Goal: Contribute content: Contribute content

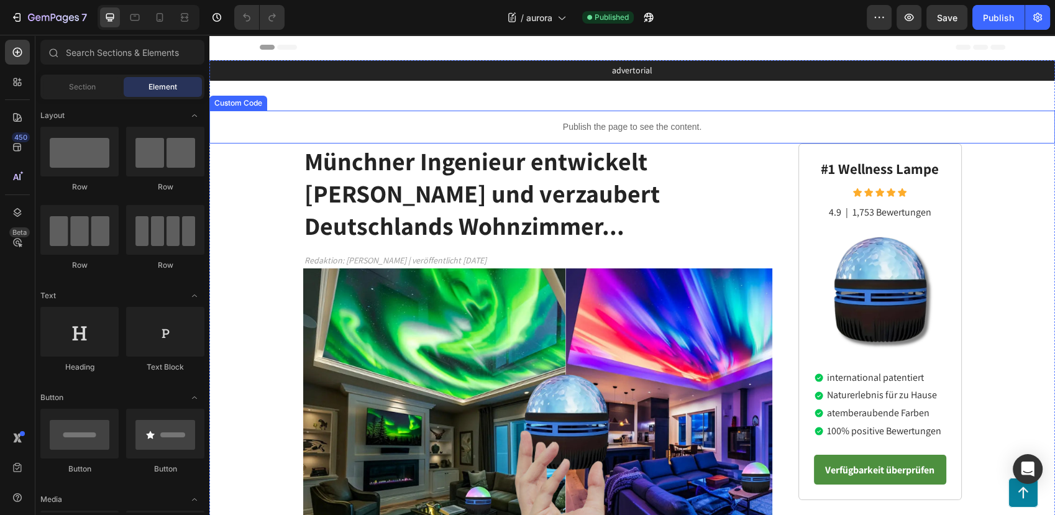
click at [592, 126] on p "Publish the page to see the content." at bounding box center [631, 126] width 845 height 13
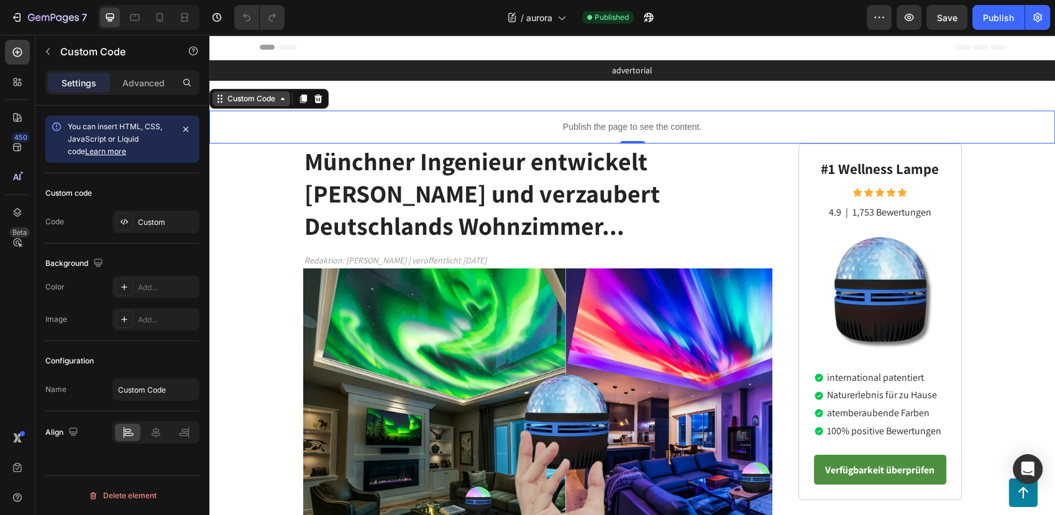
click at [267, 104] on div "Custom Code" at bounding box center [251, 98] width 53 height 11
click at [171, 221] on div "Custom" at bounding box center [167, 222] width 58 height 11
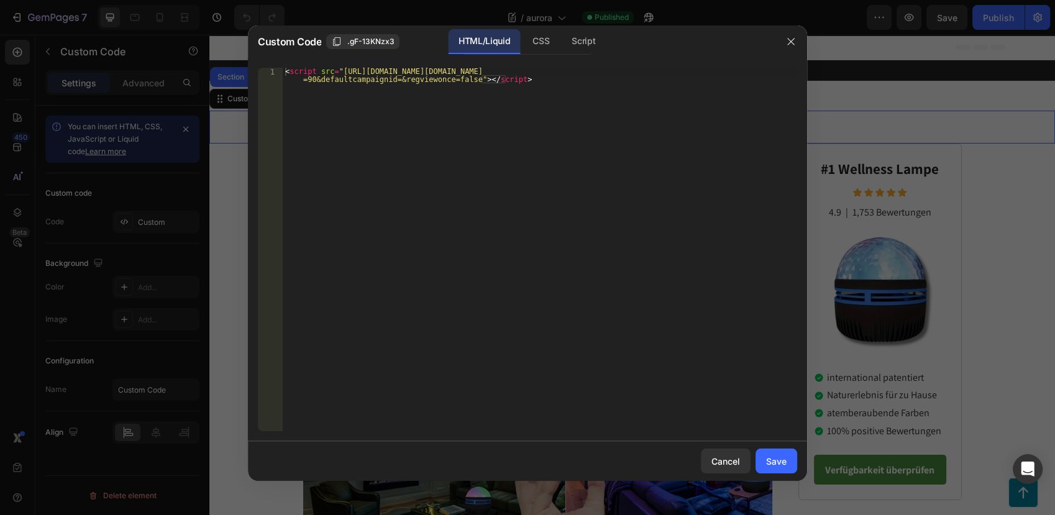
click at [909, 124] on div at bounding box center [527, 257] width 1055 height 515
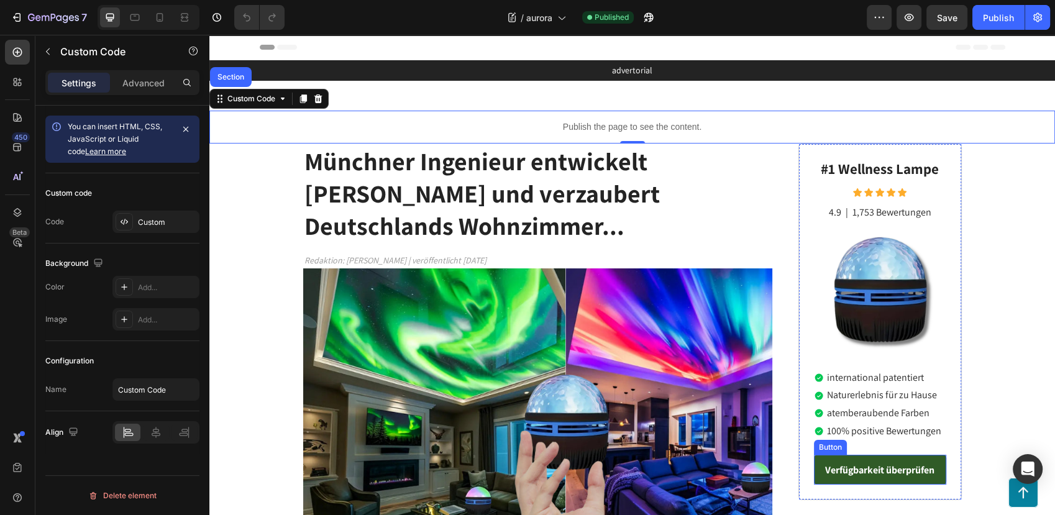
click at [842, 455] on link "Verfügbarkeit überprüfen" at bounding box center [880, 470] width 132 height 30
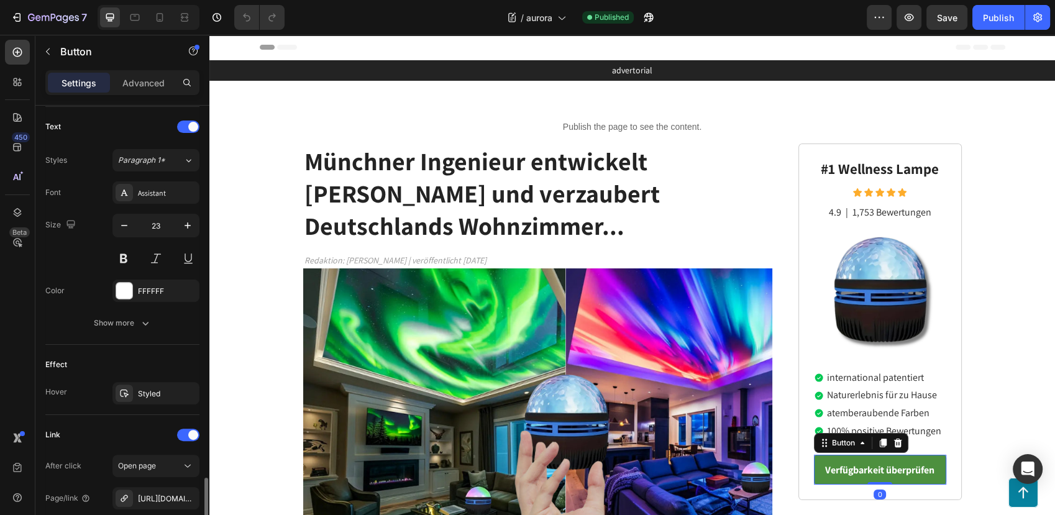
scroll to position [542, 0]
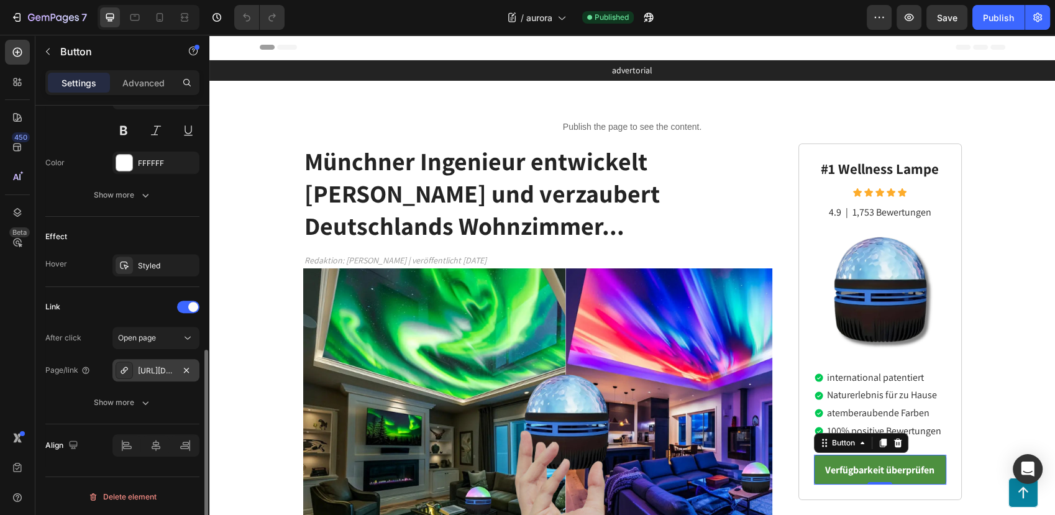
click at [161, 366] on div "https://festberg.com/aurora-wohlfuhl-lampe-die-magie-der-nordlichter-fur-ihr-zu…" at bounding box center [156, 370] width 36 height 11
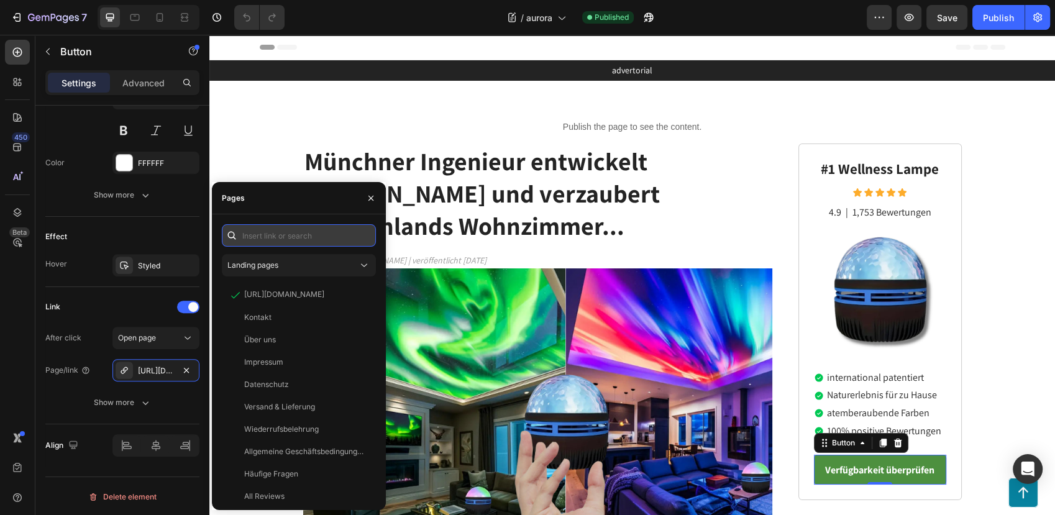
click at [270, 227] on input "text" at bounding box center [299, 235] width 154 height 22
paste input "[URL][DOMAIN_NAME]"
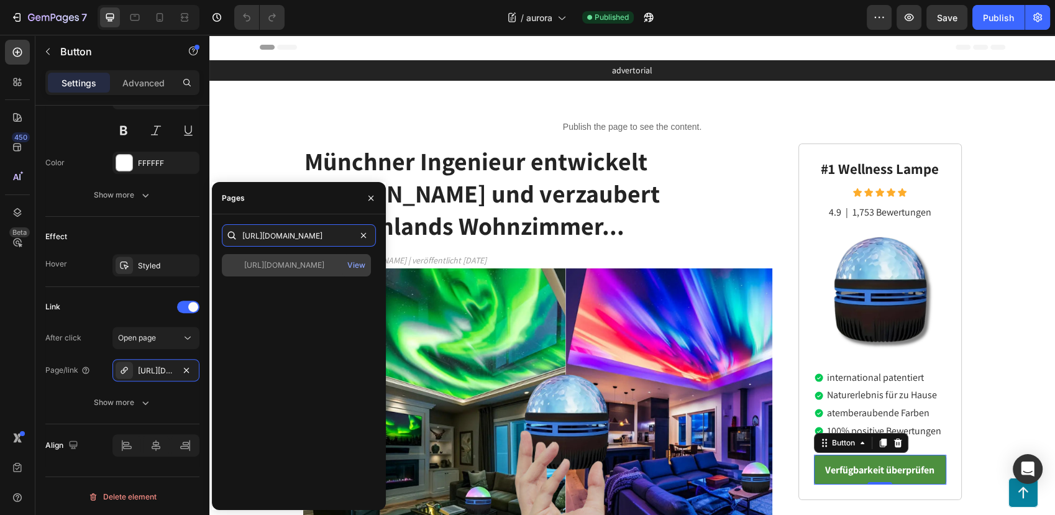
type input "[URL][DOMAIN_NAME]"
click at [278, 266] on div "[URL][DOMAIN_NAME]" at bounding box center [284, 265] width 80 height 11
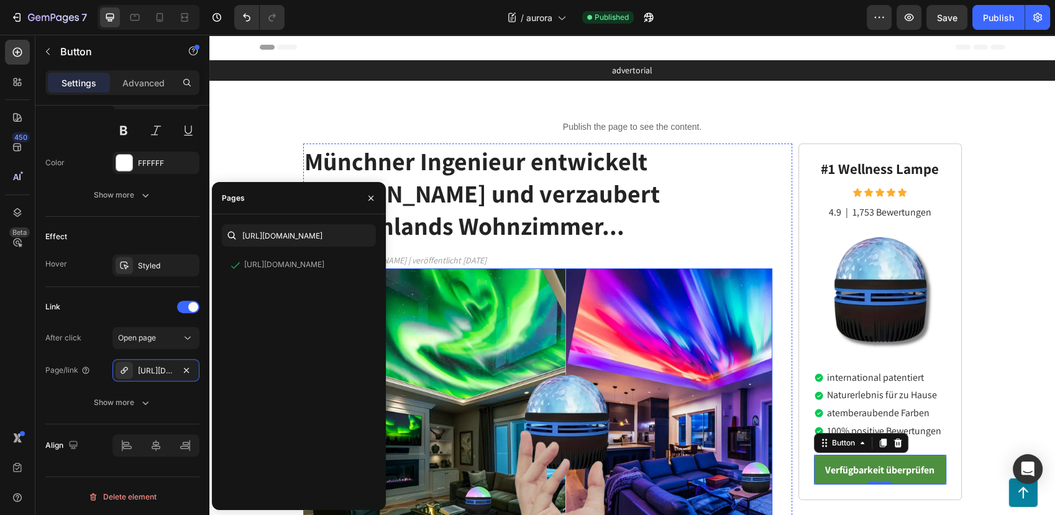
click at [596, 311] on img at bounding box center [538, 408] width 470 height 281
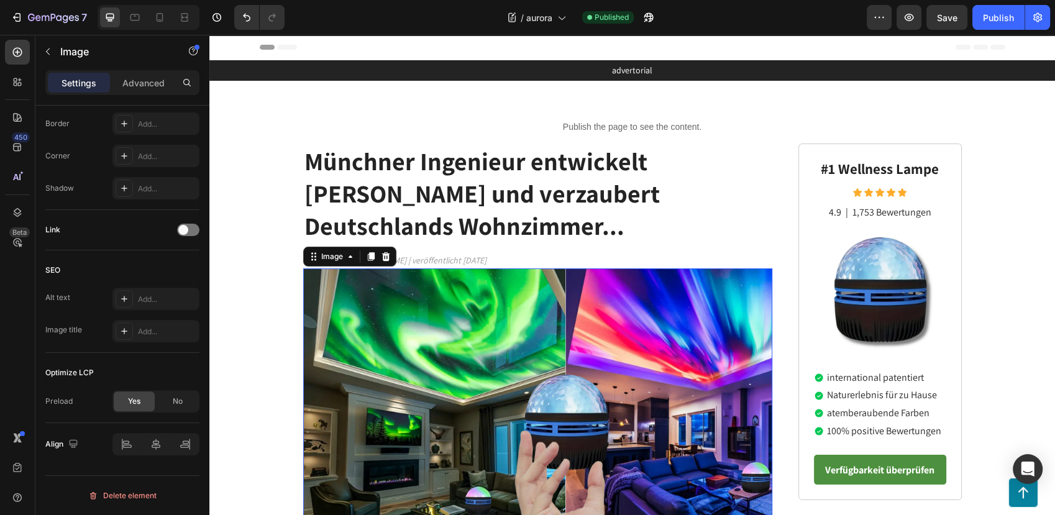
scroll to position [0, 0]
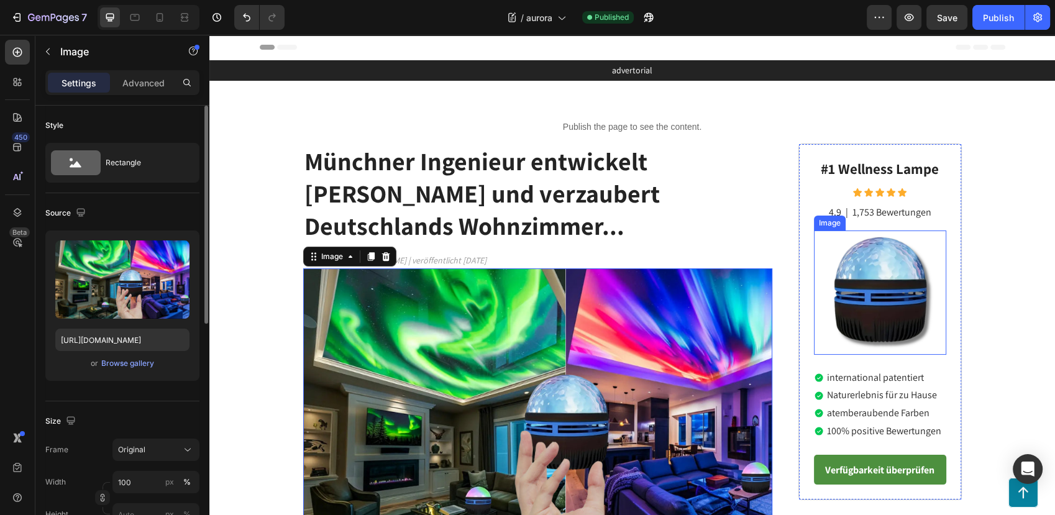
click at [897, 317] on img at bounding box center [879, 292] width 124 height 124
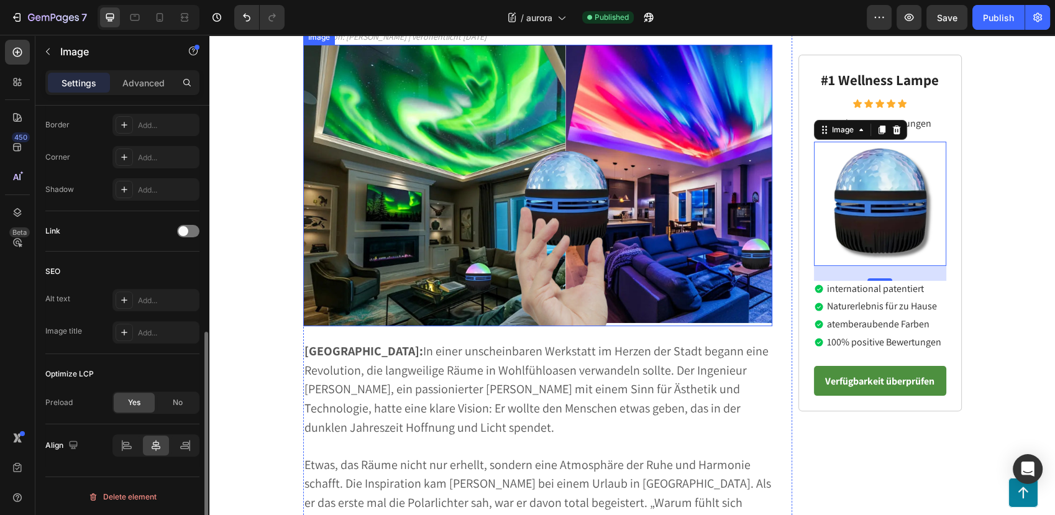
scroll to position [345, 0]
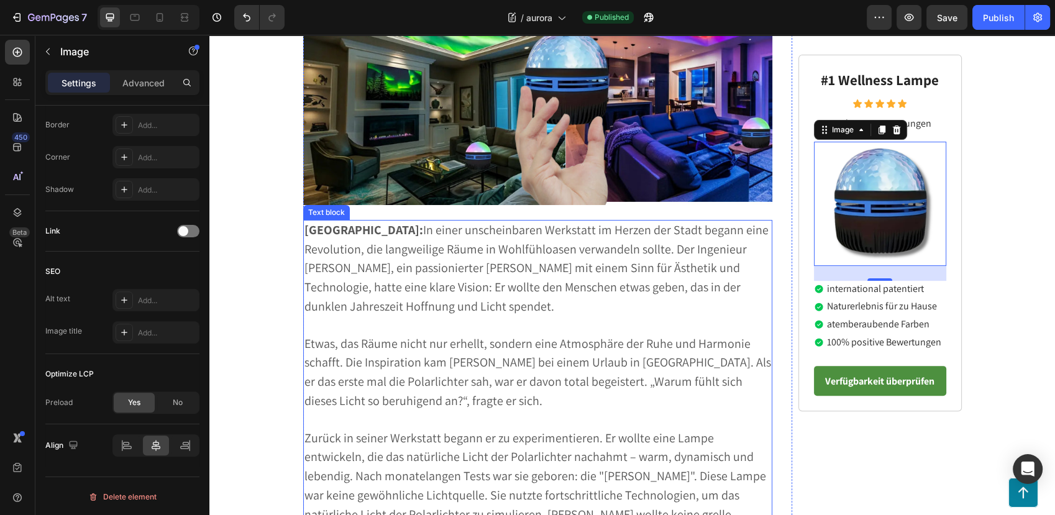
click at [500, 184] on img at bounding box center [538, 64] width 470 height 281
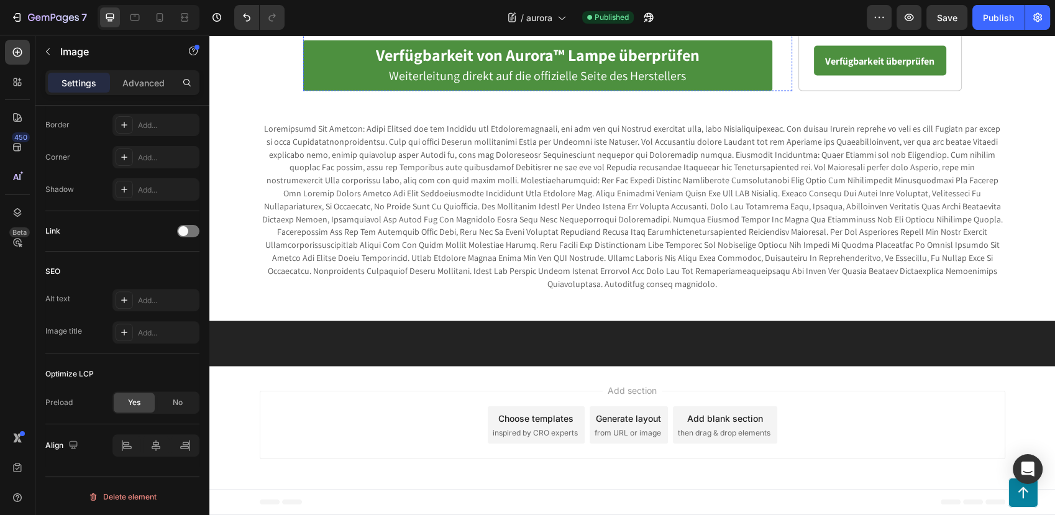
scroll to position [2346, 0]
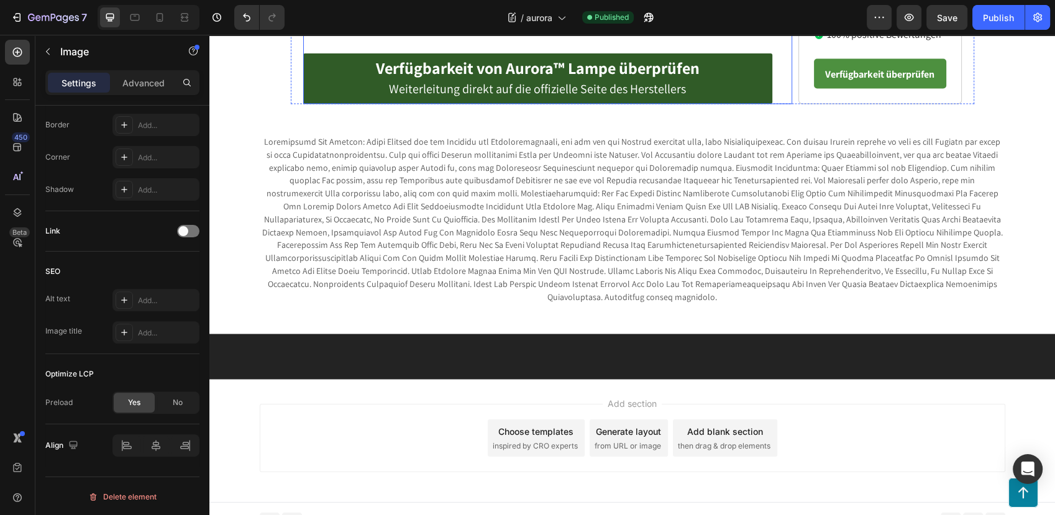
click at [724, 104] on link "Verfügbarkeit von Aurora™ Lampe überprüfen Weiterleitung direkt auf die offizie…" at bounding box center [538, 78] width 470 height 50
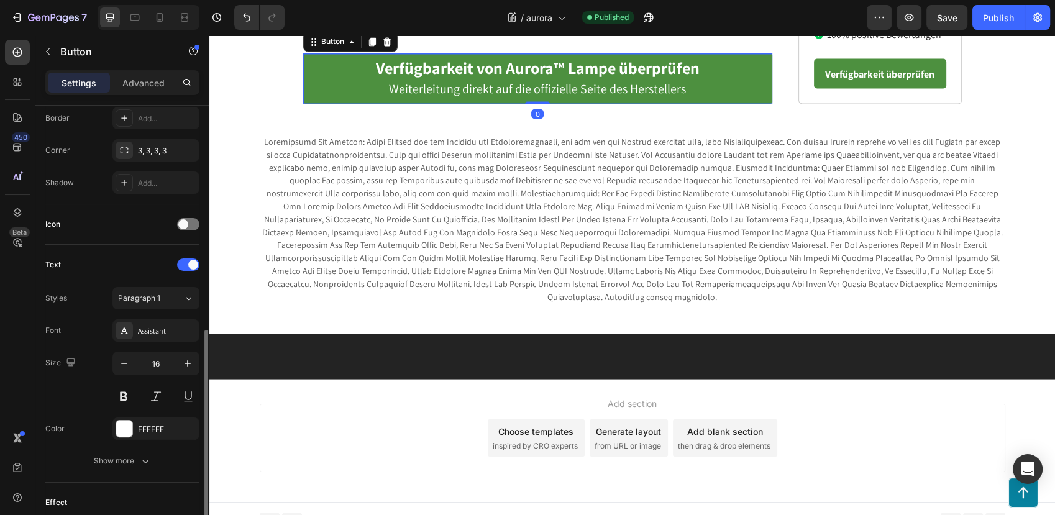
scroll to position [542, 0]
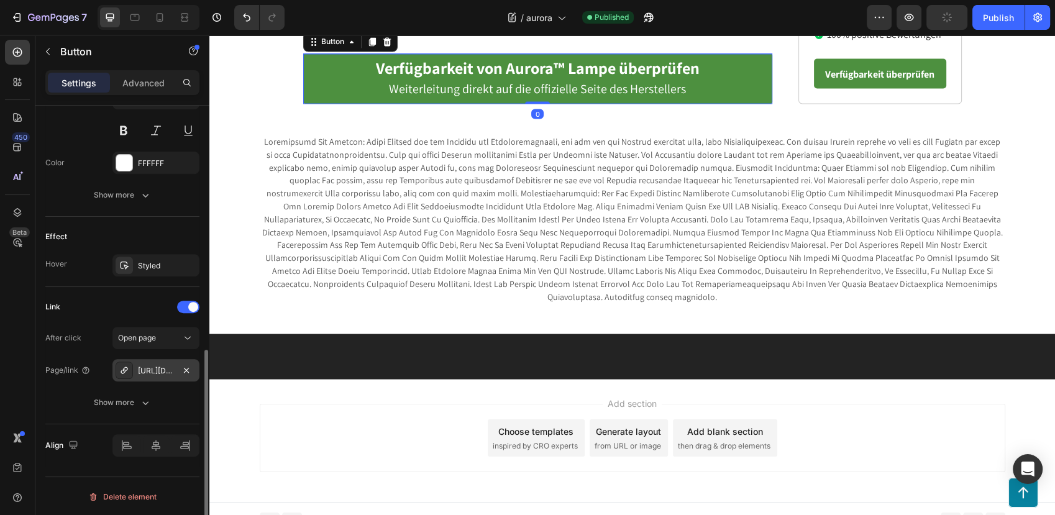
click at [163, 361] on div "https://festberg.com/aurora-wohlfuhl-lampe-die-magie-der-nordlichter-fur-ihr-zu…" at bounding box center [155, 370] width 87 height 22
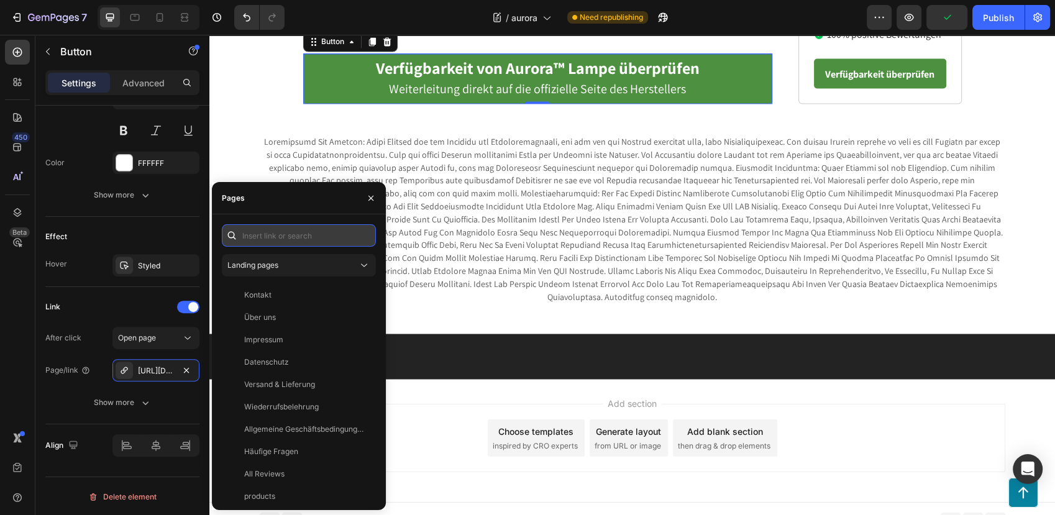
click at [284, 234] on input "text" at bounding box center [299, 235] width 154 height 22
paste input "[URL][DOMAIN_NAME]"
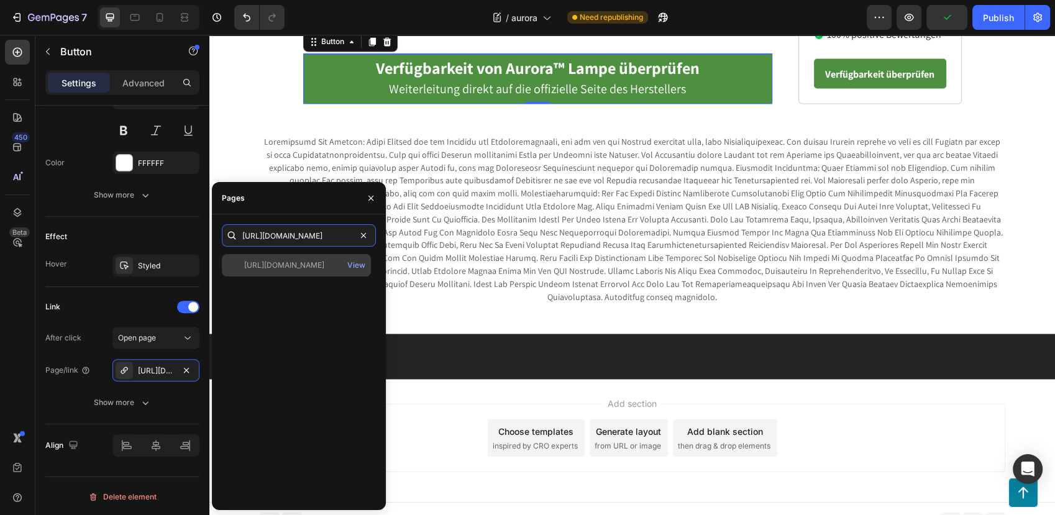
type input "[URL][DOMAIN_NAME]"
click at [292, 265] on div "[URL][DOMAIN_NAME]" at bounding box center [284, 265] width 80 height 11
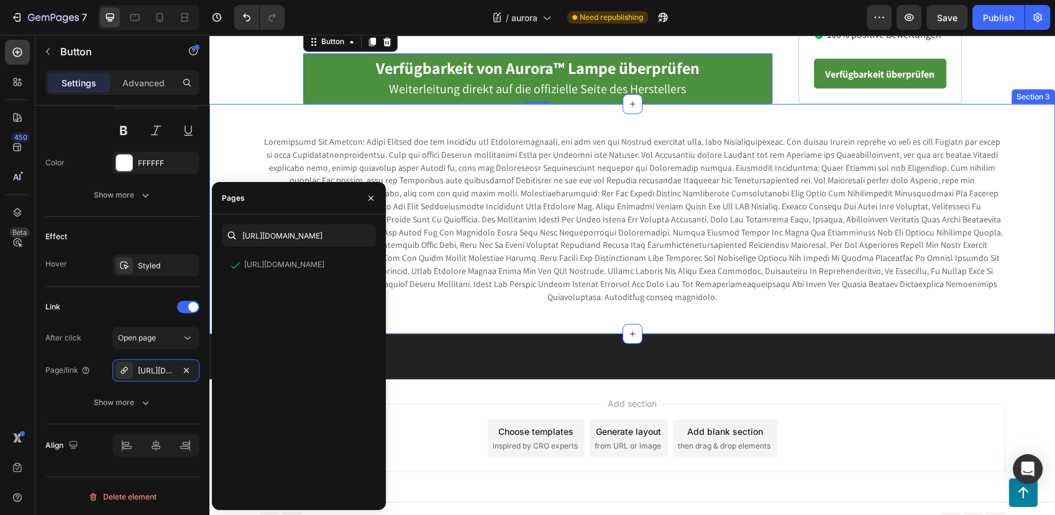
click at [556, 332] on div "Text Block Row Section 3" at bounding box center [631, 219] width 845 height 230
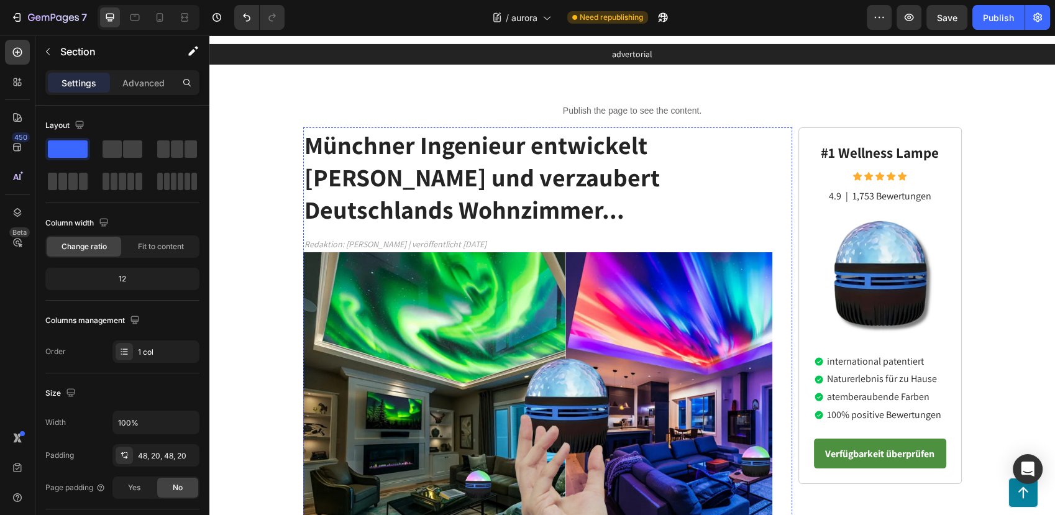
scroll to position [0, 0]
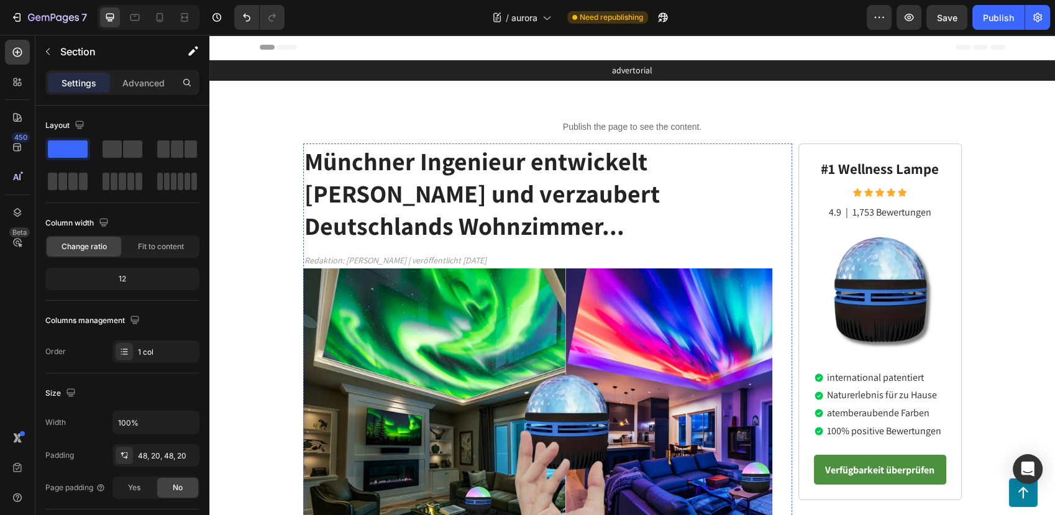
click at [425, 182] on strong "Münchner Ingenieur entwickelt Aurora Lampe und verzaubert Deutschlands Wohnzimm…" at bounding box center [481, 193] width 355 height 97
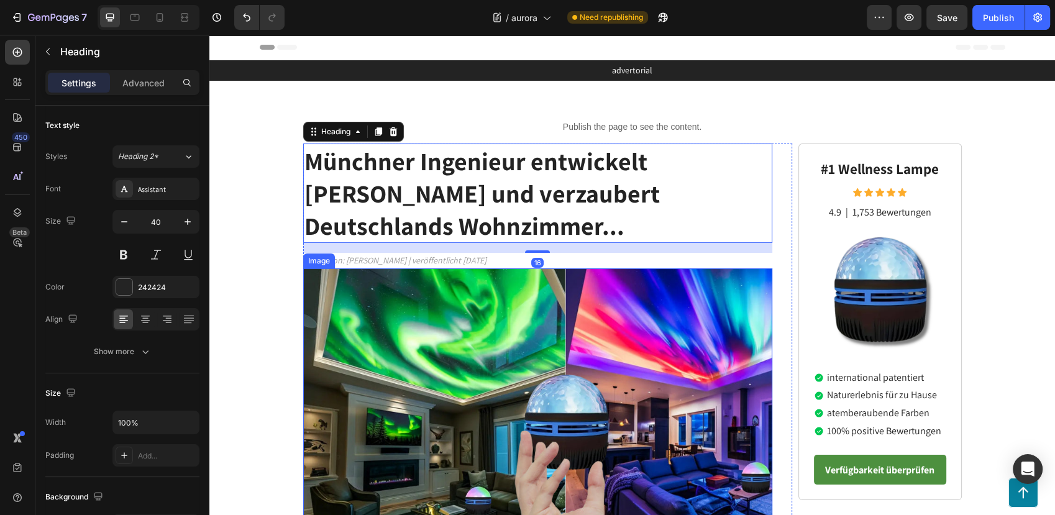
click at [454, 320] on img at bounding box center [538, 408] width 470 height 281
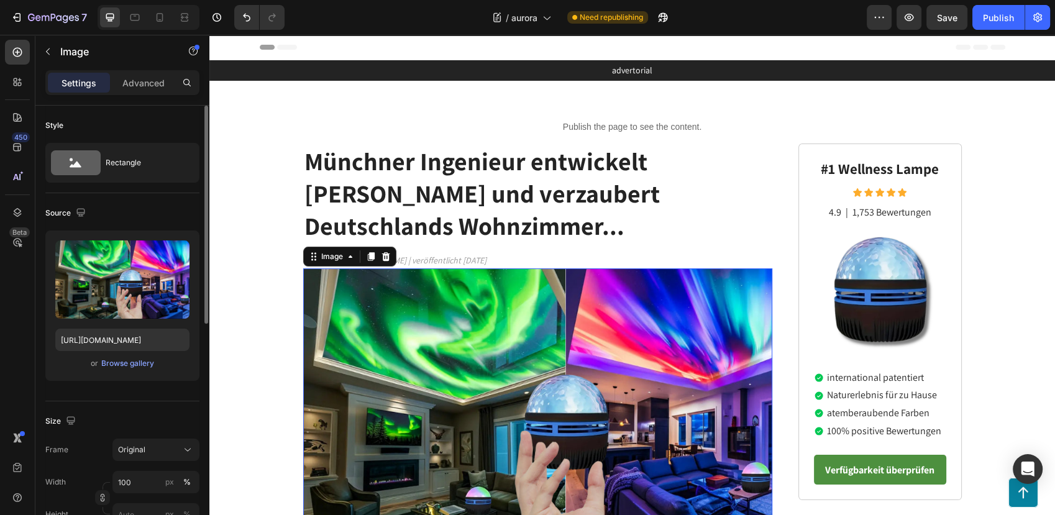
click at [137, 356] on div "or Browse gallery" at bounding box center [122, 363] width 134 height 15
click at [131, 365] on div "Browse gallery" at bounding box center [127, 363] width 53 height 11
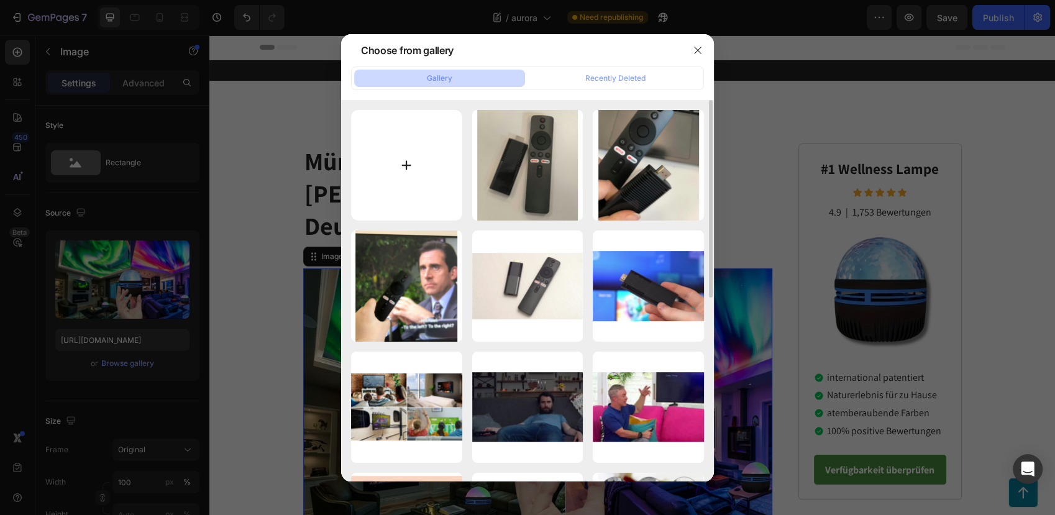
click at [408, 175] on input "file" at bounding box center [406, 165] width 111 height 111
type input "C:\fakepath\egr.png"
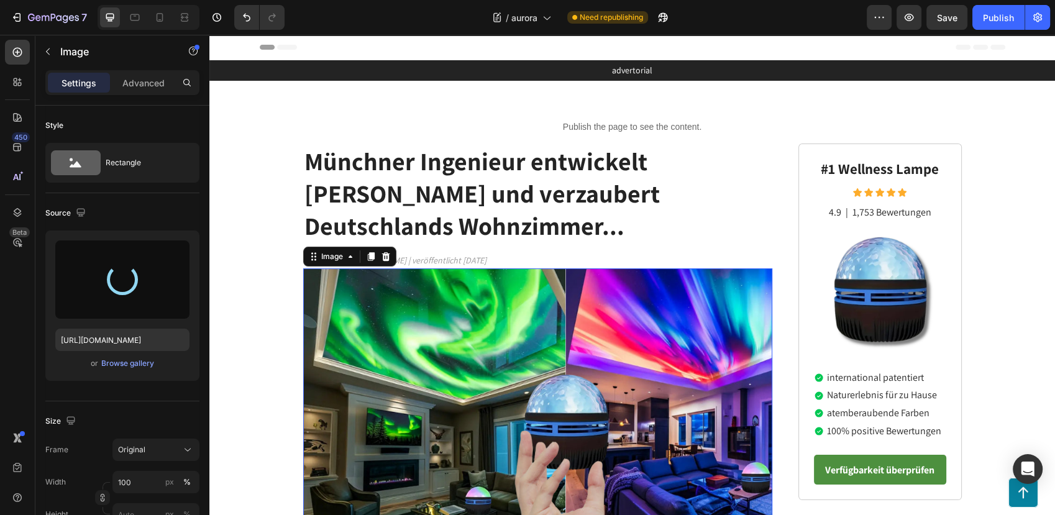
type input "https://cdn.shopify.com/s/files/1/0795/6539/0154/files/gempages_509582567423345…"
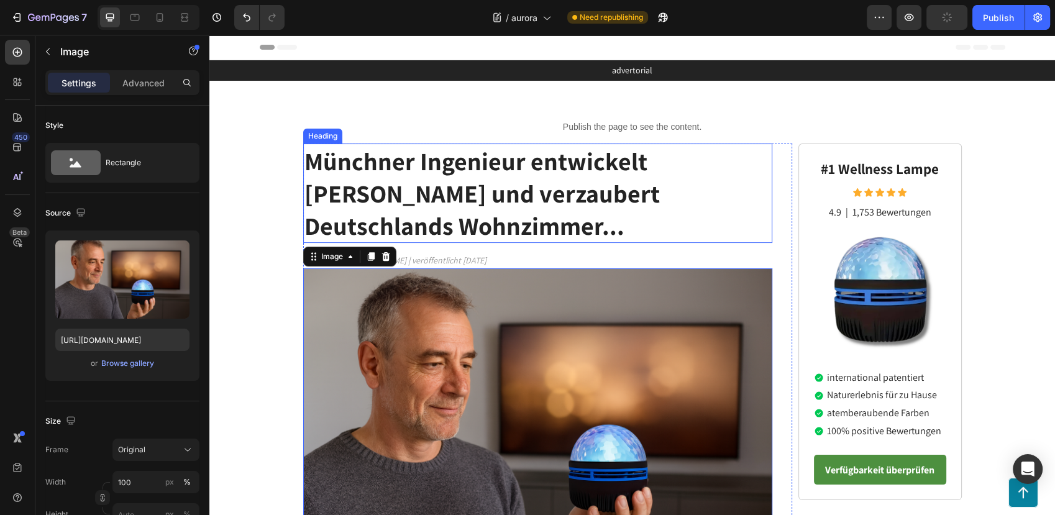
click at [481, 182] on strong "Münchner Ingenieur entwickelt Aurora Lampe und verzaubert Deutschlands Wohnzimm…" at bounding box center [481, 193] width 355 height 97
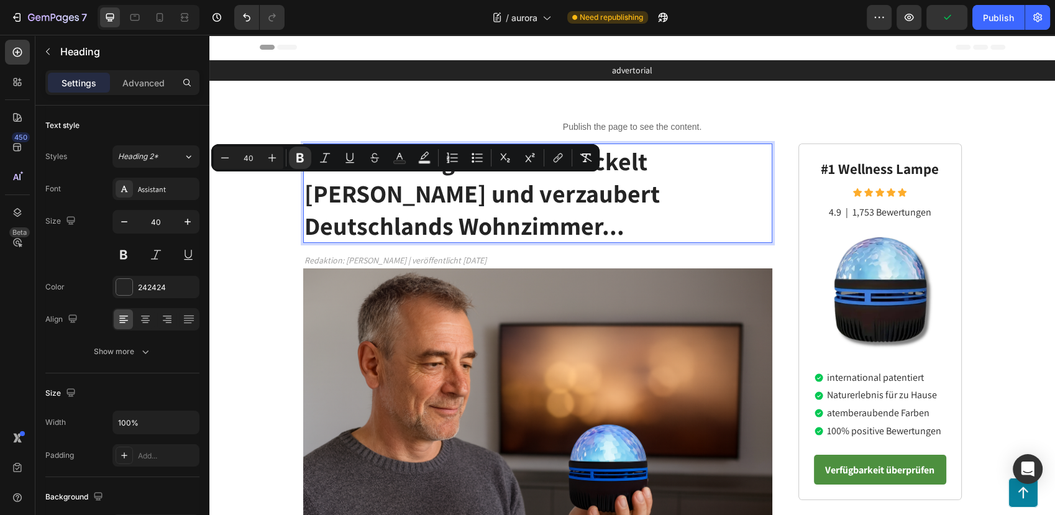
click at [377, 201] on strong "Münchner Ingenieur entwickelt Aurora Lampe und verzaubert Deutschlands Wohnzimm…" at bounding box center [481, 193] width 355 height 97
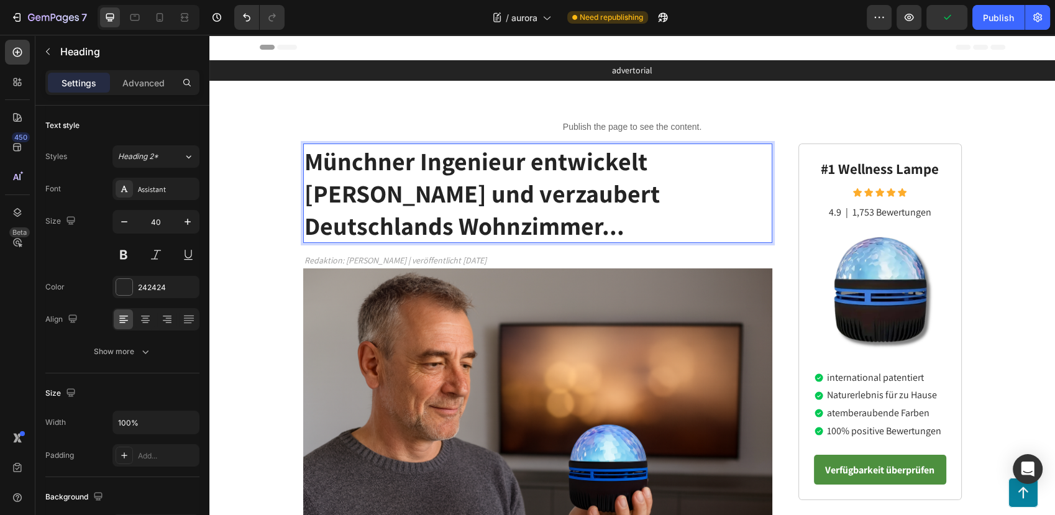
click at [379, 152] on strong "Münchner Ingenieur entwickelt Aurora Lampe und verzaubert Deutschlands Wohnzimm…" at bounding box center [481, 193] width 355 height 97
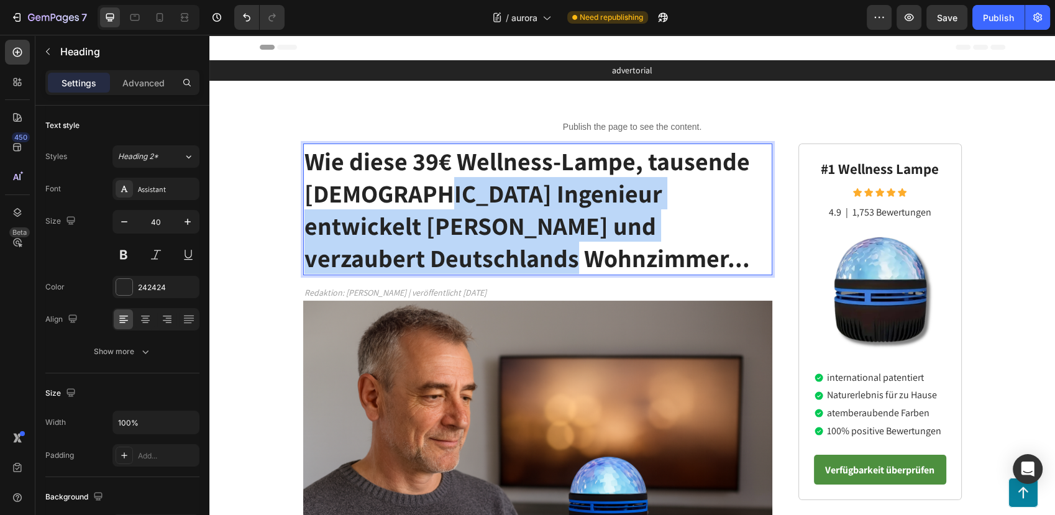
drag, startPoint x: 409, startPoint y: 195, endPoint x: 439, endPoint y: 247, distance: 60.4
click at [439, 248] on strong "Wie diese 39€ Wellness-Lampe, tausende Deutsche Ingenieur entwickelt Aurora Lam…" at bounding box center [526, 209] width 445 height 129
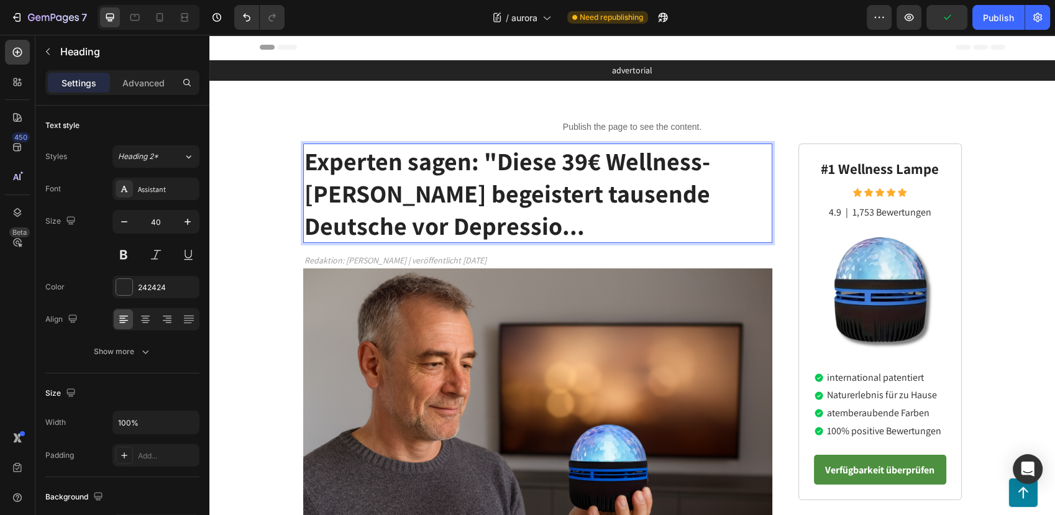
click at [401, 223] on strong "Experten sagen: "Diese 39€ Wellness-Lampe begeistert tausende Deutsche vor Depr…" at bounding box center [507, 193] width 406 height 97
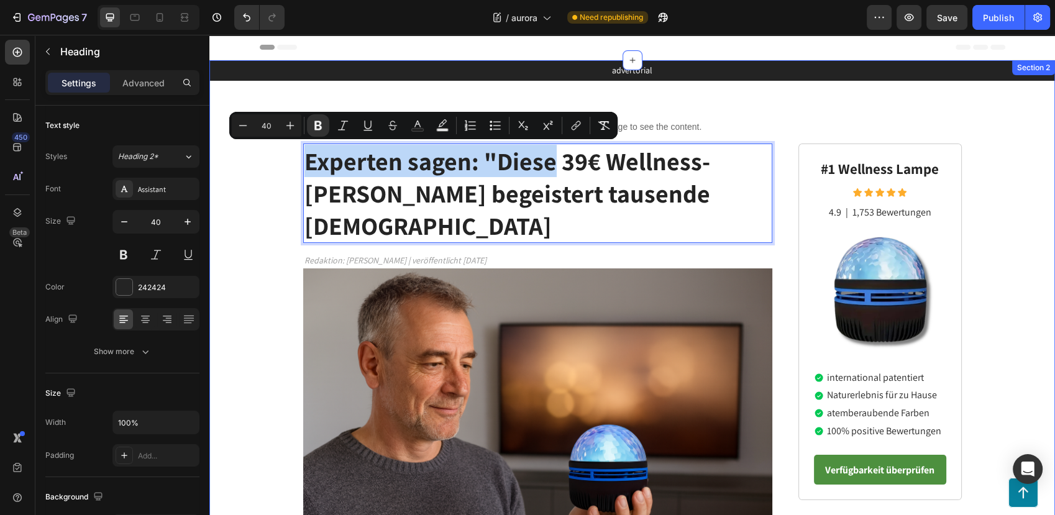
drag, startPoint x: 545, startPoint y: 166, endPoint x: 283, endPoint y: 157, distance: 262.2
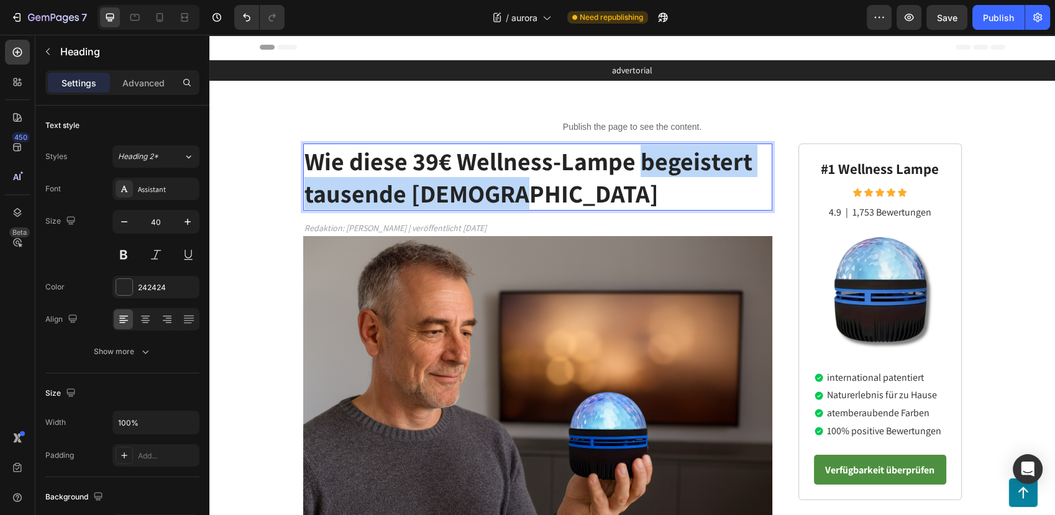
drag, startPoint x: 632, startPoint y: 158, endPoint x: 650, endPoint y: 192, distance: 38.6
click at [650, 192] on p "Wie diese 39€ Wellness-Lampe begeistert tausende Deutsche" at bounding box center [537, 177] width 467 height 65
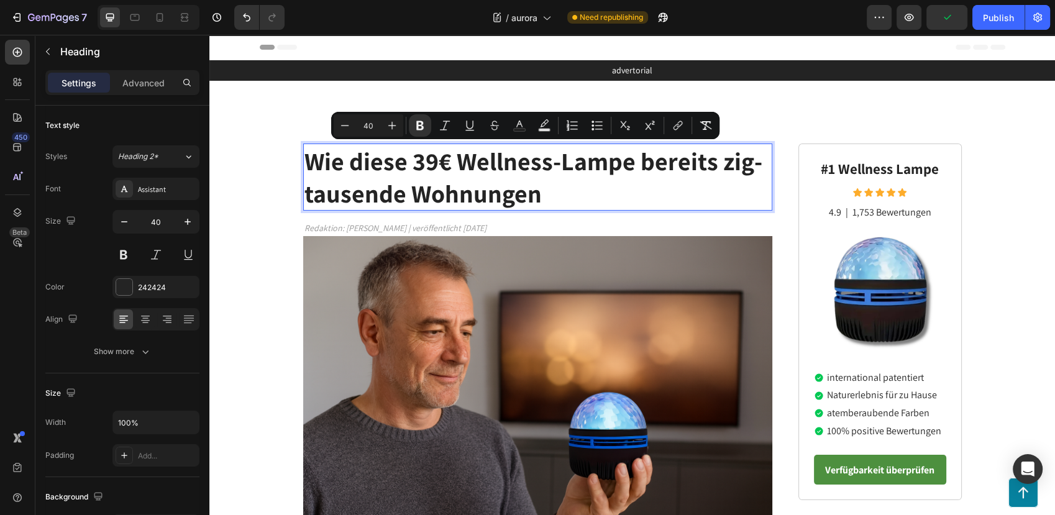
drag, startPoint x: 716, startPoint y: 161, endPoint x: 717, endPoint y: 178, distance: 17.4
click at [717, 178] on p "Wie diese 39€ Wellness-Lampe bereits zig-tausende Wohnungen" at bounding box center [537, 177] width 467 height 65
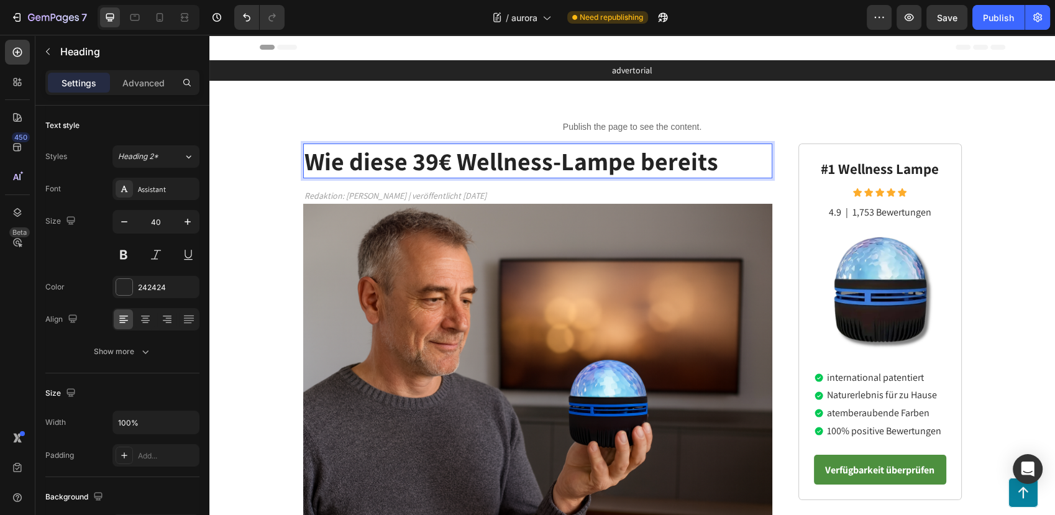
click at [391, 152] on strong "Wie diese 39€ Wellness-Lampe bereits" at bounding box center [511, 161] width 414 height 32
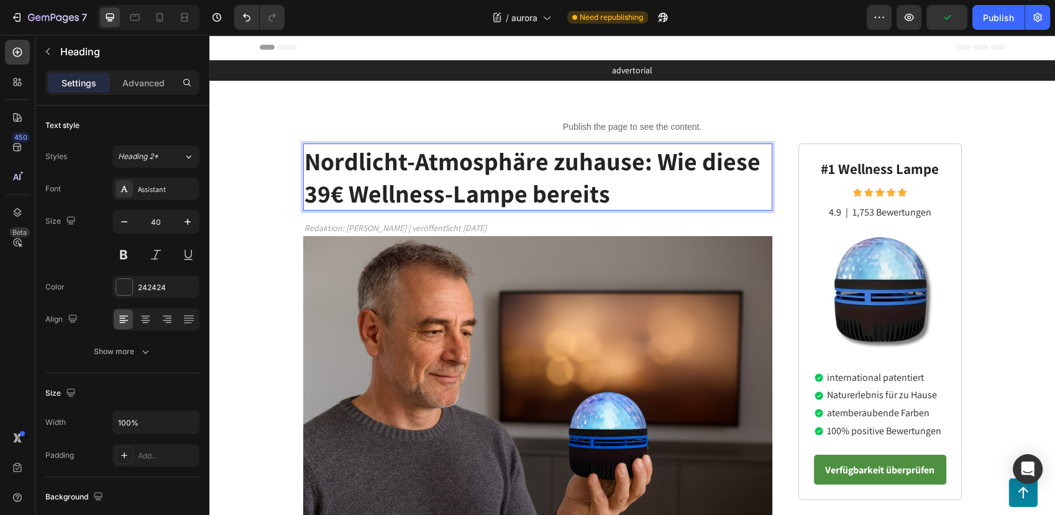
click at [651, 157] on strong "Nordlicht-Atmosphäre zuhause: Wie diese 39€ Wellness-Lampe bereits" at bounding box center [532, 177] width 456 height 65
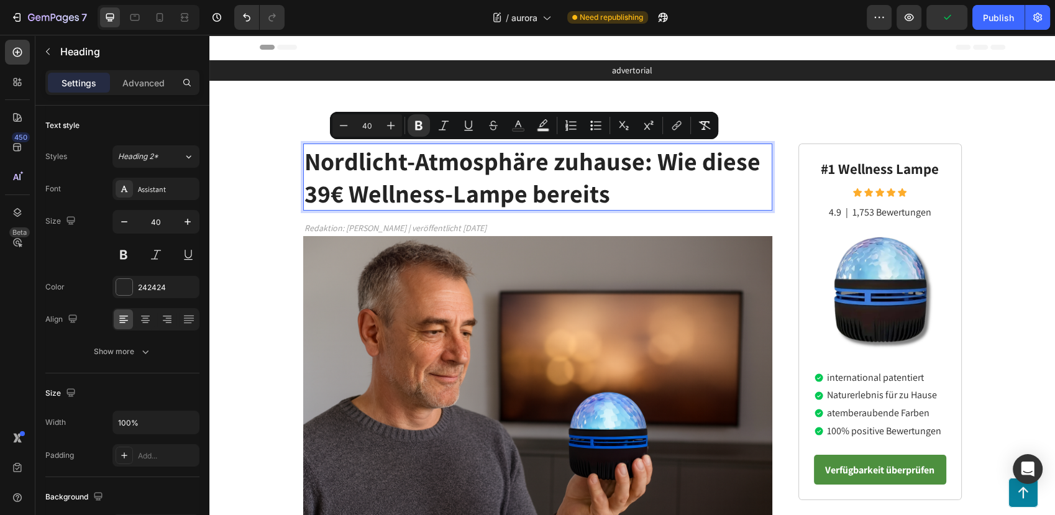
drag, startPoint x: 651, startPoint y: 158, endPoint x: 648, endPoint y: 196, distance: 37.4
click at [648, 196] on p "Nordlicht-Atmosphäre zuhause: Wie diese 39€ Wellness-Lampe bereits" at bounding box center [537, 177] width 467 height 65
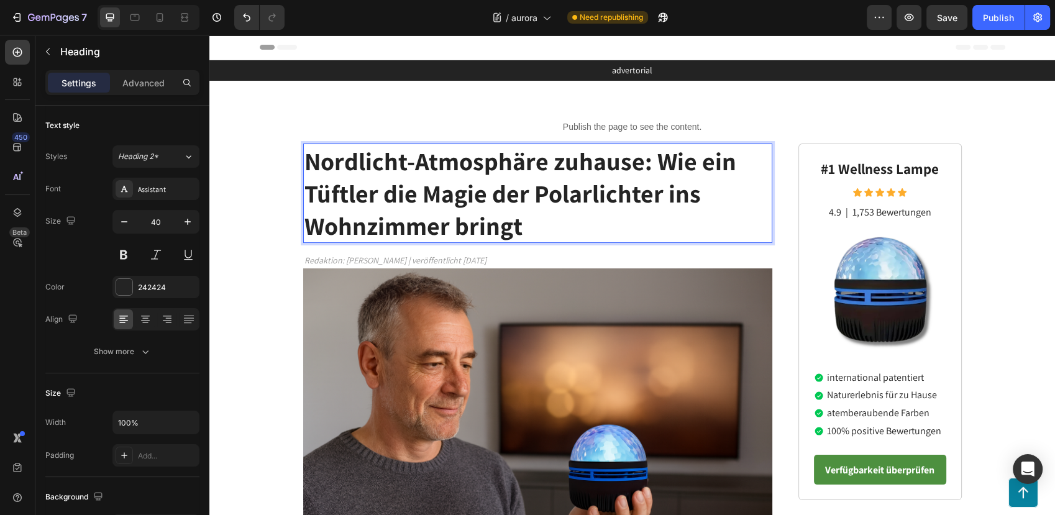
click at [306, 201] on strong "Nordlicht-Atmosphäre zuhause: Wie ein Tüftler die Magie der Polarlichter ins Wo…" at bounding box center [520, 193] width 432 height 97
click at [304, 197] on strong "Nordlicht-Atmosphäre zuhause: Wie ein Tüftler die Magie der Polarlichter ins Wo…" at bounding box center [520, 193] width 432 height 97
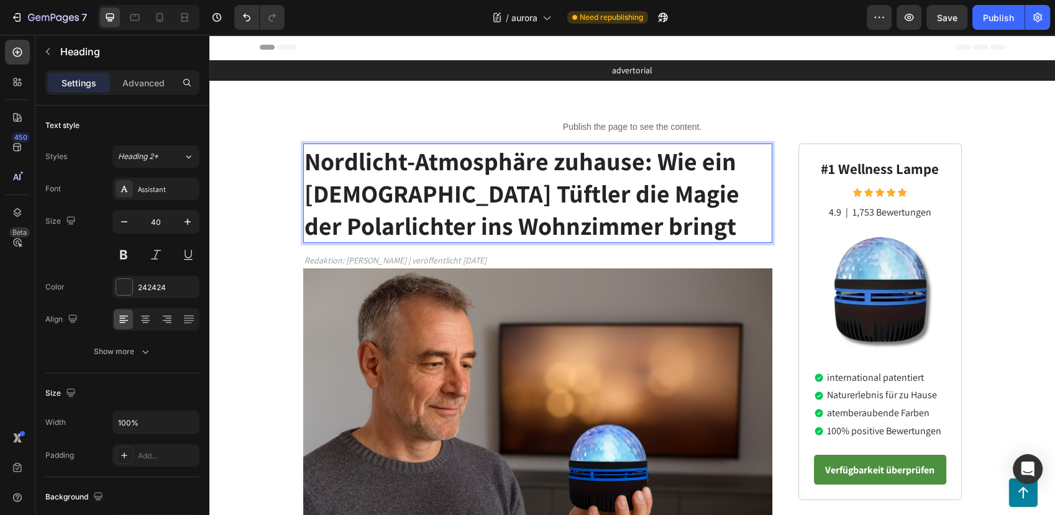
click at [455, 232] on strong "Nordlicht-Atmosphäre zuhause: Wie ein deutscher Tüftler die Magie der Polarlich…" at bounding box center [521, 193] width 435 height 97
click at [583, 221] on strong "Nordlicht-Atmosphäre zuhause: Wie ein deutscher Tüftler die Magie der Polarlich…" at bounding box center [521, 193] width 435 height 97
click at [367, 197] on strong "Nordlicht-Atmosphäre zuhause: Wie ein deutscher Tüftler die Magie der Polarlich…" at bounding box center [521, 193] width 435 height 97
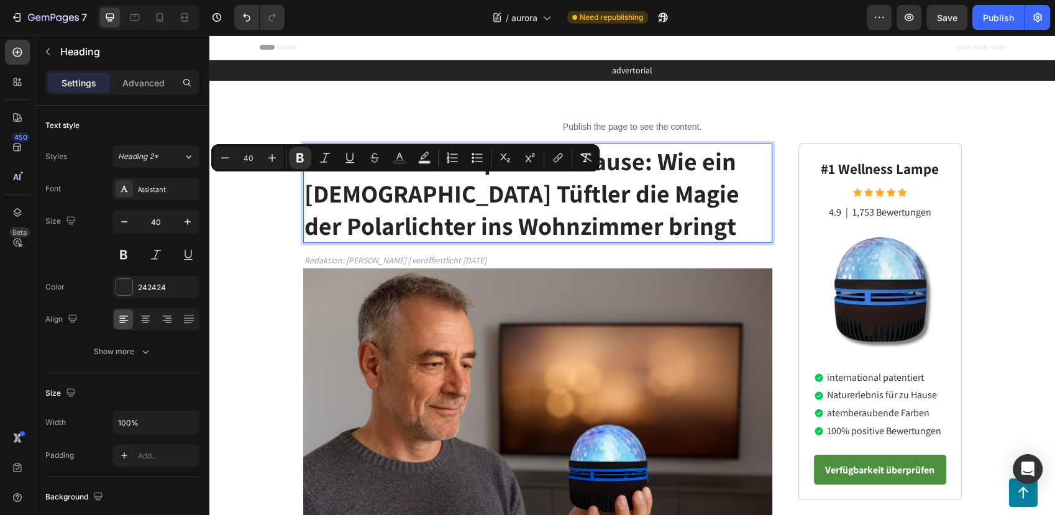
click at [414, 217] on strong "Nordlicht-Atmosphäre zuhause: Wie ein deutscher Tüftler die Magie der Polarlich…" at bounding box center [521, 193] width 435 height 97
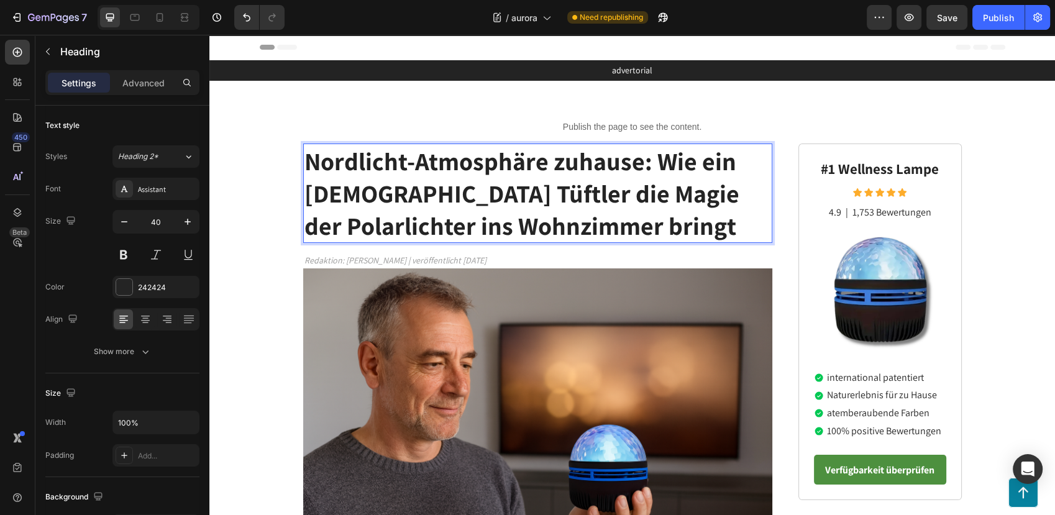
click at [455, 232] on strong "Nordlicht-Atmosphäre zuhause: Wie ein deutscher Tüftler die Magie der Polarlich…" at bounding box center [521, 193] width 435 height 97
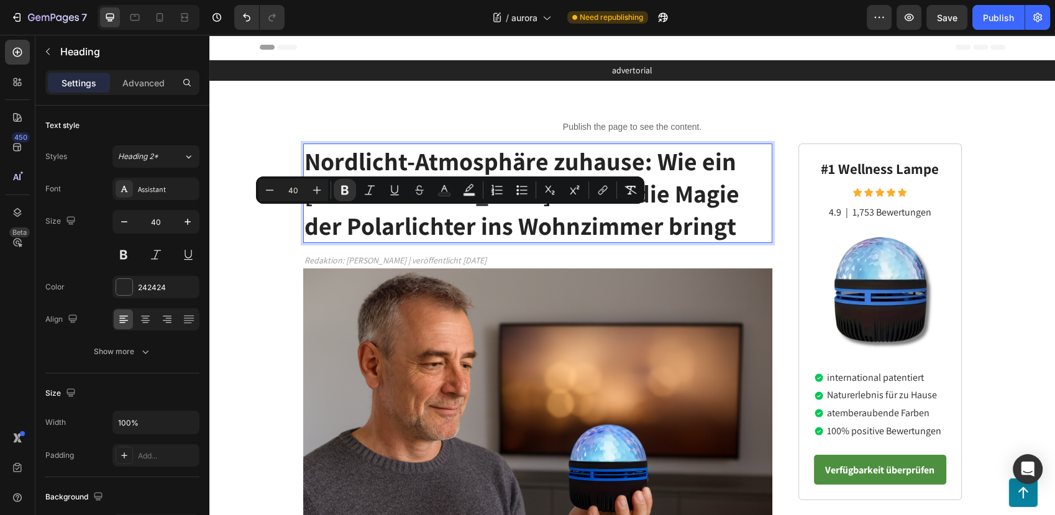
click at [648, 226] on strong "Nordlicht-Atmosphäre zuhause: Wie ein deutscher Tüftler die Magie der Polarlich…" at bounding box center [521, 193] width 435 height 97
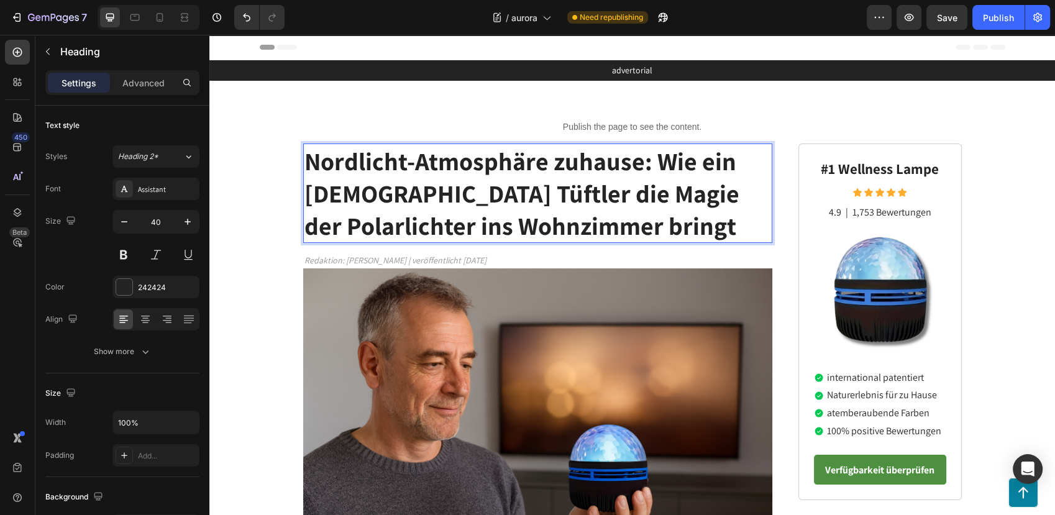
click at [699, 223] on p "Nordlicht-Atmosphäre zuhause: Wie ein deutscher Tüftler die Magie der Polarlich…" at bounding box center [537, 193] width 467 height 97
click at [551, 165] on strong "Nordlicht-Atmosphäre zuhause: Wie ein deutscher Tüftler die Magie der Polarlich…" at bounding box center [531, 193] width 454 height 97
click at [468, 174] on strong "Nordlicht-Atmosphäre zuhause: Wie ein deutscher Tüftler die Magie der Polarlich…" at bounding box center [531, 193] width 454 height 97
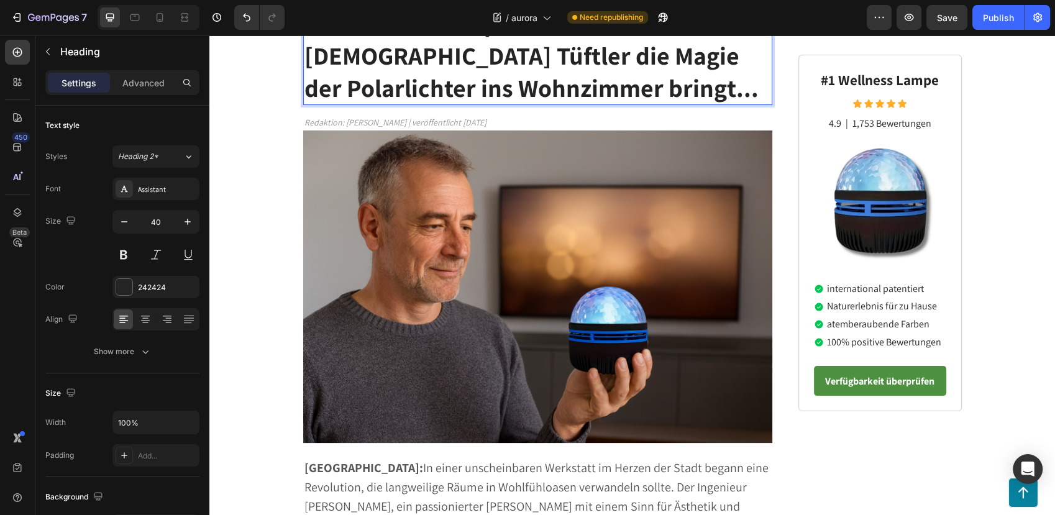
scroll to position [345, 0]
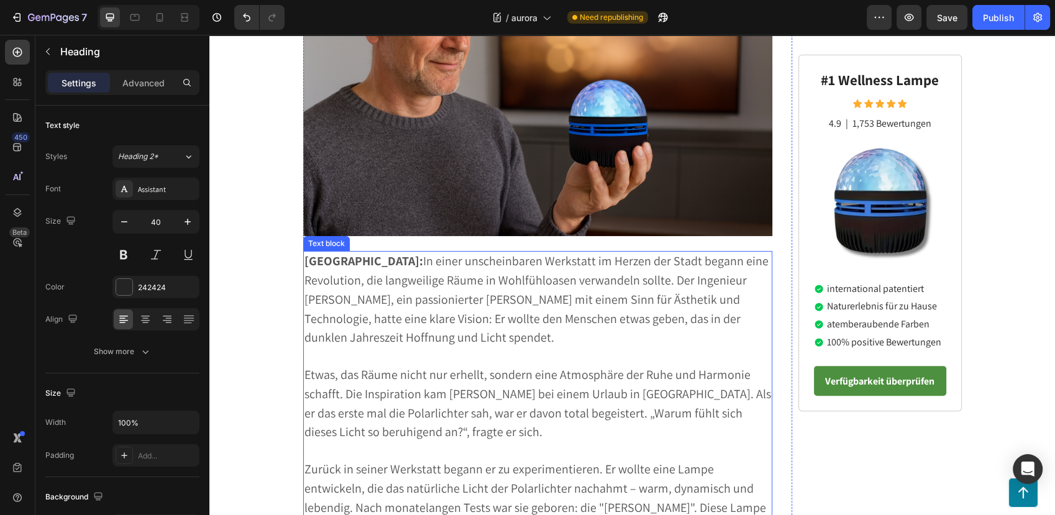
click at [320, 276] on span "München: In einer unscheinbaren Werkstatt im Herzen der Stadt begann eine Revol…" at bounding box center [536, 299] width 464 height 93
click at [329, 270] on p "München: In einer unscheinbaren Werkstatt im Herzen der Stadt begann eine Revol…" at bounding box center [537, 300] width 467 height 96
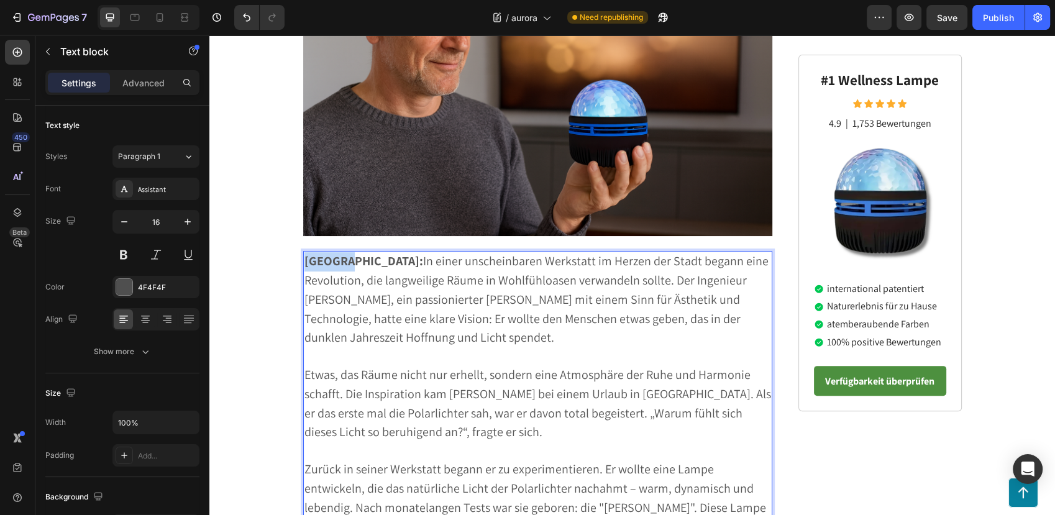
click at [329, 270] on p "München: In einer unscheinbaren Werkstatt im Herzen der Stadt begann eine Revol…" at bounding box center [537, 300] width 467 height 96
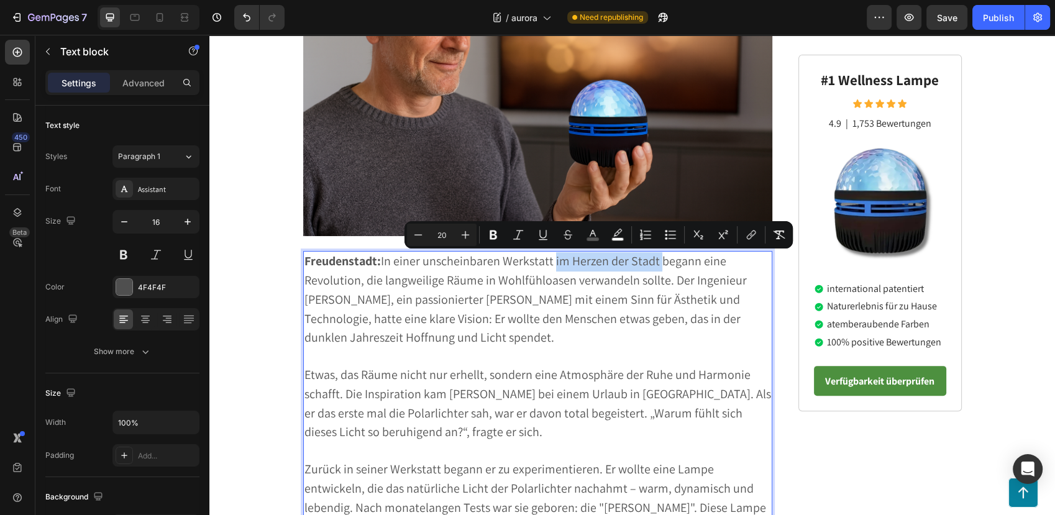
drag, startPoint x: 547, startPoint y: 264, endPoint x: 651, endPoint y: 255, distance: 105.3
click at [651, 255] on span "Freudenstadt: In einer unscheinbaren Werkstatt im Herzen der Stadt begann eine …" at bounding box center [525, 299] width 442 height 93
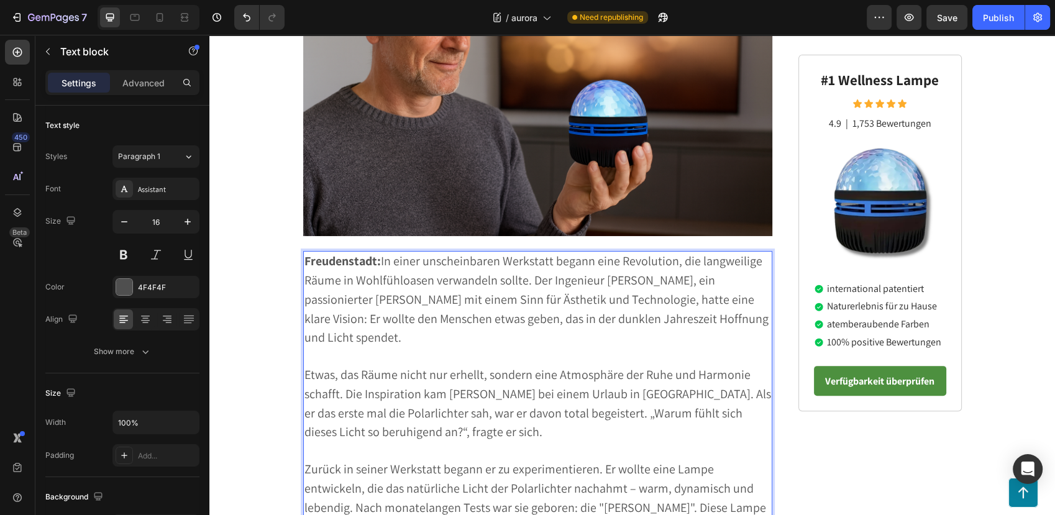
scroll to position [414, 0]
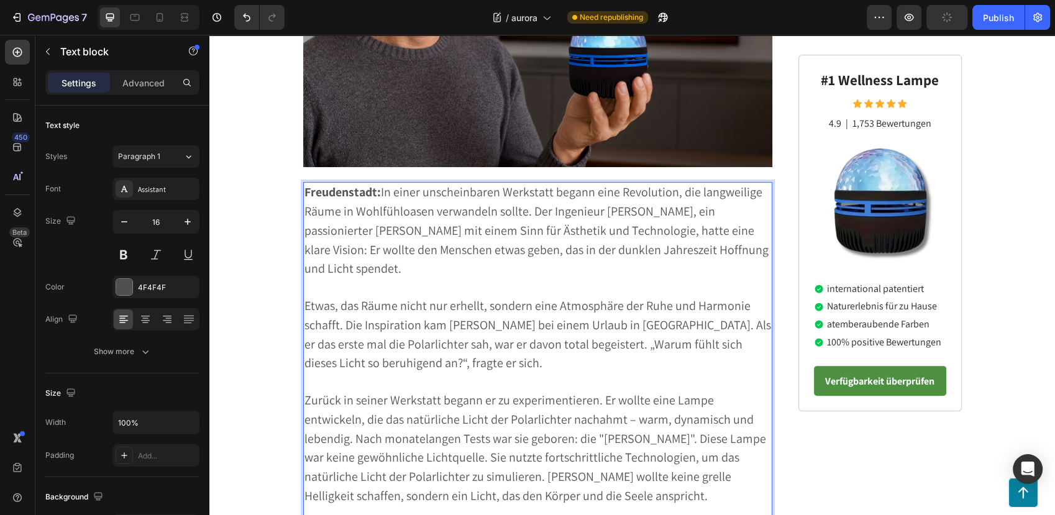
click at [562, 216] on span "Freudenstadt: In einer unscheinbaren Werkstatt begann eine Revolution, die lang…" at bounding box center [536, 230] width 464 height 93
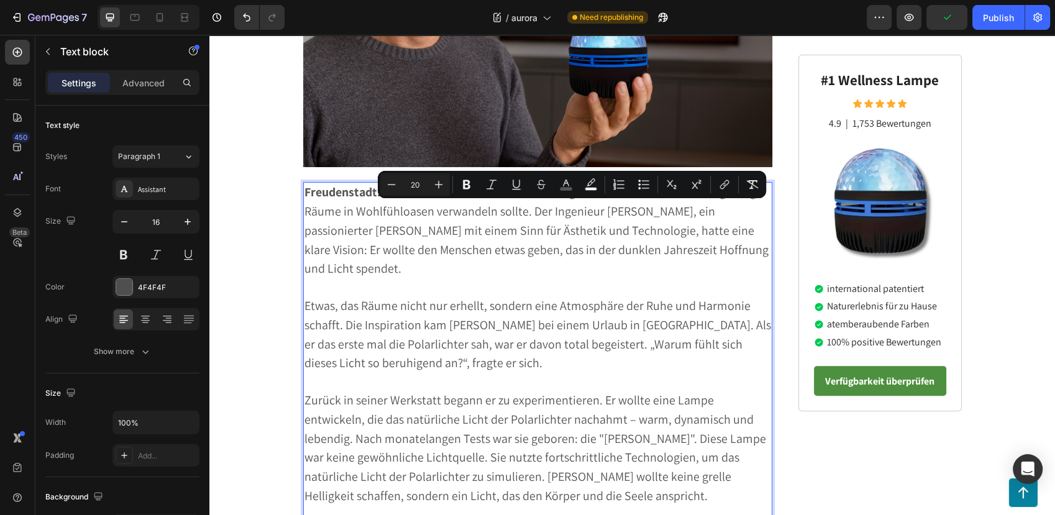
click at [633, 209] on span "Freudenstadt: In einer unscheinbaren Werkstatt begann eine Revolution, die lang…" at bounding box center [536, 230] width 464 height 93
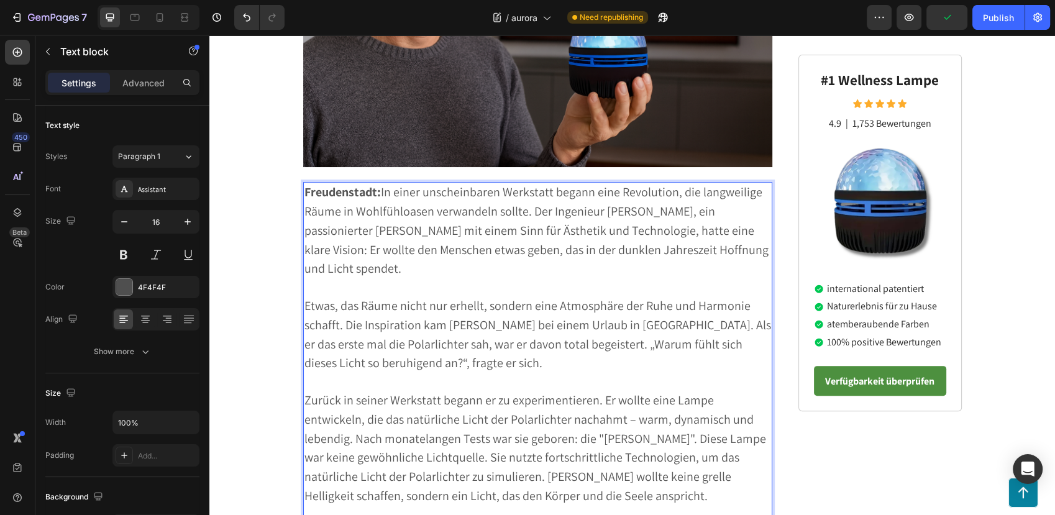
click at [656, 214] on span "Freudenstadt: In einer unscheinbaren Werkstatt begann eine Revolution, die lang…" at bounding box center [536, 230] width 464 height 93
click at [376, 261] on p "Freudenstadt: In einer unscheinbaren Werkstatt begann eine Revolution, die lang…" at bounding box center [537, 231] width 467 height 96
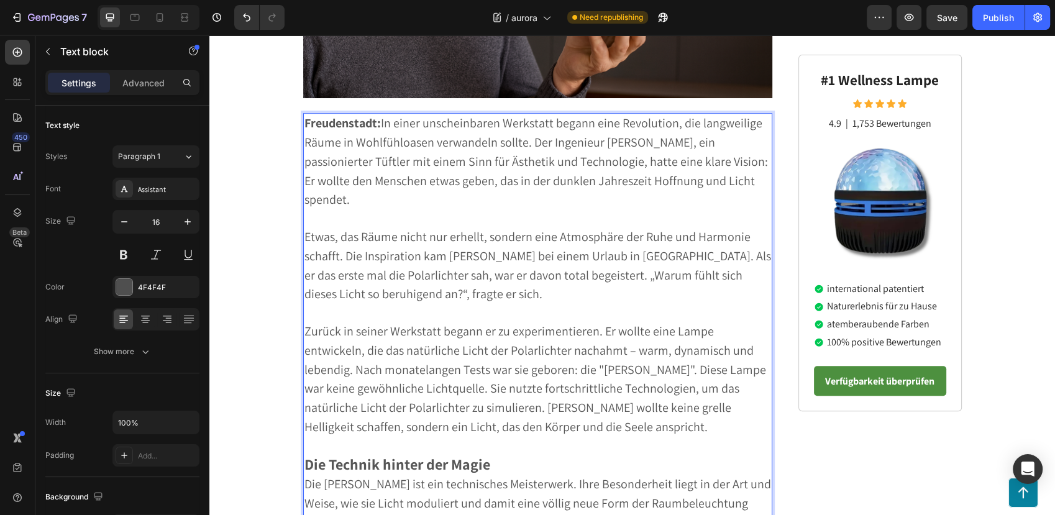
click at [454, 261] on span "Etwas, das Räume nicht nur erhellt, sondern eine Atmosphäre der Ruhe und Harmon…" at bounding box center [537, 265] width 466 height 73
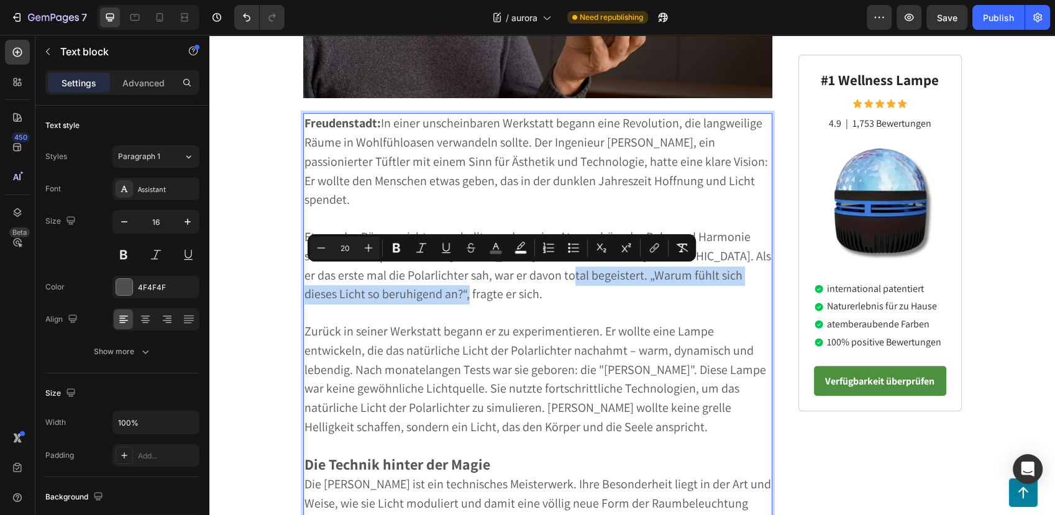
drag, startPoint x: 537, startPoint y: 279, endPoint x: 536, endPoint y: 299, distance: 19.9
click at [536, 299] on p "Etwas, das Räume nicht nur erhellt, sondern eine Atmosphäre der Ruhe und Harmon…" at bounding box center [537, 266] width 467 height 76
drag, startPoint x: 402, startPoint y: 248, endPoint x: 207, endPoint y: 250, distance: 195.6
click at [402, 248] on button "Bold" at bounding box center [396, 248] width 22 height 22
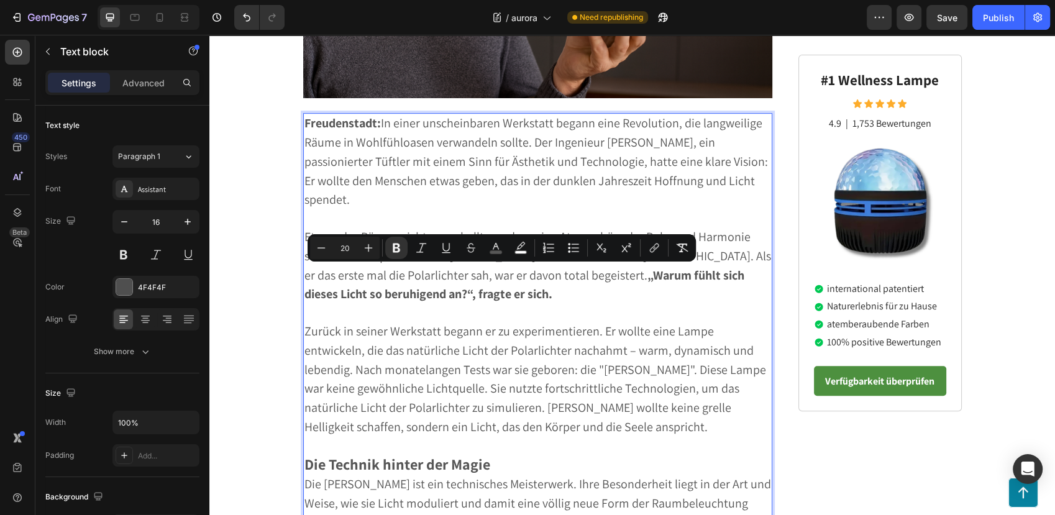
click at [453, 342] on span "Zurück in seiner Werkstatt begann er zu experimentieren. Er wollte eine Lampe e…" at bounding box center [534, 379] width 461 height 112
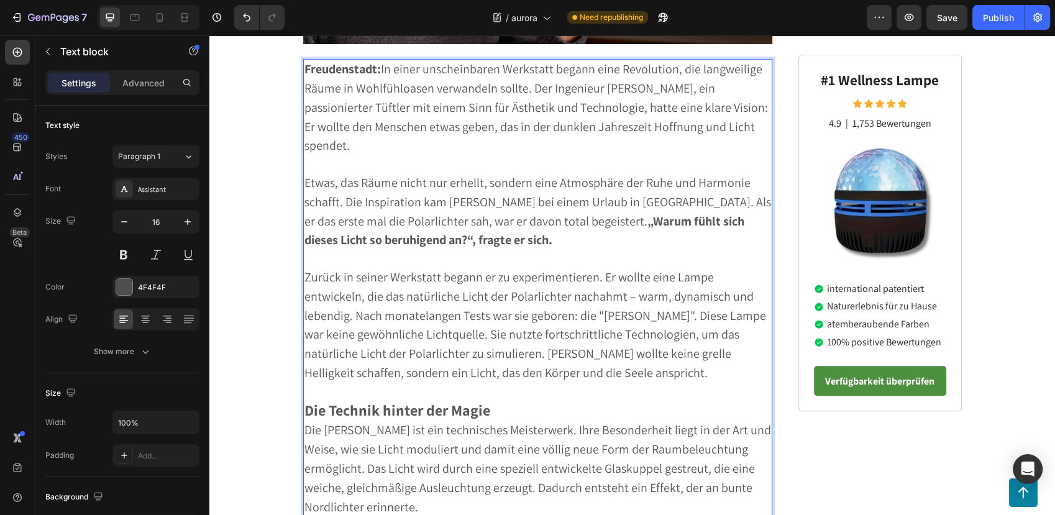
scroll to position [551, 0]
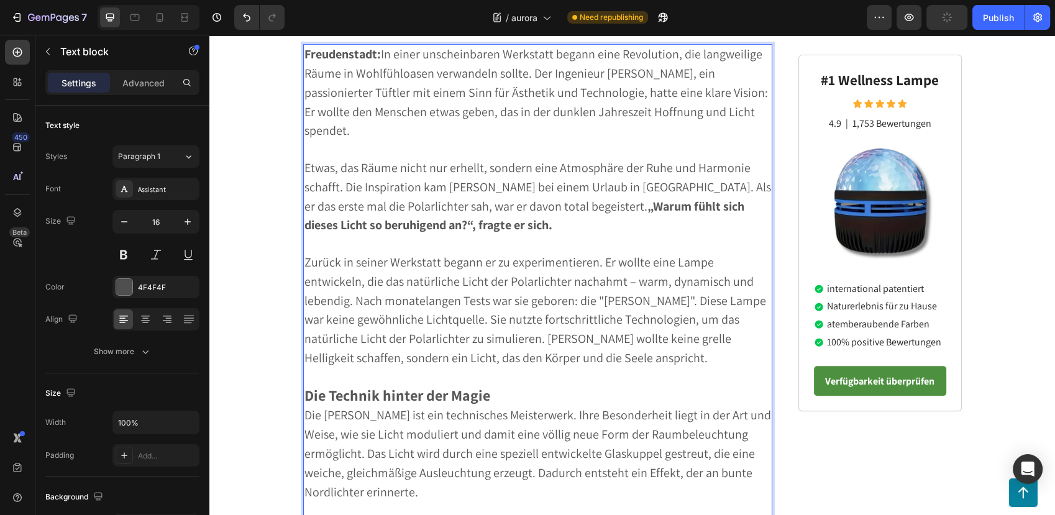
click at [458, 241] on p "Rich Text Editor. Editing area: main" at bounding box center [537, 244] width 467 height 18
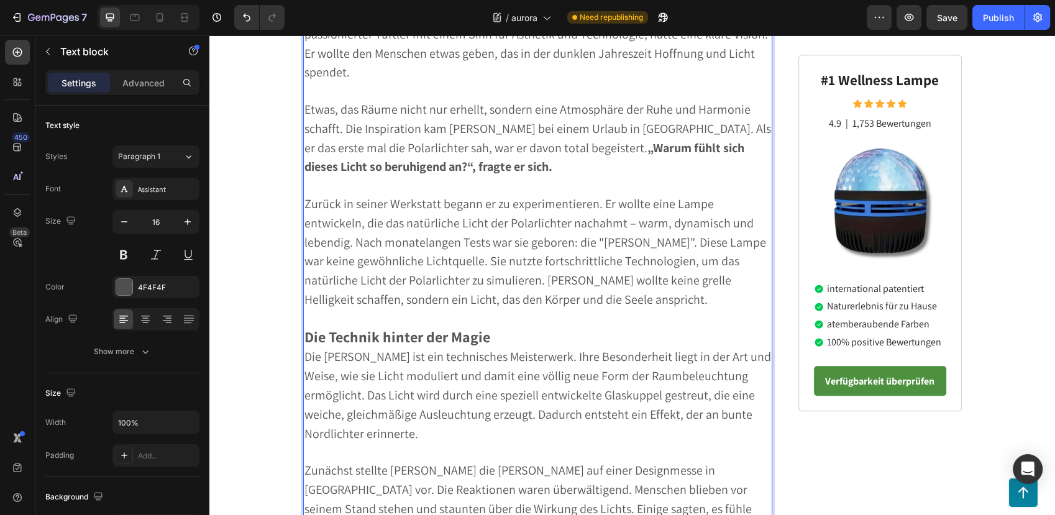
scroll to position [690, 0]
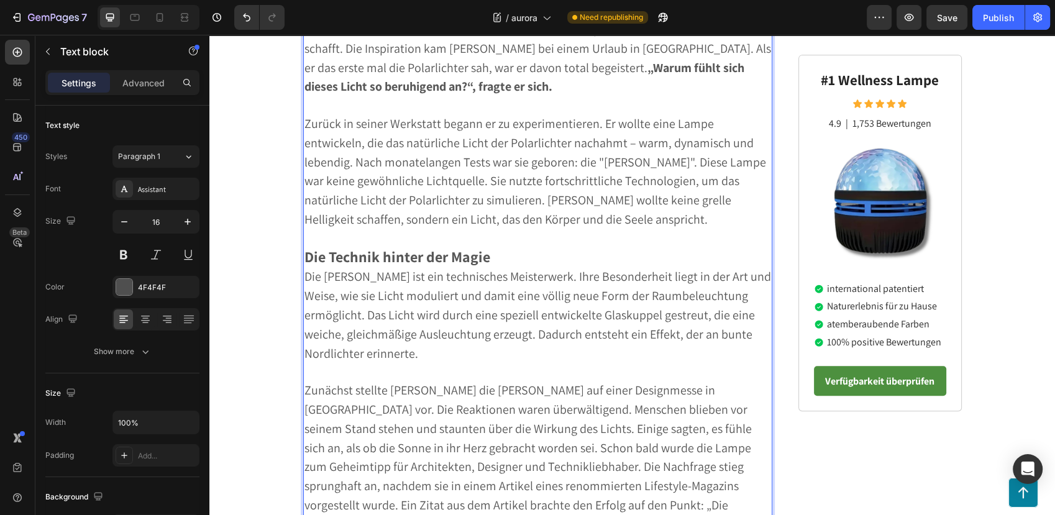
click at [459, 202] on span "Zurück in seiner Werkstatt begann er zu experimentieren. Er wollte eine Lampe e…" at bounding box center [534, 172] width 461 height 112
click at [317, 127] on span "⁠⁠⁠⁠⁠⁠⁠ itraZurück in seiner Werkstatt begann er zu experimentieren. Er wollte …" at bounding box center [534, 172] width 461 height 112
click at [317, 127] on span "itZurück in seiner Werkstatt begann er zu experimentieren. Er wollte eine Lampe…" at bounding box center [534, 172] width 461 height 112
click at [308, 124] on span "itZurück in seiner Werkstatt begann er zu experimentieren. Er wollte eine Lampe…" at bounding box center [534, 172] width 461 height 112
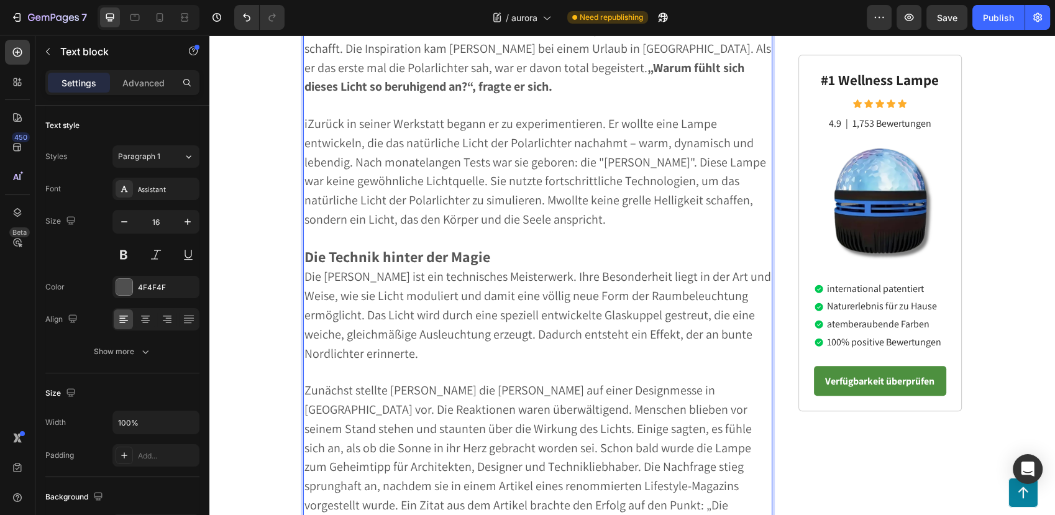
click at [305, 125] on span "iZurück in seiner Werkstatt begann er zu experimentieren. Er wollte eine Lampe …" at bounding box center [534, 172] width 461 height 112
click at [304, 127] on span "iZurück in seiner Werkstatt begann er zu experimentieren. Er wollte eine Lampe …" at bounding box center [534, 172] width 461 height 112
click at [468, 196] on span "Zurück in seiner Werkstatt begann er zu experimentieren. Er wollte eine Lampe e…" at bounding box center [534, 172] width 461 height 112
click at [465, 204] on span "Zurück in seiner Werkstatt begann er zu experimentieren. Er wollte eine Lampe e…" at bounding box center [534, 172] width 461 height 112
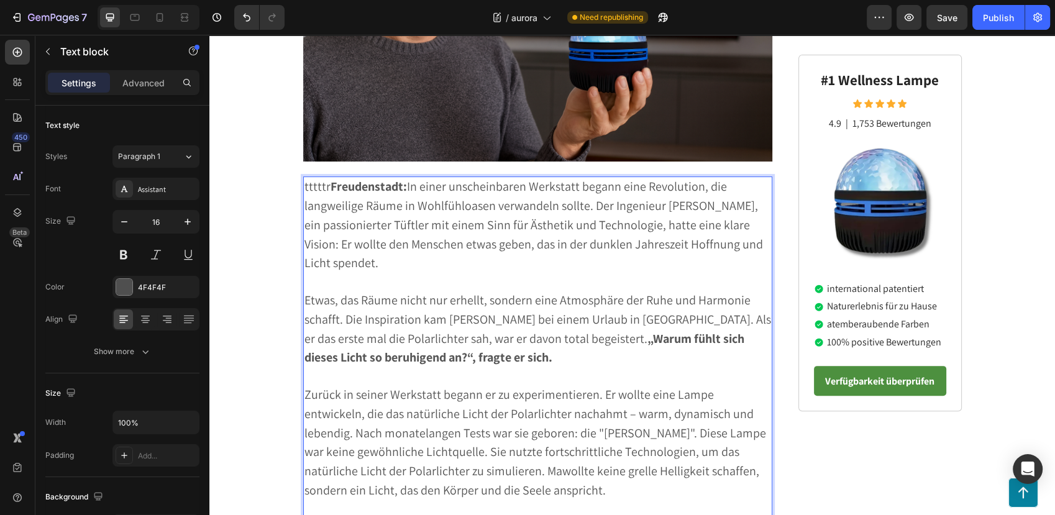
scroll to position [345, 0]
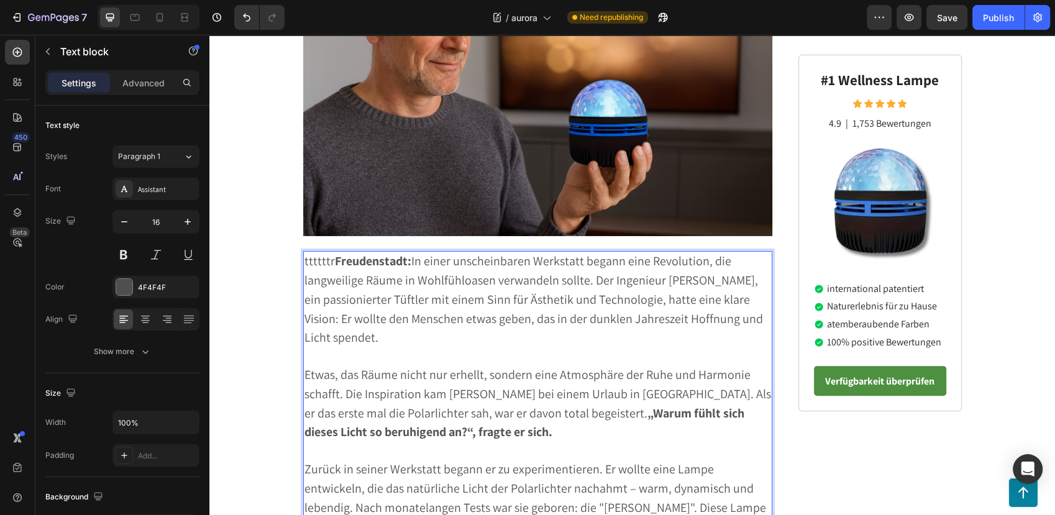
click at [335, 267] on strong "Freudenstadt:" at bounding box center [373, 261] width 76 height 16
click at [992, 11] on div "Publish" at bounding box center [997, 17] width 31 height 13
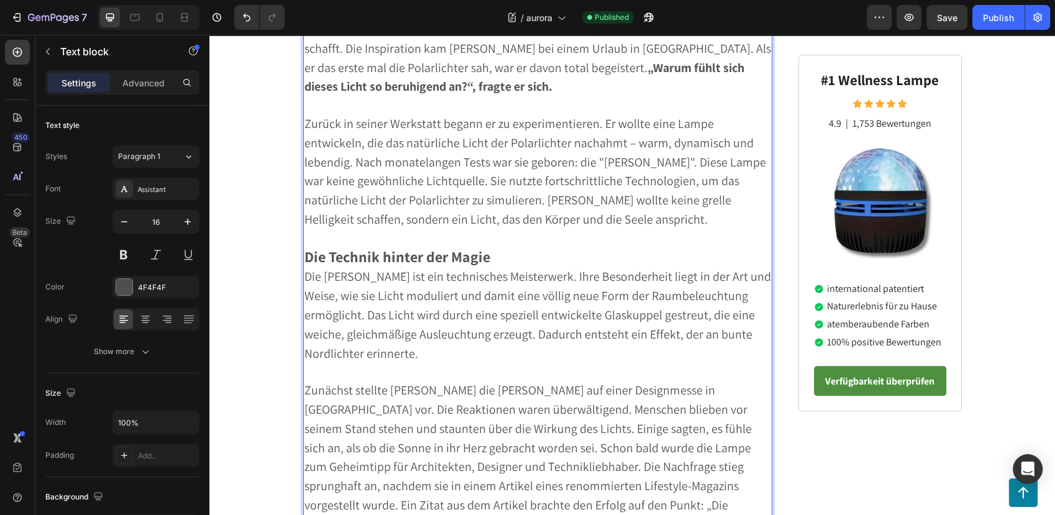
scroll to position [759, 0]
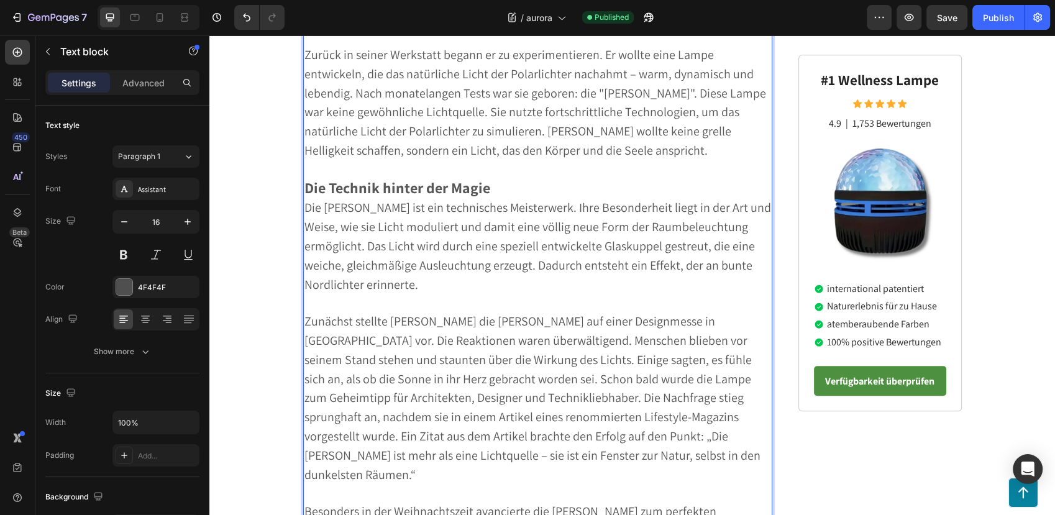
click at [481, 189] on strong "Die Technik hinter der Magie" at bounding box center [397, 188] width 186 height 20
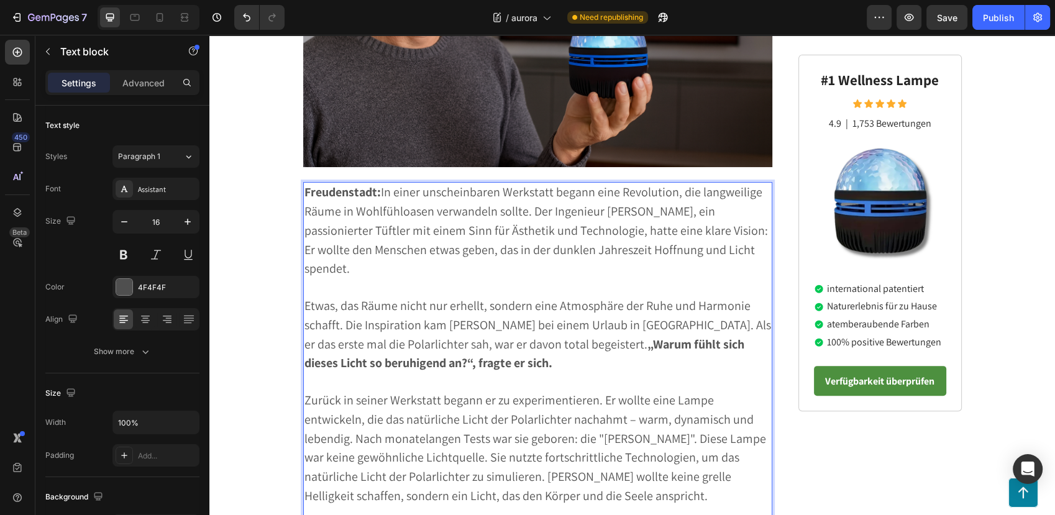
scroll to position [690, 0]
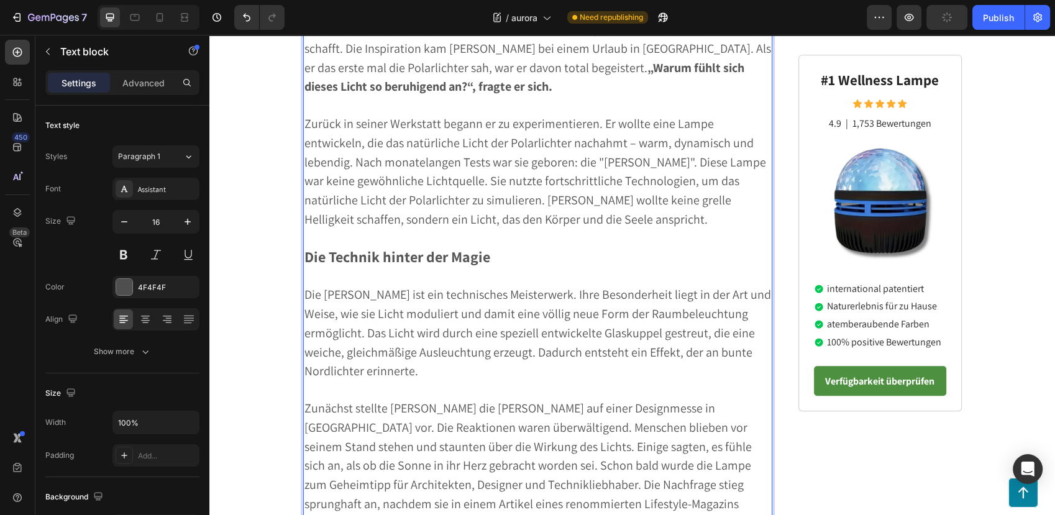
click at [563, 153] on span "Zurück in seiner Werkstatt begann er zu experimentieren. Er wollte eine Lampe e…" at bounding box center [534, 172] width 461 height 112
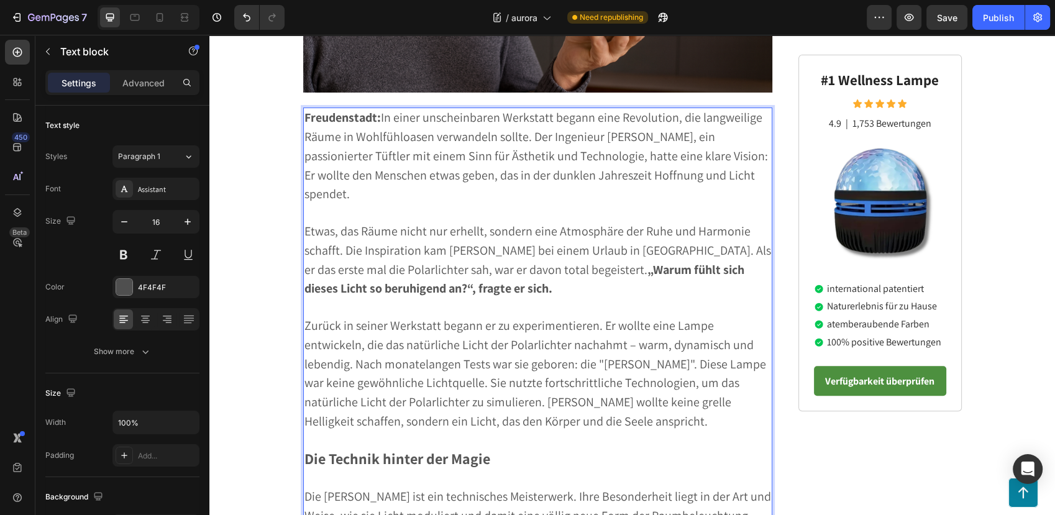
scroll to position [414, 0]
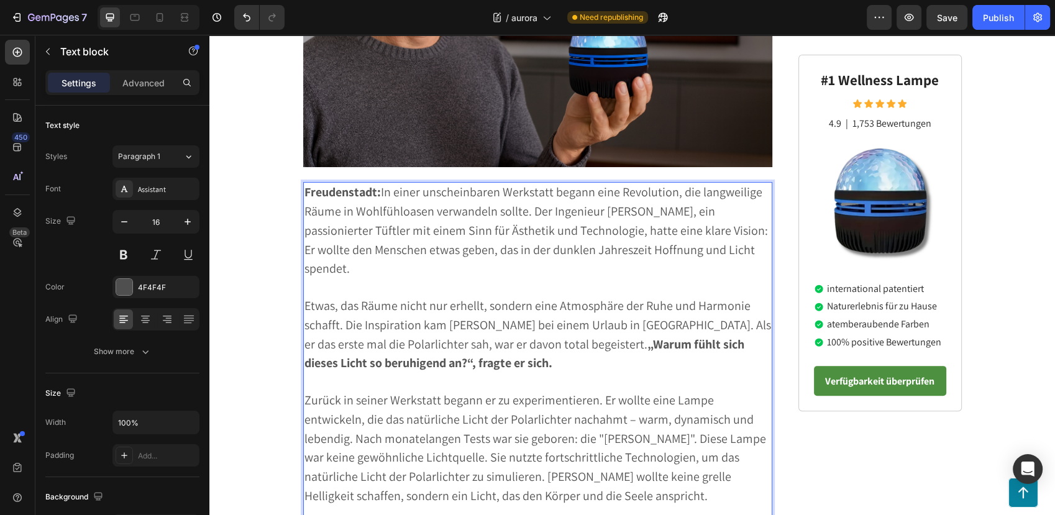
click at [440, 206] on span "Freudenstadt: In einer unscheinbaren Werkstatt begann eine Revolution, die lang…" at bounding box center [535, 230] width 463 height 93
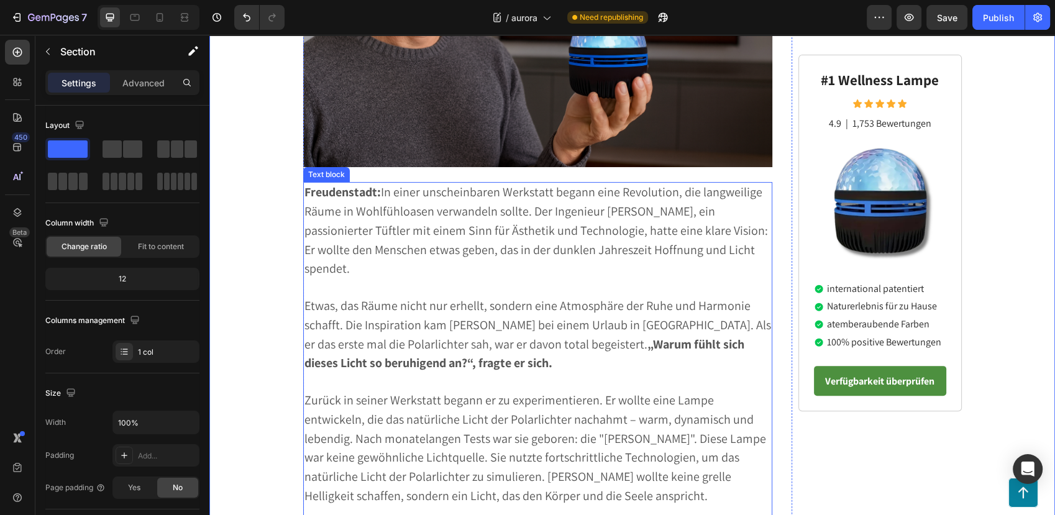
click at [343, 196] on strong "Freudenstadt:" at bounding box center [342, 192] width 76 height 16
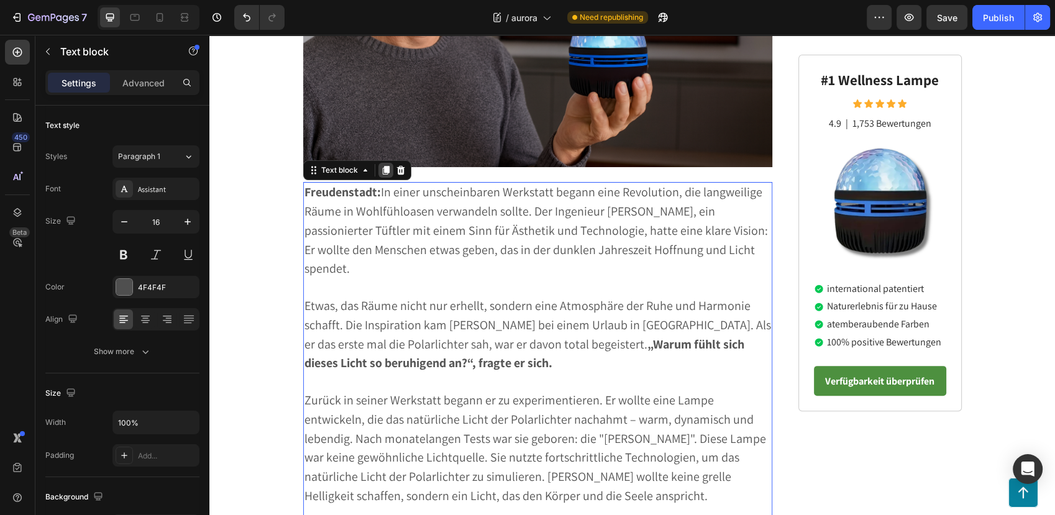
click at [382, 168] on icon at bounding box center [385, 170] width 7 height 9
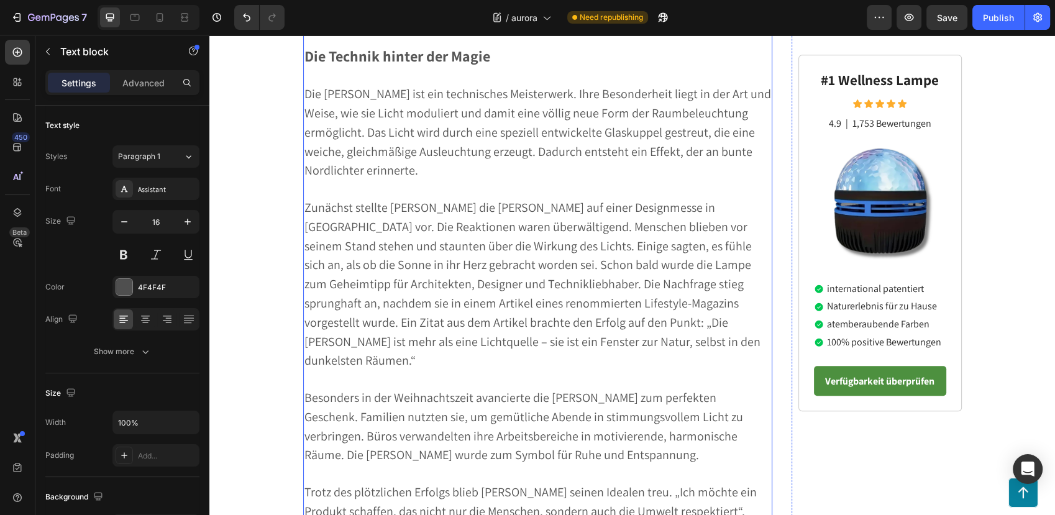
scroll to position [753, 0]
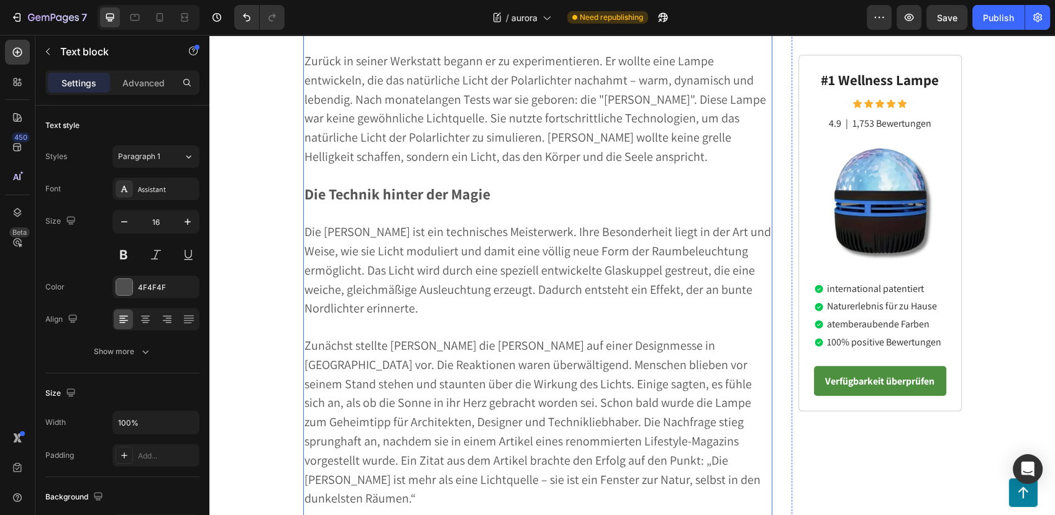
click at [474, 185] on strong "Die Technik hinter der Magie" at bounding box center [397, 194] width 186 height 20
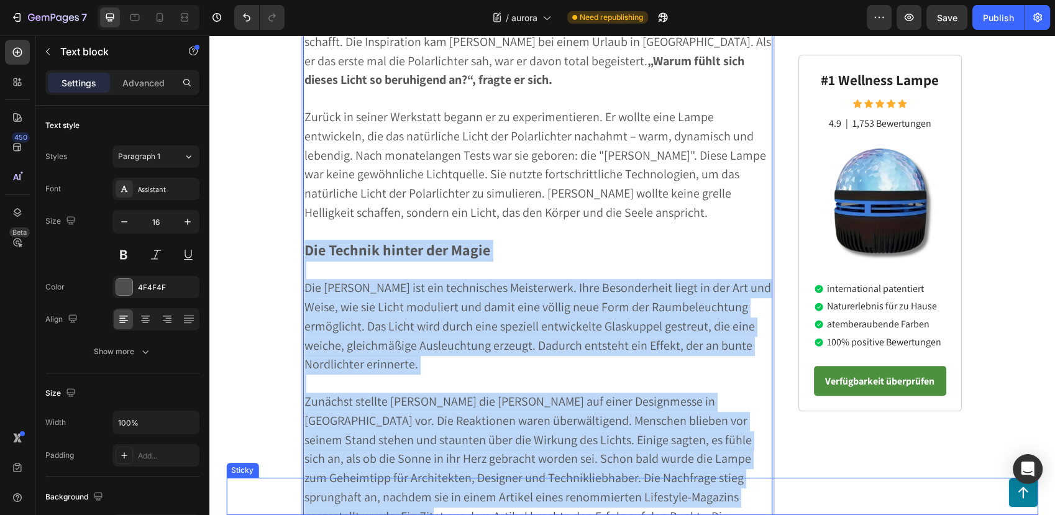
scroll to position [708, 0]
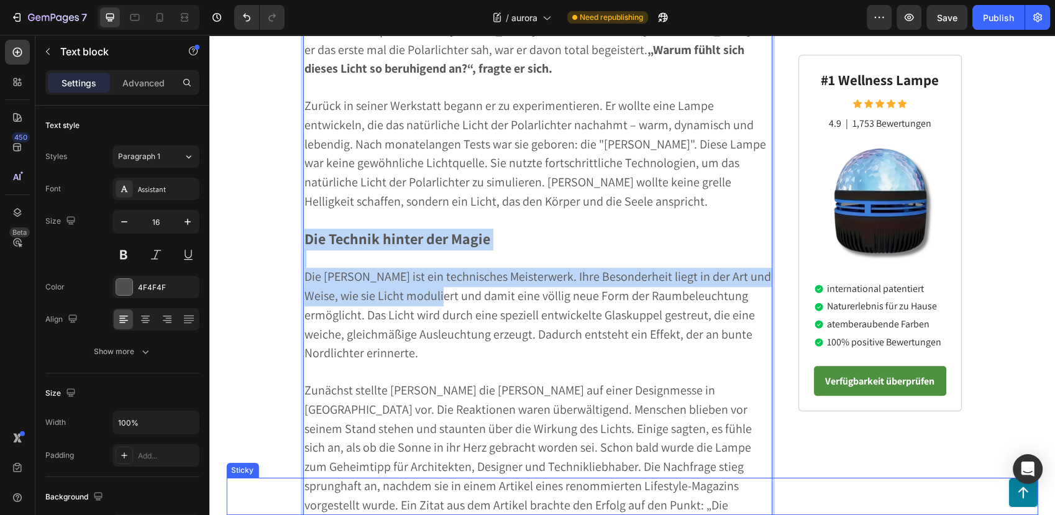
drag, startPoint x: 301, startPoint y: 341, endPoint x: 440, endPoint y: 291, distance: 147.3
click at [440, 291] on div "Freudenstadt: In einer unscheinbaren Werkstatt begann eine Revolution, die lang…" at bounding box center [538, 325] width 470 height 875
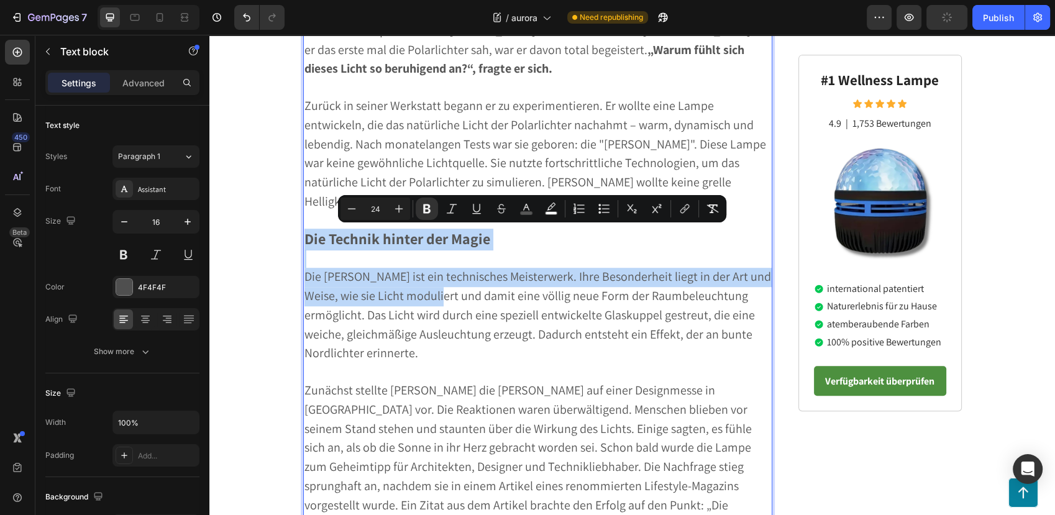
click at [418, 303] on p "Die [PERSON_NAME] ist ein technisches Meisterwerk. Ihre Besonderheit liegt in d…" at bounding box center [537, 316] width 467 height 96
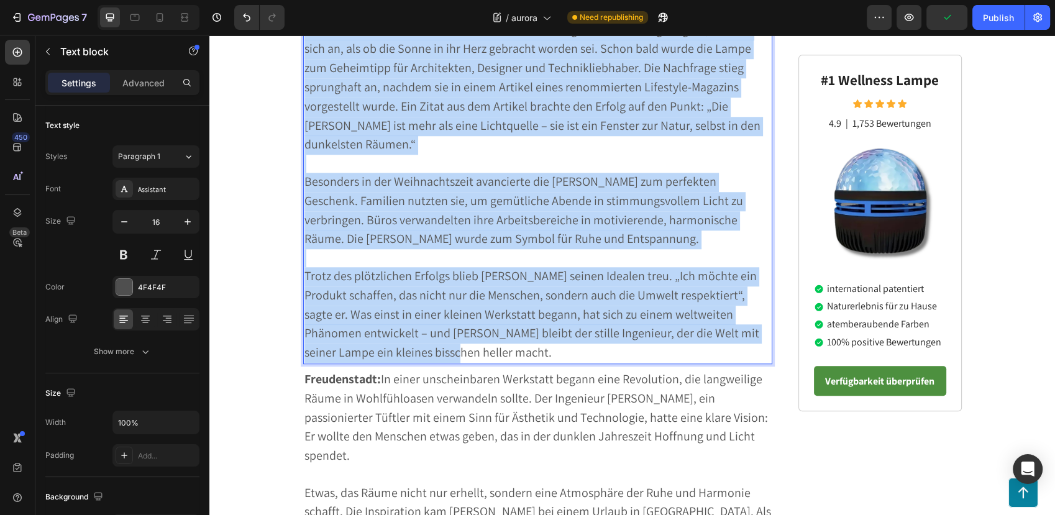
scroll to position [1138, 0]
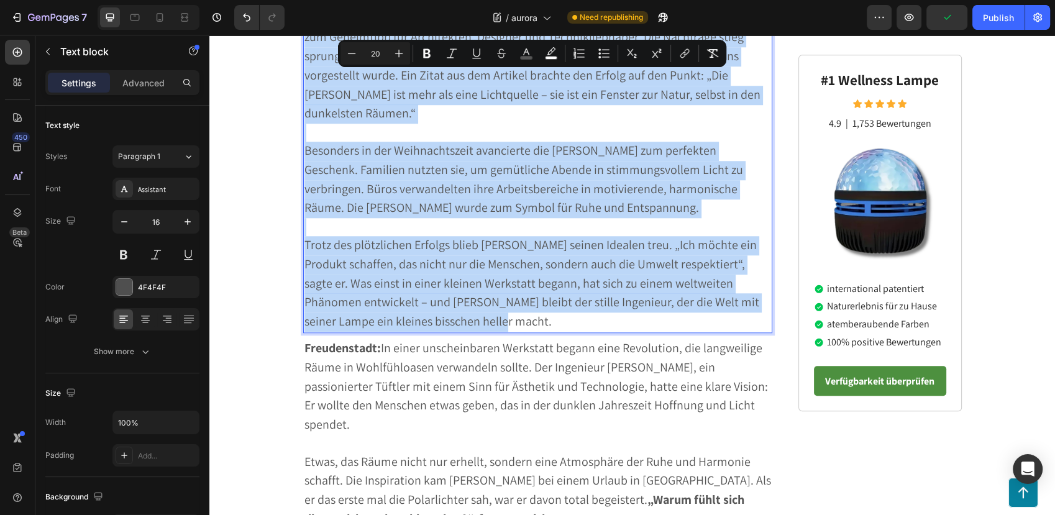
drag, startPoint x: 300, startPoint y: 278, endPoint x: 523, endPoint y: 309, distance: 225.1
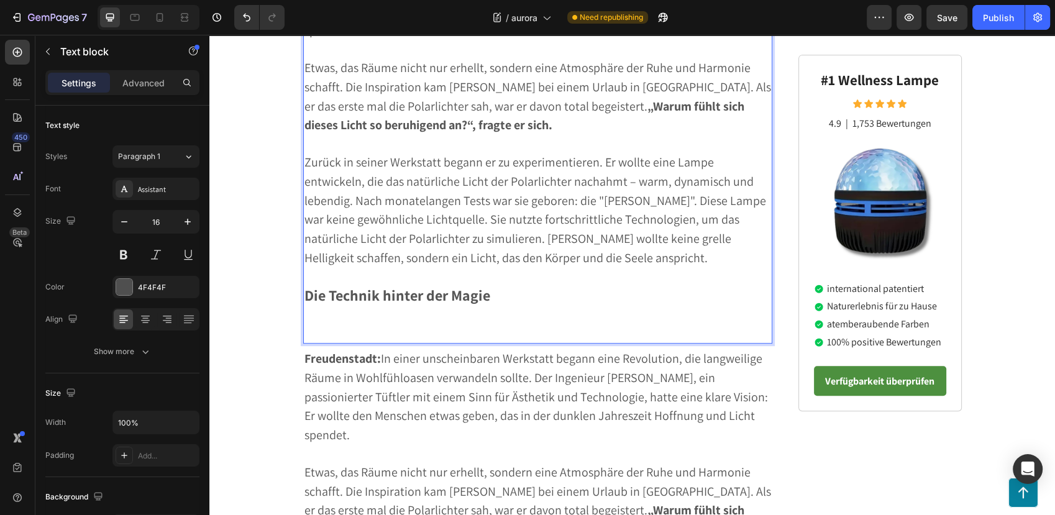
scroll to position [651, 0]
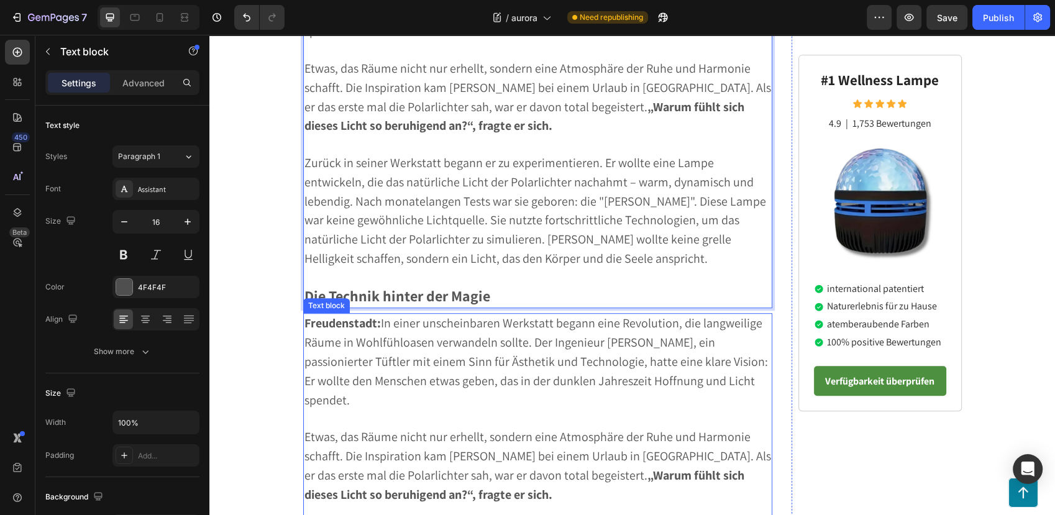
click at [453, 340] on span "Freudenstadt: In einer unscheinbaren Werkstatt begann eine Revolution, die lang…" at bounding box center [535, 361] width 463 height 93
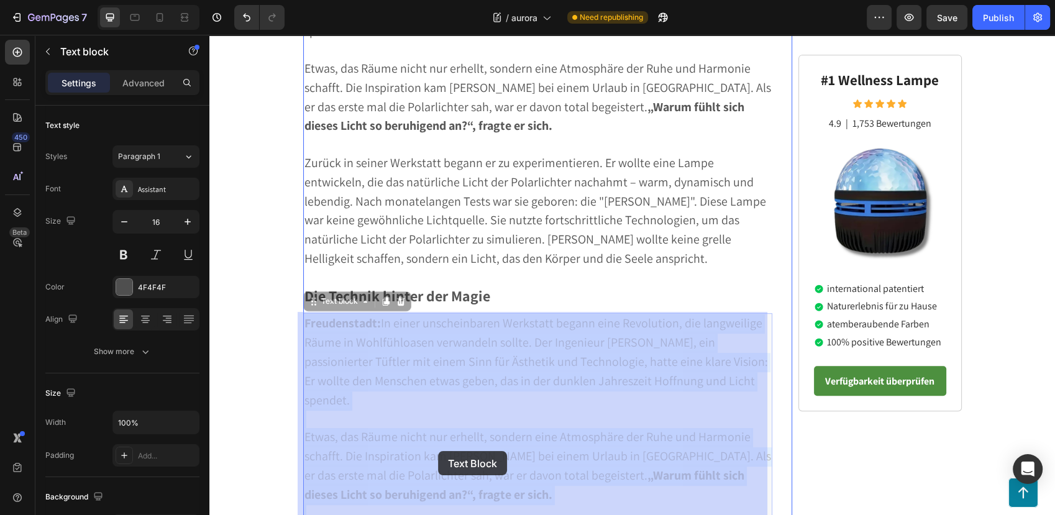
drag, startPoint x: 299, startPoint y: 322, endPoint x: 438, endPoint y: 451, distance: 189.4
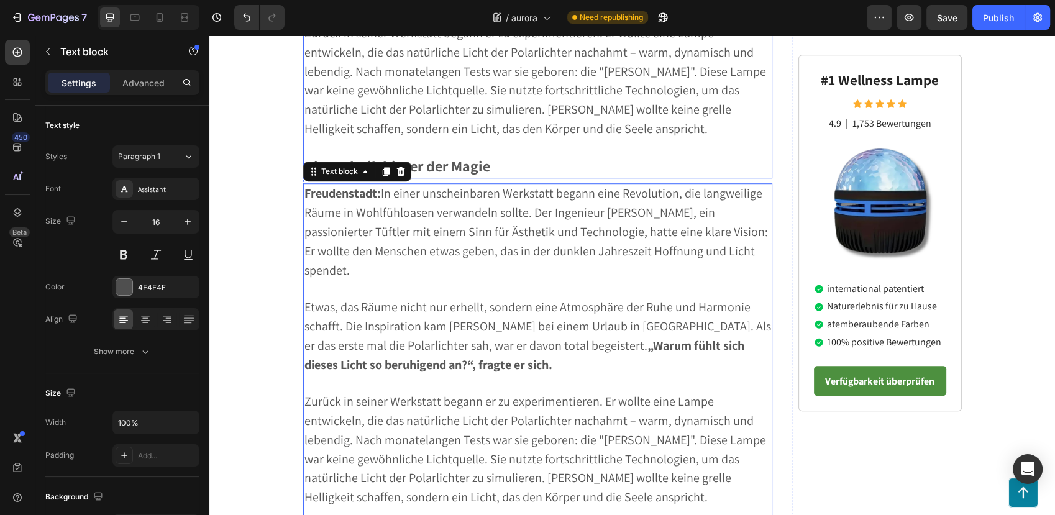
scroll to position [789, 0]
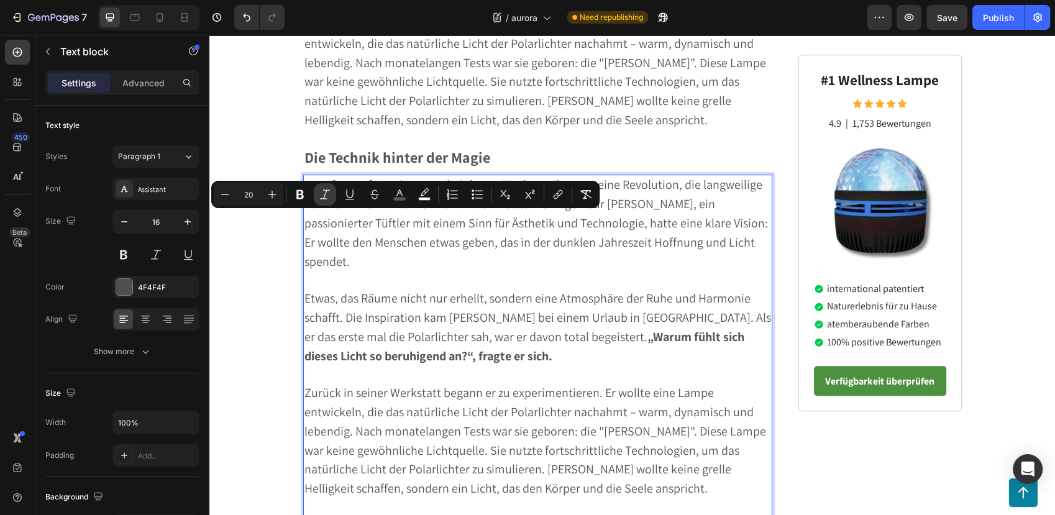
click at [318, 190] on button "Italic" at bounding box center [325, 194] width 22 height 22
click at [353, 256] on p "Freudenstadt: In einer unscheinbaren Werkstatt begann eine Revolution, die lang…" at bounding box center [537, 224] width 467 height 96
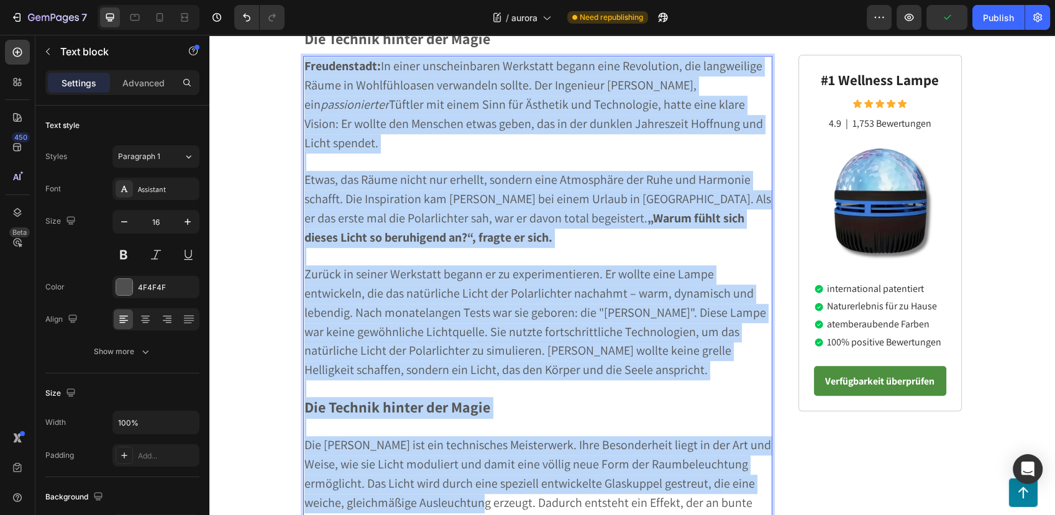
scroll to position [972, 0]
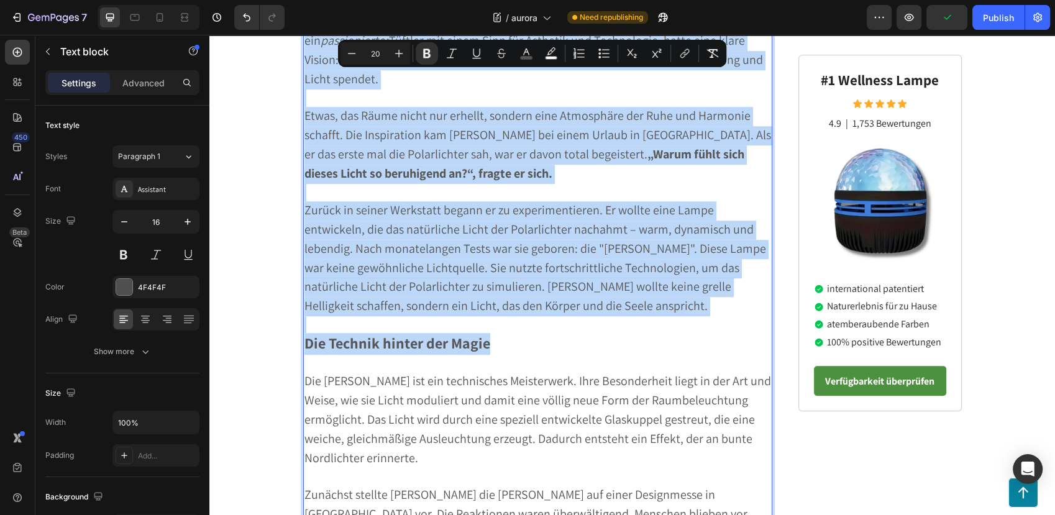
drag, startPoint x: 299, startPoint y: 179, endPoint x: 537, endPoint y: 345, distance: 290.3
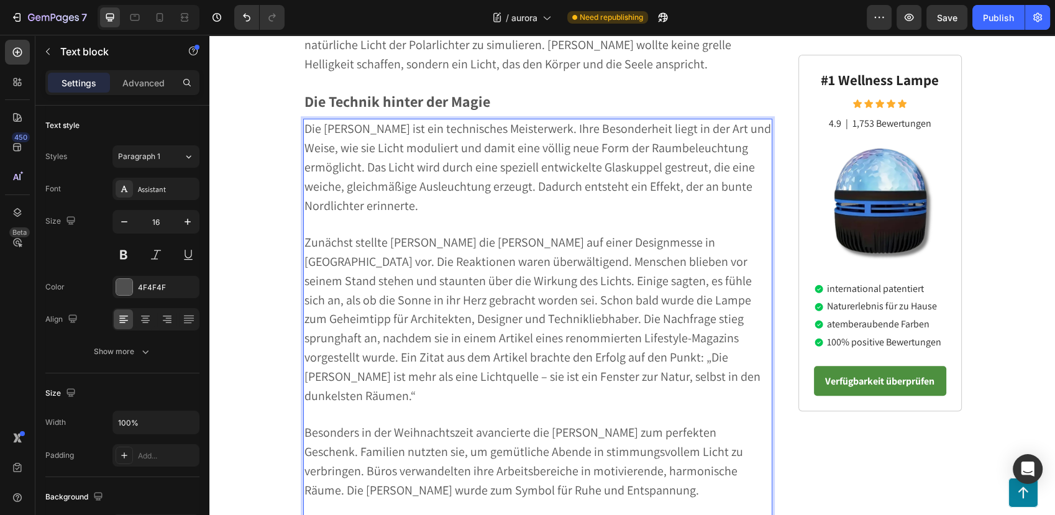
scroll to position [779, 0]
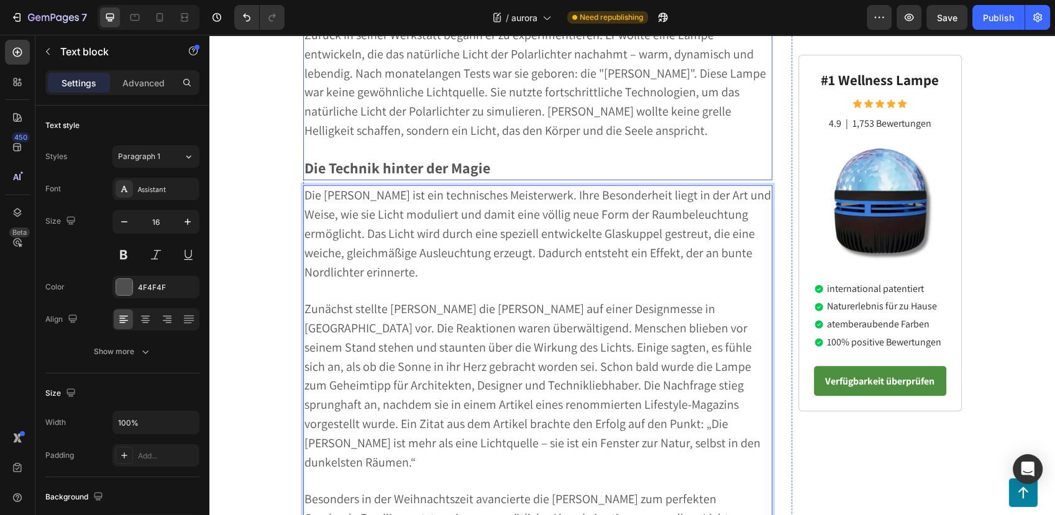
click at [424, 166] on strong "Die Technik hinter der Magie" at bounding box center [397, 168] width 186 height 20
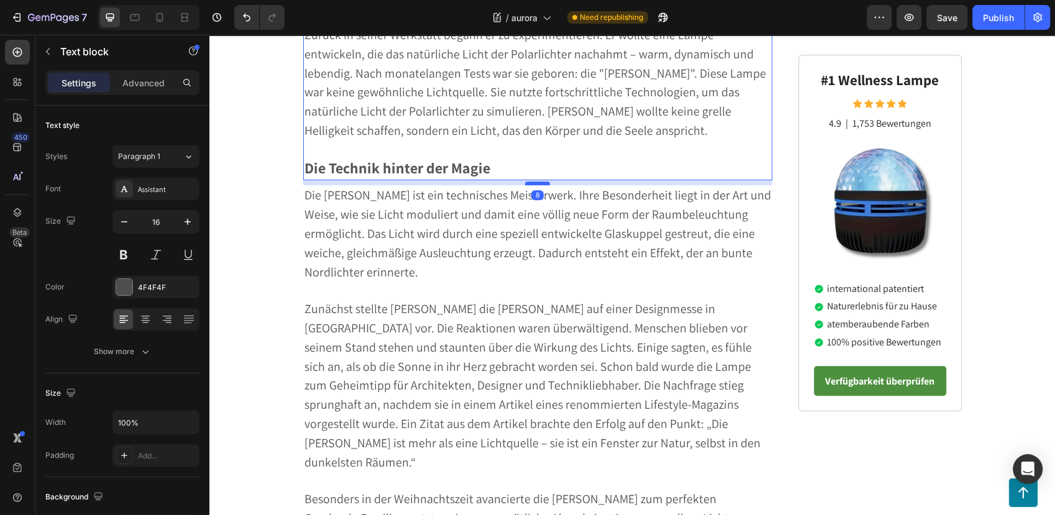
click at [530, 183] on div at bounding box center [537, 183] width 25 height 4
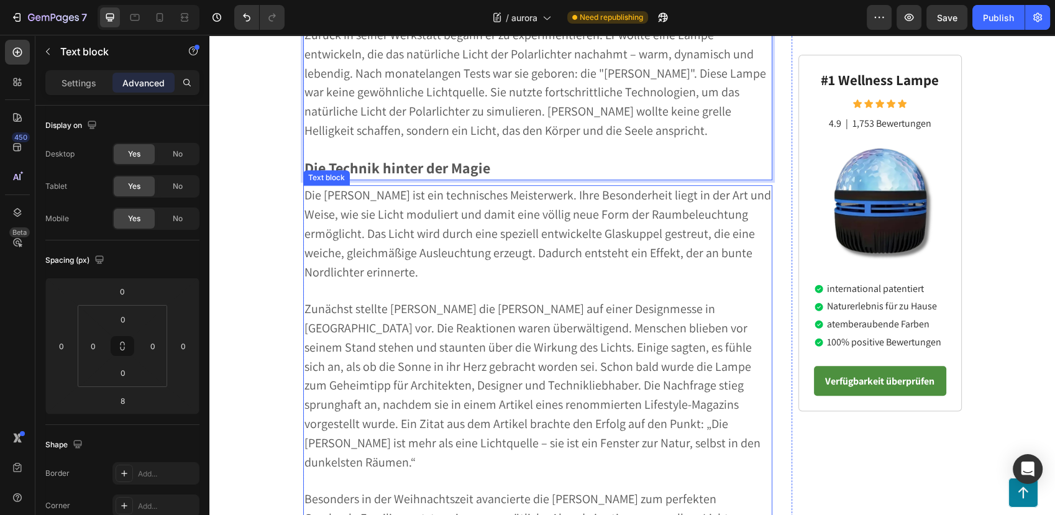
click at [481, 258] on span "Die [PERSON_NAME] ist ein technisches Meisterwerk. Ihre Besonderheit liegt in d…" at bounding box center [537, 233] width 466 height 93
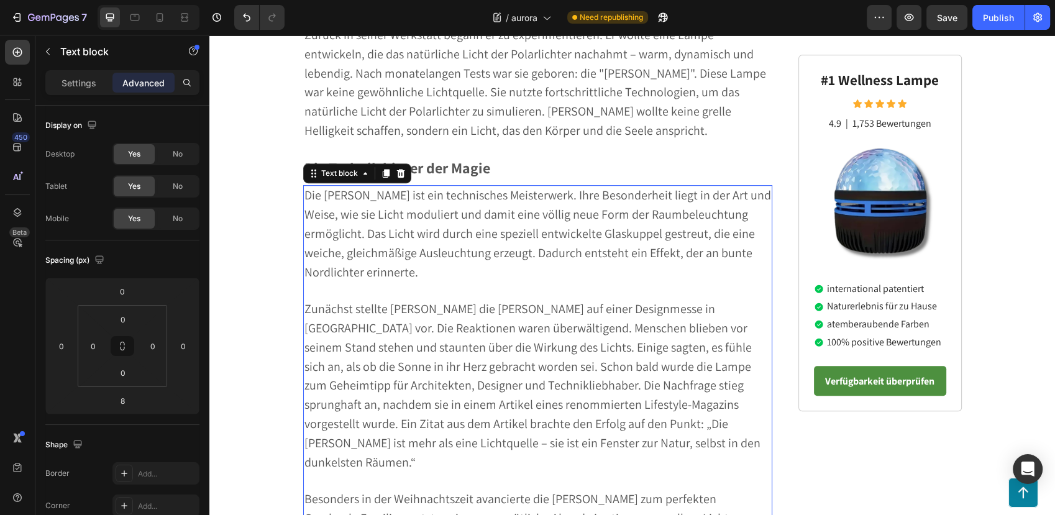
click at [526, 185] on div "Die [PERSON_NAME] ist ein technisches Meisterwerk. Ihre Besonderheit liegt in d…" at bounding box center [538, 433] width 470 height 496
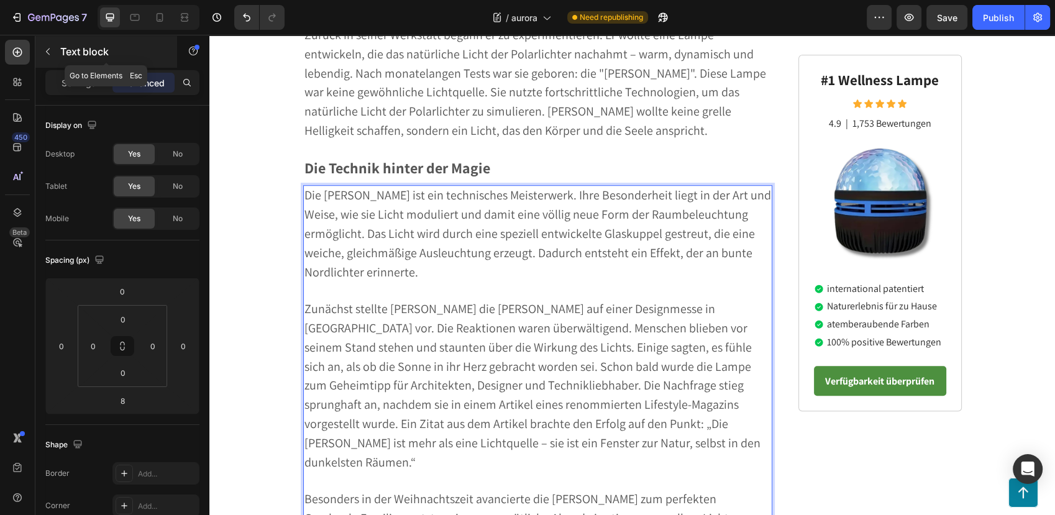
click at [43, 57] on button "button" at bounding box center [48, 52] width 20 height 20
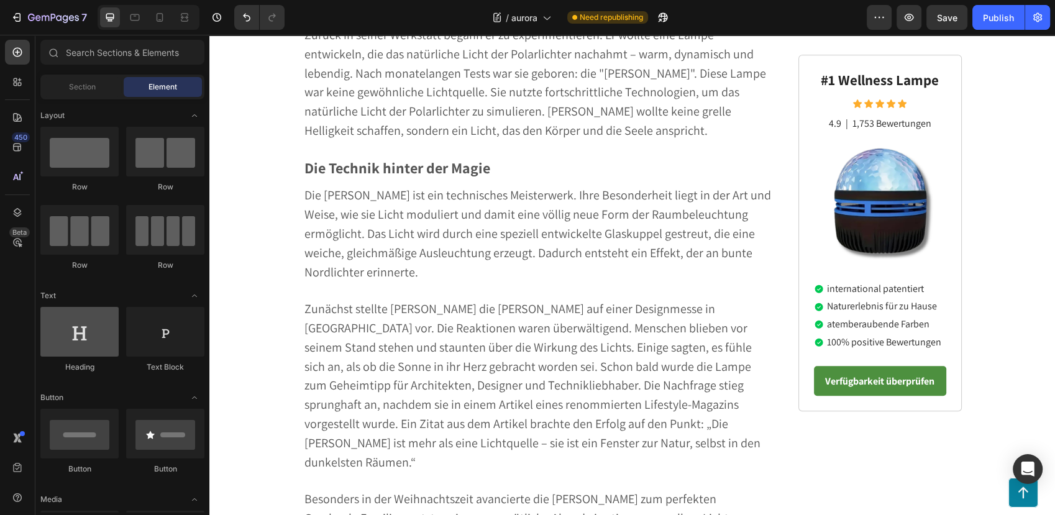
scroll to position [207, 0]
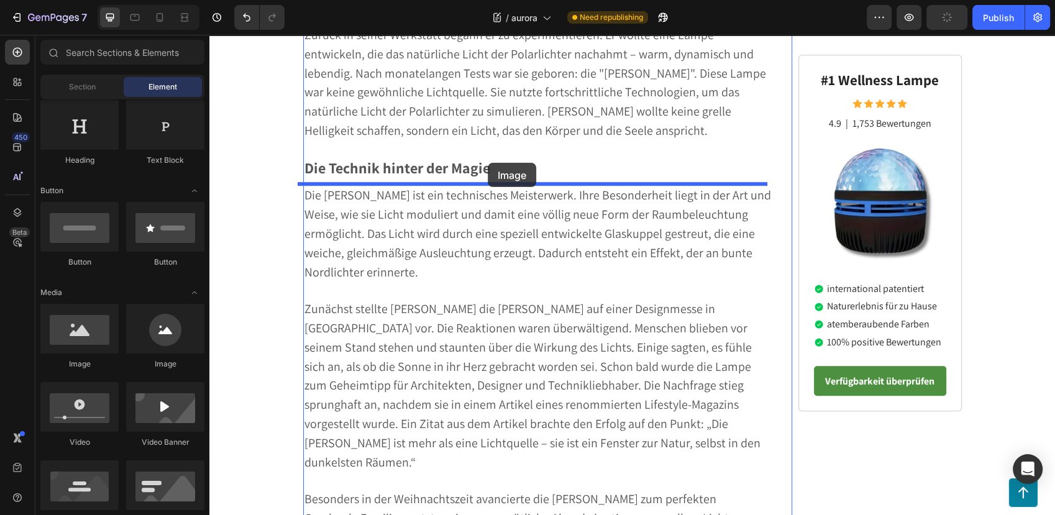
drag, startPoint x: 389, startPoint y: 331, endPoint x: 488, endPoint y: 163, distance: 194.8
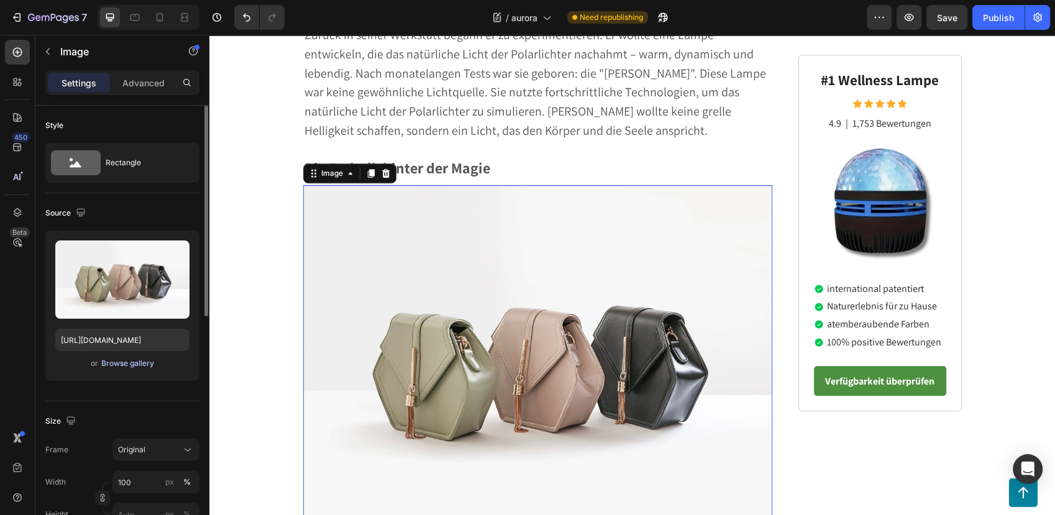
click at [104, 360] on div "Browse gallery" at bounding box center [127, 363] width 53 height 11
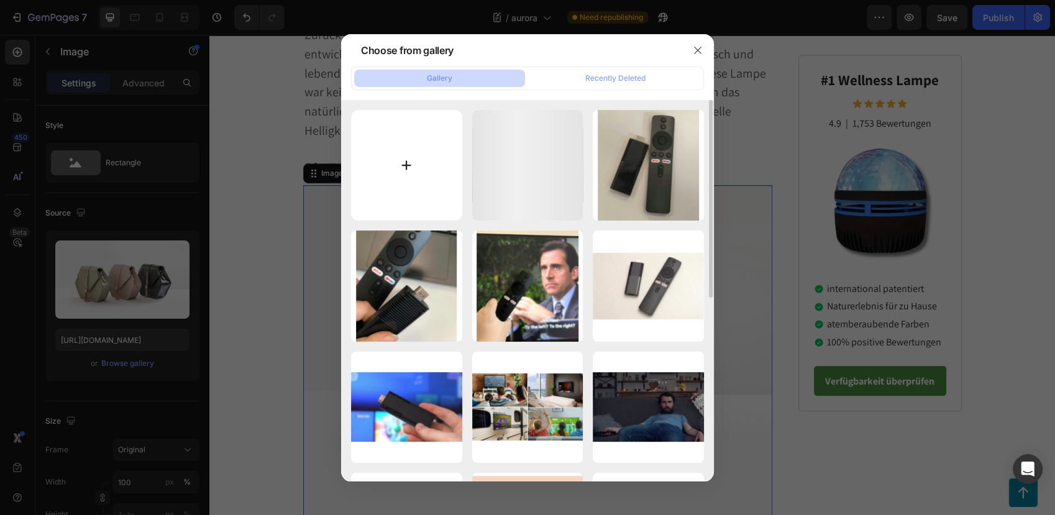
click at [402, 166] on input "file" at bounding box center [406, 165] width 111 height 111
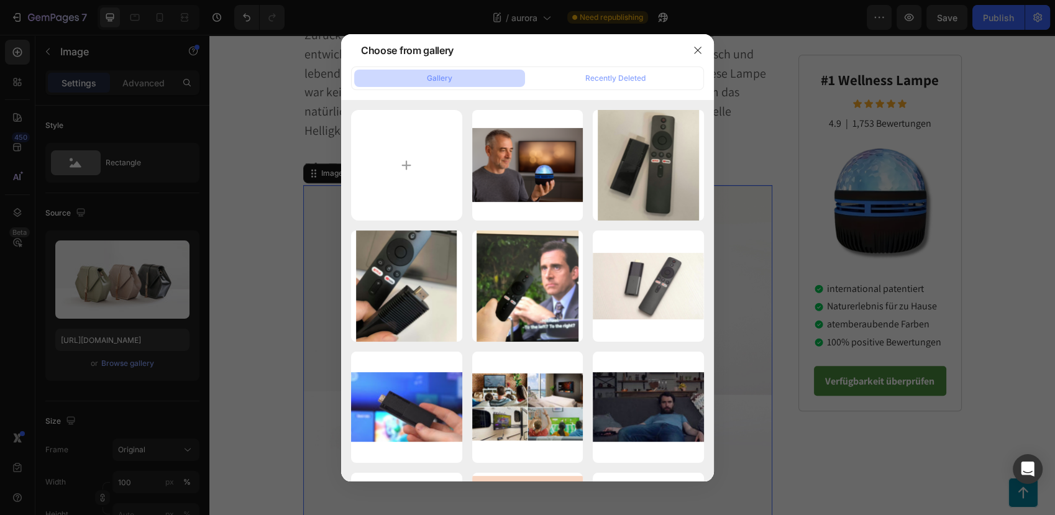
click at [702, 60] on div at bounding box center [697, 50] width 32 height 32
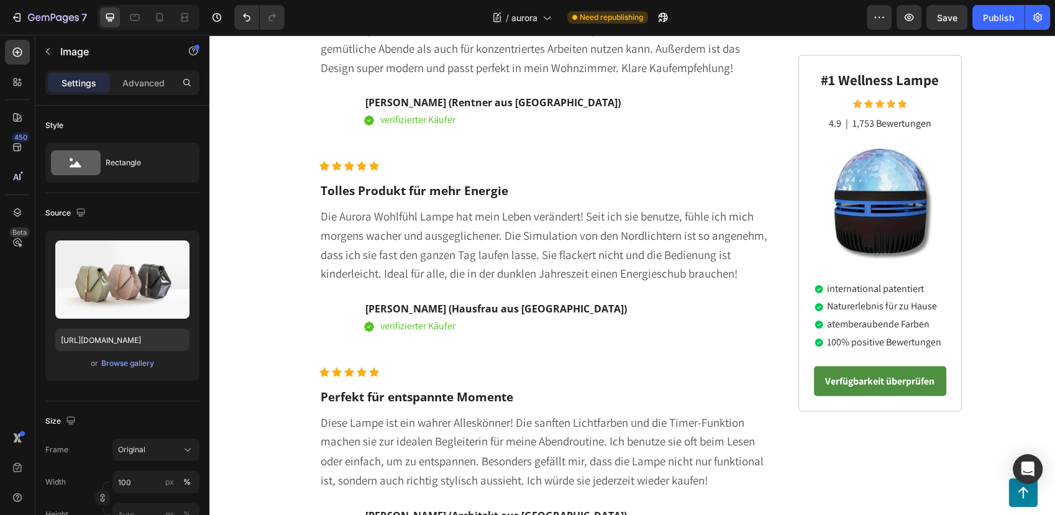
scroll to position [2021, 0]
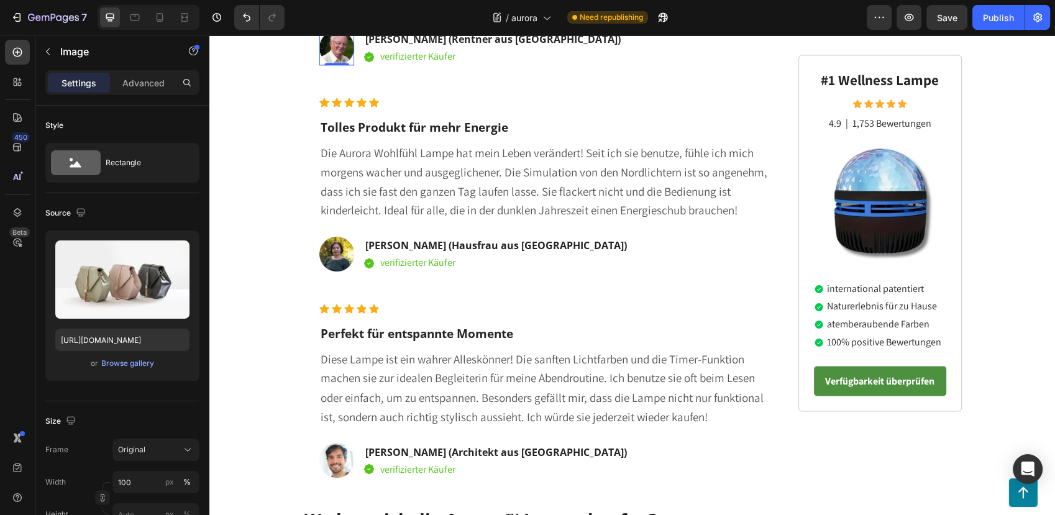
click at [335, 65] on img at bounding box center [336, 47] width 35 height 35
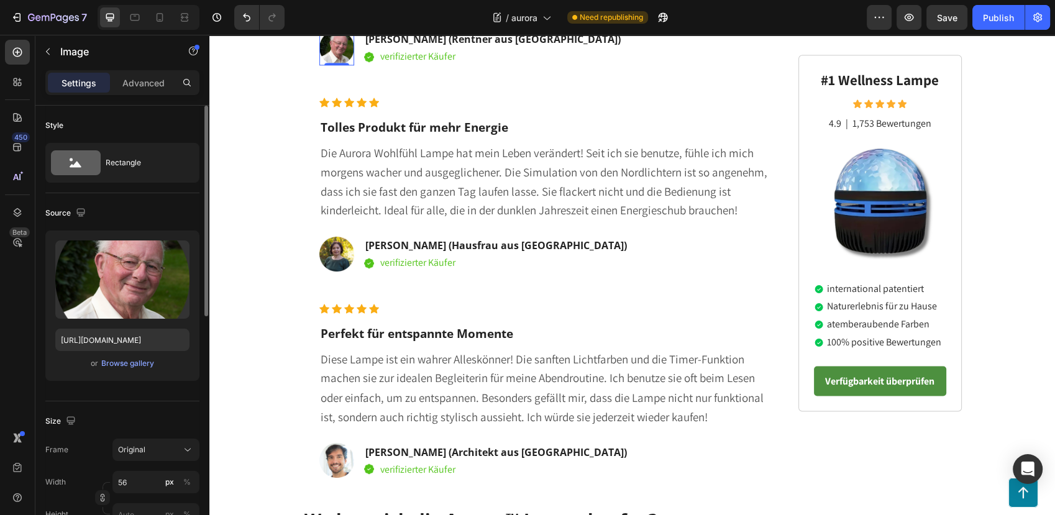
click at [134, 355] on div "Upload Image https://cdn.shopify.com/s/files/1/0795/6539/0154/files/gempages_50…" at bounding box center [122, 305] width 154 height 150
click at [133, 360] on div "Browse gallery" at bounding box center [127, 363] width 53 height 11
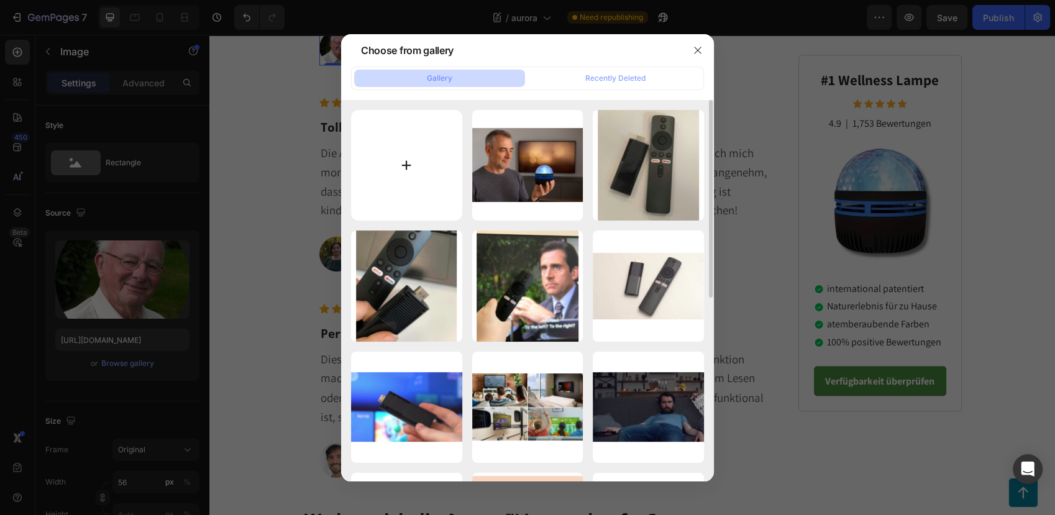
click at [435, 149] on input "file" at bounding box center [406, 165] width 111 height 111
type input "C:\fakepath\ewr.png"
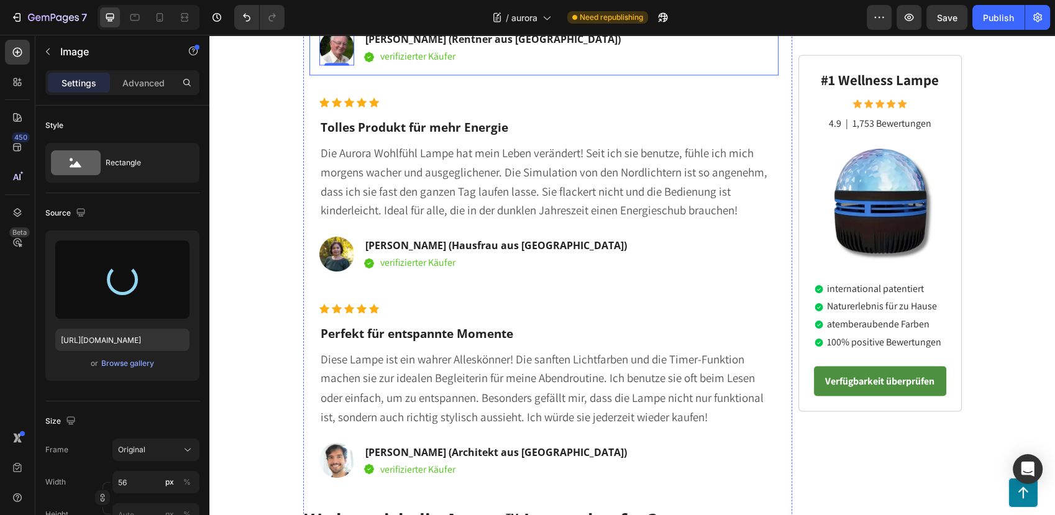
type input "https://cdn.shopify.com/s/files/1/0795/6539/0154/files/gempages_509582567423345…"
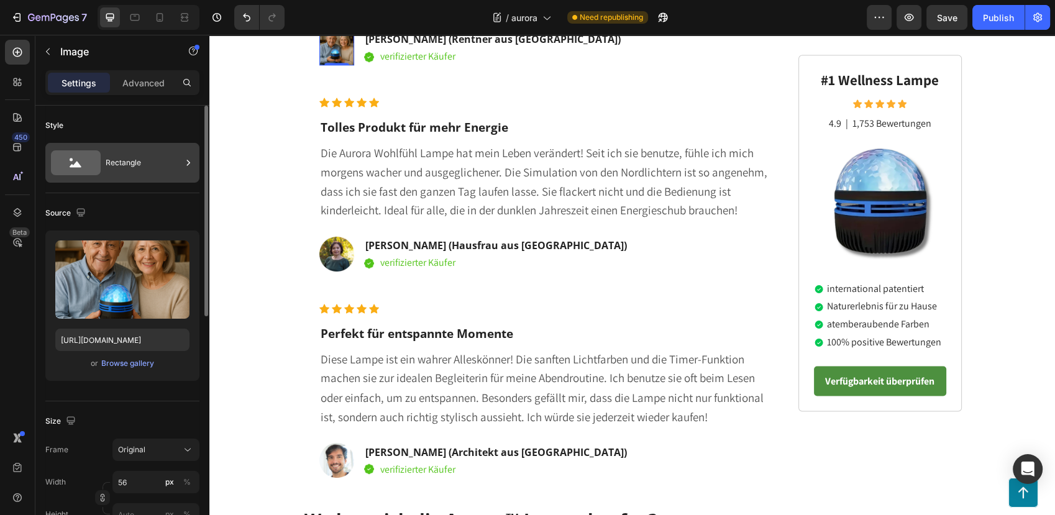
click at [85, 155] on icon at bounding box center [76, 162] width 50 height 25
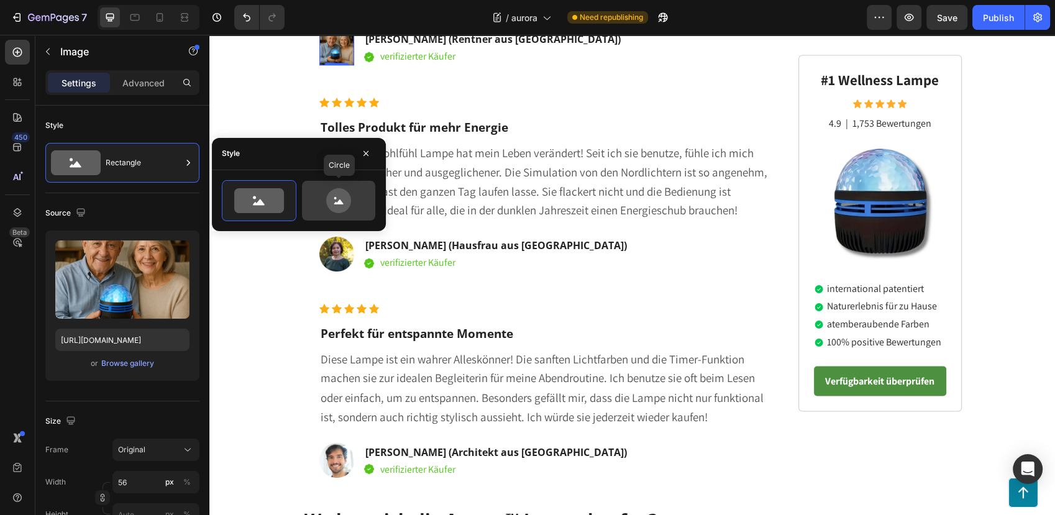
click at [327, 193] on icon at bounding box center [338, 200] width 58 height 25
type input "80"
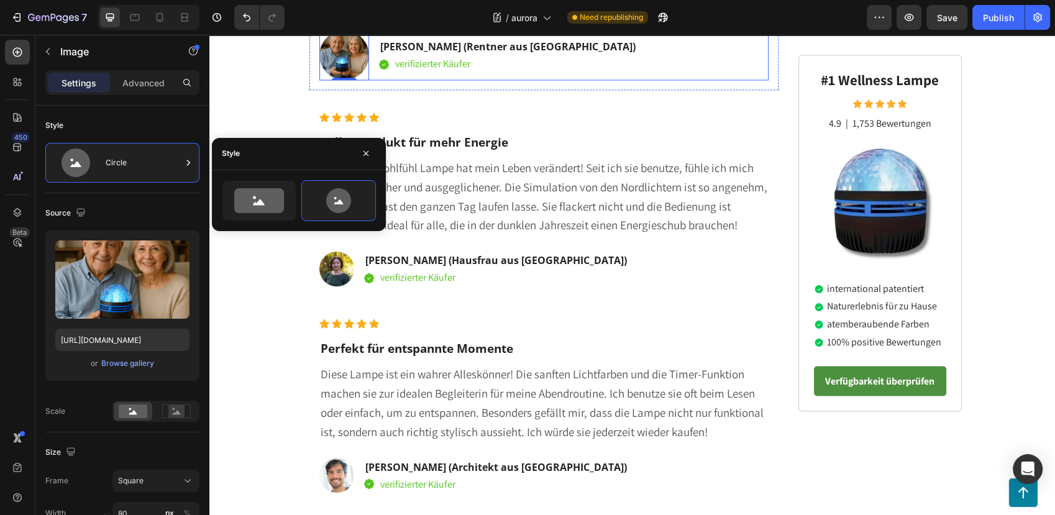
click at [572, 80] on div "Image 0 Klemens S. (Rentner aus Hannover) Text block Image verifizierter Käufer…" at bounding box center [544, 55] width 450 height 50
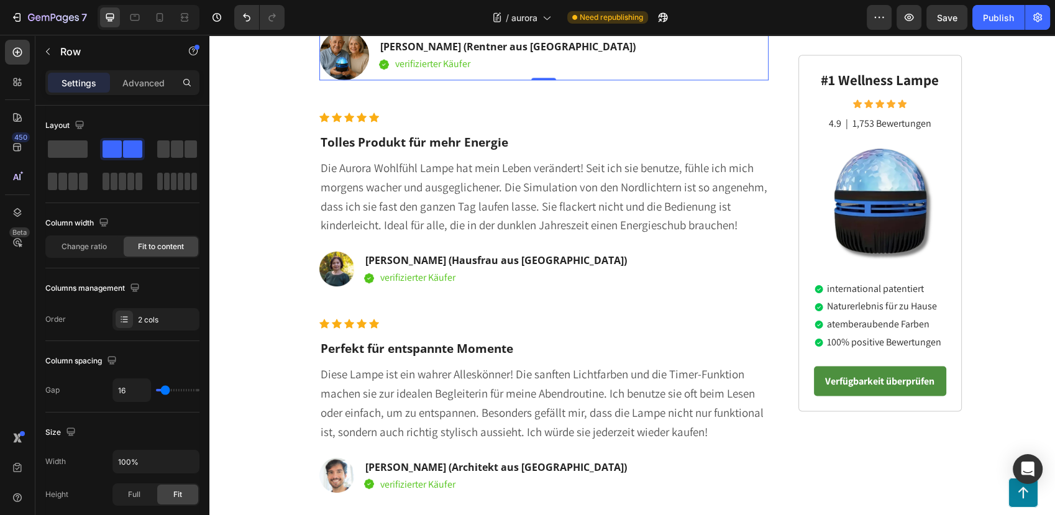
scroll to position [2090, 0]
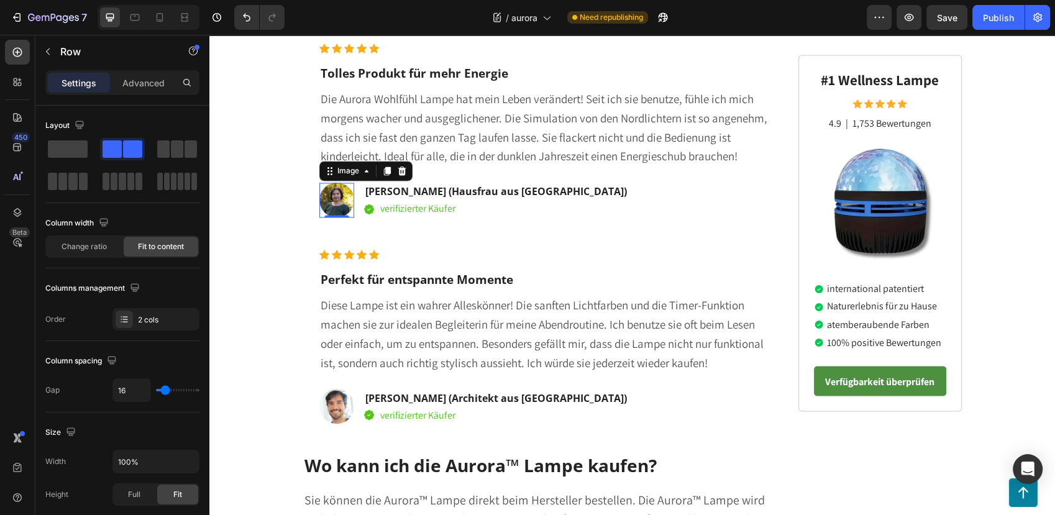
click at [337, 217] on img at bounding box center [336, 200] width 35 height 35
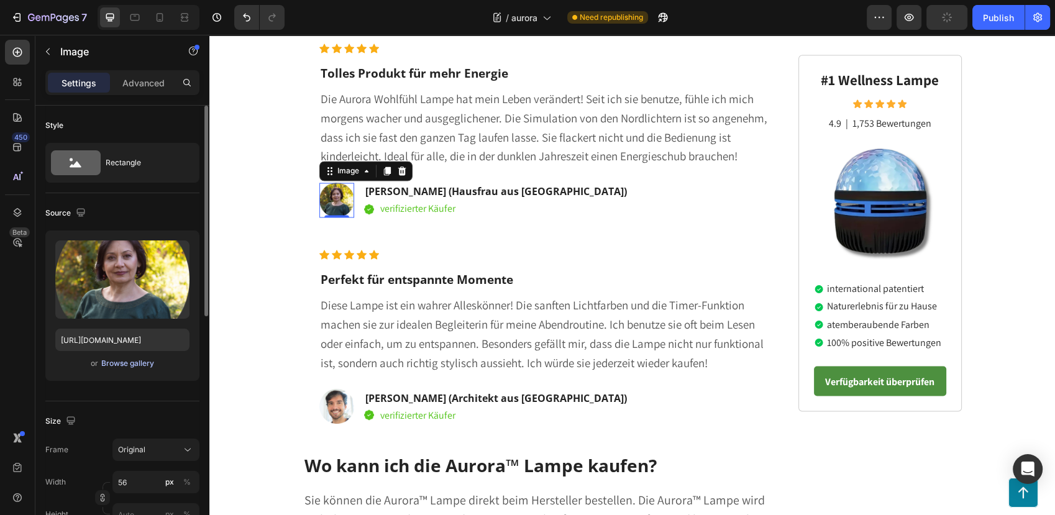
click at [128, 366] on div "Browse gallery" at bounding box center [127, 363] width 53 height 11
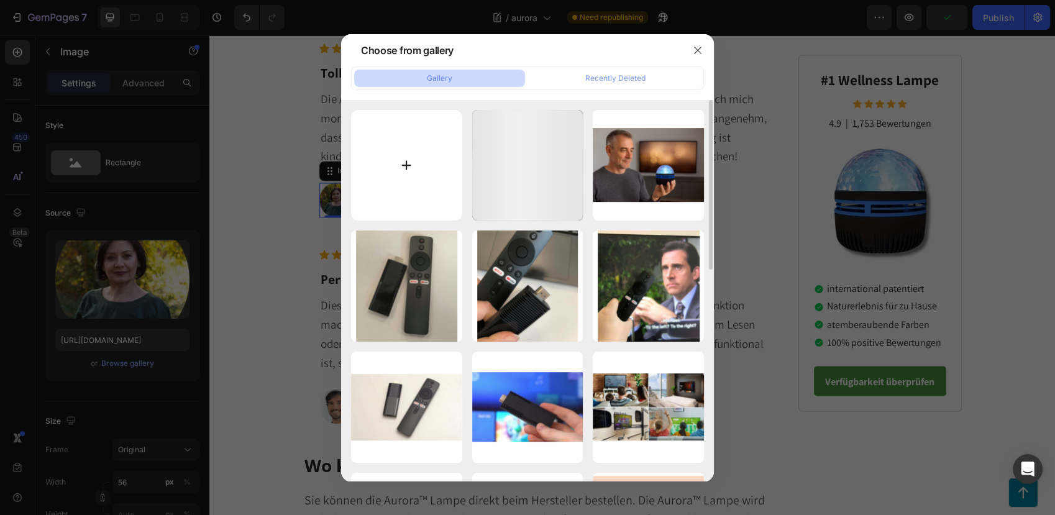
click at [398, 184] on input "file" at bounding box center [406, 165] width 111 height 111
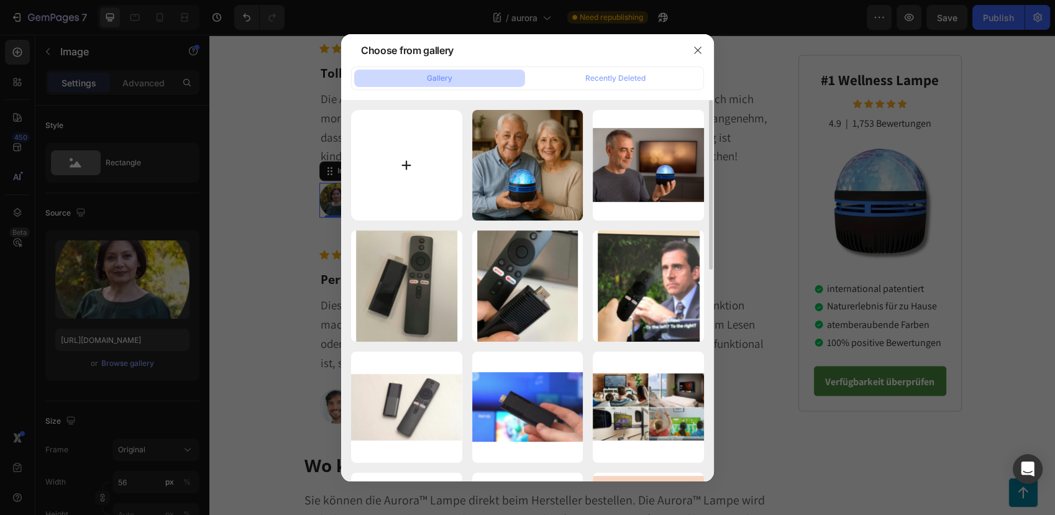
type input "C:\fakepath\waer.png"
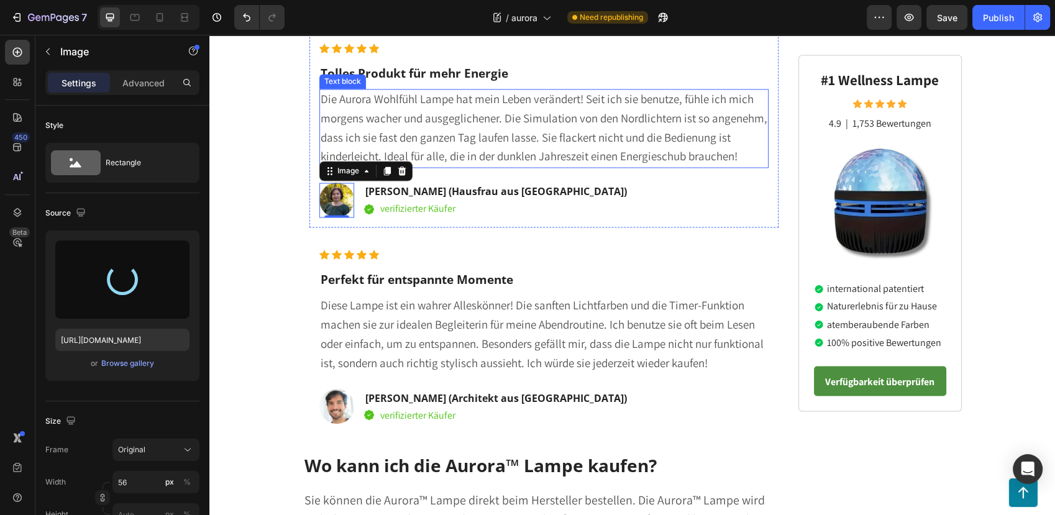
type input "https://cdn.shopify.com/s/files/1/0795/6539/0154/files/gempages_509582567423345…"
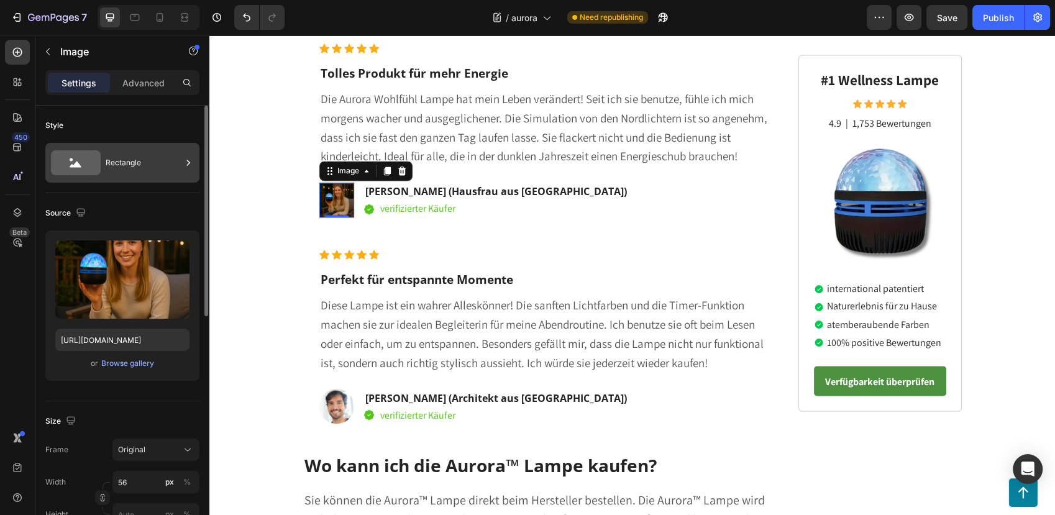
click at [117, 167] on div "Rectangle" at bounding box center [144, 162] width 76 height 29
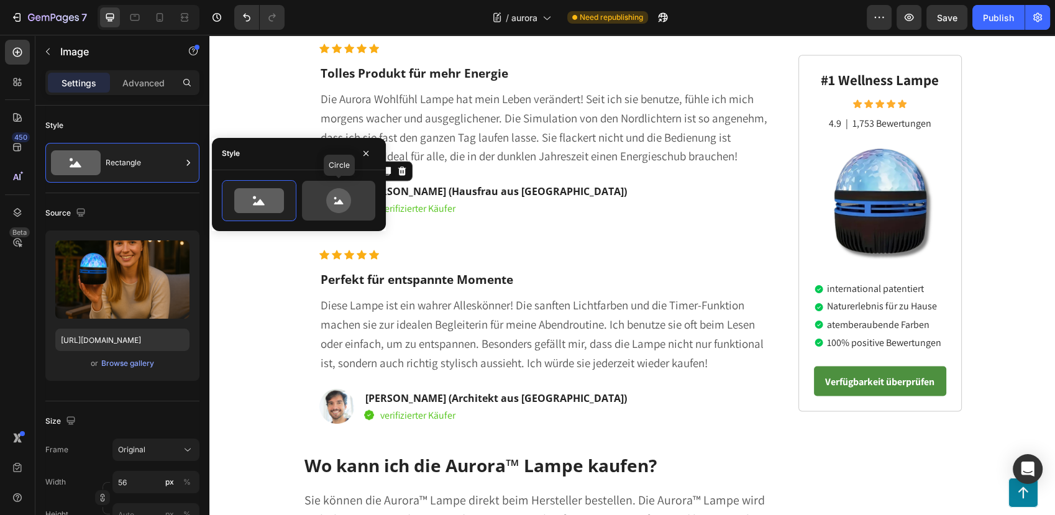
click at [329, 196] on icon at bounding box center [338, 200] width 25 height 25
type input "80"
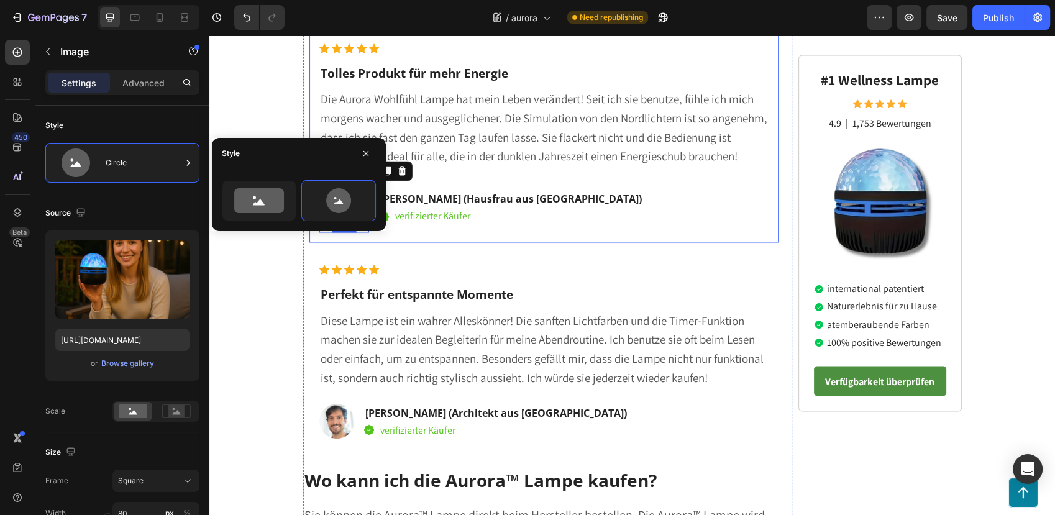
click at [526, 232] on div "Icon Icon Icon Icon Icon Icon List Hoz Tolles Produkt für mehr Energie Heading …" at bounding box center [544, 137] width 450 height 189
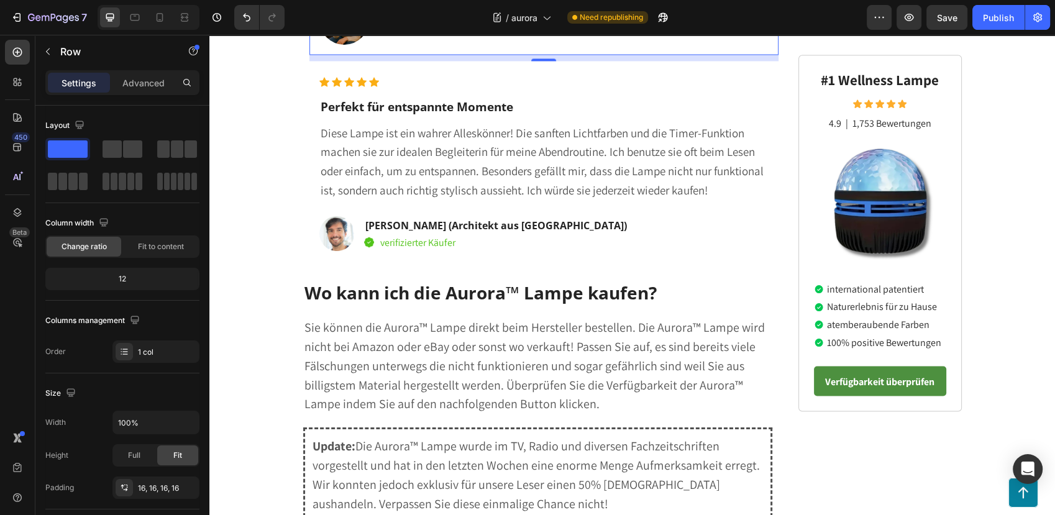
scroll to position [2297, 0]
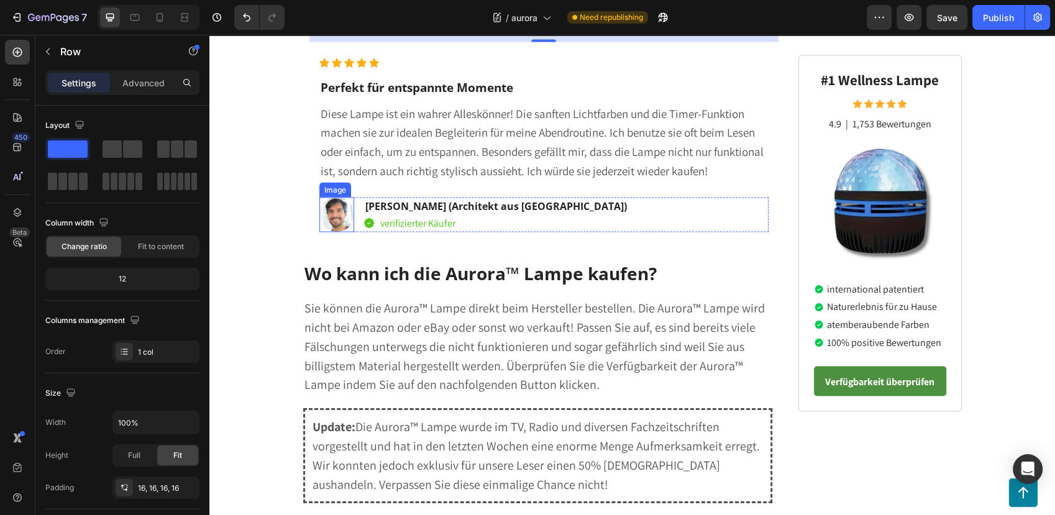
click at [319, 232] on img at bounding box center [336, 214] width 35 height 35
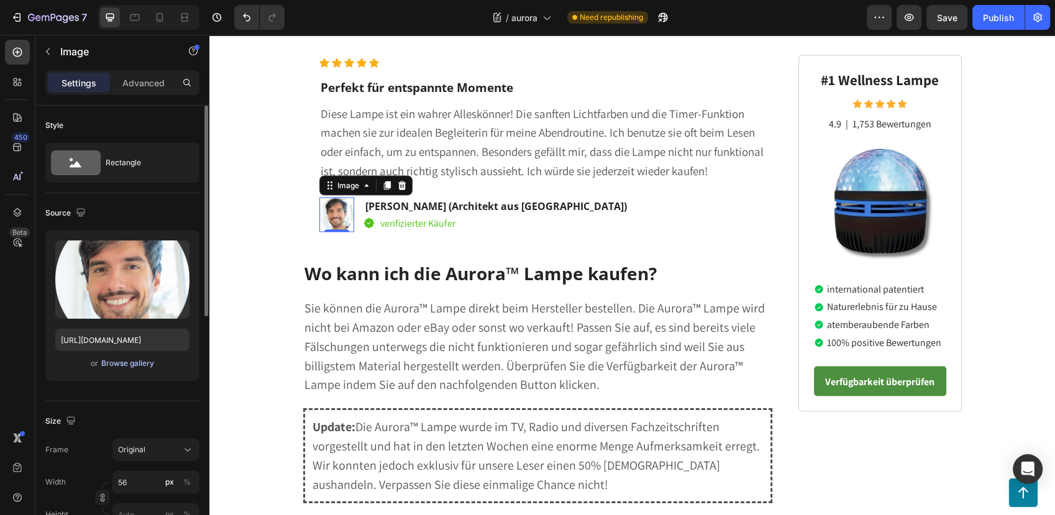
click at [114, 362] on div "Browse gallery" at bounding box center [127, 363] width 53 height 11
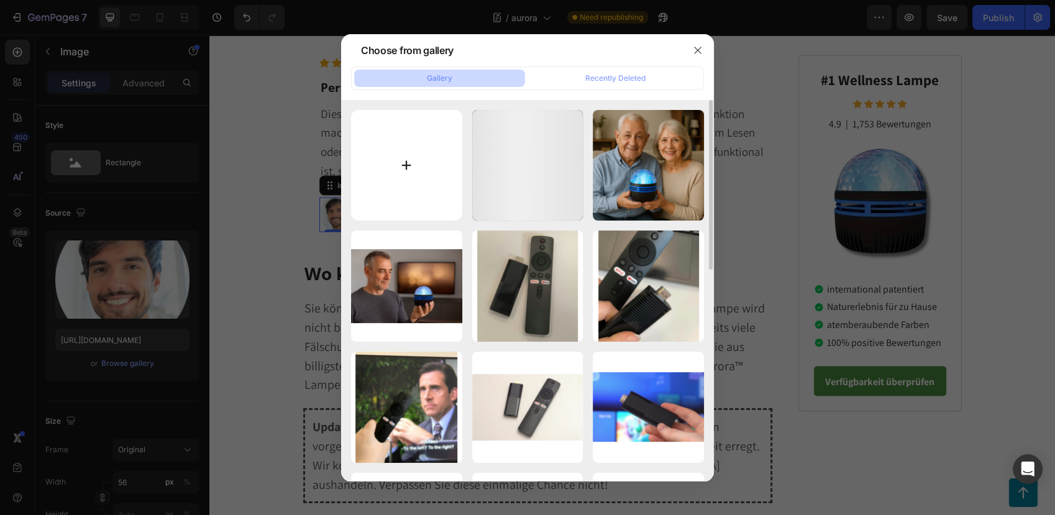
click at [416, 181] on input "file" at bounding box center [406, 165] width 111 height 111
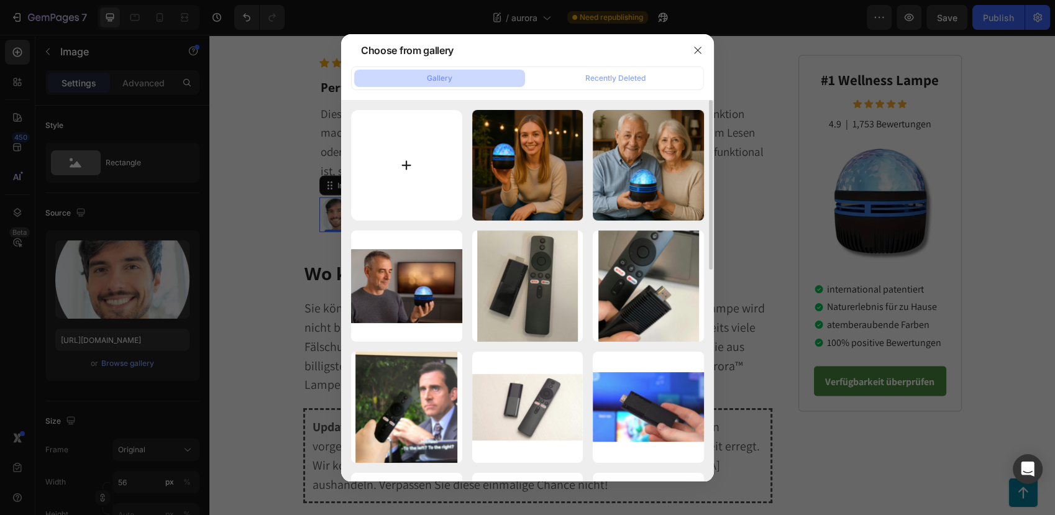
type input "C:\fakepath\eret.png"
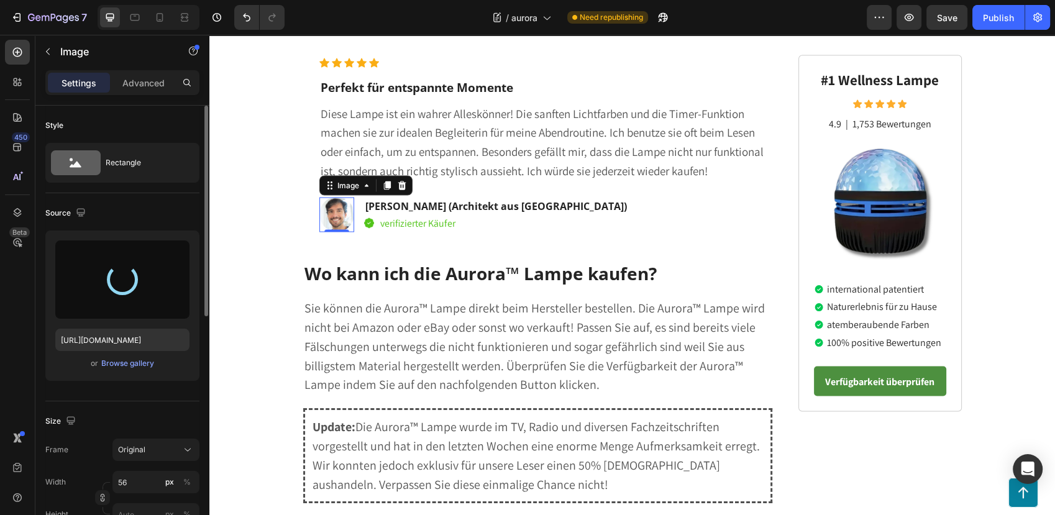
type input "https://cdn.shopify.com/s/files/1/0795/6539/0154/files/gempages_509582567423345…"
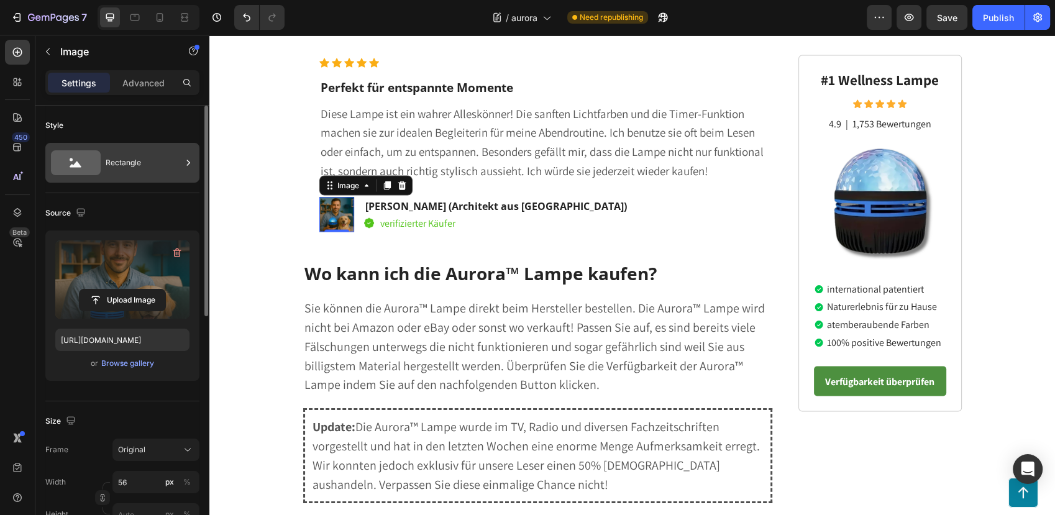
click at [125, 166] on div "Rectangle" at bounding box center [144, 162] width 76 height 29
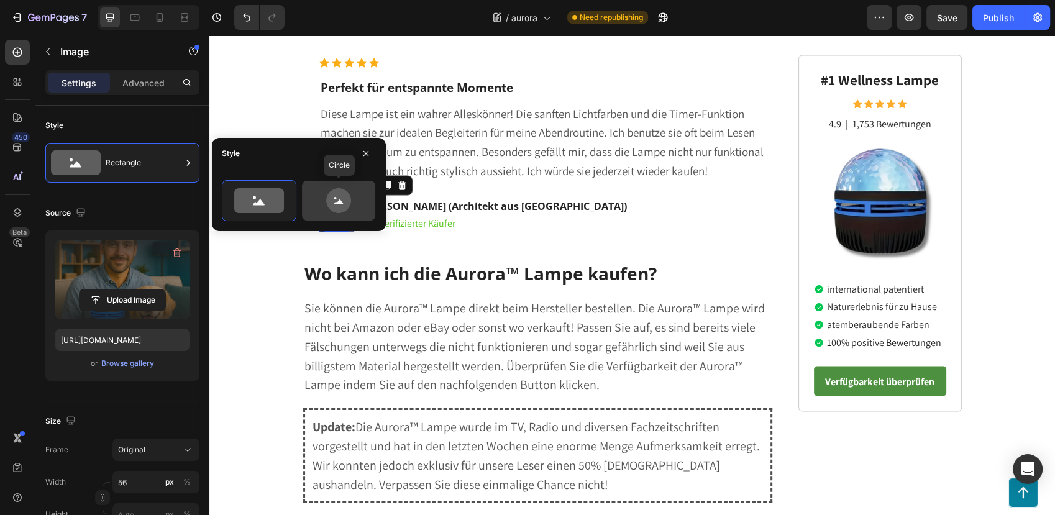
click at [343, 186] on div at bounding box center [338, 201] width 73 height 40
type input "80"
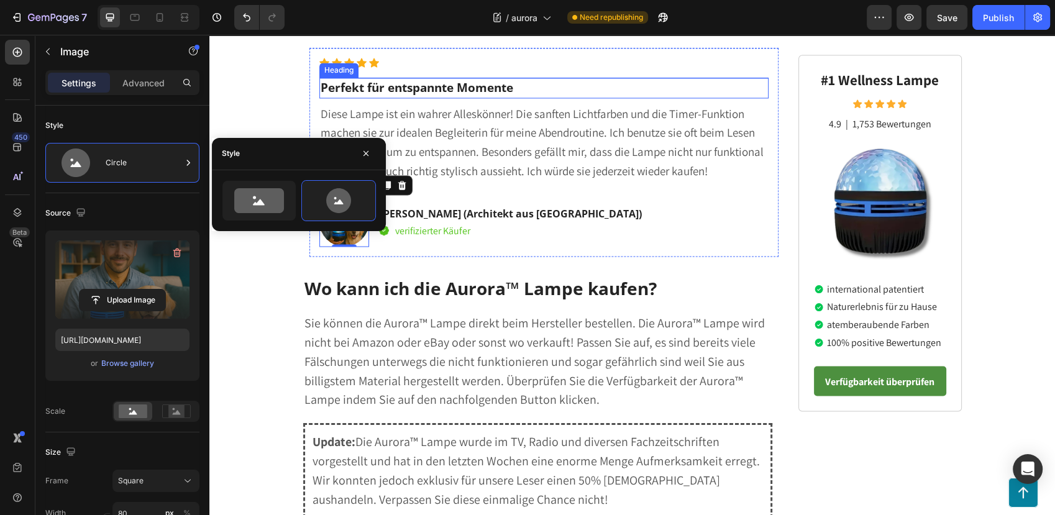
click at [599, 98] on h2 "Perfekt für entspannte Momente" at bounding box center [544, 88] width 450 height 20
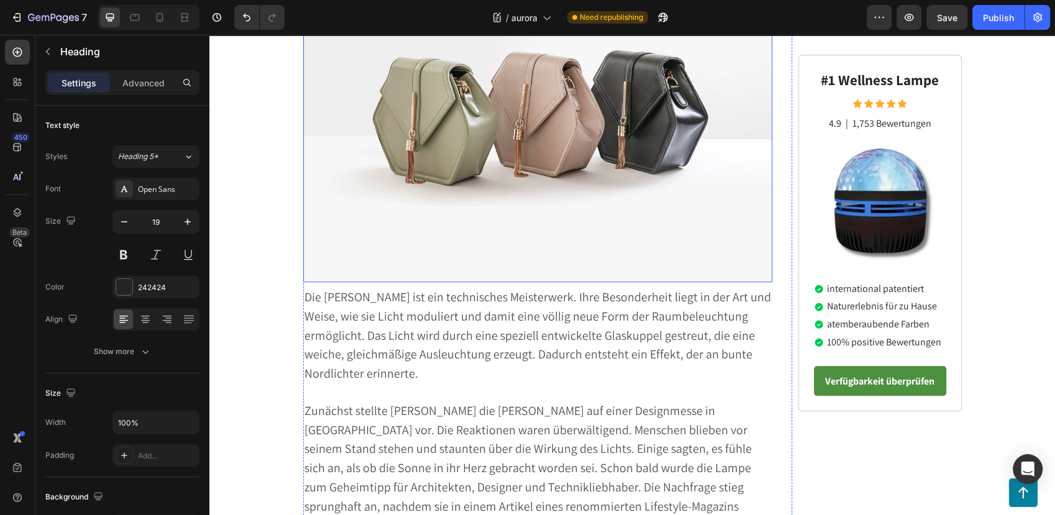
scroll to position [986, 0]
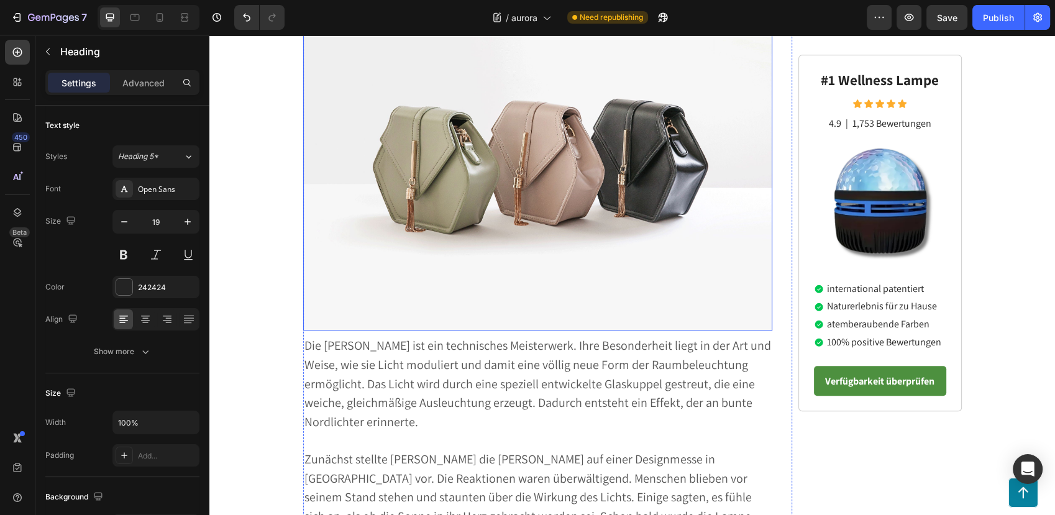
click at [541, 188] on img at bounding box center [538, 154] width 470 height 352
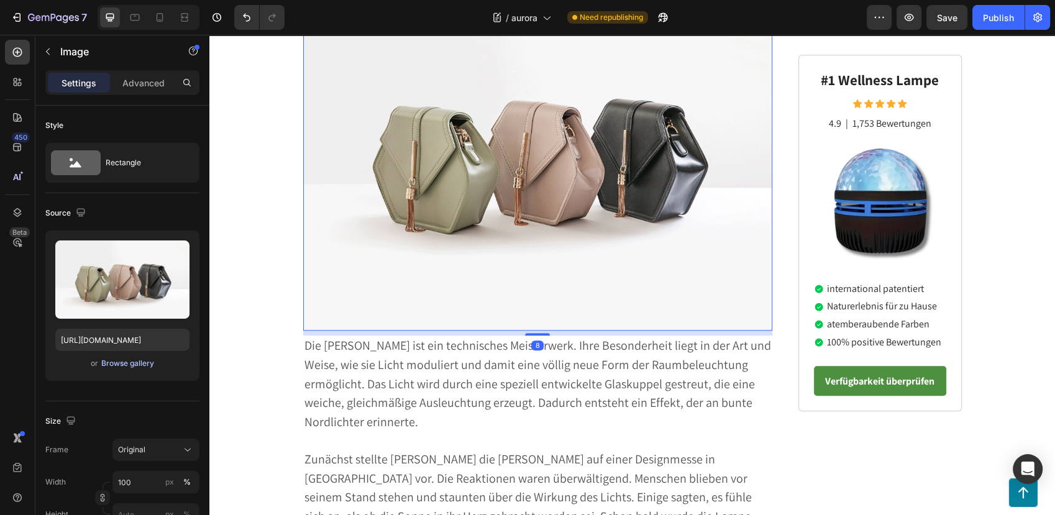
click at [116, 360] on div "Browse gallery" at bounding box center [127, 363] width 53 height 11
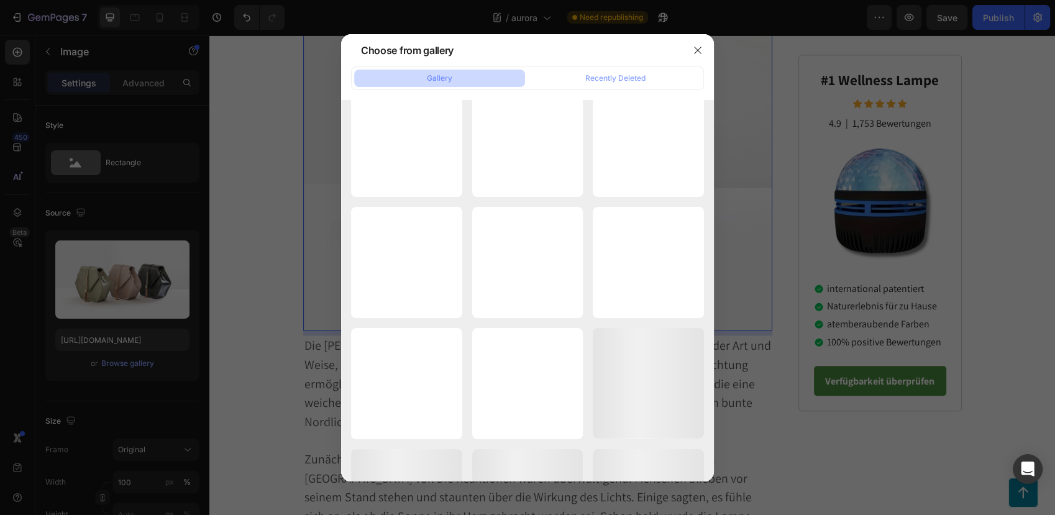
scroll to position [36260, 0]
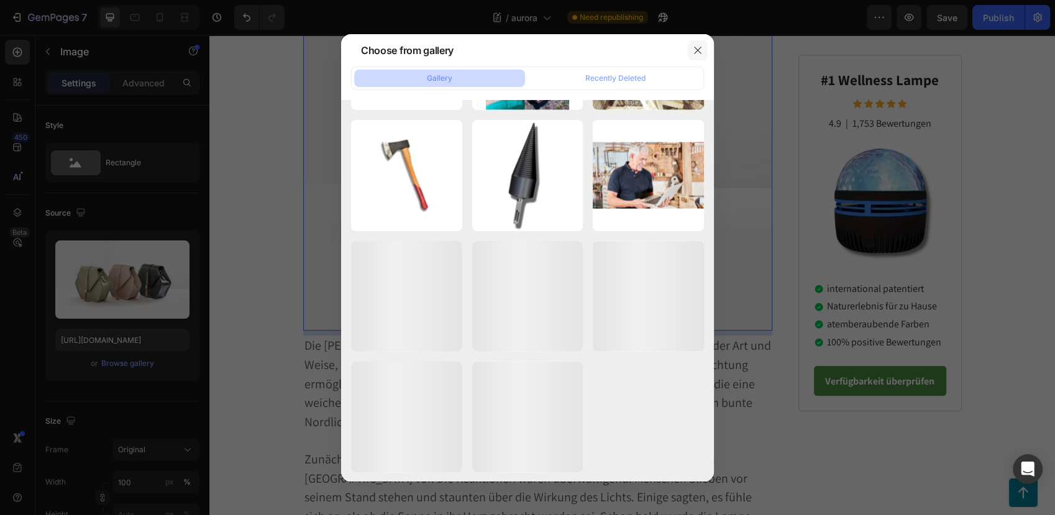
click at [702, 58] on button "button" at bounding box center [697, 50] width 20 height 20
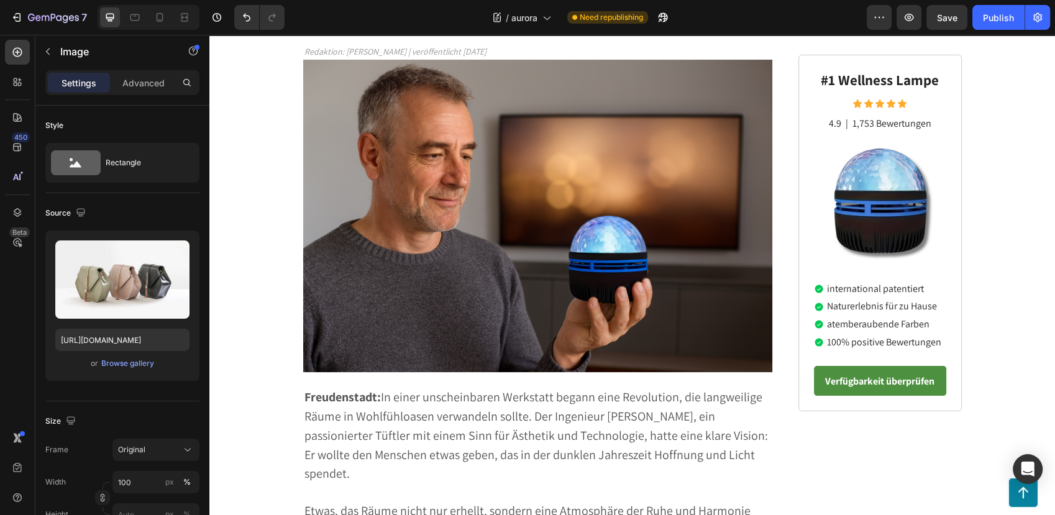
scroll to position [89, 0]
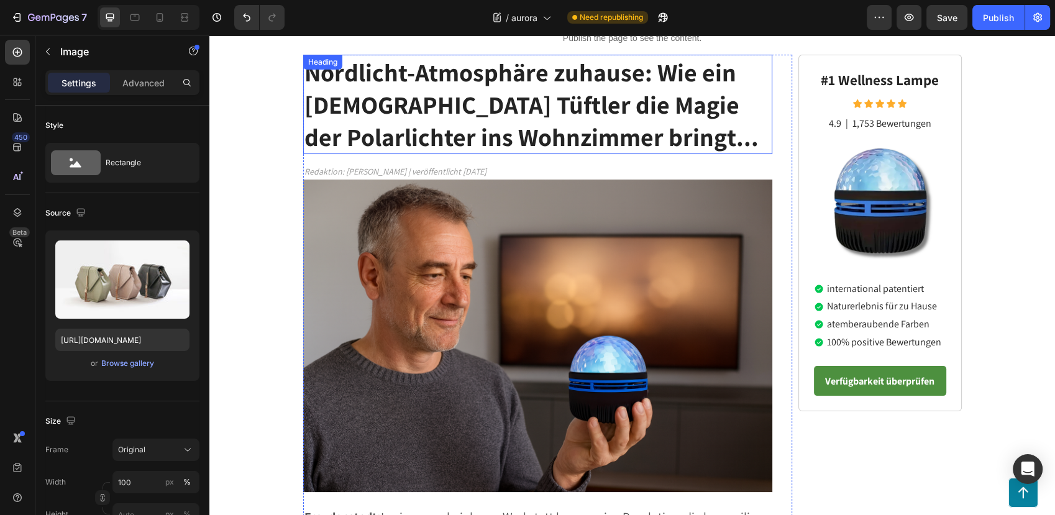
click at [306, 130] on strong "Nordlicht-Atmosphäre zuhause: Wie ein deutscher Tüftler die Magie der Polarlich…" at bounding box center [531, 104] width 454 height 97
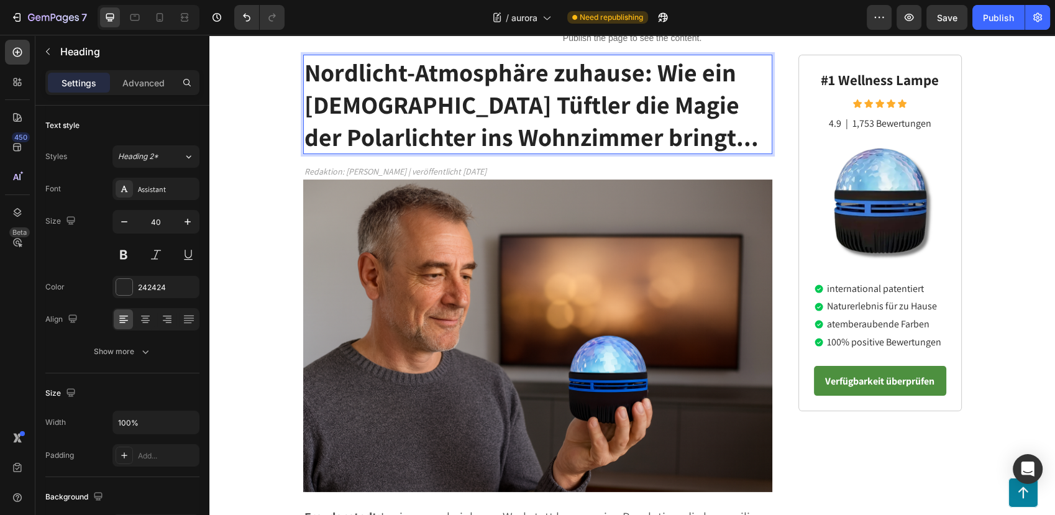
click at [304, 137] on strong "Nordlicht-Atmosphäre zuhause: Wie ein deutscher Tüftler die Magie der Polarlich…" at bounding box center [531, 104] width 454 height 97
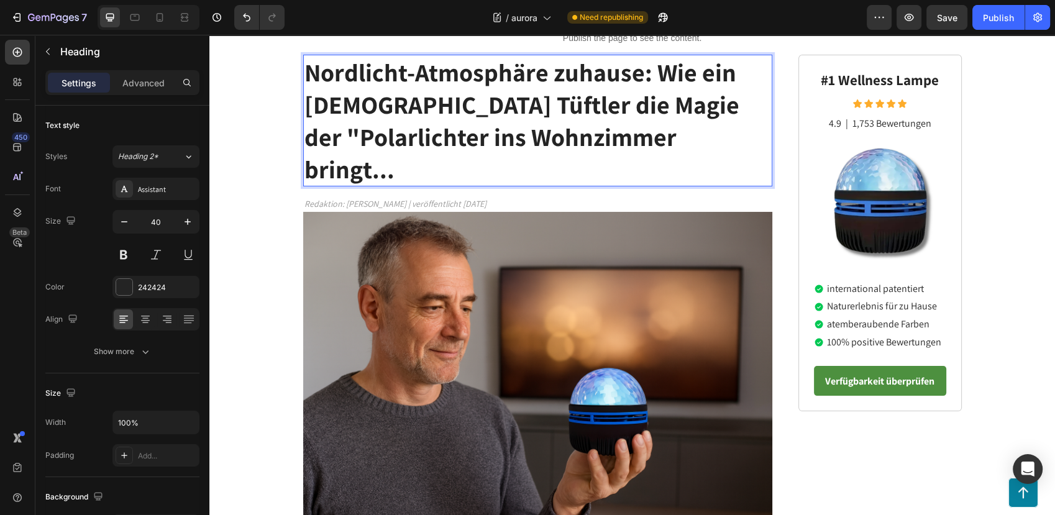
click at [433, 142] on strong "Nordlicht-Atmosphäre zuhause: Wie ein deutscher Tüftler die Magie der "Polarlic…" at bounding box center [521, 120] width 435 height 129
click at [439, 138] on strong "Nordlicht-Atmosphäre zuhause: Wie ein deutscher Tüftler die Magie der "Polarlic…" at bounding box center [521, 120] width 435 height 129
click at [492, 135] on strong "Nordlicht-Atmosphäre zuhause: Wie ein deutscher Tüftler die Magie der "Polarlic…" at bounding box center [521, 120] width 435 height 129
click at [383, 94] on strong "Nordlicht-Atmosphäre zuhause: Wie ein deutscher Tüftler die Magie der "Polarlic…" at bounding box center [521, 120] width 435 height 129
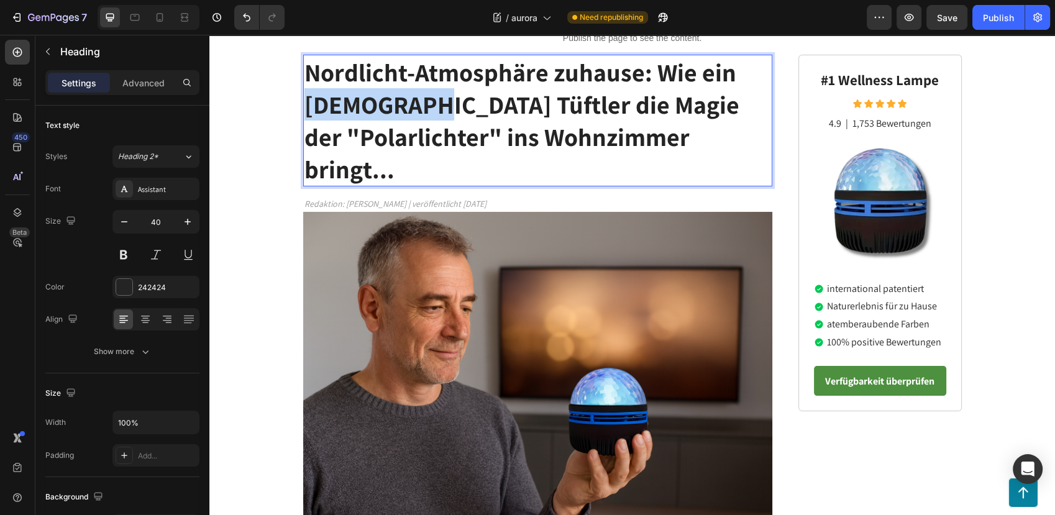
click at [381, 93] on strong "Nordlicht-Atmosphäre zuhause: Wie ein deutscher Tüftler die Magie der "Polarlic…" at bounding box center [521, 120] width 435 height 129
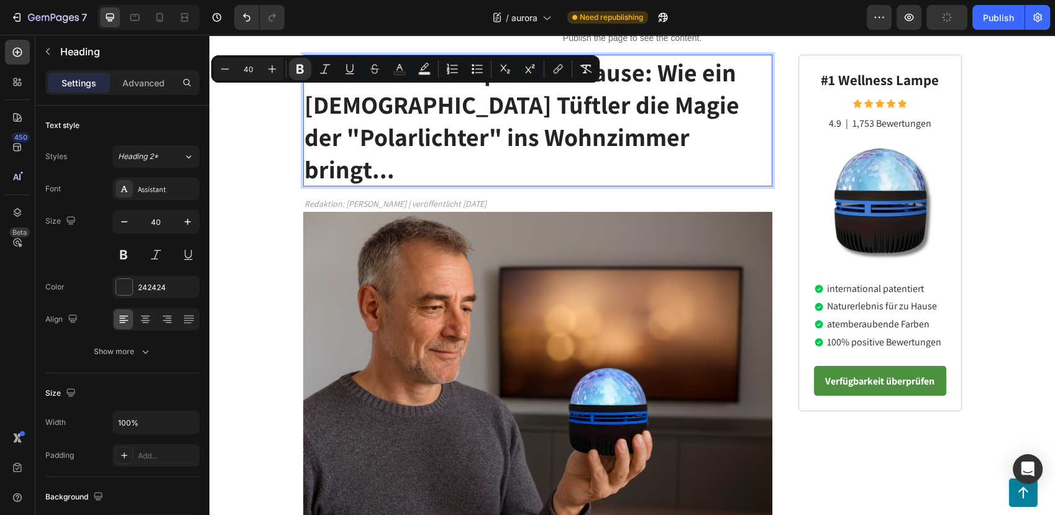
click at [637, 127] on strong "Nordlicht-Atmosphäre zuhause: Wie ein deutscher Tüftler die Magie der "Polarlic…" at bounding box center [521, 120] width 435 height 129
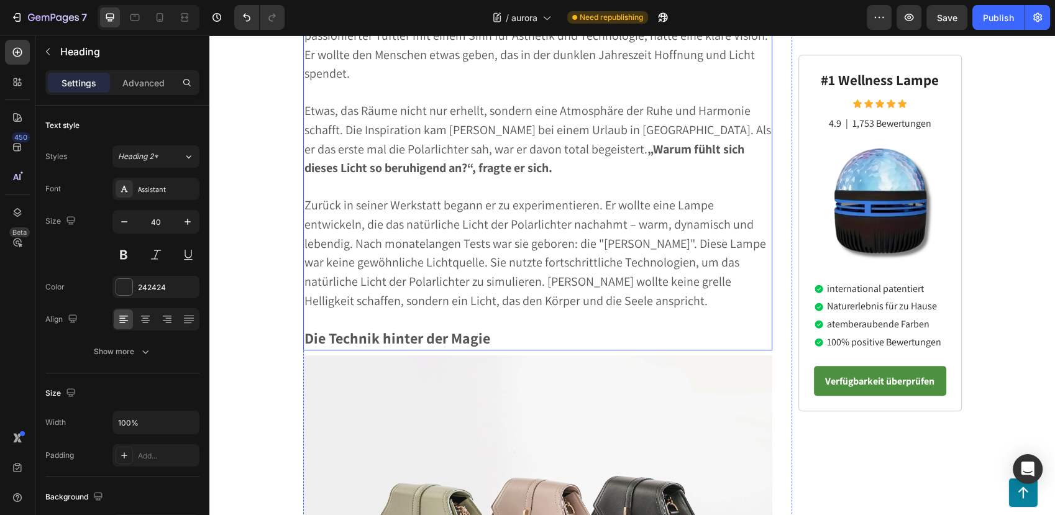
scroll to position [779, 0]
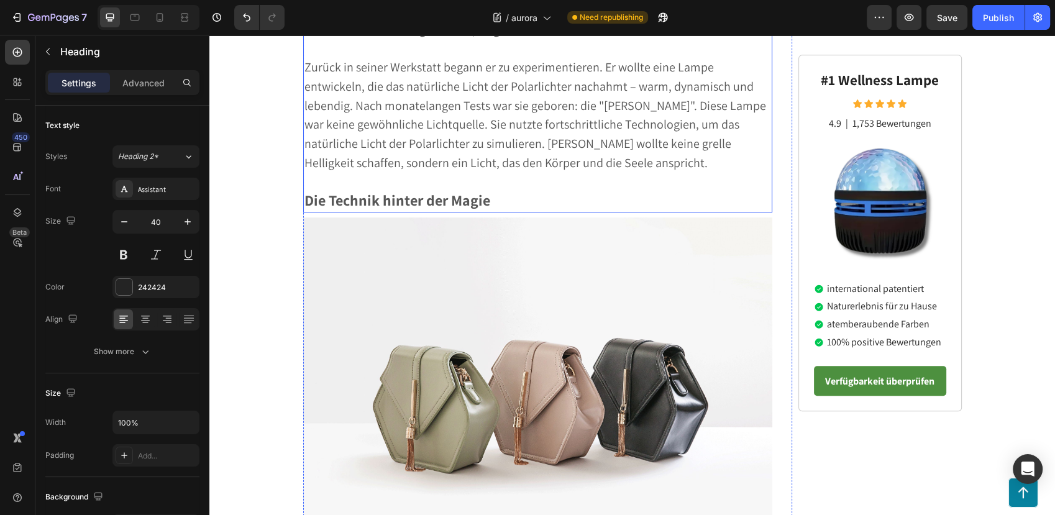
click at [421, 190] on strong "Die Technik hinter der Magie" at bounding box center [397, 200] width 186 height 20
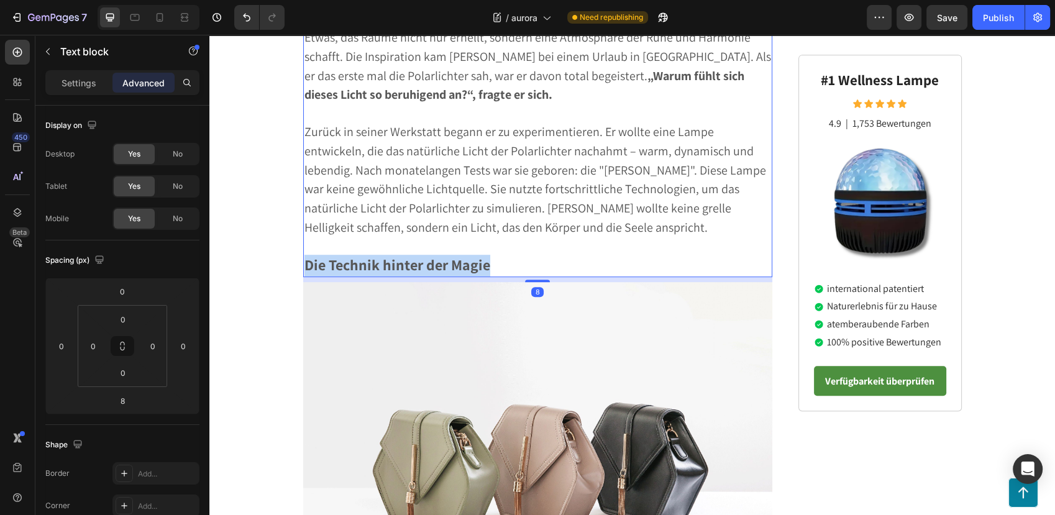
click at [421, 169] on div "Freudenstadt: In einer unscheinbaren Werkstatt begann eine Revolution, die lang…" at bounding box center [538, 95] width 470 height 363
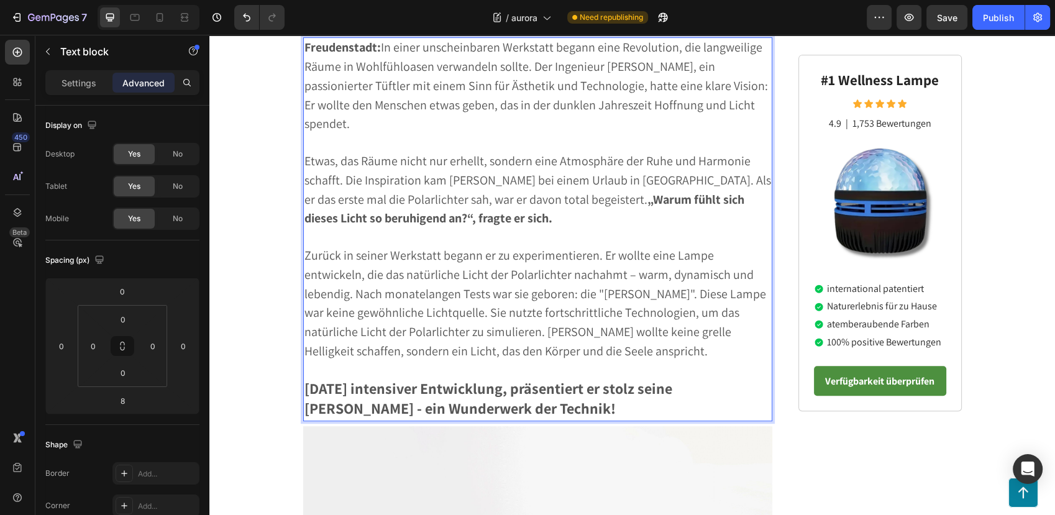
scroll to position [607, 0]
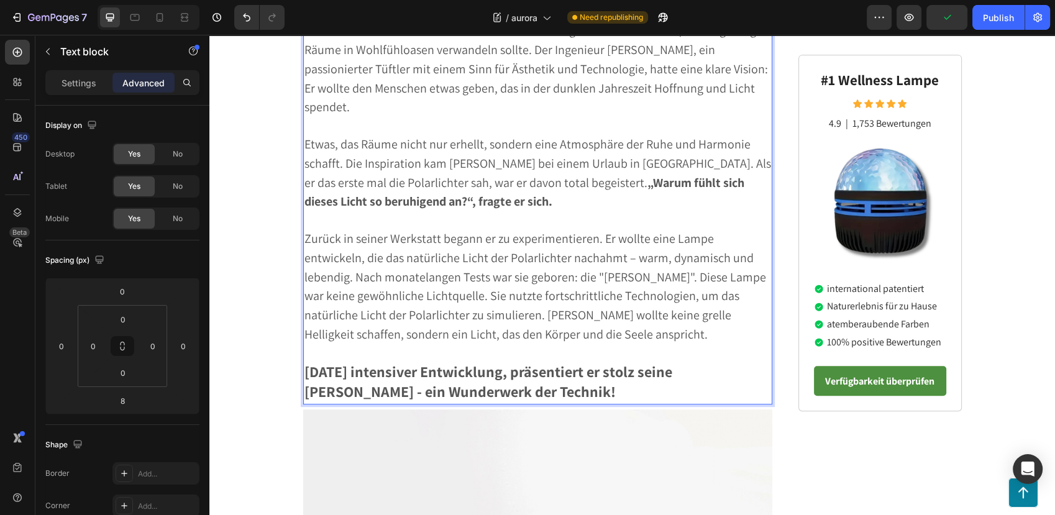
click at [377, 361] on strong "Nach 9 Monaten intensiver Entwicklung, präsentiert er stolz seine Aurora Lampe …" at bounding box center [488, 381] width 368 height 40
click at [342, 361] on strong "Nach 9 Monaten intensiver Entwicklung, präsentiert er stolz seine Aurora Lampe …" at bounding box center [488, 381] width 368 height 40
click at [381, 272] on p "Zurück in seiner Werkstatt begann er zu experimentieren. Er wollte eine Lampe e…" at bounding box center [537, 287] width 467 height 115
click at [340, 361] on strong "Nach 9 Monaten intensiver Entwicklung, präsentiert er stolz seine Aurora Lampe …" at bounding box center [488, 381] width 368 height 40
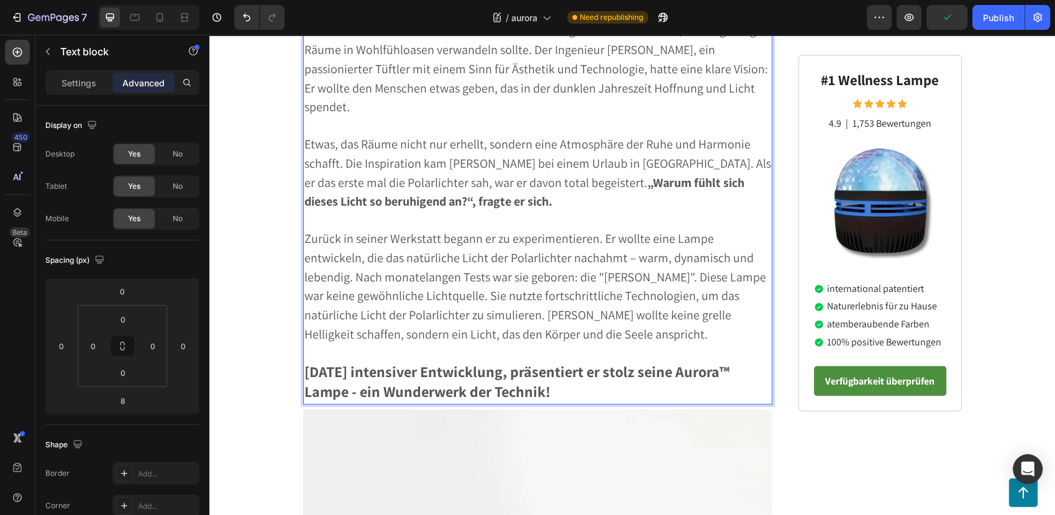
click at [418, 361] on strong "[DATE] intensiver Entwicklung, präsentiert er stolz seine Aurora™ Lampe - ein W…" at bounding box center [516, 381] width 425 height 40
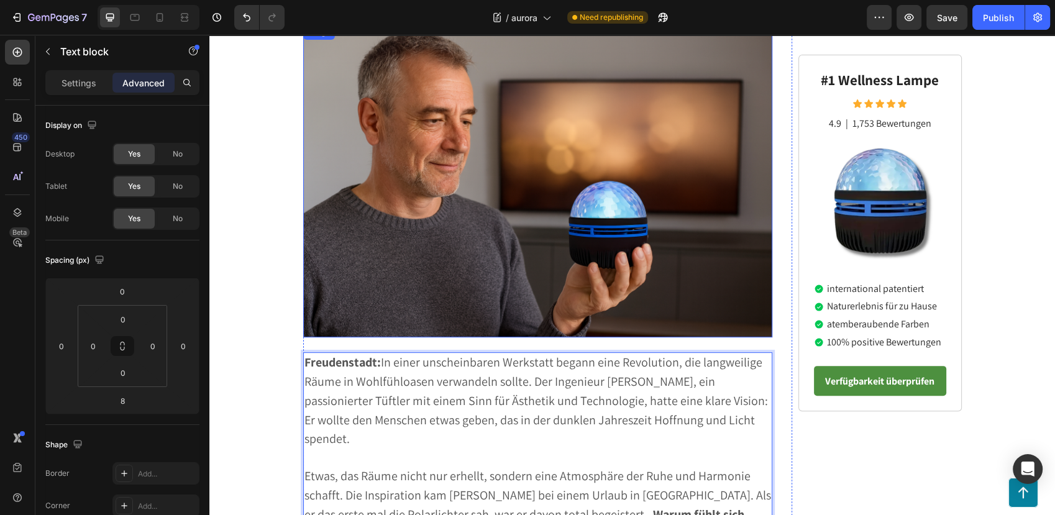
scroll to position [621, 0]
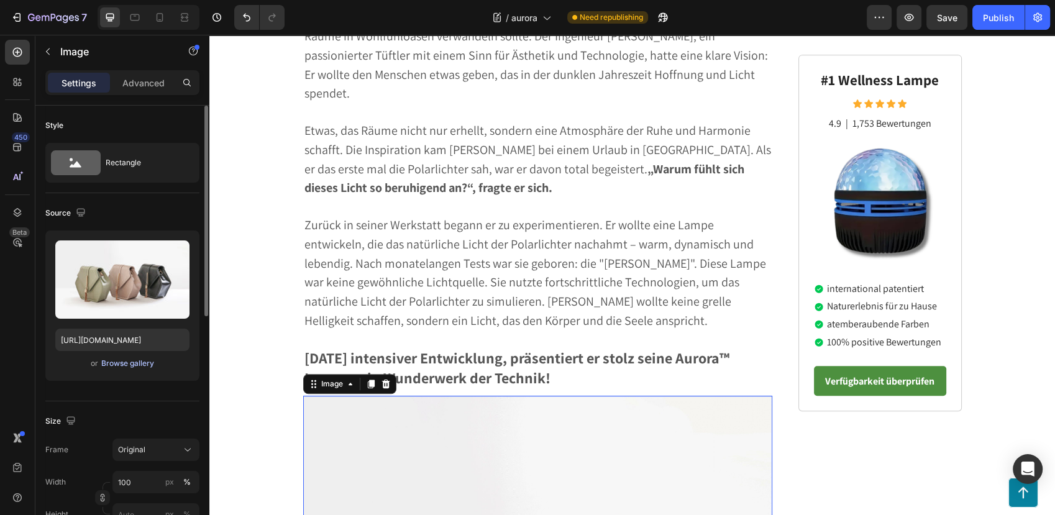
click at [119, 358] on div "Browse gallery" at bounding box center [127, 363] width 53 height 11
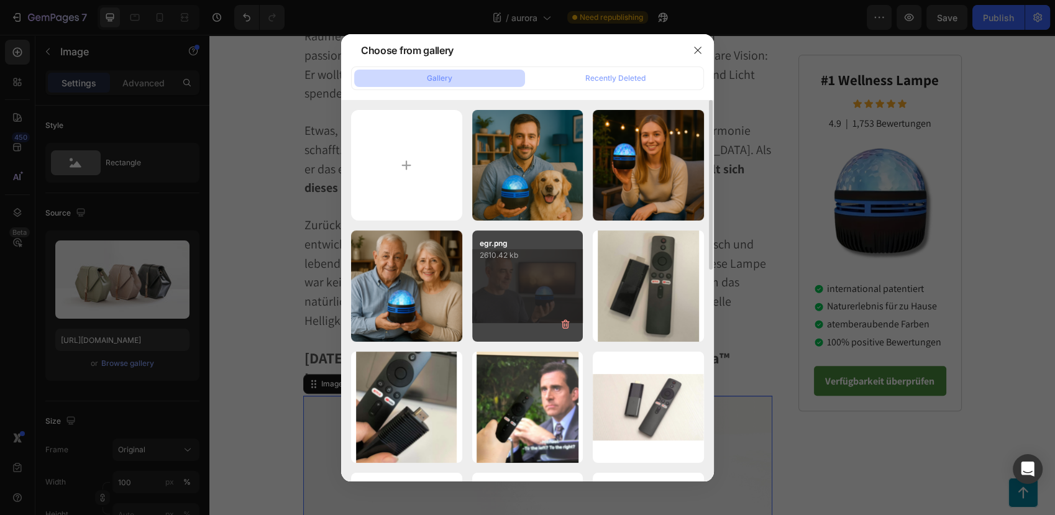
click at [551, 297] on div "egr.png 2610.42 kb" at bounding box center [527, 285] width 111 height 111
type input "https://cdn.shopify.com/s/files/1/0795/6539/0154/files/gempages_509582567423345…"
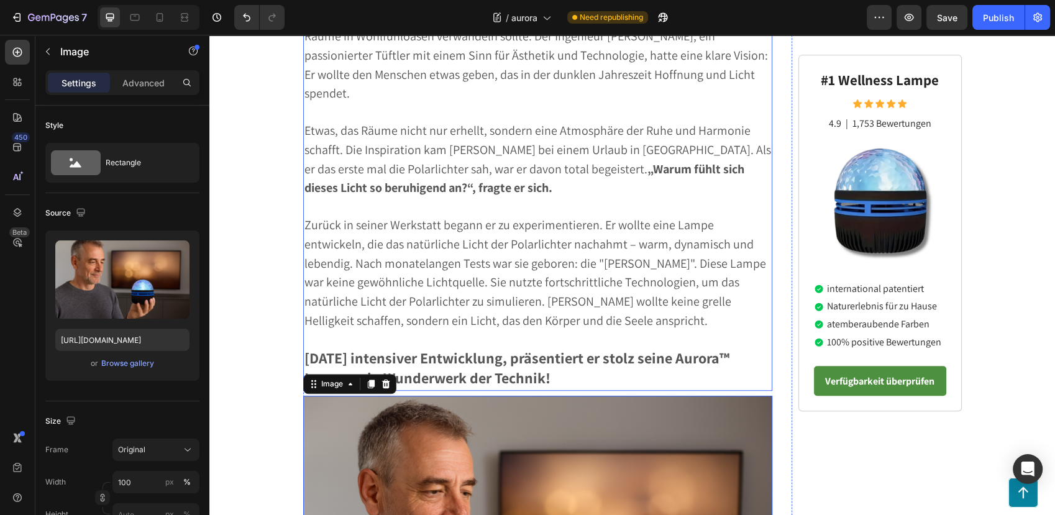
scroll to position [207, 0]
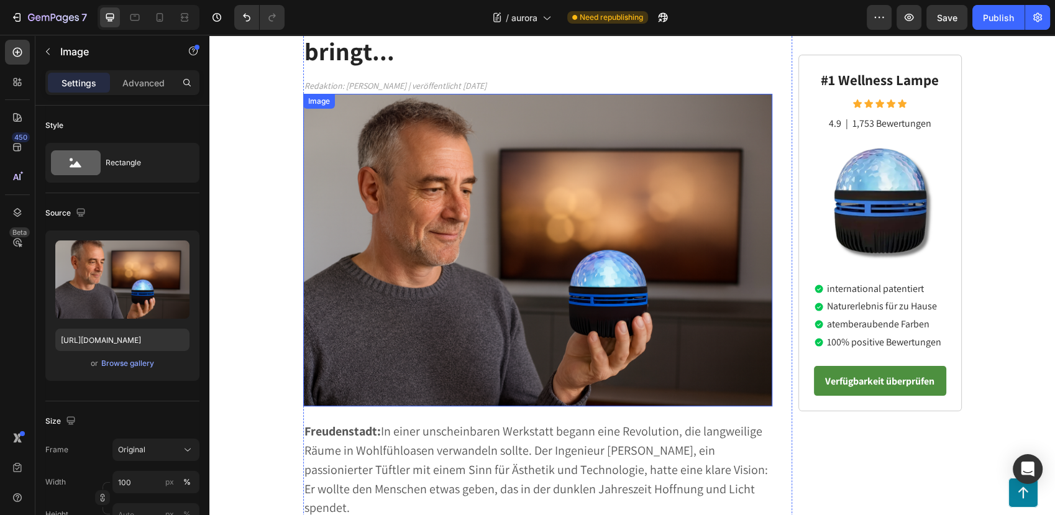
click at [551, 178] on img at bounding box center [538, 250] width 470 height 313
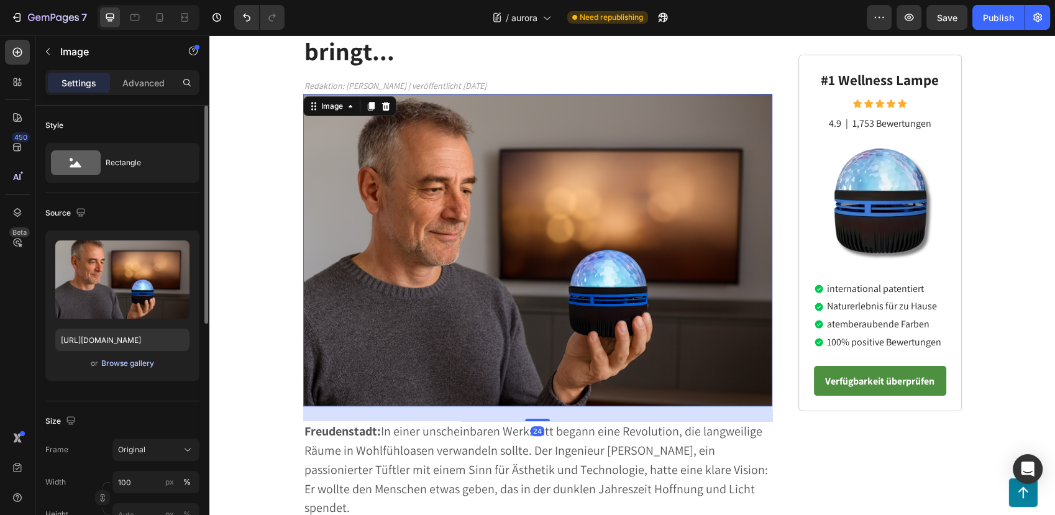
click at [116, 364] on div "Browse gallery" at bounding box center [127, 363] width 53 height 11
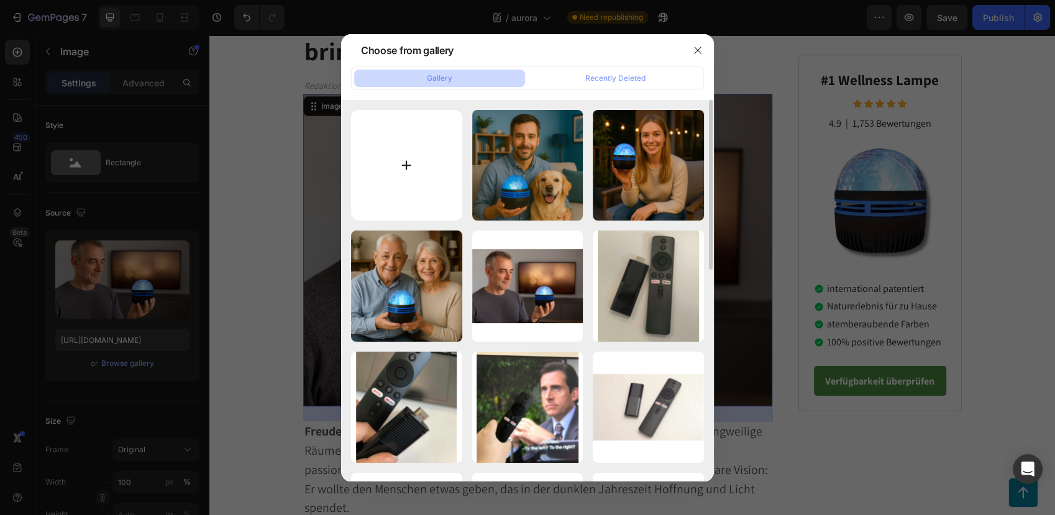
click at [417, 181] on input "file" at bounding box center [406, 165] width 111 height 111
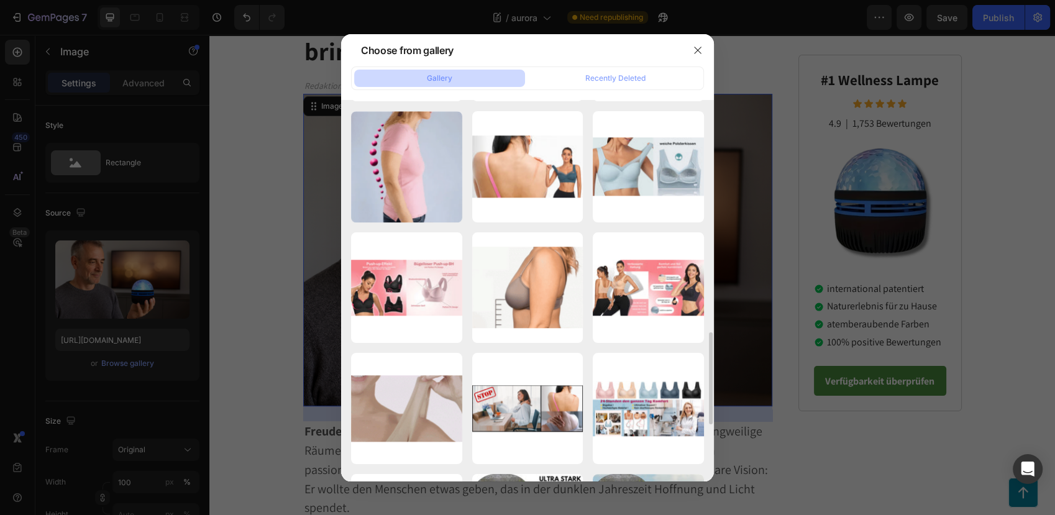
scroll to position [1104, 0]
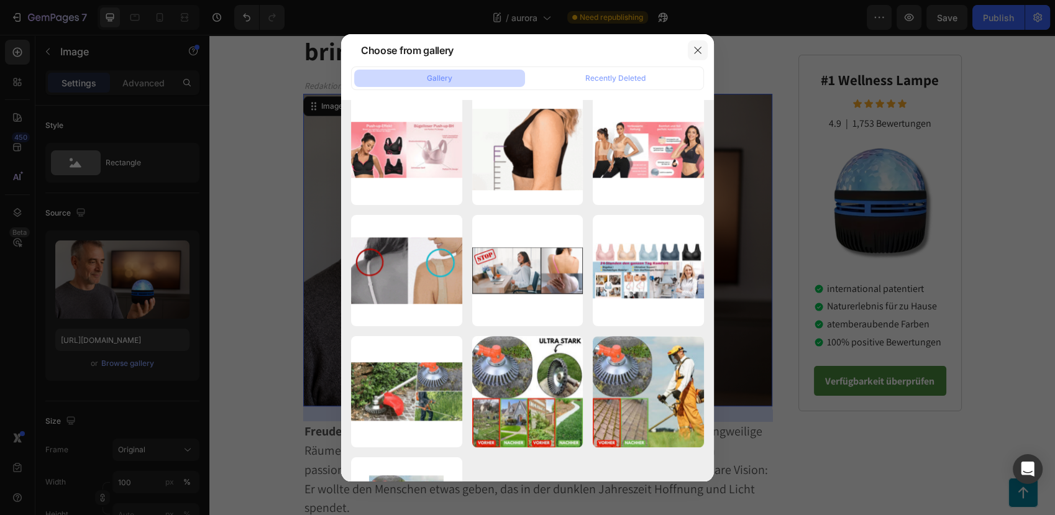
click at [694, 50] on icon "button" at bounding box center [697, 50] width 10 height 10
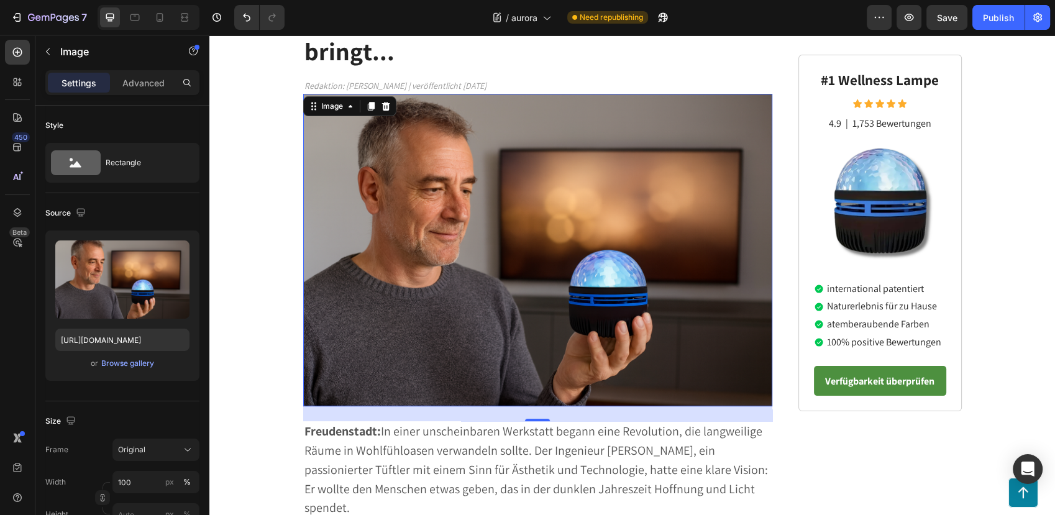
click at [423, 135] on img at bounding box center [538, 250] width 470 height 313
click at [103, 366] on div "Browse gallery" at bounding box center [127, 363] width 53 height 11
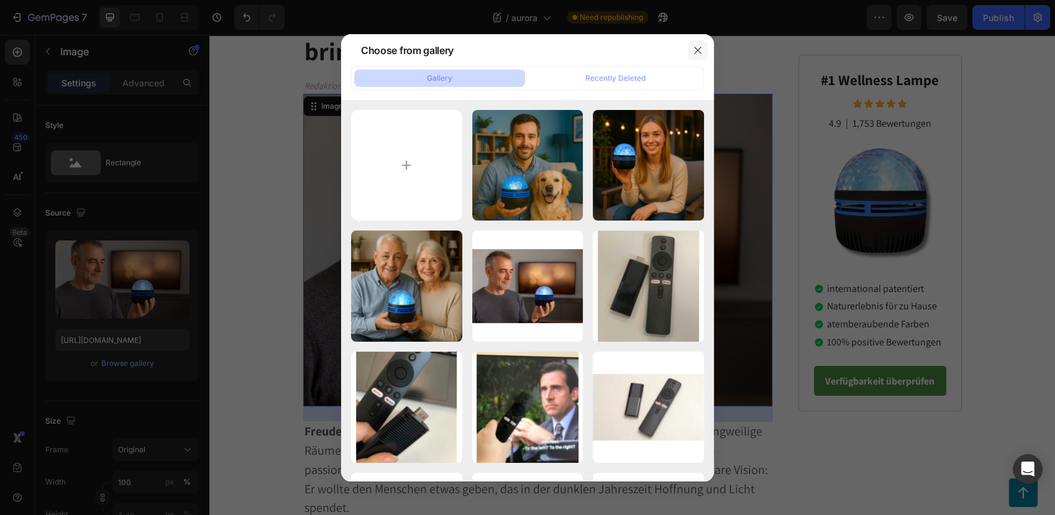
click at [701, 47] on icon "button" at bounding box center [697, 50] width 10 height 10
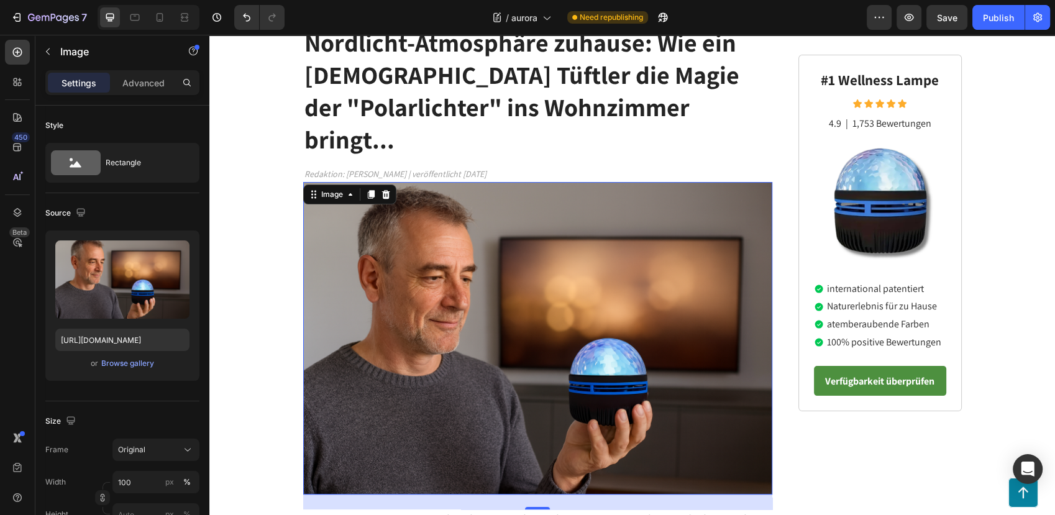
scroll to position [138, 0]
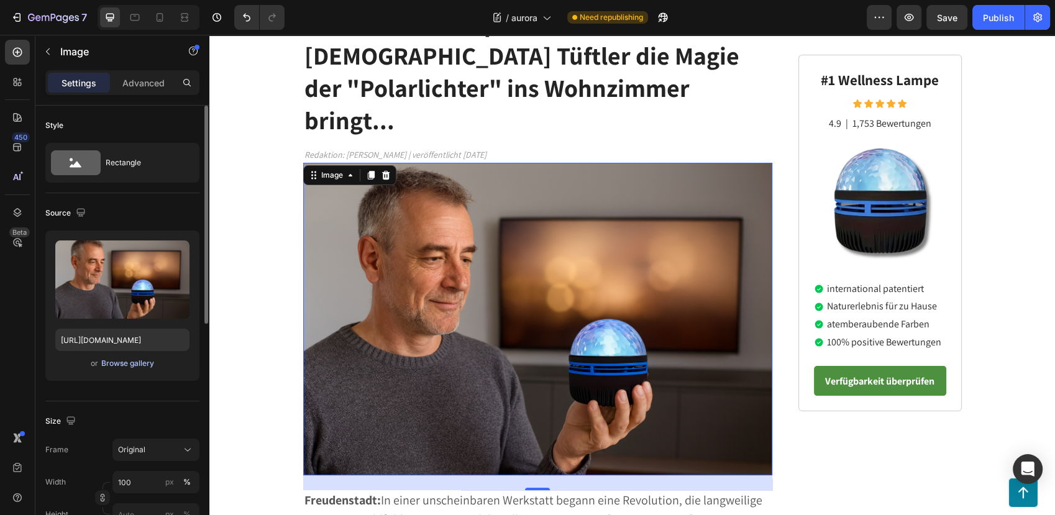
click at [127, 361] on div "Browse gallery" at bounding box center [127, 363] width 53 height 11
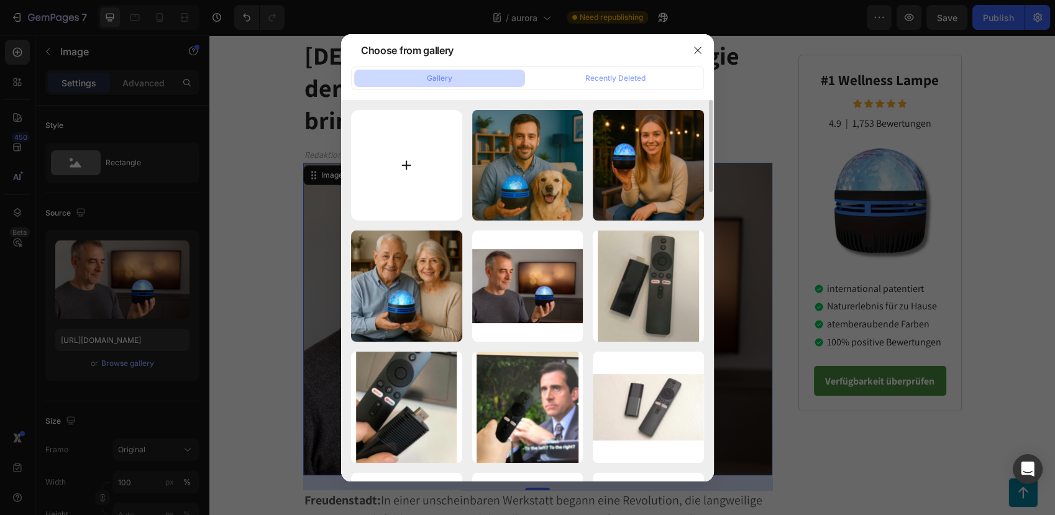
click at [433, 166] on input "file" at bounding box center [406, 165] width 111 height 111
type input "C:\fakepath\efgre.png"
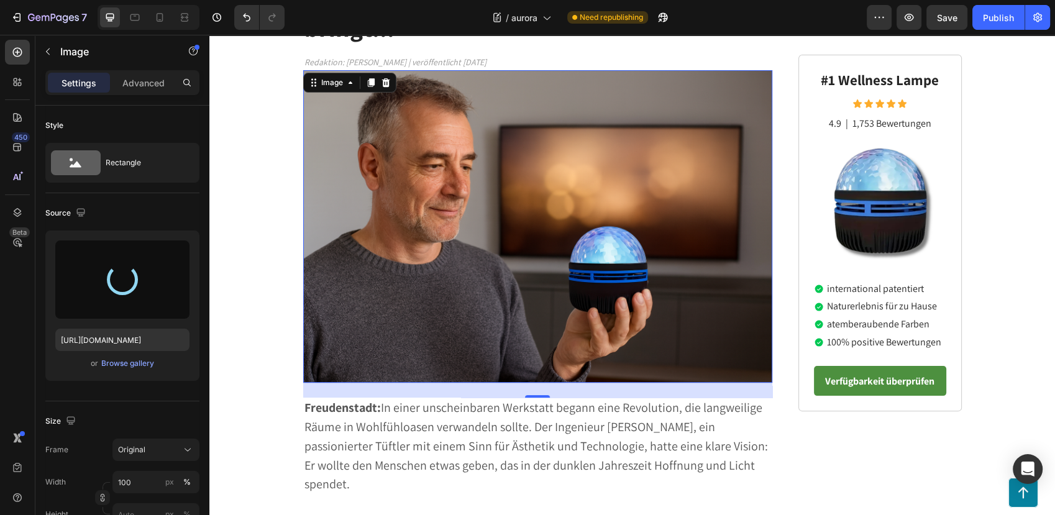
scroll to position [276, 0]
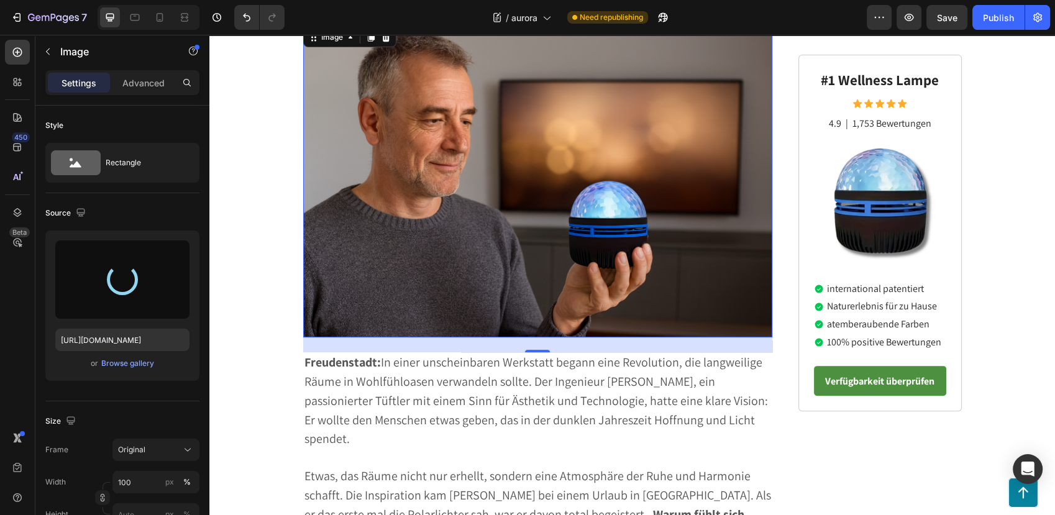
type input "[URL][DOMAIN_NAME]"
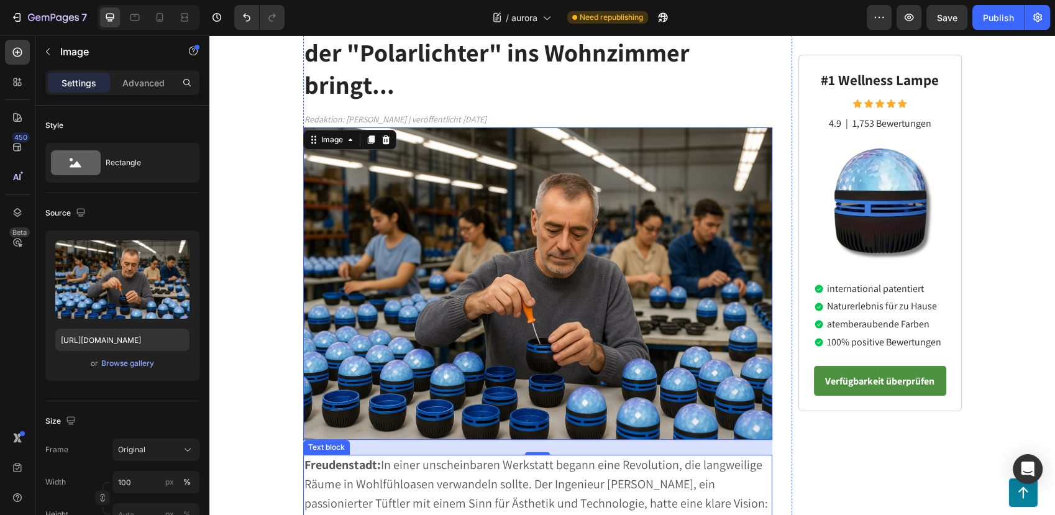
scroll to position [138, 0]
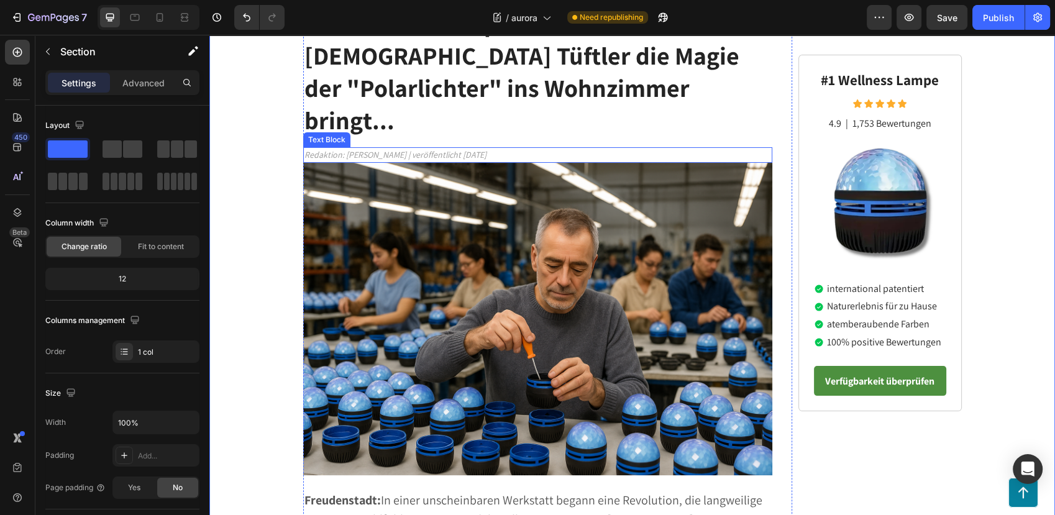
click at [383, 149] on span "Redaktion: [PERSON_NAME] | veröffentlicht [DATE]" at bounding box center [395, 154] width 182 height 11
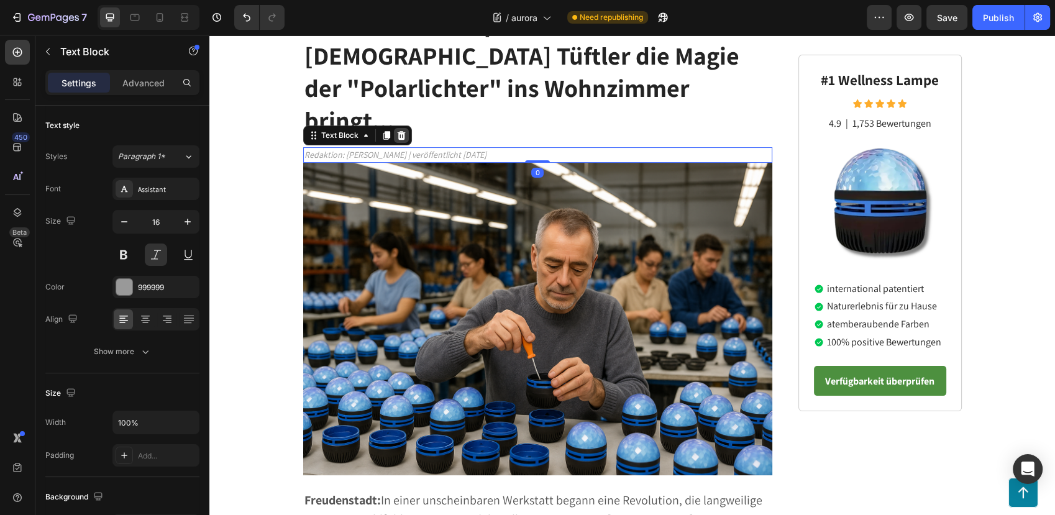
click at [394, 128] on div at bounding box center [401, 135] width 15 height 15
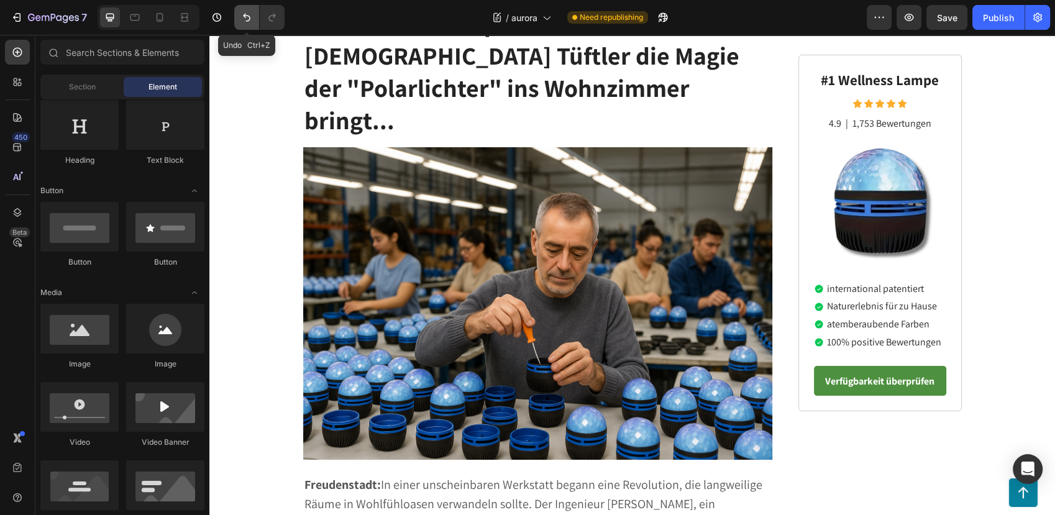
drag, startPoint x: 248, startPoint y: 12, endPoint x: 150, endPoint y: 52, distance: 105.9
click at [248, 12] on icon "Undo/Redo" at bounding box center [246, 17] width 12 height 12
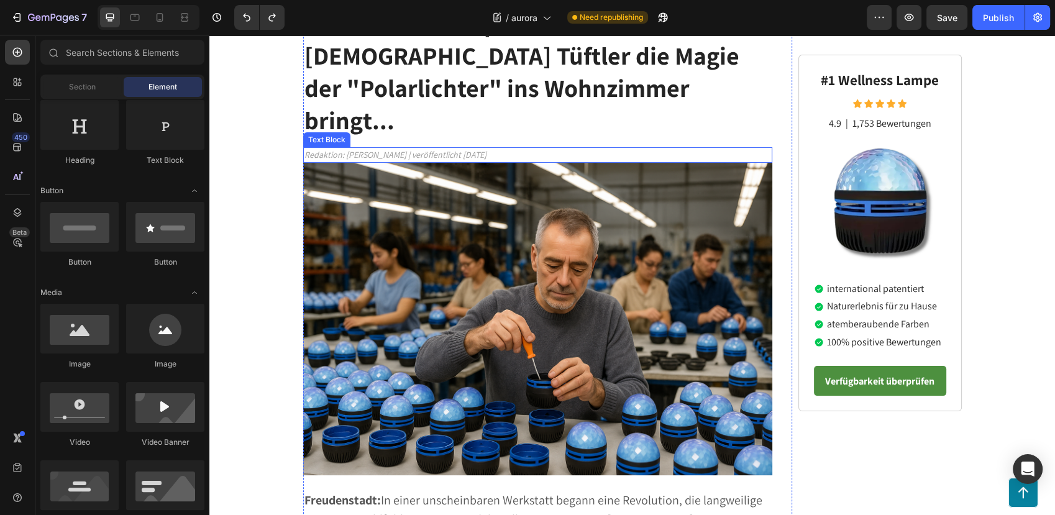
click at [458, 147] on div "Redaktion: [PERSON_NAME] | veröffentlicht [DATE]" at bounding box center [538, 155] width 470 height 16
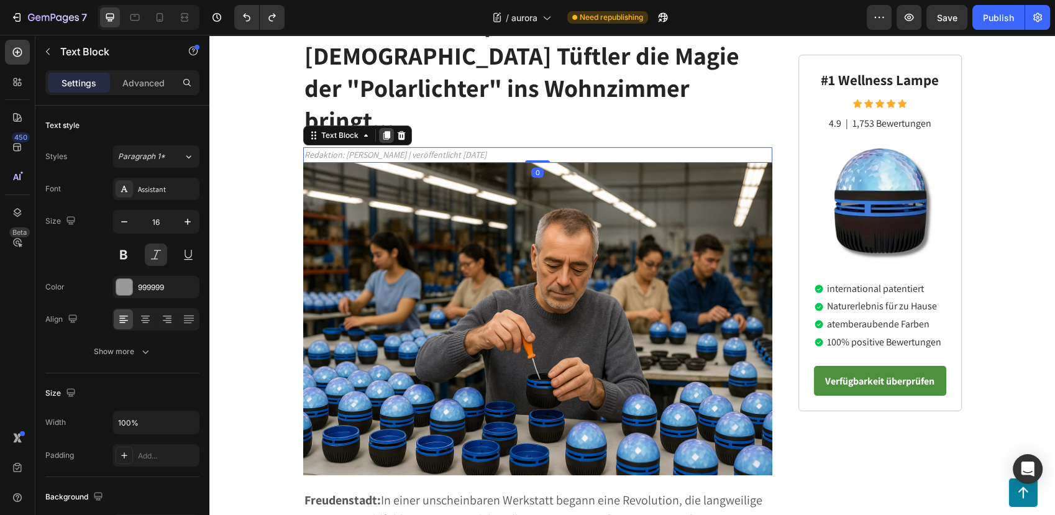
click at [383, 131] on icon at bounding box center [386, 135] width 7 height 9
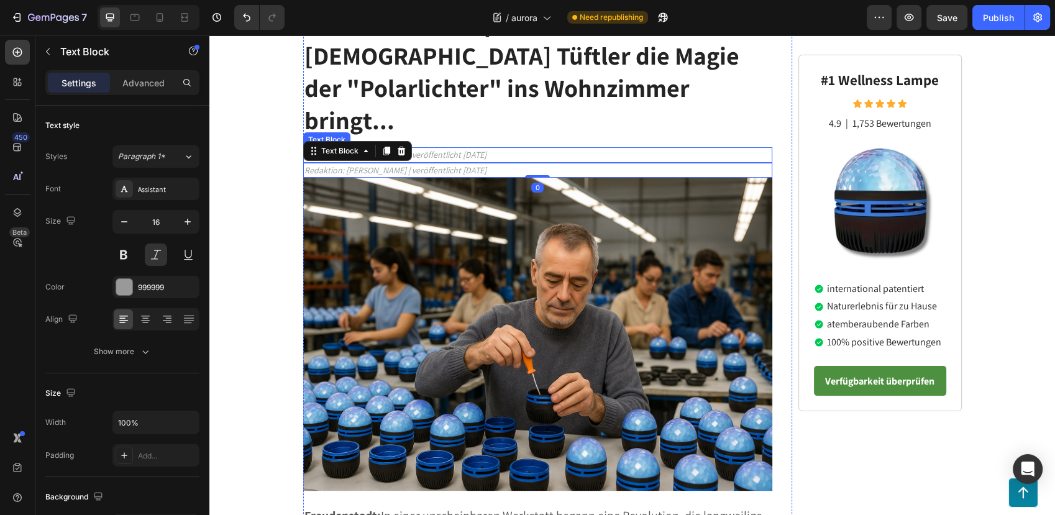
click at [424, 149] on span "Redaktion: [PERSON_NAME] | veröffentlicht [DATE]" at bounding box center [395, 154] width 182 height 11
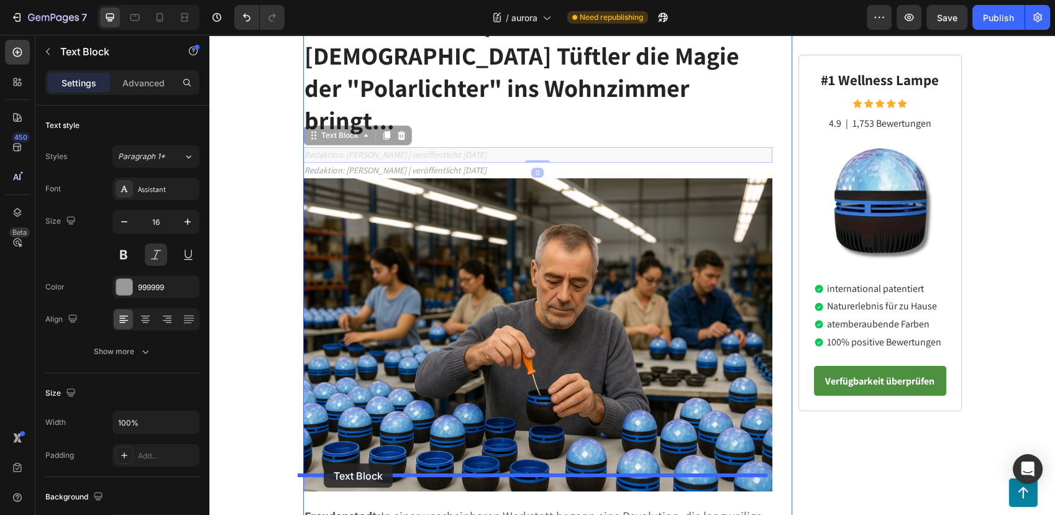
drag, startPoint x: 313, startPoint y: 107, endPoint x: 324, endPoint y: 463, distance: 356.7
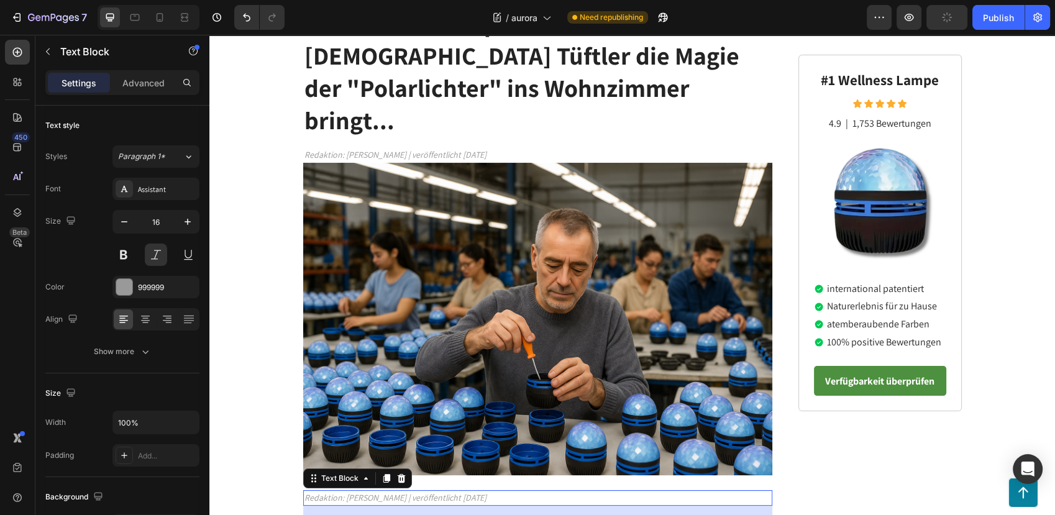
click at [322, 492] on span "Redaktion: [PERSON_NAME] | veröffentlicht [DATE]" at bounding box center [395, 497] width 182 height 11
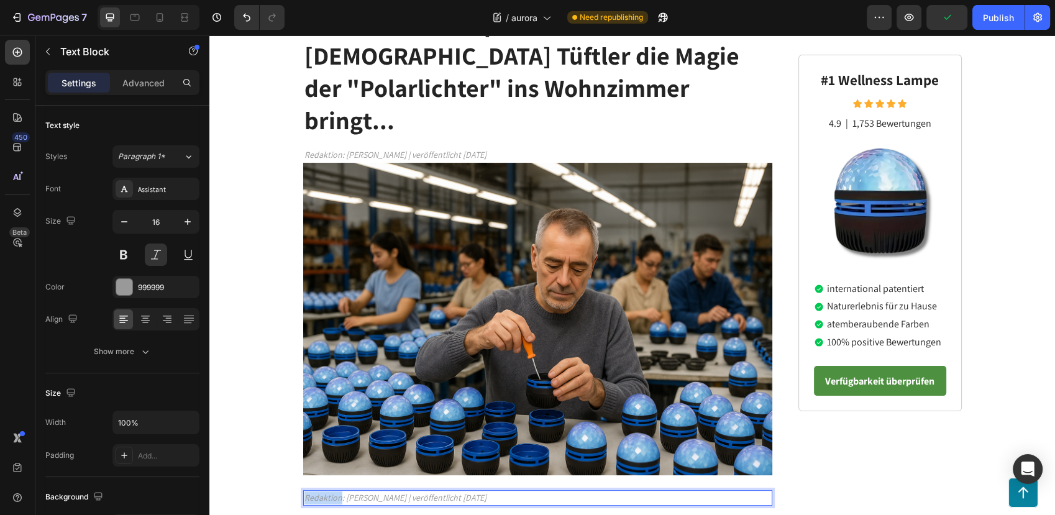
click at [322, 492] on span "Redaktion: [PERSON_NAME] | veröffentlicht [DATE]" at bounding box center [395, 497] width 182 height 11
click at [304, 492] on span "Jede Lampe wird per Hand montiert und" at bounding box center [379, 497] width 151 height 11
click at [304, 492] on span ""Ich bin stolz darauf, dass wir jedes Produkt das wir bauen" at bounding box center [411, 497] width 214 height 11
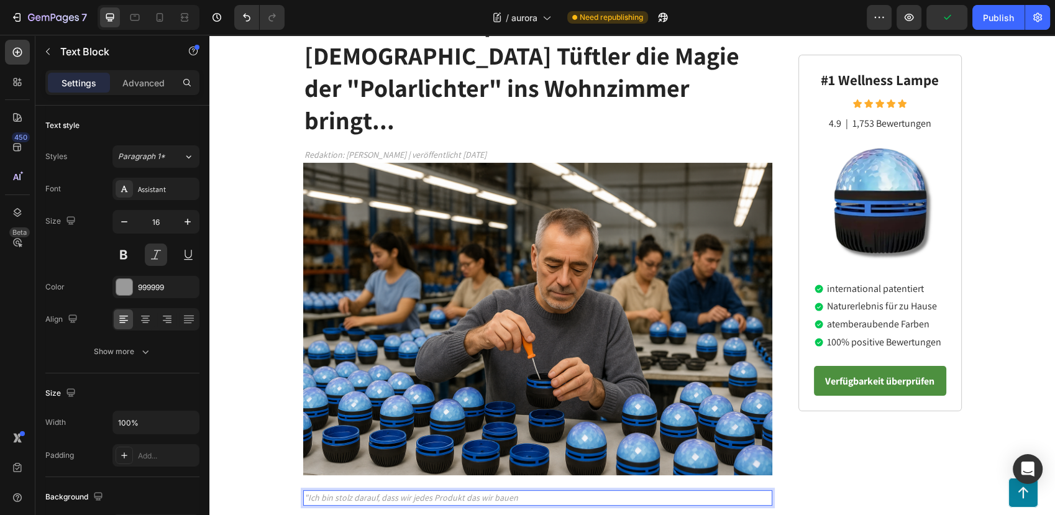
click at [304, 492] on span ""Ich bin stolz darauf, dass wir jedes Produkt das wir bauen" at bounding box center [411, 497] width 214 height 11
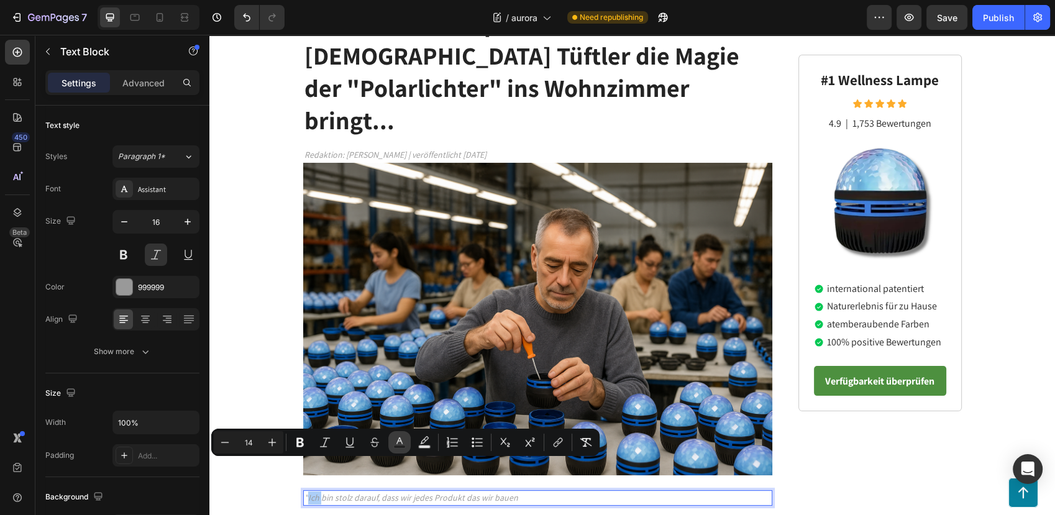
click at [402, 442] on icon "Editor contextual toolbar" at bounding box center [399, 442] width 12 height 12
type input "999999"
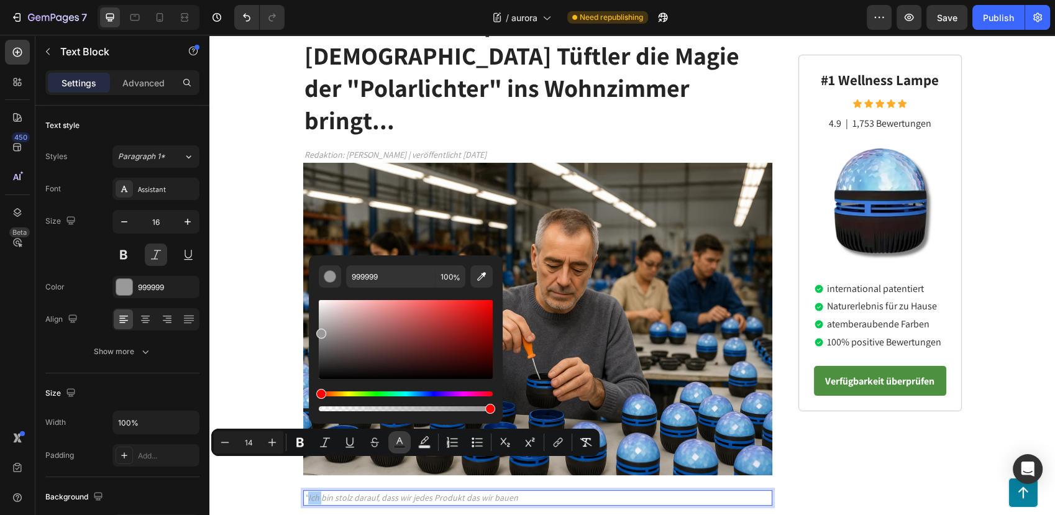
click at [394, 443] on icon "Editor contextual toolbar" at bounding box center [399, 442] width 12 height 12
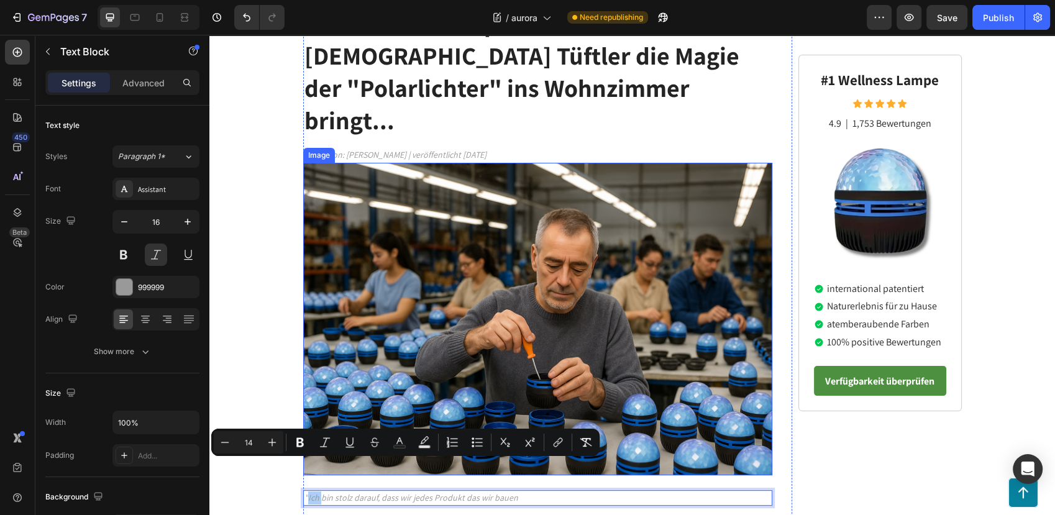
click at [329, 268] on img at bounding box center [538, 319] width 470 height 313
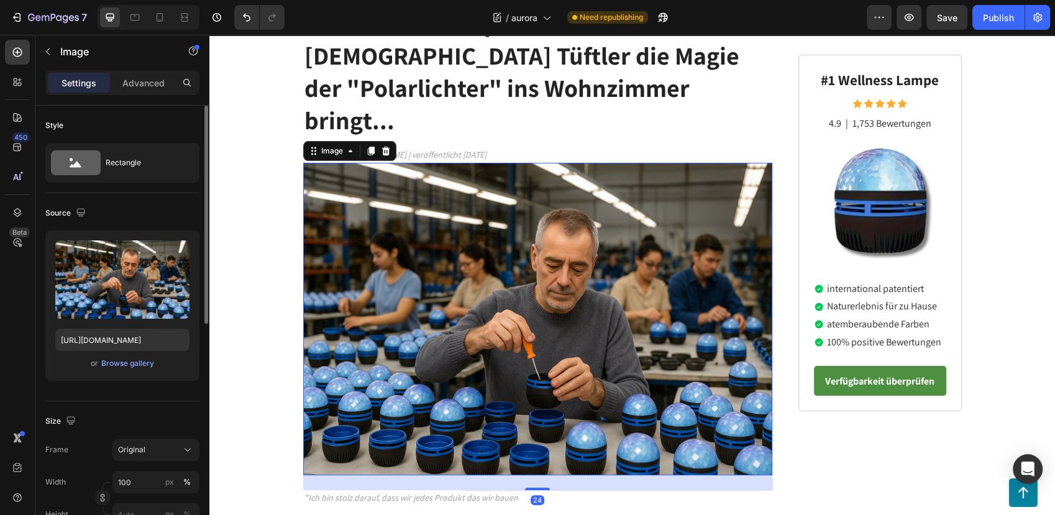
drag, startPoint x: 142, startPoint y: 86, endPoint x: 155, endPoint y: 132, distance: 47.8
click at [142, 85] on p "Advanced" at bounding box center [143, 82] width 42 height 13
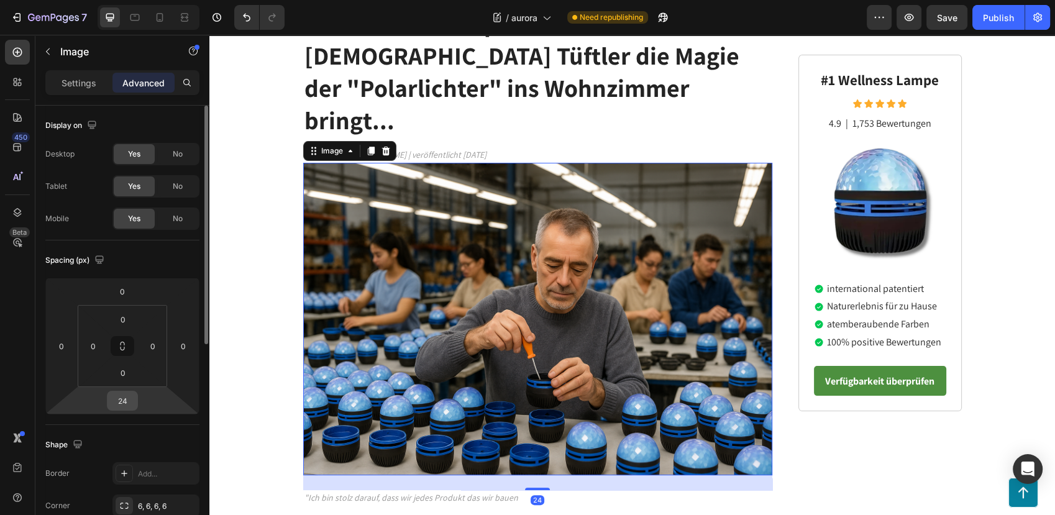
click at [124, 407] on input "24" at bounding box center [122, 400] width 25 height 19
type input "0"
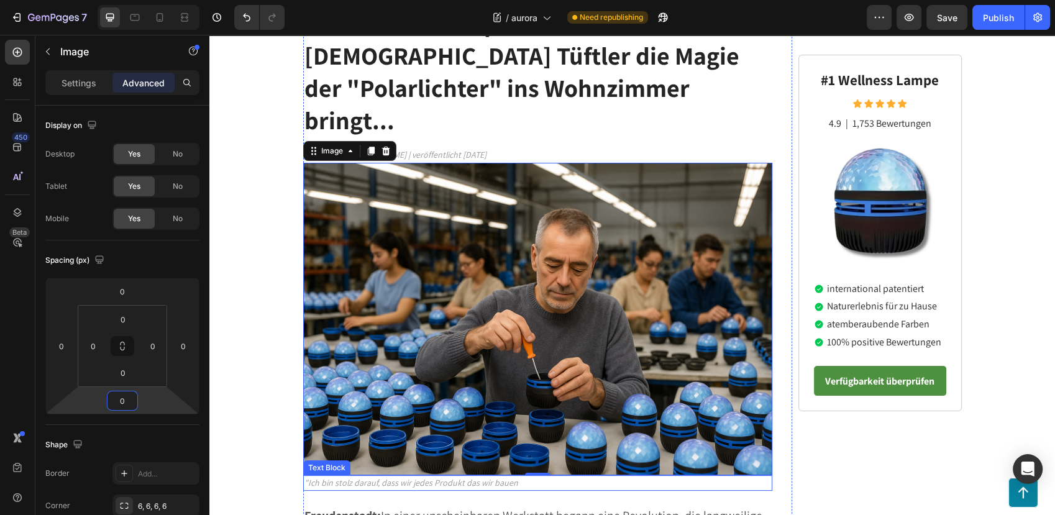
click at [373, 477] on span ""Ich bin stolz darauf, dass wir jedes Produkt das wir bauen" at bounding box center [411, 482] width 214 height 11
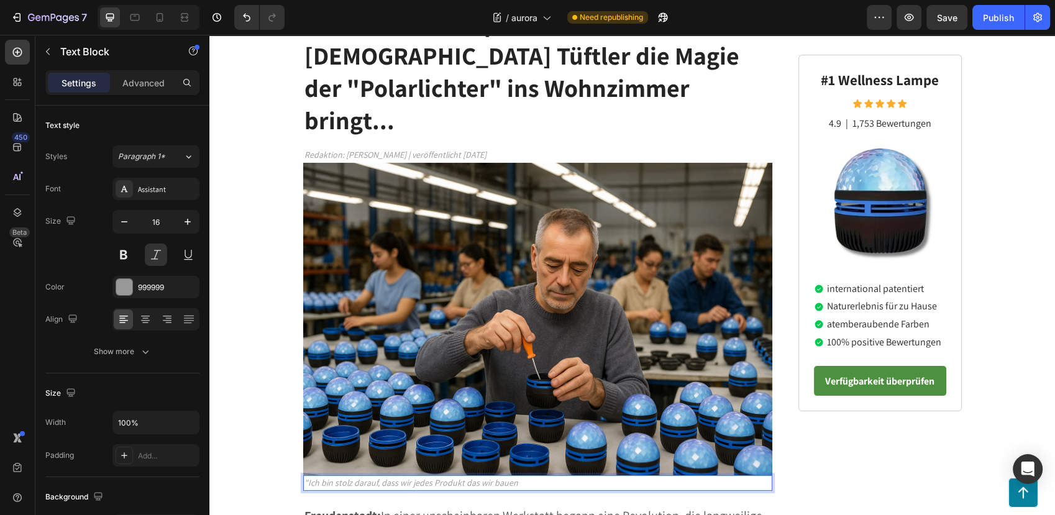
click at [373, 477] on span ""Ich bin stolz darauf, dass wir jedes Produkt das wir bauen" at bounding box center [411, 482] width 214 height 11
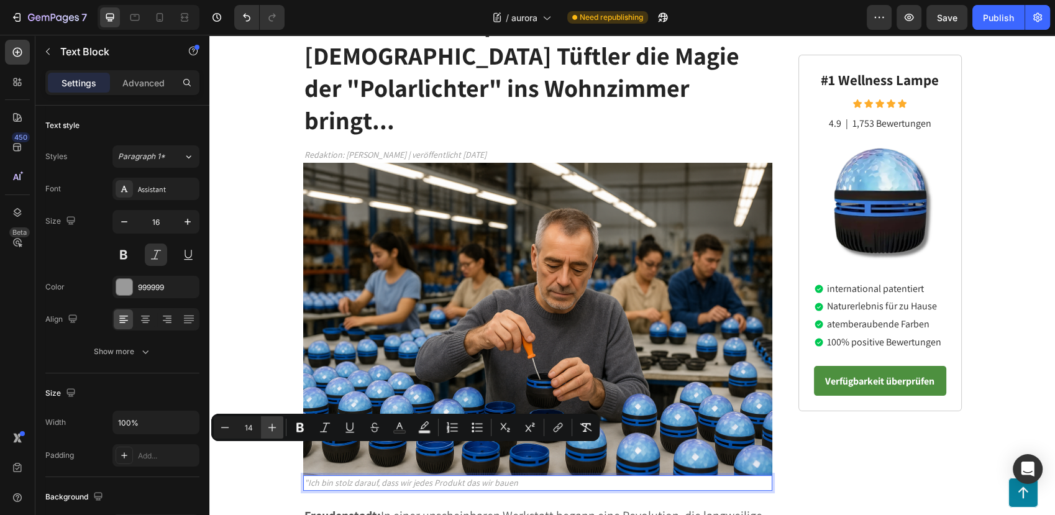
click at [275, 433] on button "Plus" at bounding box center [272, 427] width 22 height 22
click at [274, 433] on icon "Editor contextual toolbar" at bounding box center [272, 427] width 12 height 12
click at [270, 425] on icon "Editor contextual toolbar" at bounding box center [272, 427] width 12 height 12
type input "18"
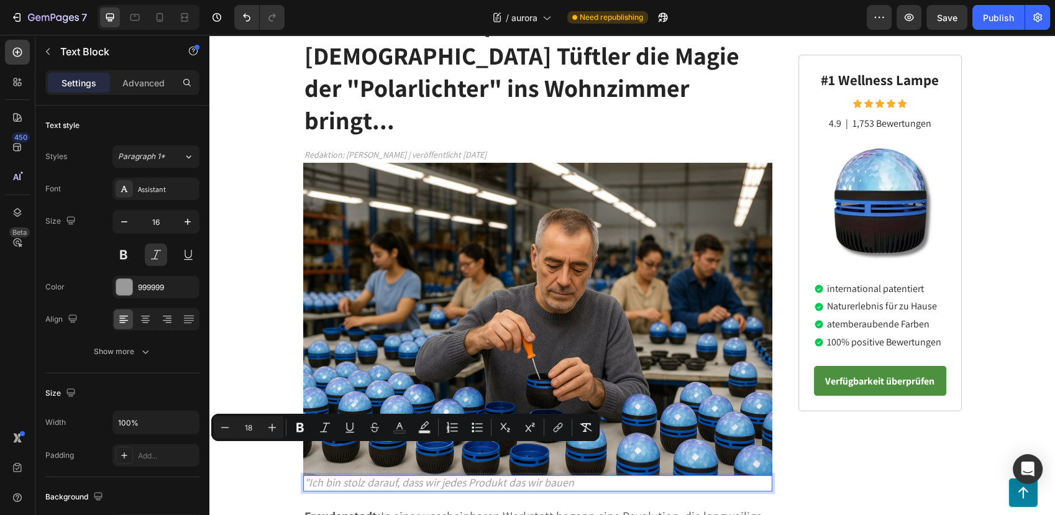
click at [314, 475] on span ""Ich bin stolz darauf, dass wir jedes Produkt das wir bauen" at bounding box center [439, 482] width 270 height 14
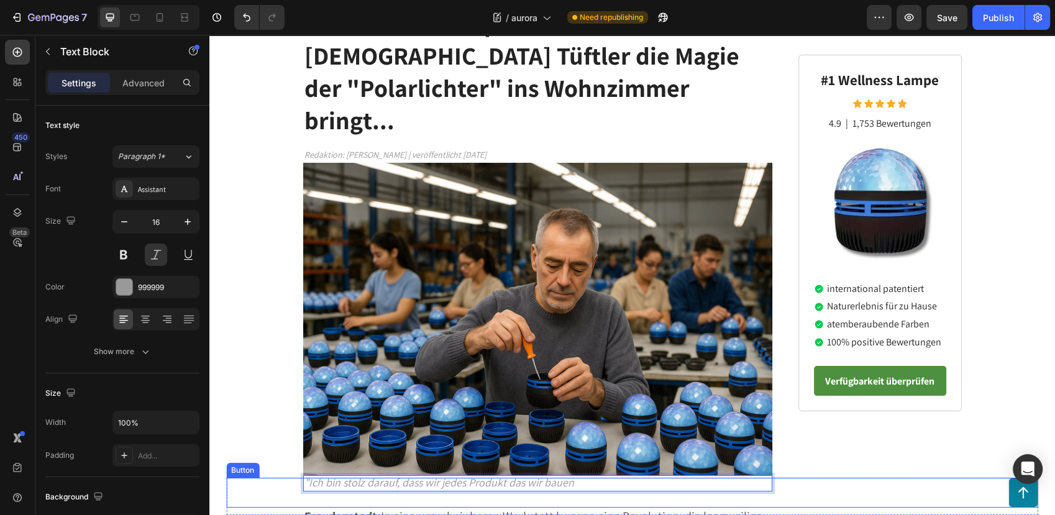
click at [385, 492] on div "Button" at bounding box center [632, 493] width 812 height 30
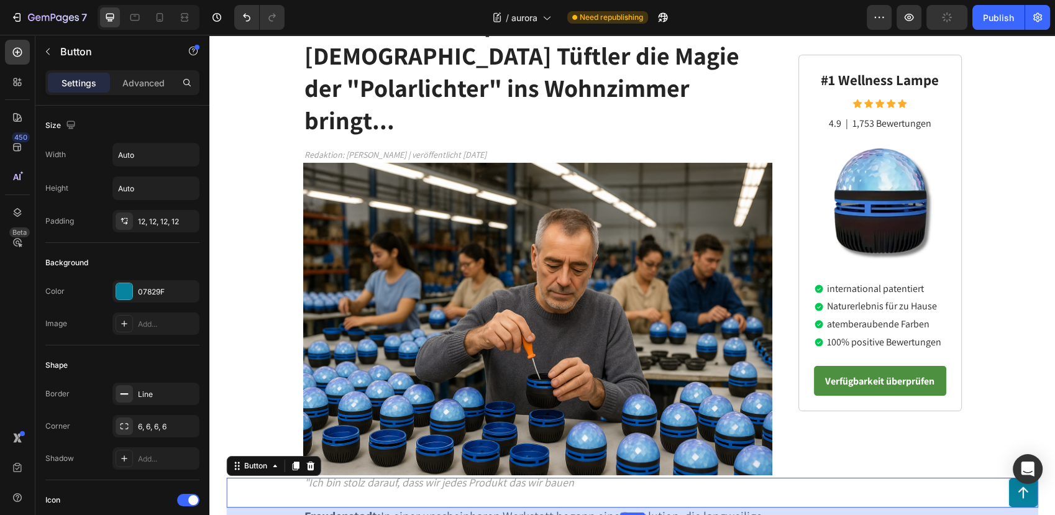
click at [358, 483] on div "Button 12" at bounding box center [632, 493] width 812 height 30
click at [427, 489] on div "Button 12" at bounding box center [632, 493] width 812 height 30
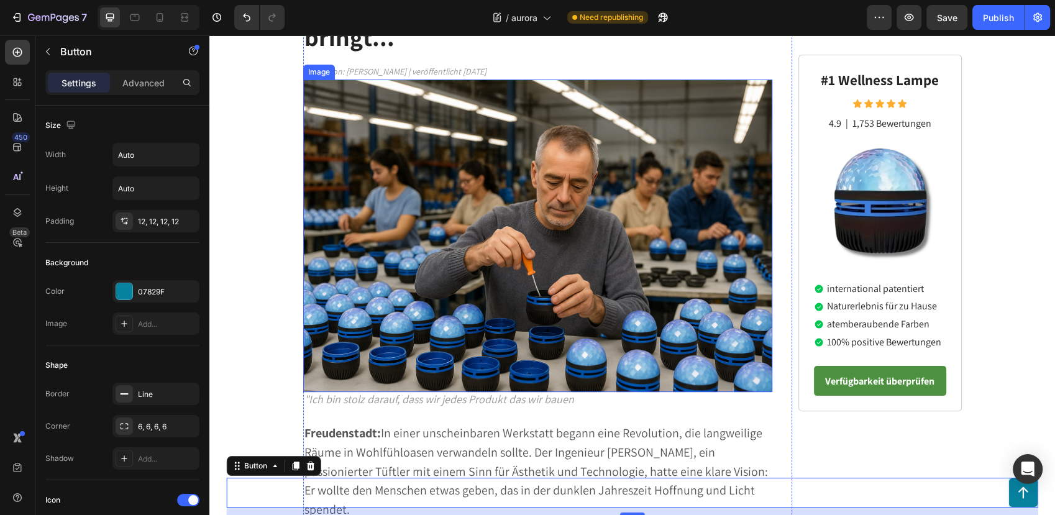
scroll to position [276, 0]
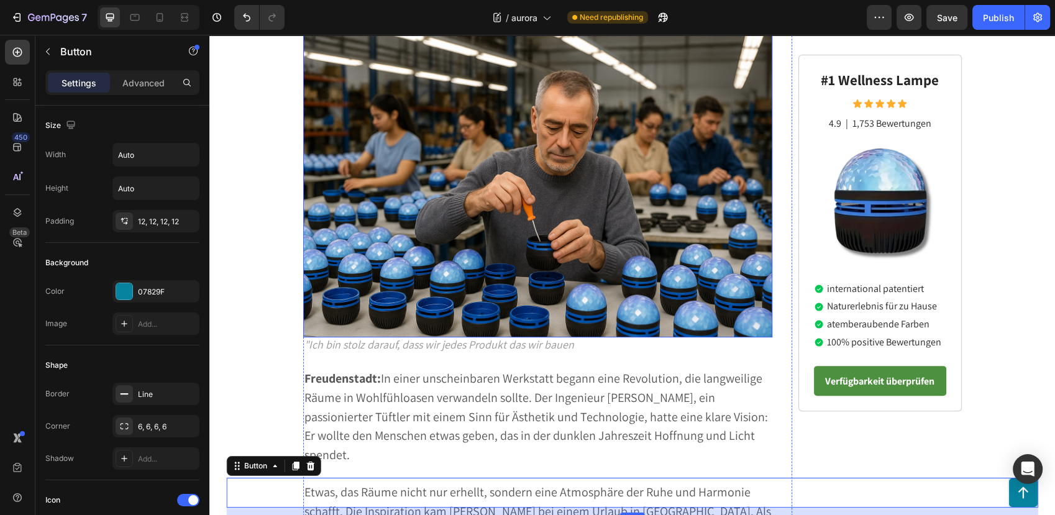
click at [471, 370] on span "Freudenstadt: In einer unscheinbaren Werkstatt begann eine Revolution, die lang…" at bounding box center [535, 416] width 463 height 93
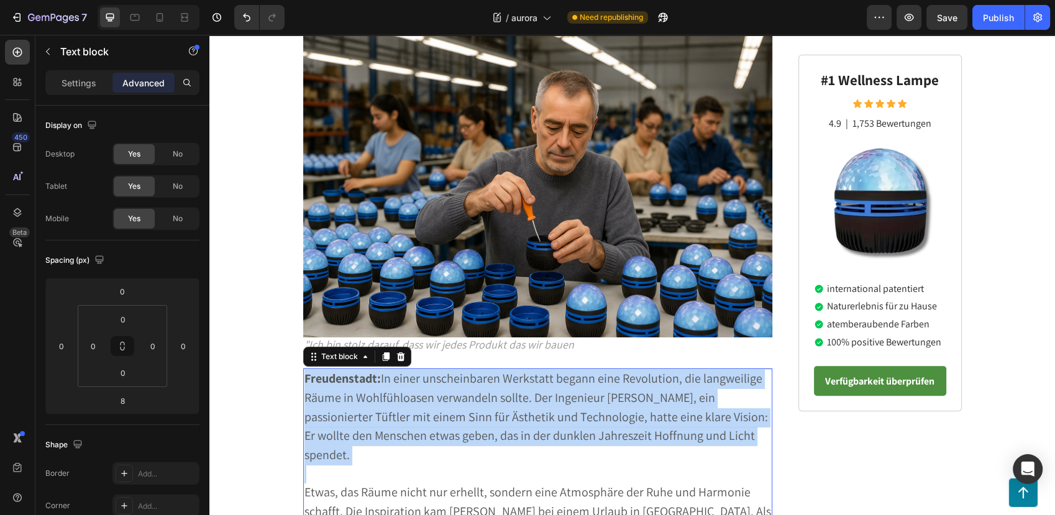
click at [471, 370] on span "Freudenstadt: In einer unscheinbaren Werkstatt begann eine Revolution, die lang…" at bounding box center [535, 416] width 463 height 93
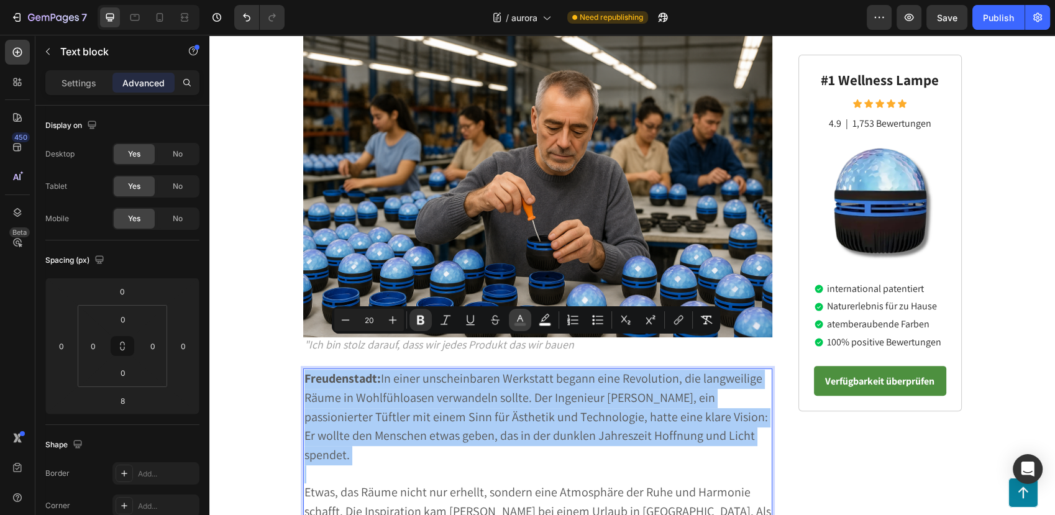
click at [515, 321] on icon "Editor contextual toolbar" at bounding box center [520, 320] width 12 height 12
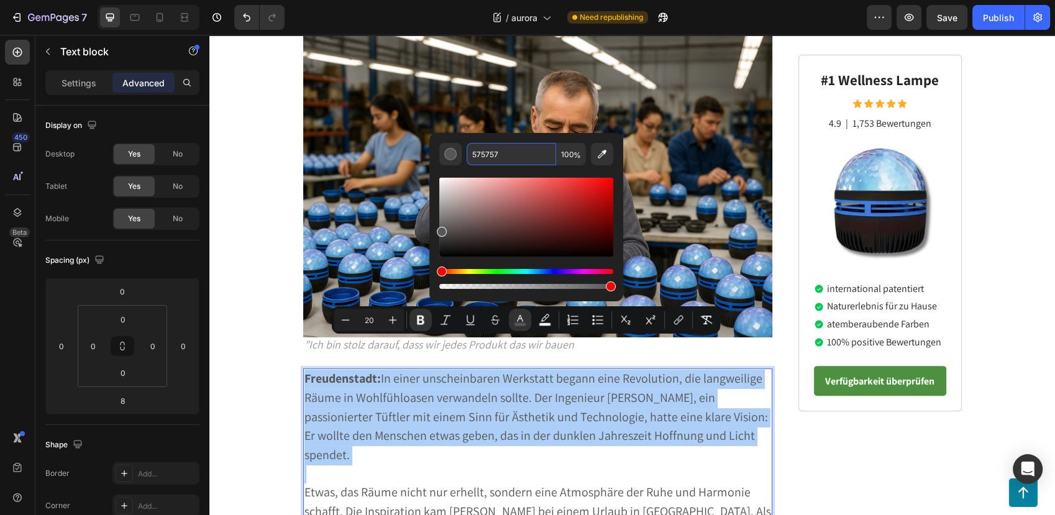
click at [496, 155] on input "575757" at bounding box center [510, 154] width 89 height 22
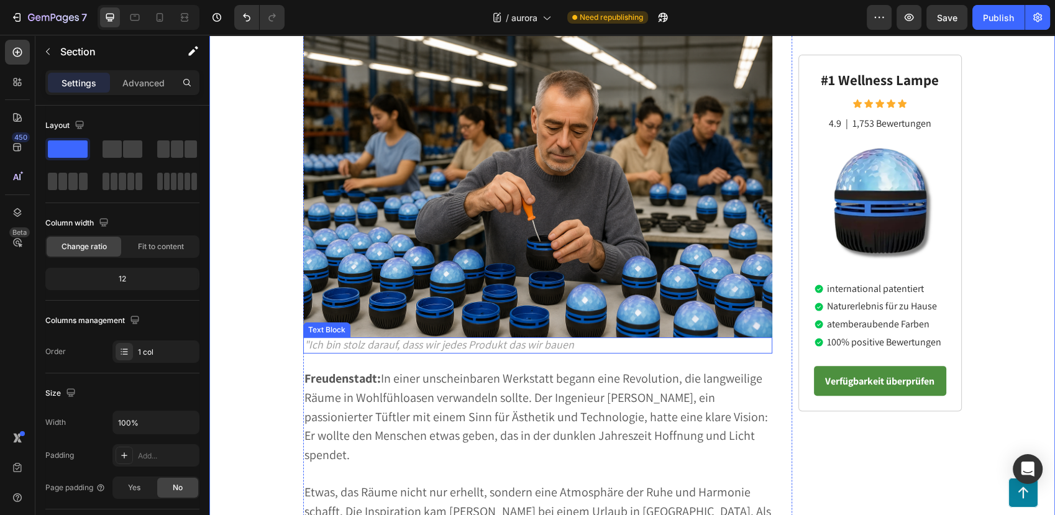
click at [338, 337] on span ""Ich bin stolz darauf, dass wir jedes Produkt das wir bauen" at bounding box center [439, 344] width 270 height 14
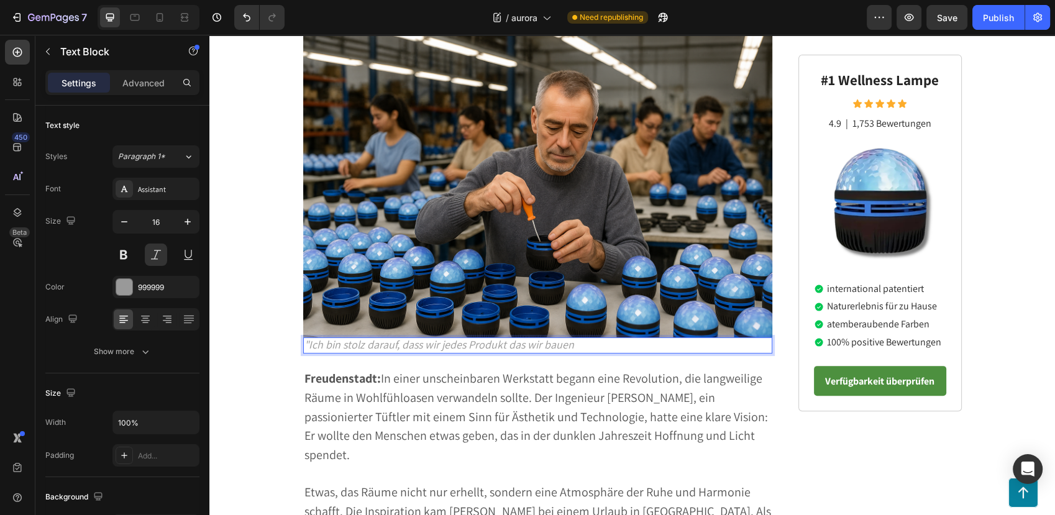
click at [338, 337] on span ""Ich bin stolz darauf, dass wir jedes Produkt das wir bauen" at bounding box center [439, 344] width 270 height 14
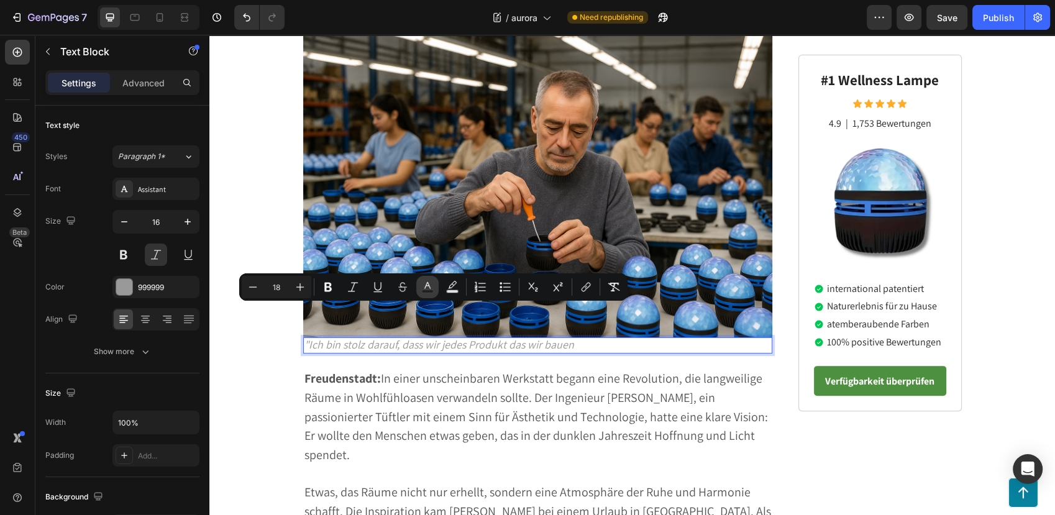
click at [422, 285] on icon "Editor contextual toolbar" at bounding box center [427, 287] width 12 height 12
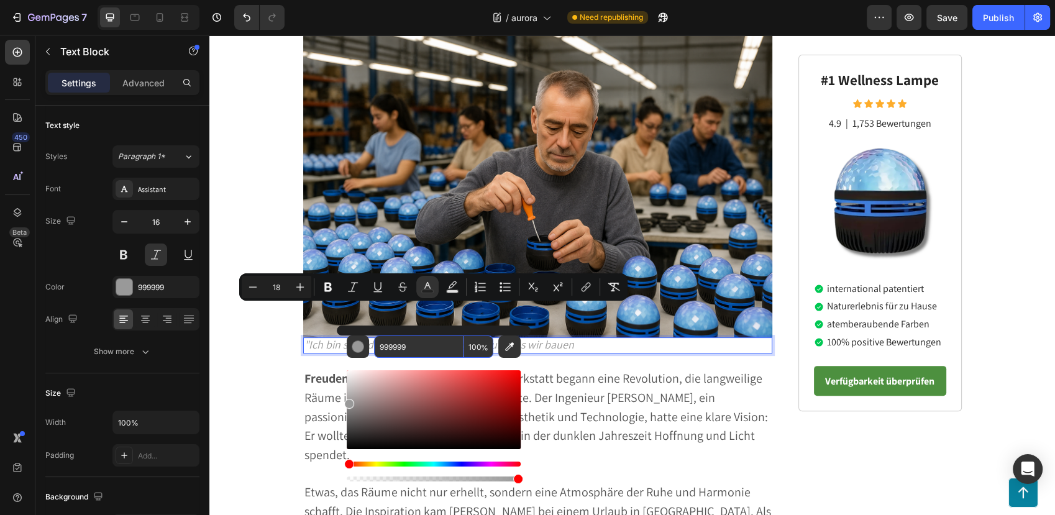
click at [405, 345] on input "999999" at bounding box center [418, 346] width 89 height 22
paste input "575757"
type input "575757"
click at [600, 338] on p ""Ich bin stolz darauf, dass wir jedes Produkt das wir bauen" at bounding box center [537, 345] width 467 height 14
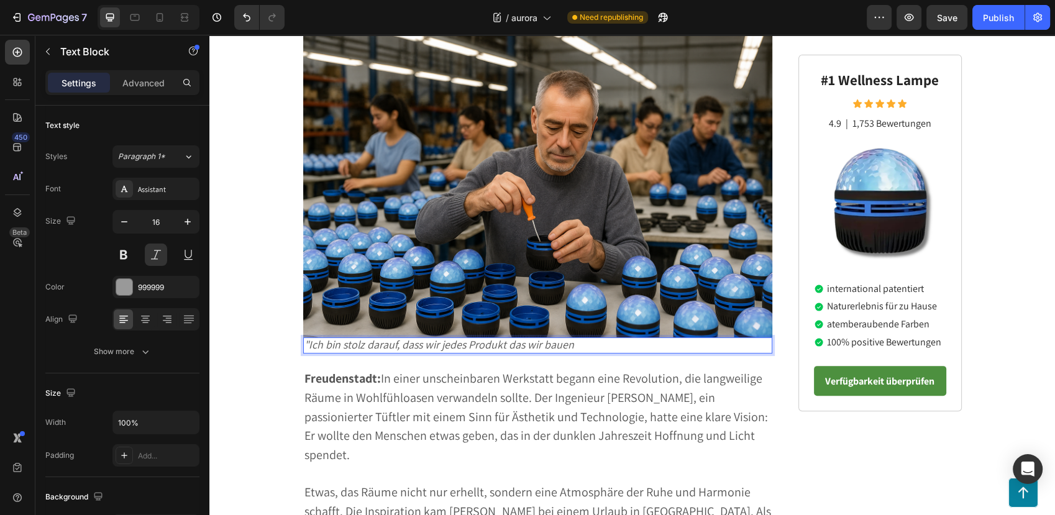
click at [334, 337] on span ""Ich bin stolz darauf, dass wir jedes Produkt das wir bauen" at bounding box center [439, 344] width 270 height 14
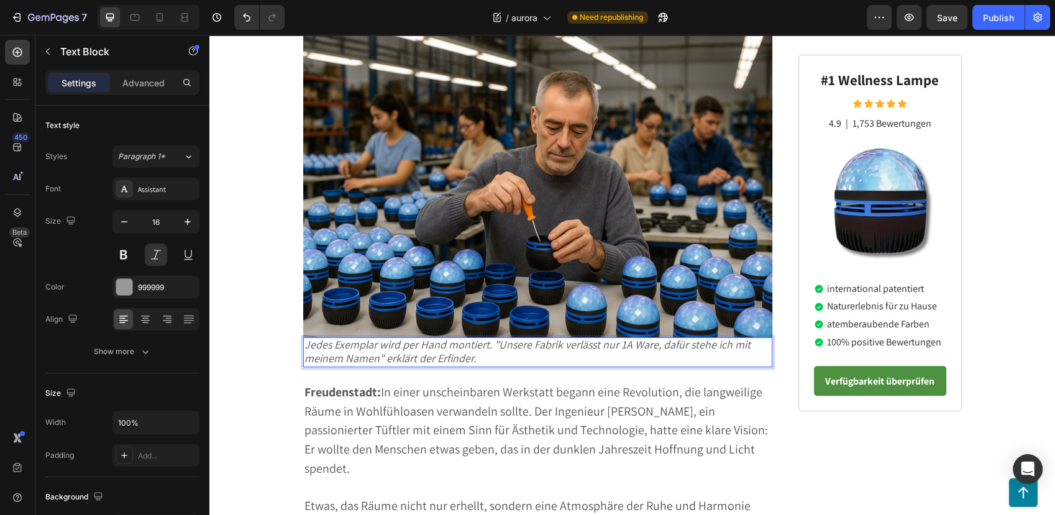
click at [460, 337] on span "Jedes Exemplar wird per Hand montiert. "Unsere Fabrik verlässt nur 1A Ware, daf…" at bounding box center [527, 351] width 446 height 28
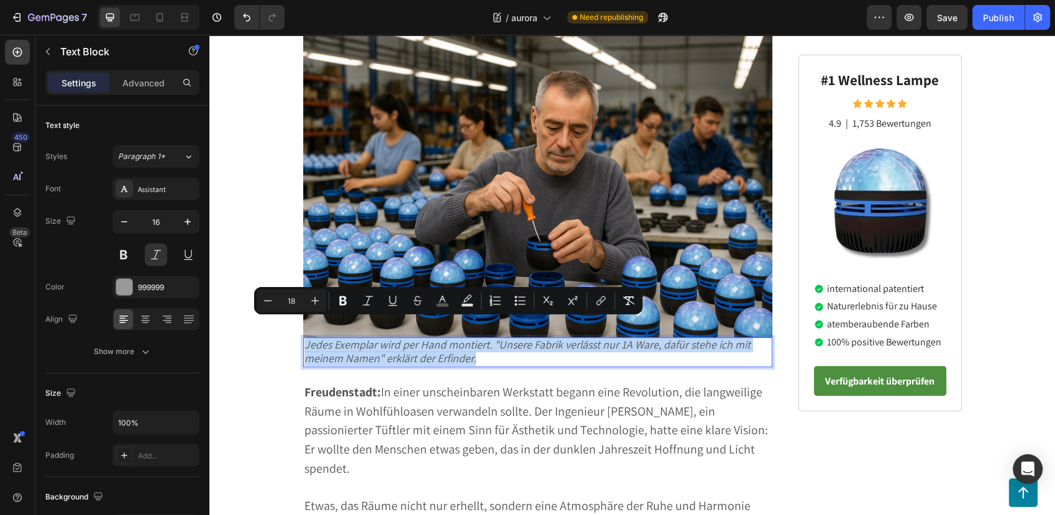
click at [460, 337] on span "Jedes Exemplar wird per Hand montiert. "Unsere Fabrik verlässt nur 1A Ware, daf…" at bounding box center [527, 351] width 446 height 28
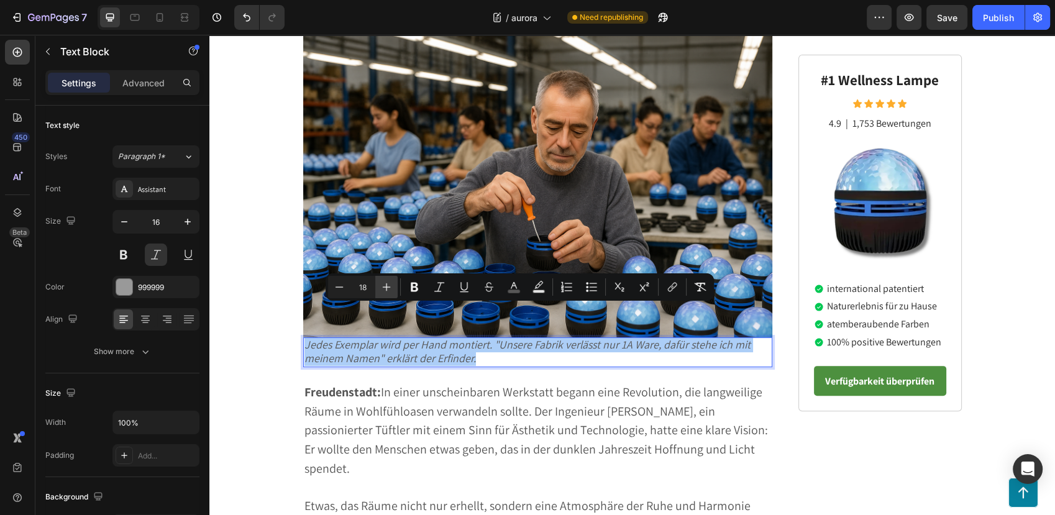
click at [383, 286] on icon "Editor contextual toolbar" at bounding box center [386, 287] width 12 height 12
type input "20"
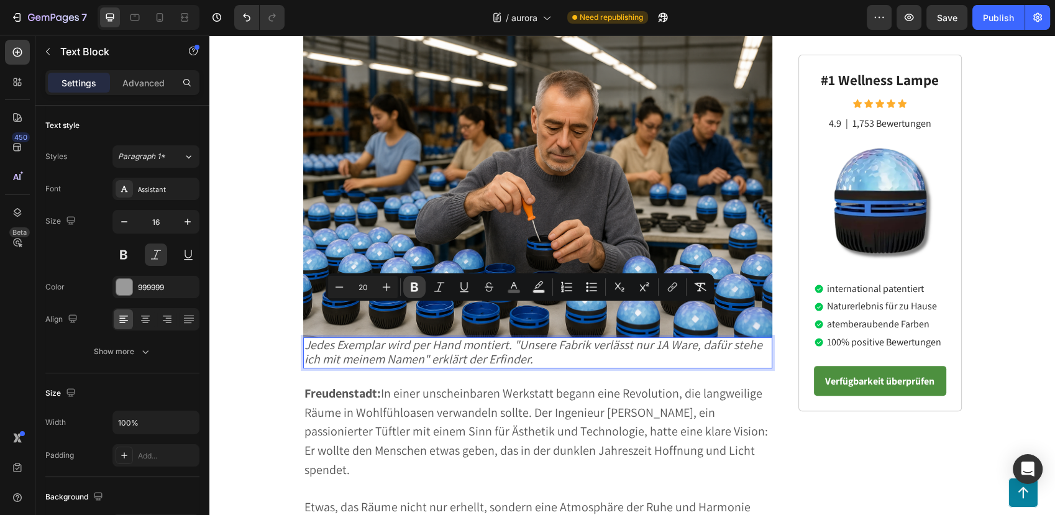
click at [410, 289] on icon "Editor contextual toolbar" at bounding box center [414, 287] width 12 height 12
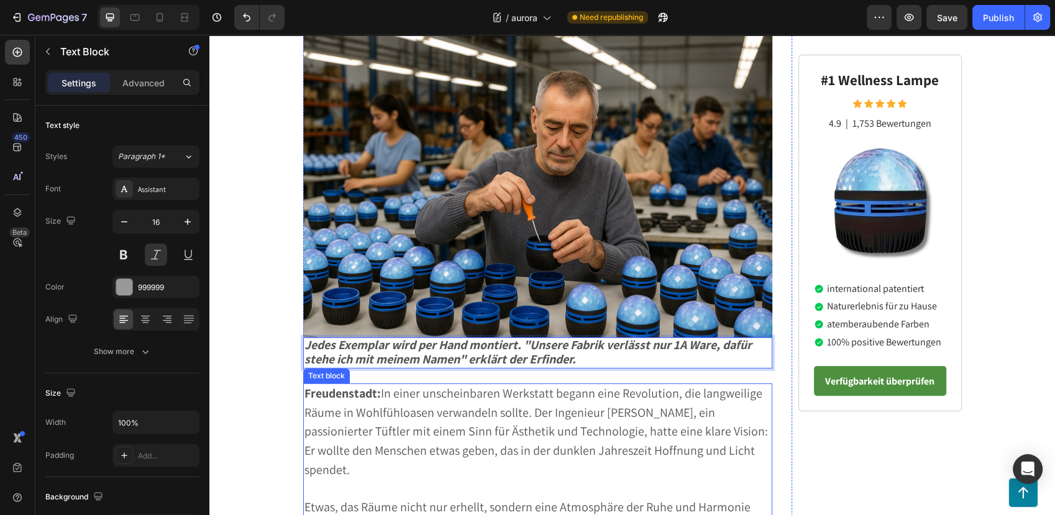
click at [456, 396] on span "Freudenstadt: In einer unscheinbaren Werkstatt begann eine Revolution, die lang…" at bounding box center [535, 431] width 463 height 93
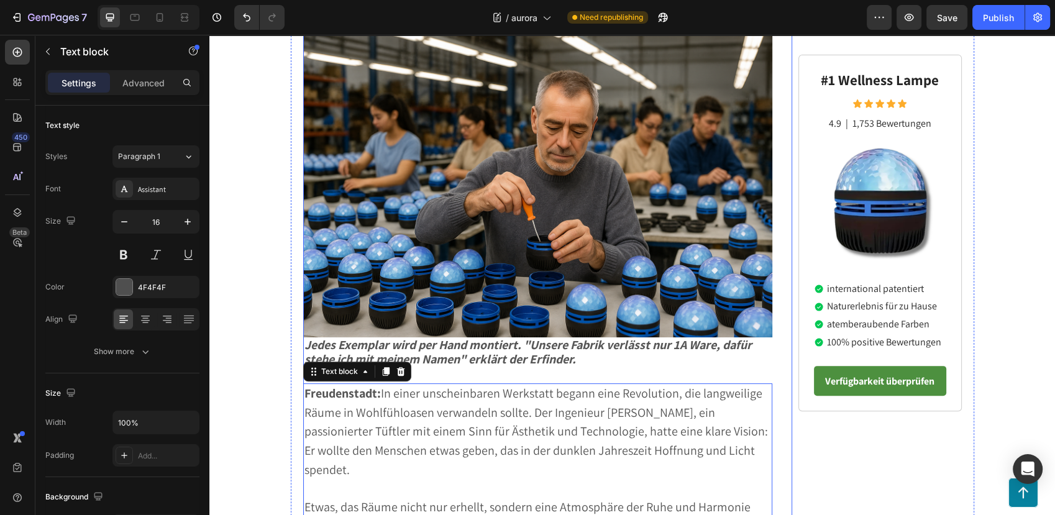
click at [637, 216] on img at bounding box center [538, 181] width 470 height 313
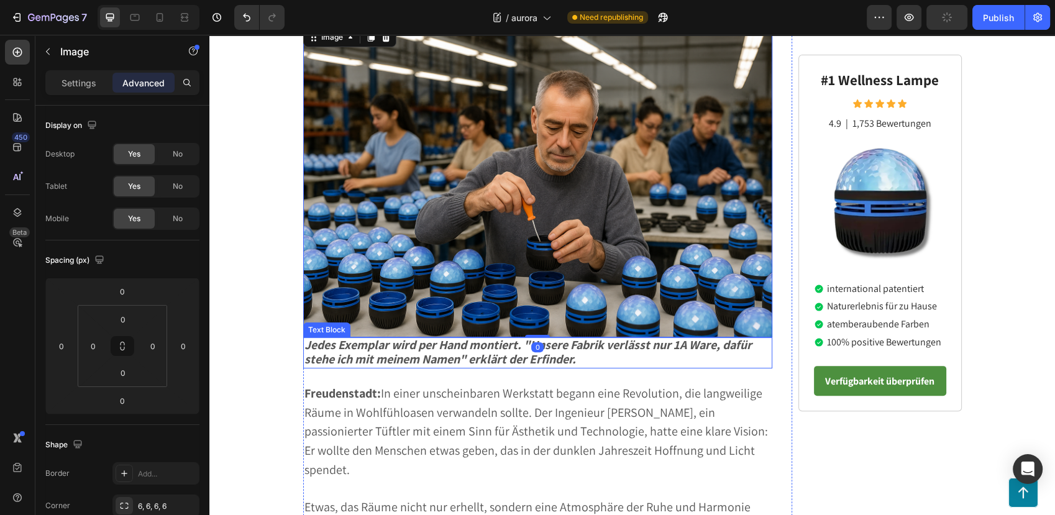
click at [611, 338] on p "Jedes Exemplar wird per Hand montiert. "Unsere Fabrik verlässt nur 1A Ware, daf…" at bounding box center [537, 352] width 467 height 29
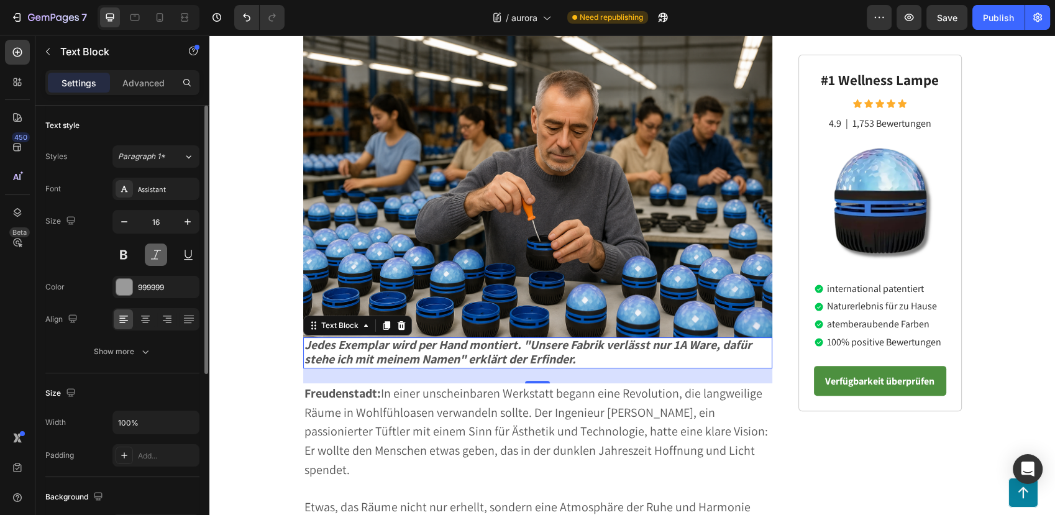
click at [159, 253] on button at bounding box center [156, 254] width 22 height 22
click at [399, 243] on img at bounding box center [538, 181] width 470 height 313
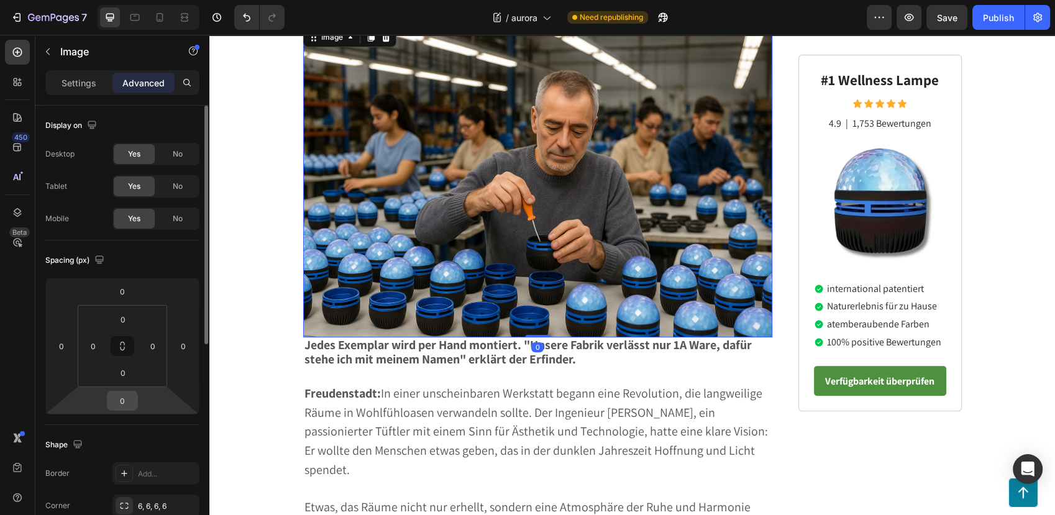
click at [124, 402] on input "0" at bounding box center [122, 400] width 25 height 19
type input "10"
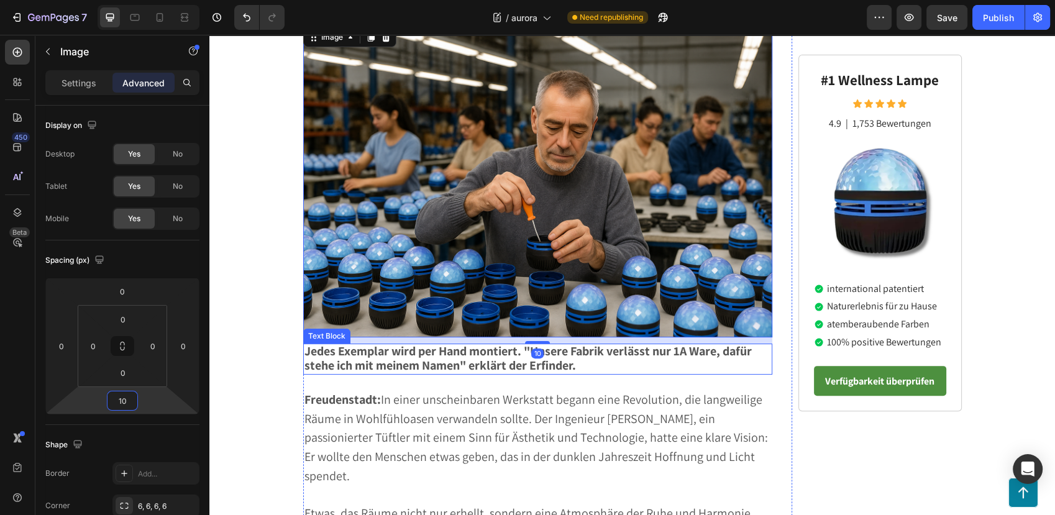
click at [420, 343] on strong "Jedes Exemplar wird per Hand montiert. "Unsere Fabrik verlässt nur 1A Ware, daf…" at bounding box center [527, 358] width 447 height 30
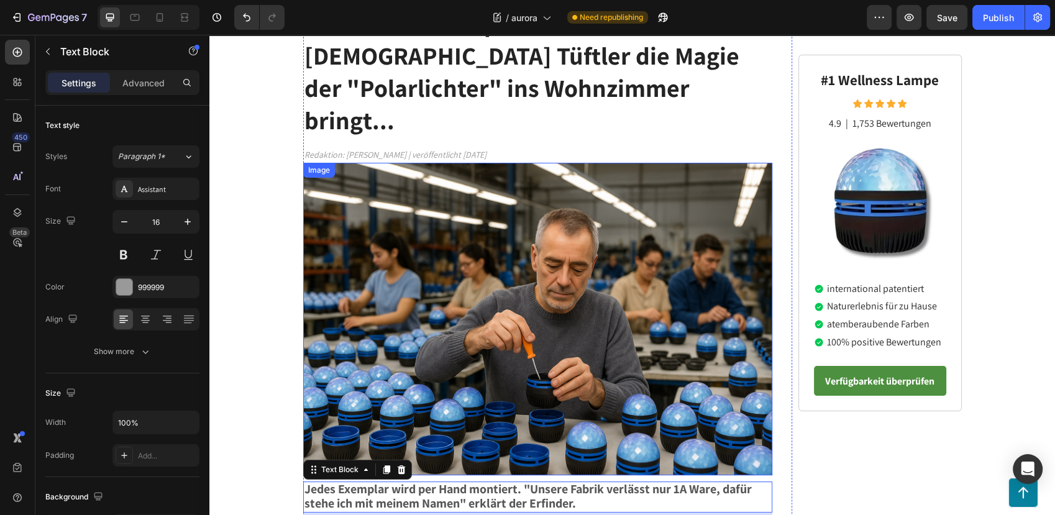
scroll to position [345, 0]
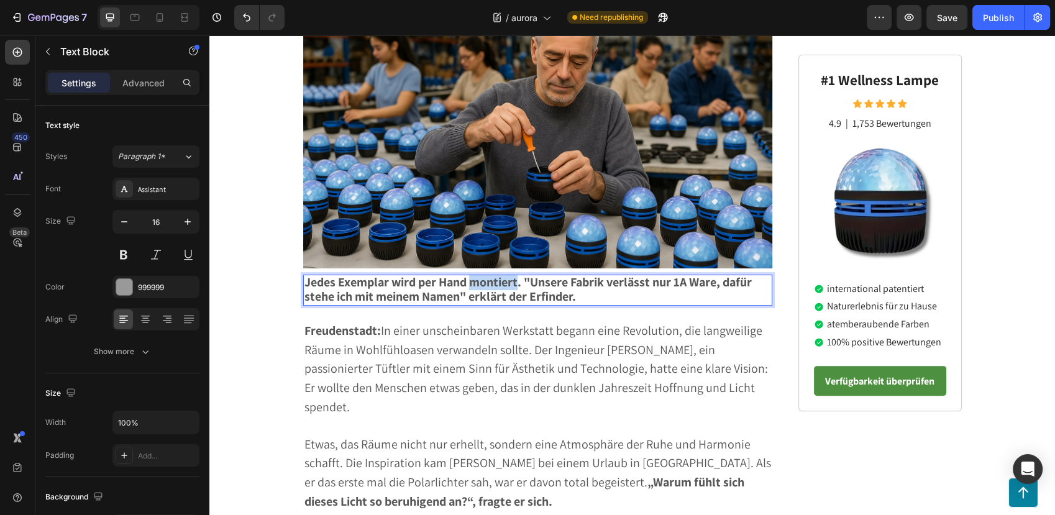
click at [479, 274] on strong "Jedes Exemplar wird per Hand montiert. "Unsere Fabrik verlässt nur 1A Ware, daf…" at bounding box center [527, 289] width 447 height 30
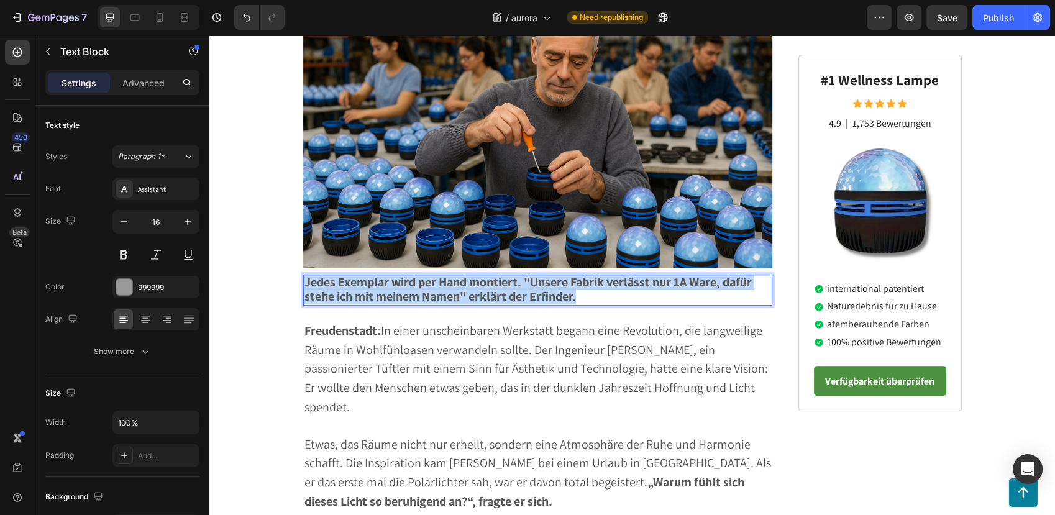
click at [479, 274] on strong "Jedes Exemplar wird per Hand montiert. "Unsere Fabrik verlässt nur 1A Ware, daf…" at bounding box center [527, 289] width 447 height 30
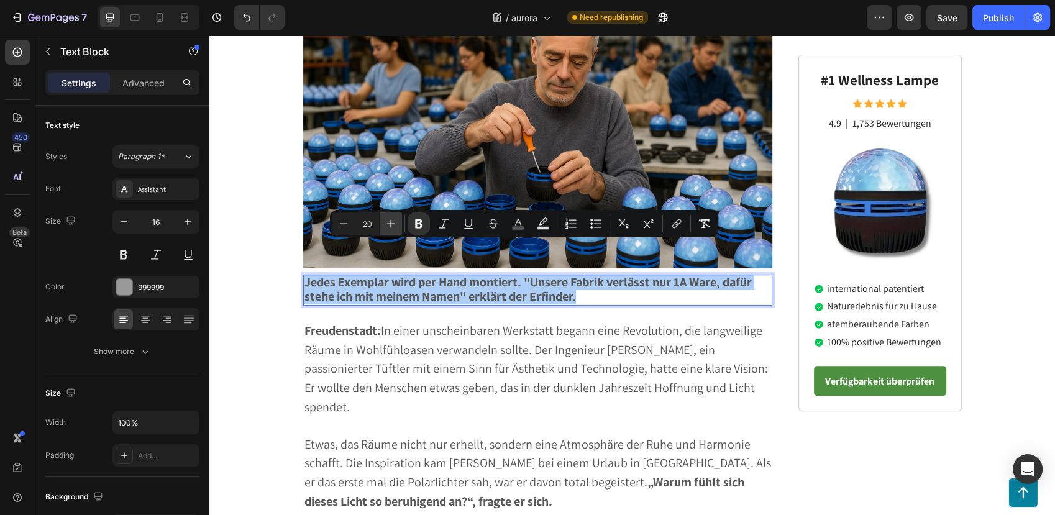
click at [396, 222] on icon "Editor contextual toolbar" at bounding box center [390, 223] width 12 height 12
click at [396, 221] on icon "Editor contextual toolbar" at bounding box center [390, 223] width 12 height 12
type input "22"
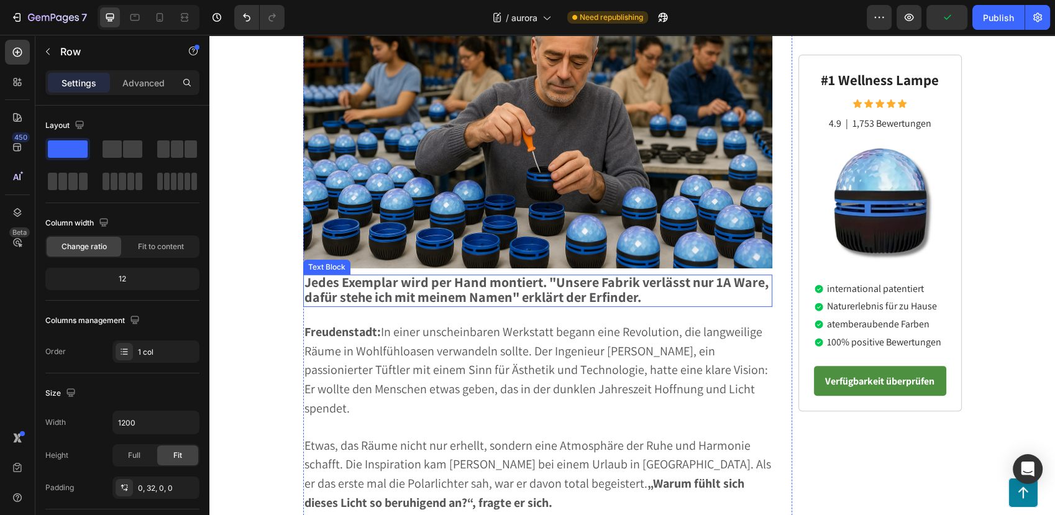
click at [388, 273] on strong "Jedes Exemplar wird per Hand montiert. "Unsere Fabrik verlässt nur 1A Ware, daf…" at bounding box center [536, 289] width 464 height 32
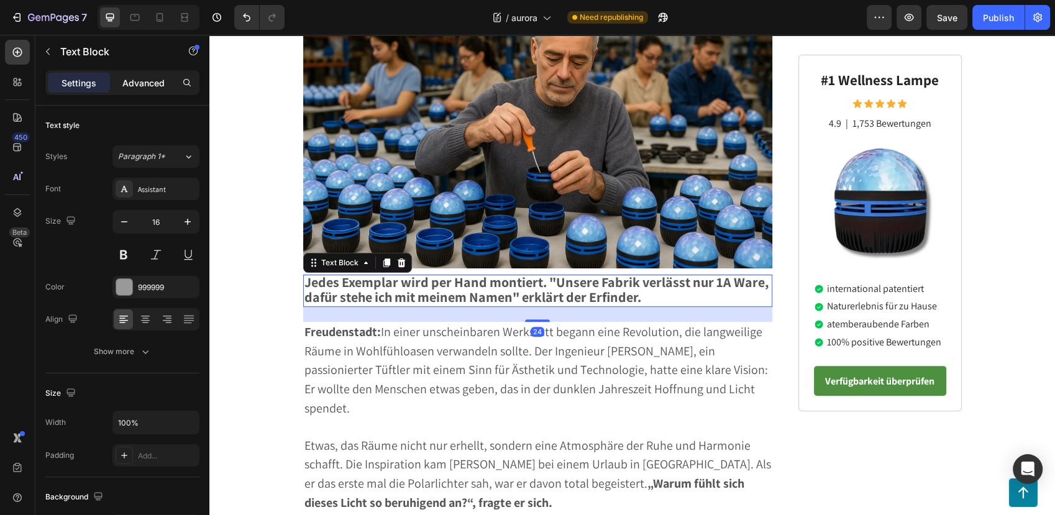
click at [148, 84] on p "Advanced" at bounding box center [143, 82] width 42 height 13
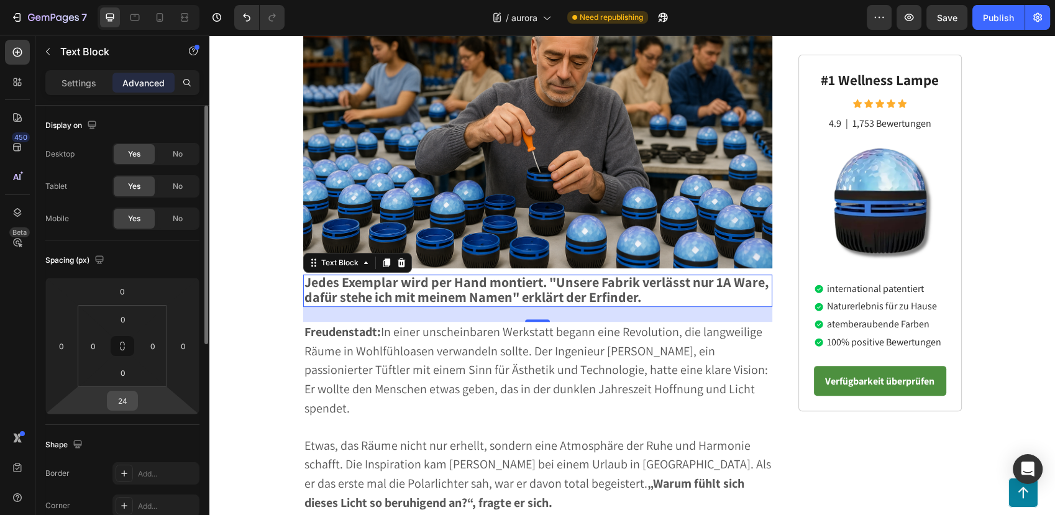
click at [121, 406] on input "24" at bounding box center [122, 400] width 25 height 19
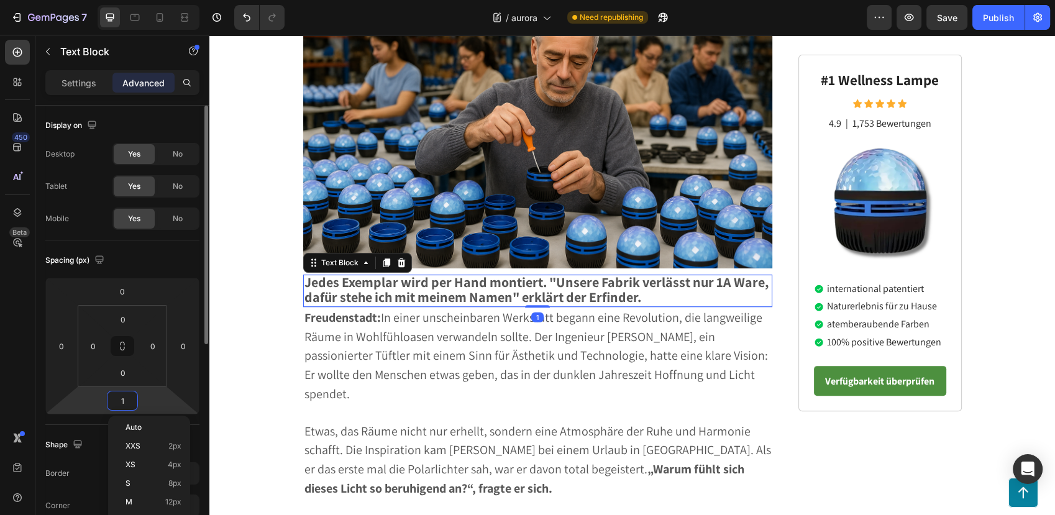
type input "10"
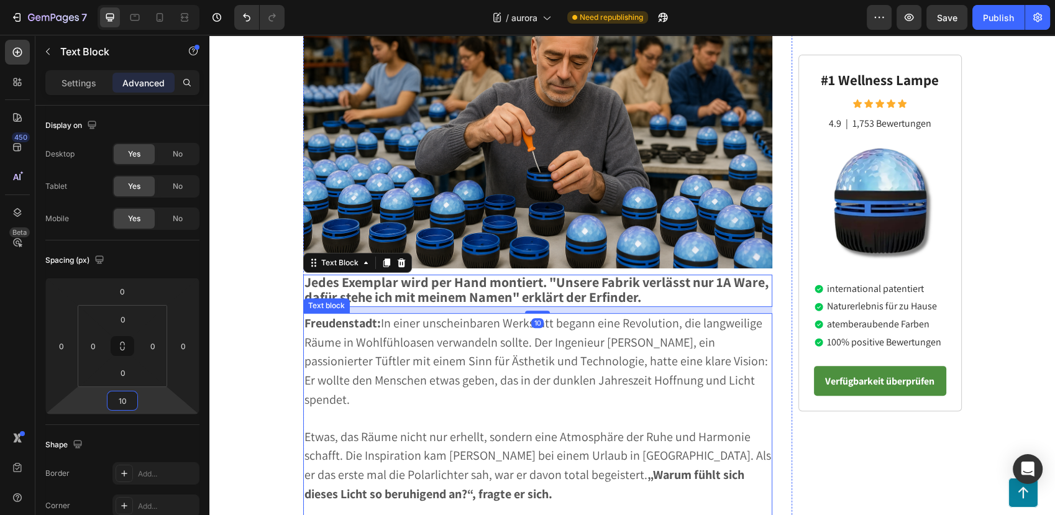
click at [482, 332] on span "Freudenstadt: In einer unscheinbaren Werkstatt begann eine Revolution, die lang…" at bounding box center [535, 361] width 463 height 93
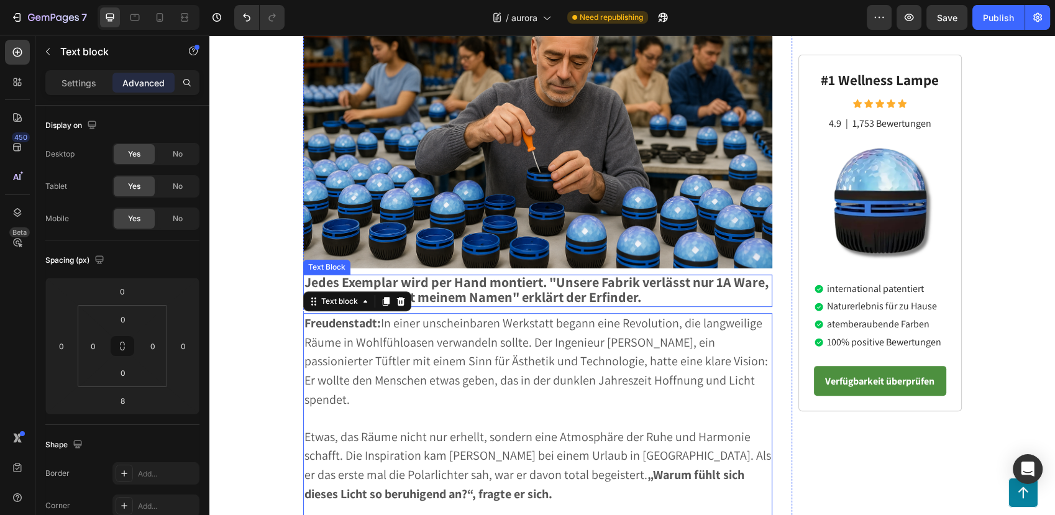
click at [551, 273] on strong "Jedes Exemplar wird per Hand montiert. "Unsere Fabrik verlässt nur 1A Ware, daf…" at bounding box center [536, 289] width 464 height 32
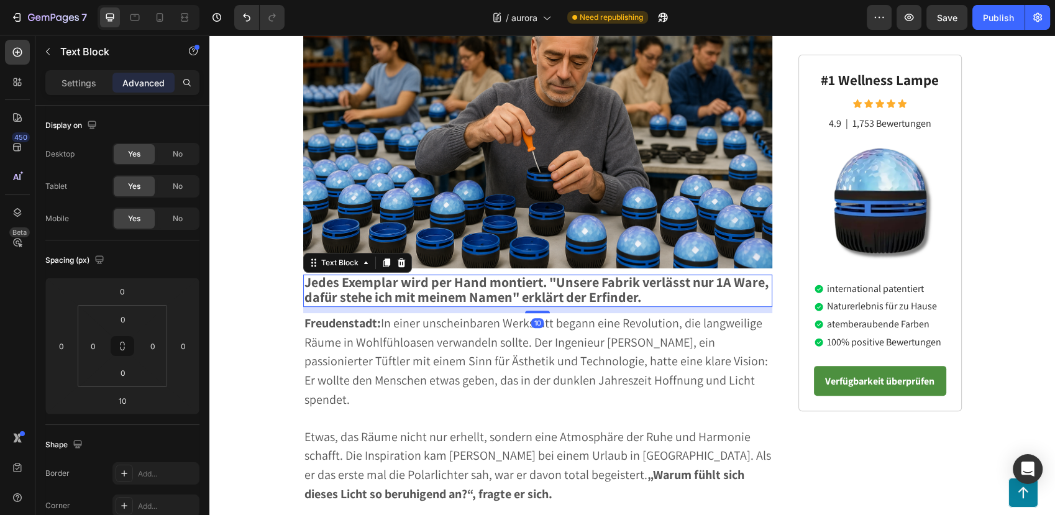
click at [551, 273] on strong "Jedes Exemplar wird per Hand montiert. "Unsere Fabrik verlässt nur 1A Ware, daf…" at bounding box center [536, 289] width 464 height 32
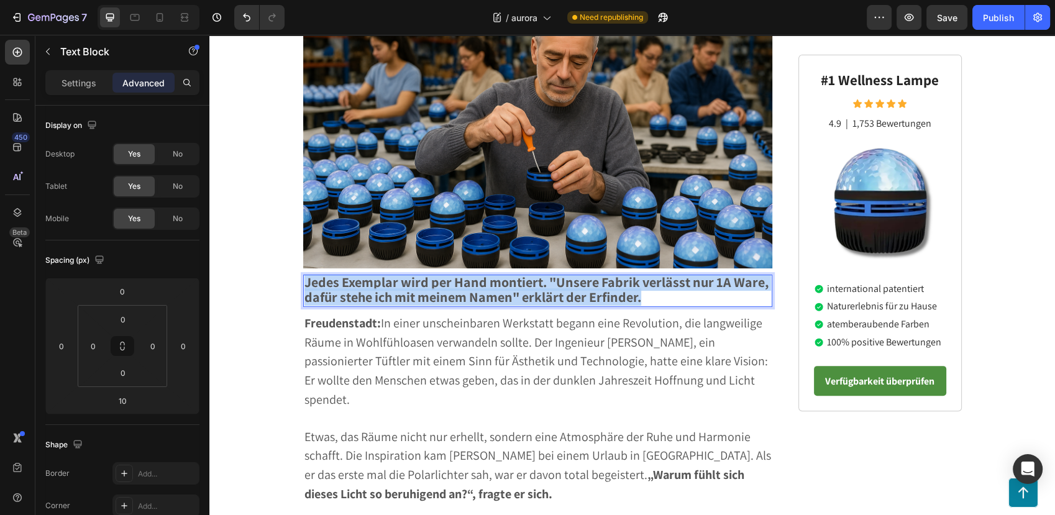
click at [551, 273] on strong "Jedes Exemplar wird per Hand montiert. "Unsere Fabrik verlässt nur 1A Ware, daf…" at bounding box center [536, 289] width 464 height 32
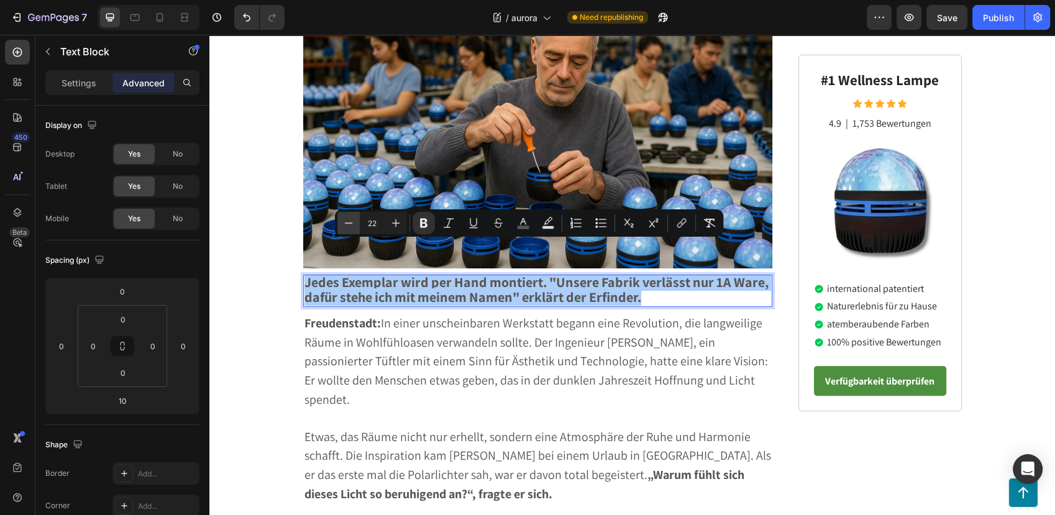
click at [341, 220] on button "Minus" at bounding box center [348, 223] width 22 height 22
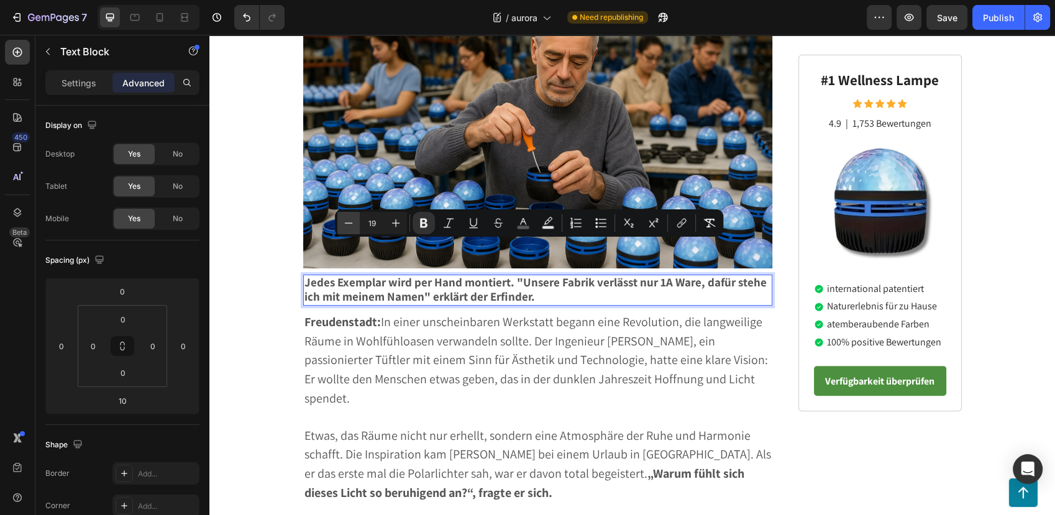
click at [341, 220] on button "Minus" at bounding box center [348, 223] width 22 height 22
type input "18"
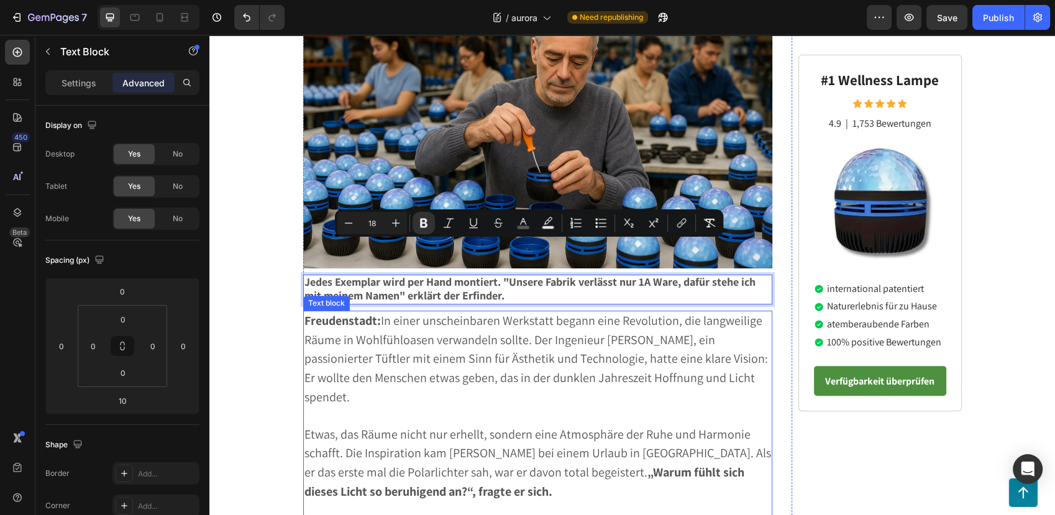
click at [426, 312] on span "Freudenstadt: In einer unscheinbaren Werkstatt begann eine Revolution, die lang…" at bounding box center [535, 358] width 463 height 93
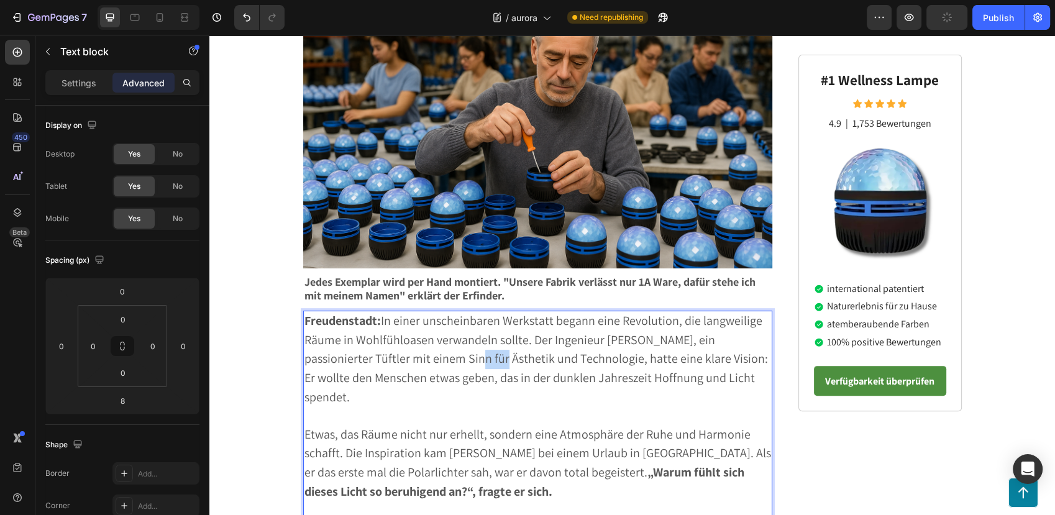
click at [470, 335] on p "Freudenstadt: In einer unscheinbaren Werkstatt begann eine Revolution, die lang…" at bounding box center [537, 360] width 467 height 96
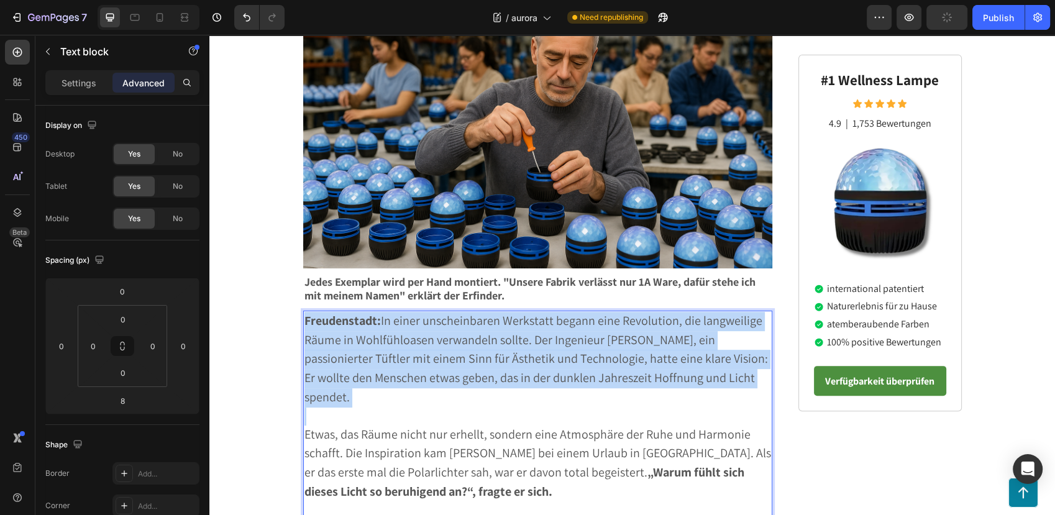
click at [470, 335] on p "Freudenstadt: In einer unscheinbaren Werkstatt begann eine Revolution, die lang…" at bounding box center [537, 360] width 467 height 96
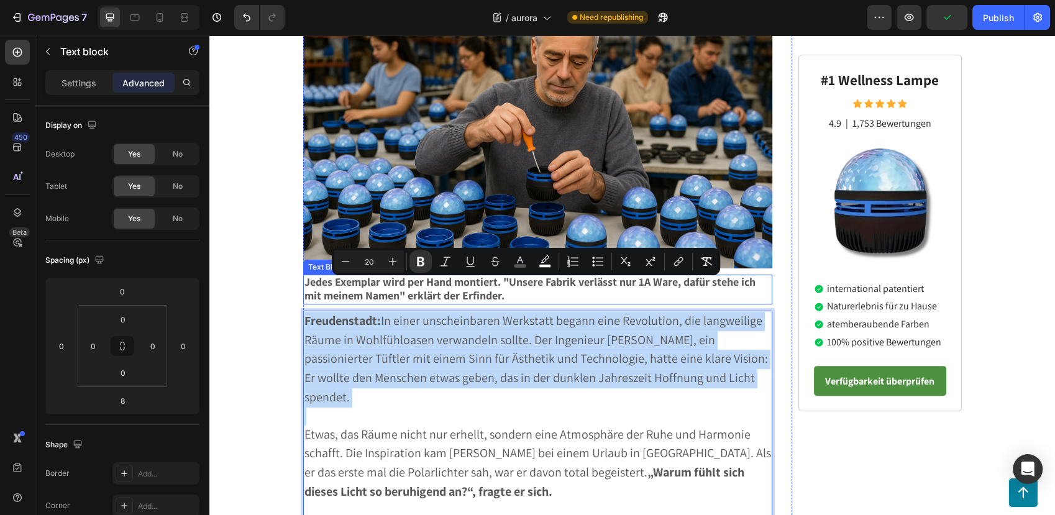
click at [327, 261] on div "Text Block" at bounding box center [327, 266] width 42 height 11
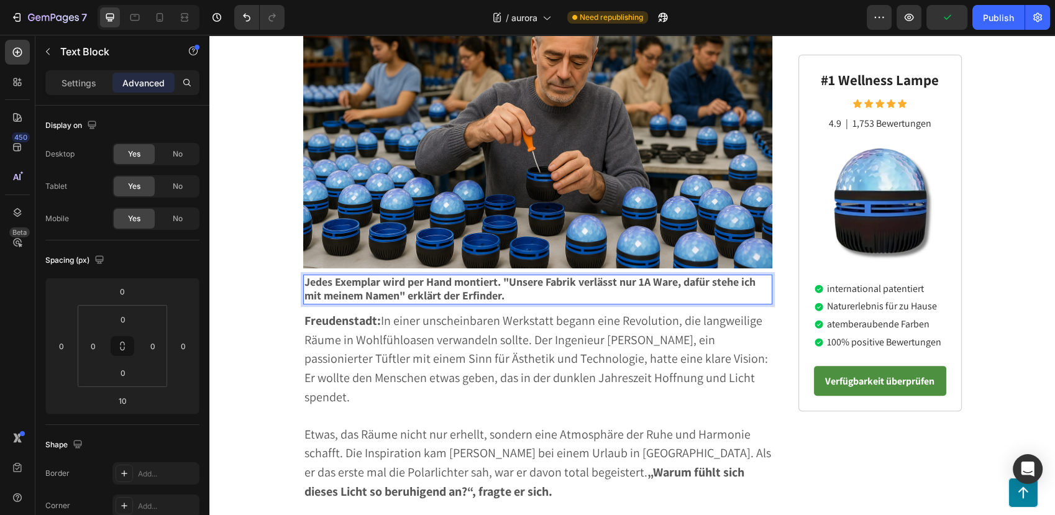
click at [328, 275] on strong "Jedes Exemplar wird per Hand montiert. "Unsere Fabrik verlässt nur 1A Ware, daf…" at bounding box center [529, 289] width 451 height 28
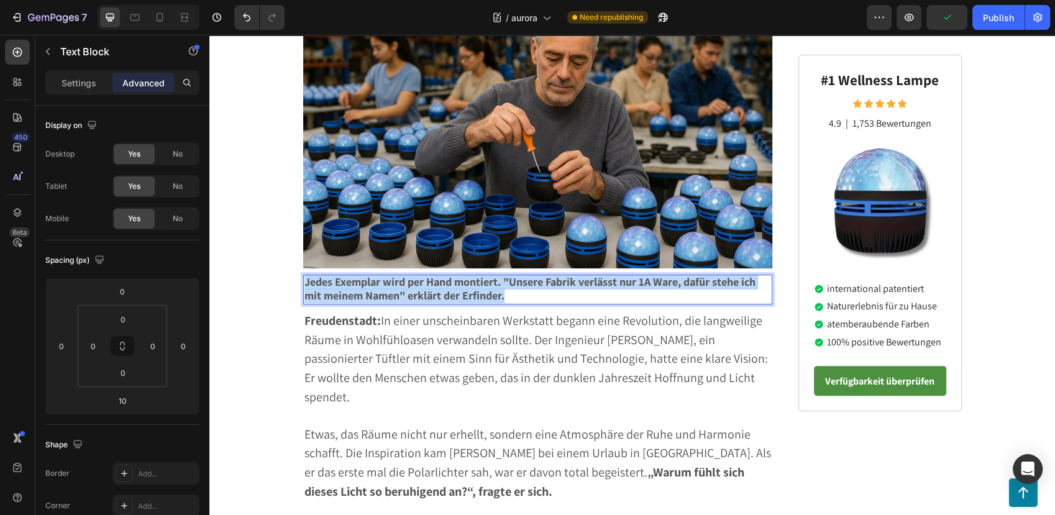
click at [328, 275] on strong "Jedes Exemplar wird per Hand montiert. "Unsere Fabrik verlässt nur 1A Ware, daf…" at bounding box center [529, 289] width 451 height 28
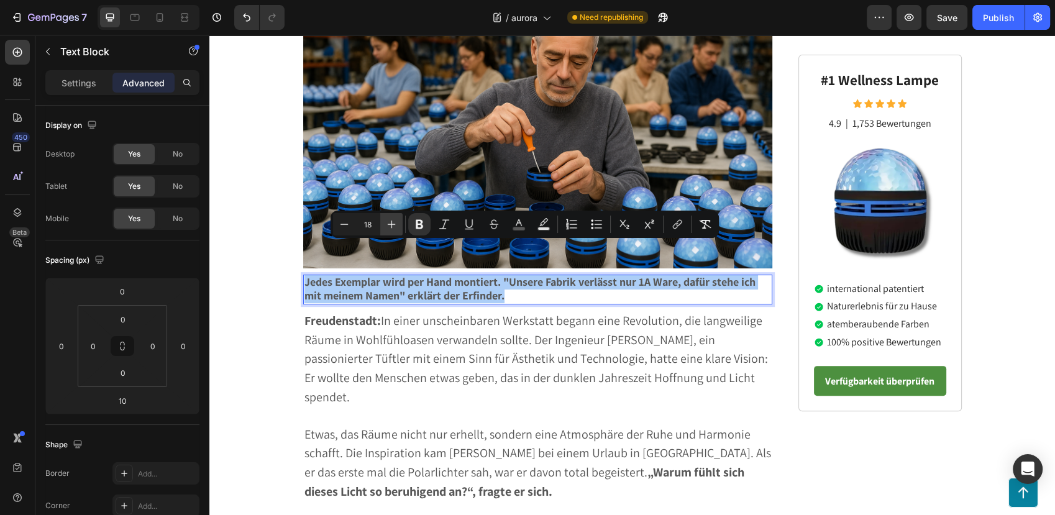
click at [388, 221] on icon "Editor contextual toolbar" at bounding box center [391, 224] width 12 height 12
type input "20"
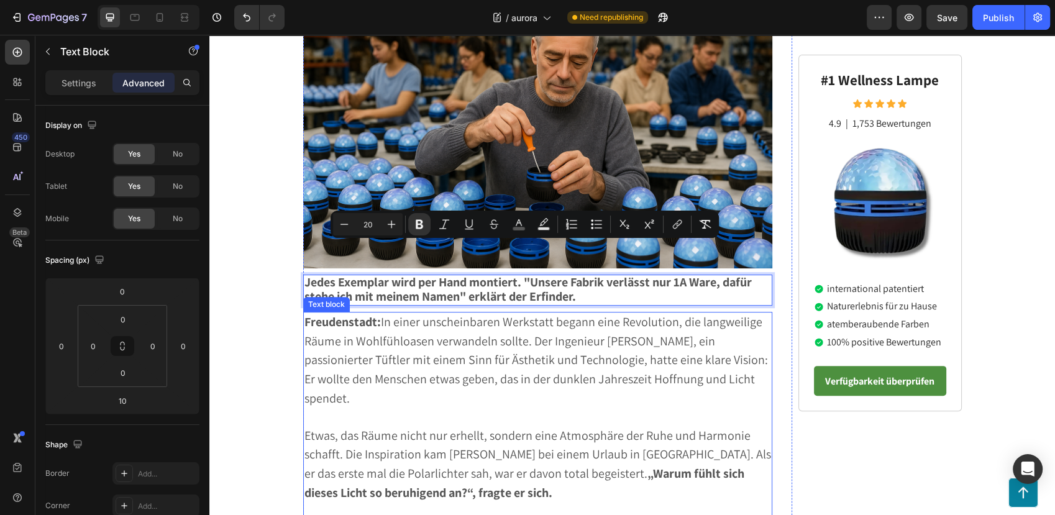
click at [438, 325] on span "Freudenstadt: In einer unscheinbaren Werkstatt begann eine Revolution, die lang…" at bounding box center [535, 360] width 463 height 93
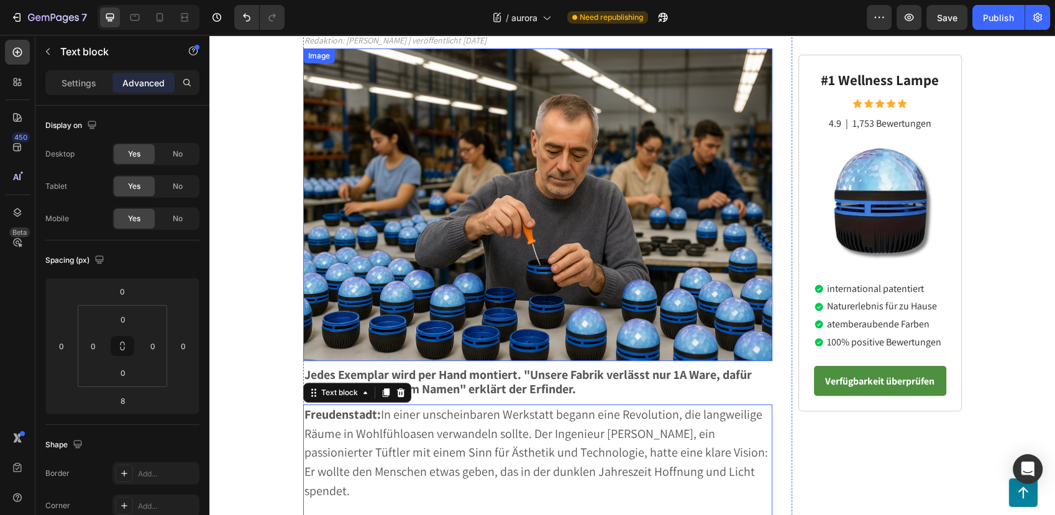
scroll to position [207, 0]
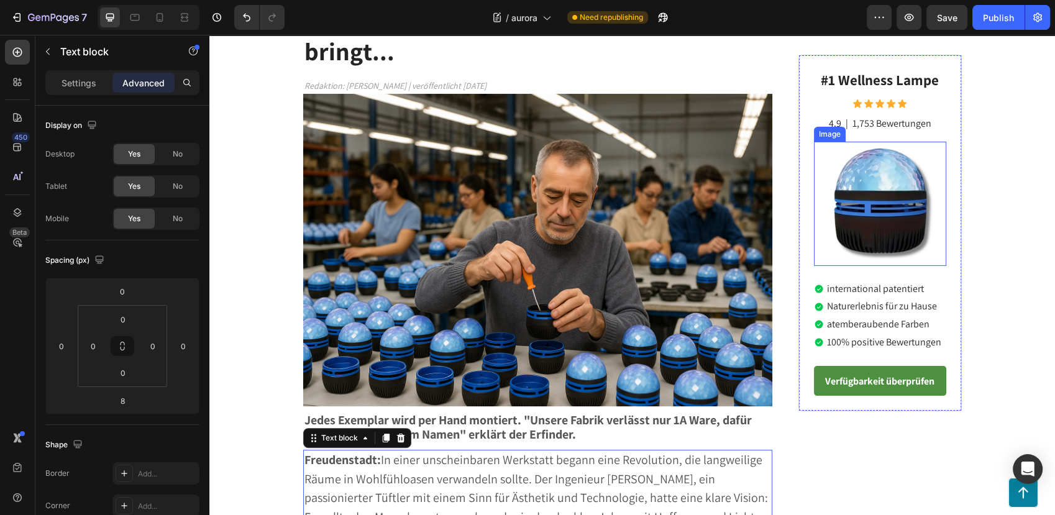
click at [891, 170] on img at bounding box center [879, 204] width 124 height 124
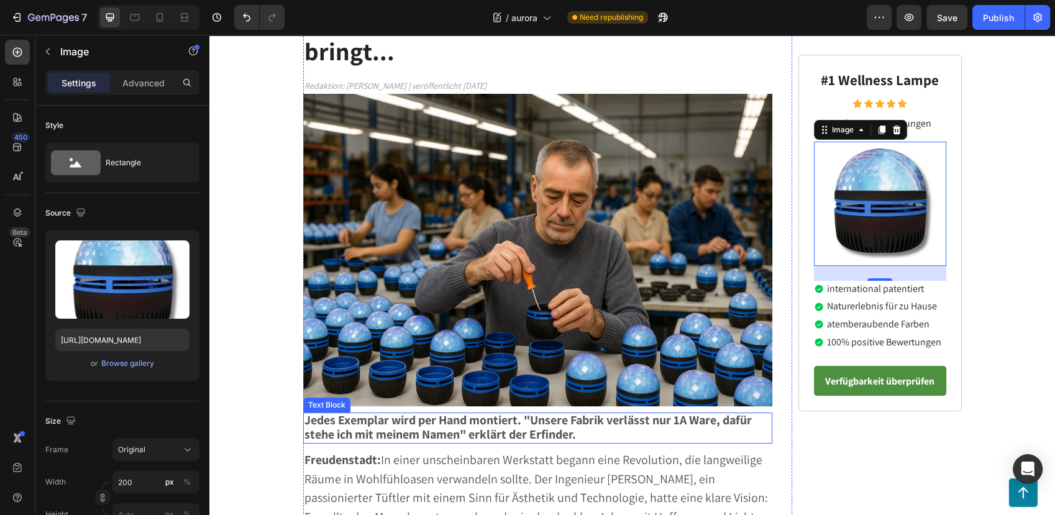
click at [551, 412] on strong "Jedes Exemplar wird per Hand montiert. "Unsere Fabrik verlässt nur 1A Ware, daf…" at bounding box center [527, 427] width 447 height 30
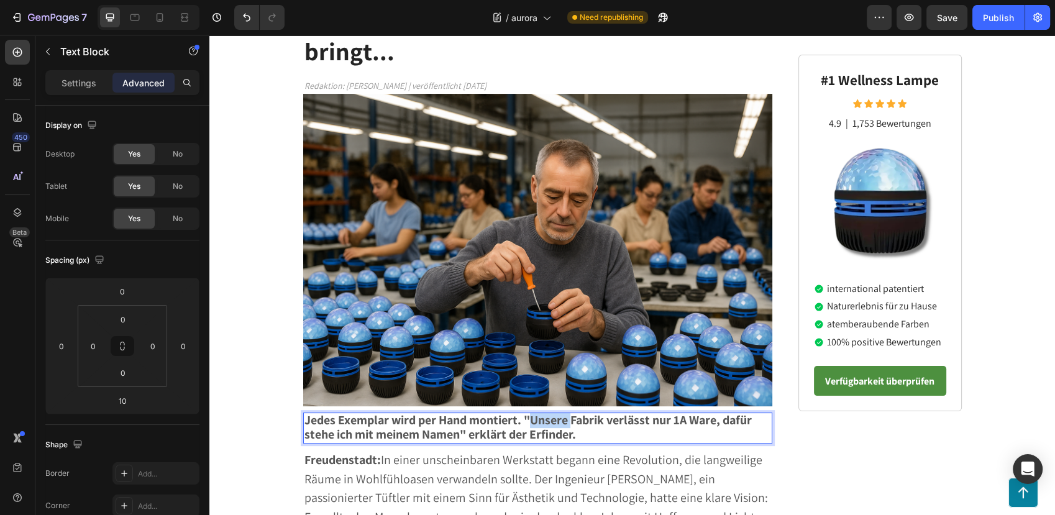
click at [532, 412] on strong "Jedes Exemplar wird per Hand montiert. "Unsere Fabrik verlässt nur 1A Ware, daf…" at bounding box center [527, 427] width 447 height 30
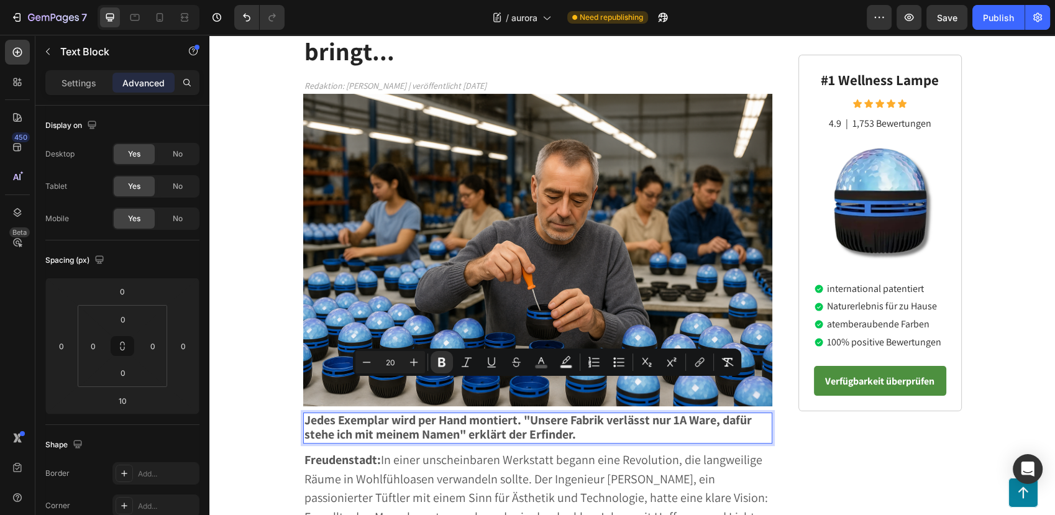
click at [517, 412] on strong "Jedes Exemplar wird per Hand montiert. "Unsere Fabrik verlässt nur 1A Ware, daf…" at bounding box center [527, 427] width 447 height 30
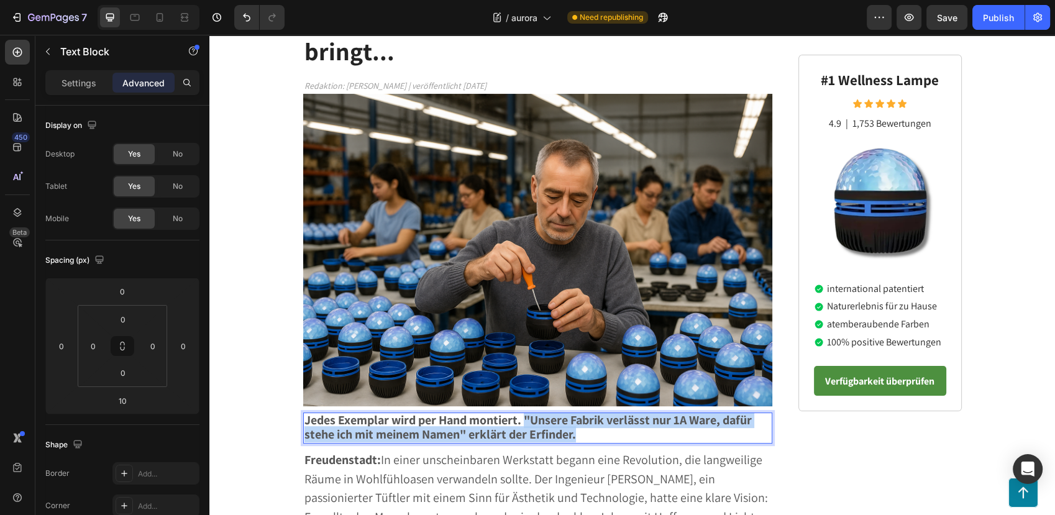
drag, startPoint x: 523, startPoint y: 385, endPoint x: 580, endPoint y: 399, distance: 58.7
click at [580, 414] on p "Jedes Exemplar wird per Hand montiert. "Unsere Fabrik verlässt nur 1A Ware, daf…" at bounding box center [537, 428] width 467 height 29
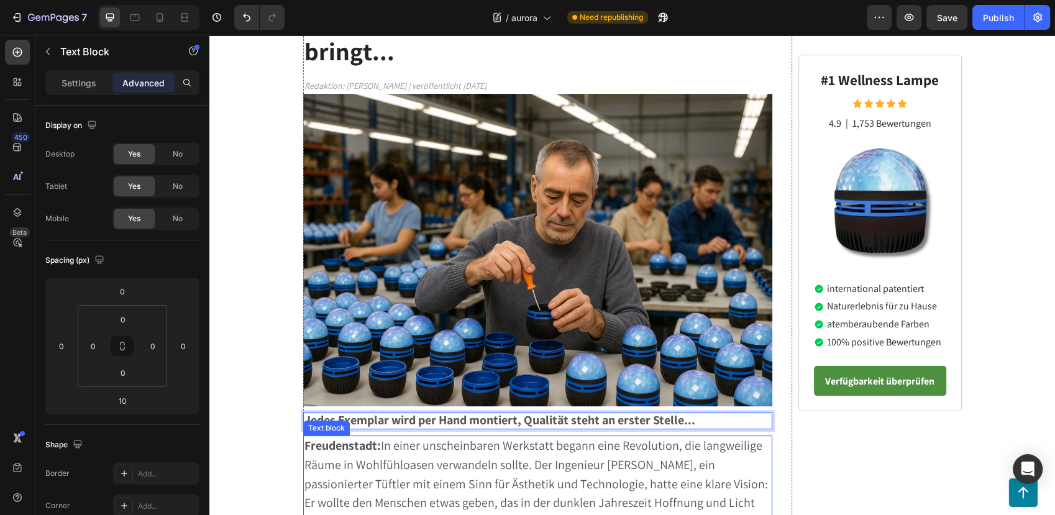
click at [510, 482] on div "Button" at bounding box center [632, 493] width 812 height 30
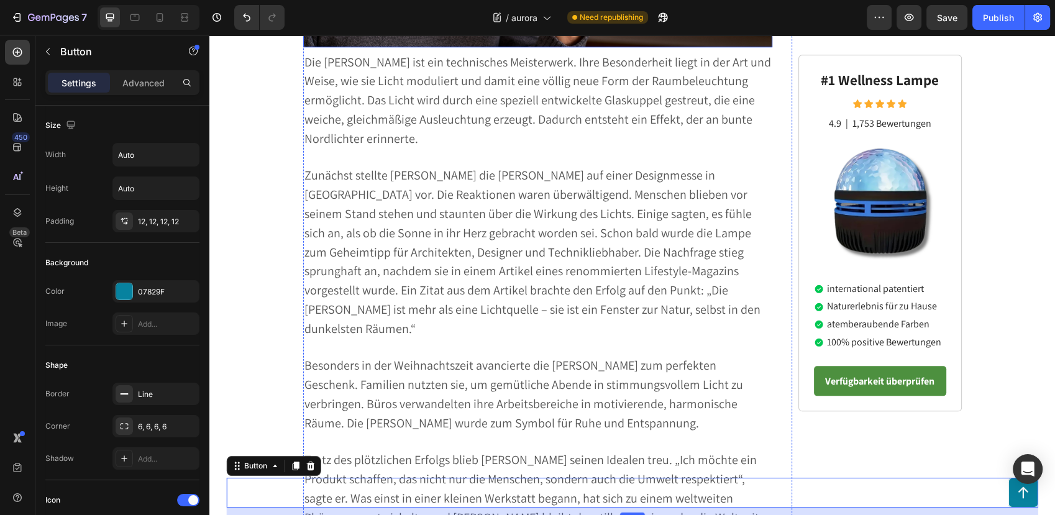
scroll to position [1242, 0]
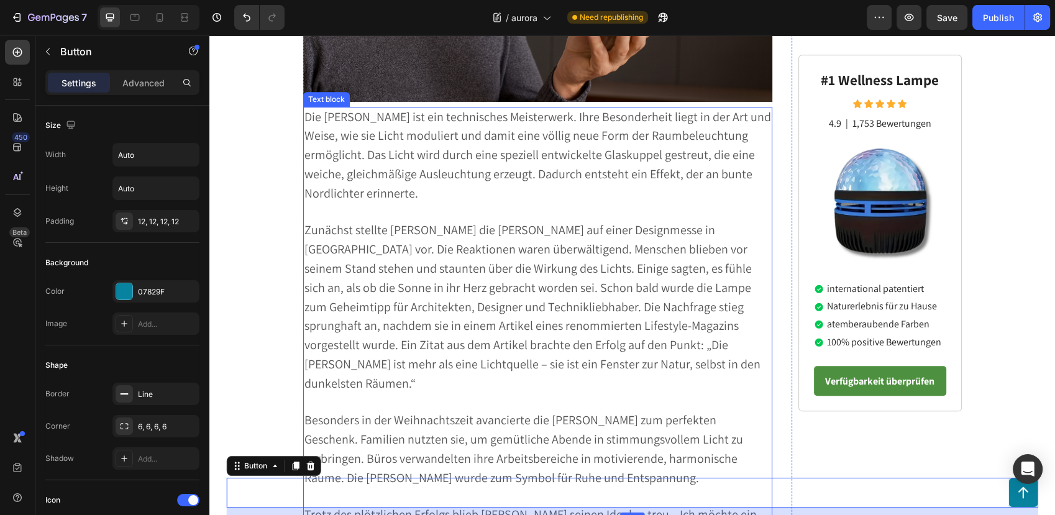
click at [323, 222] on span "Zunächst stellte [PERSON_NAME] die [PERSON_NAME] auf einer Designmesse in [GEOG…" at bounding box center [532, 306] width 456 height 169
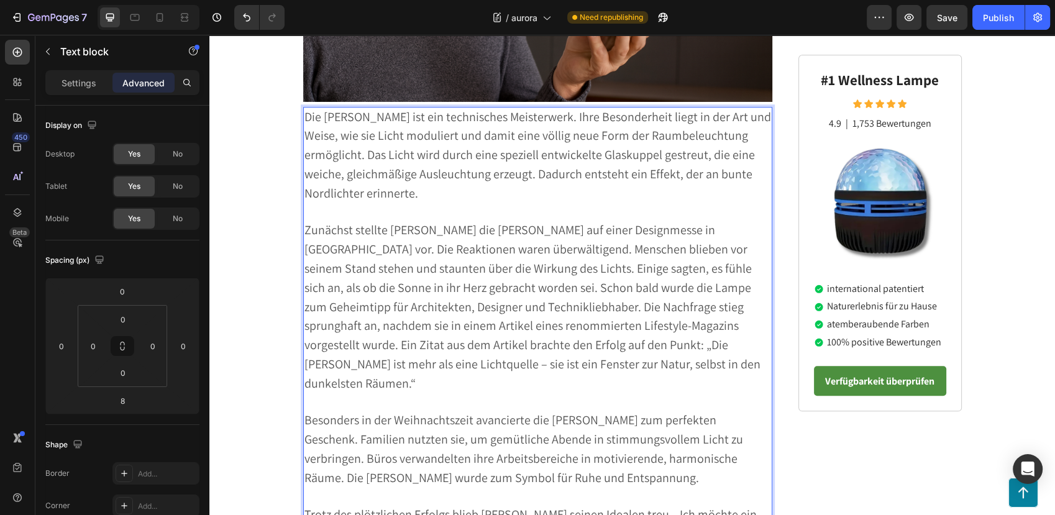
click at [420, 222] on span "Zunächst stellte [PERSON_NAME] die [PERSON_NAME] auf einer Designmesse in [GEOG…" at bounding box center [532, 306] width 456 height 169
click at [393, 222] on span "Zunächst stellte [PERSON_NAME] die [PERSON_NAME] auf einer Designmesse in [GEOG…" at bounding box center [532, 306] width 456 height 169
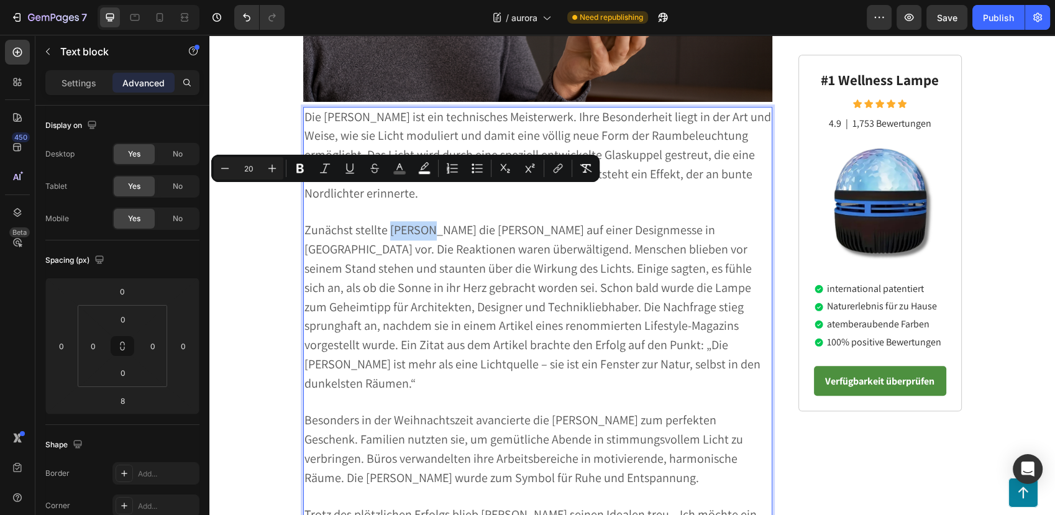
click at [393, 222] on span "Zunächst stellte [PERSON_NAME] die [PERSON_NAME] auf einer Designmesse in [GEOG…" at bounding box center [532, 306] width 456 height 169
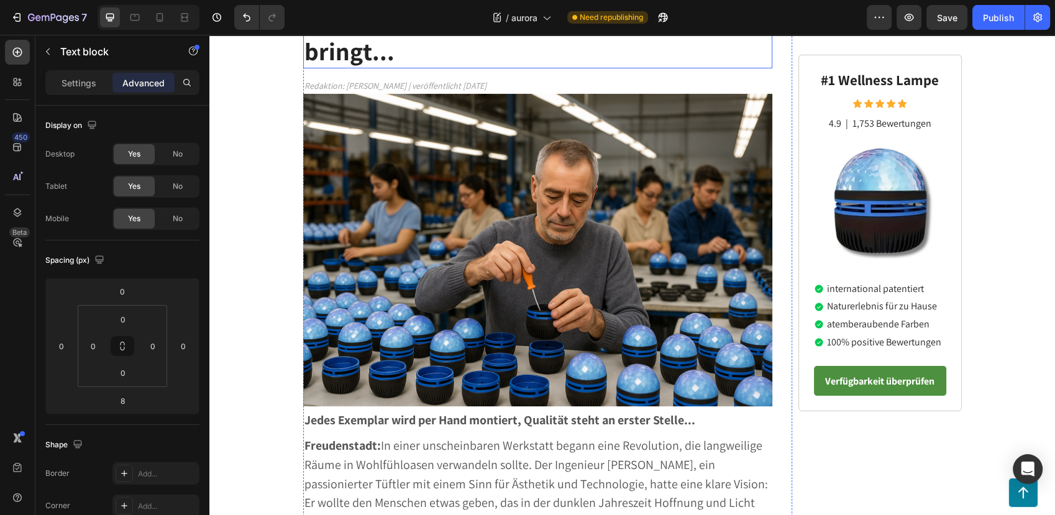
scroll to position [69, 0]
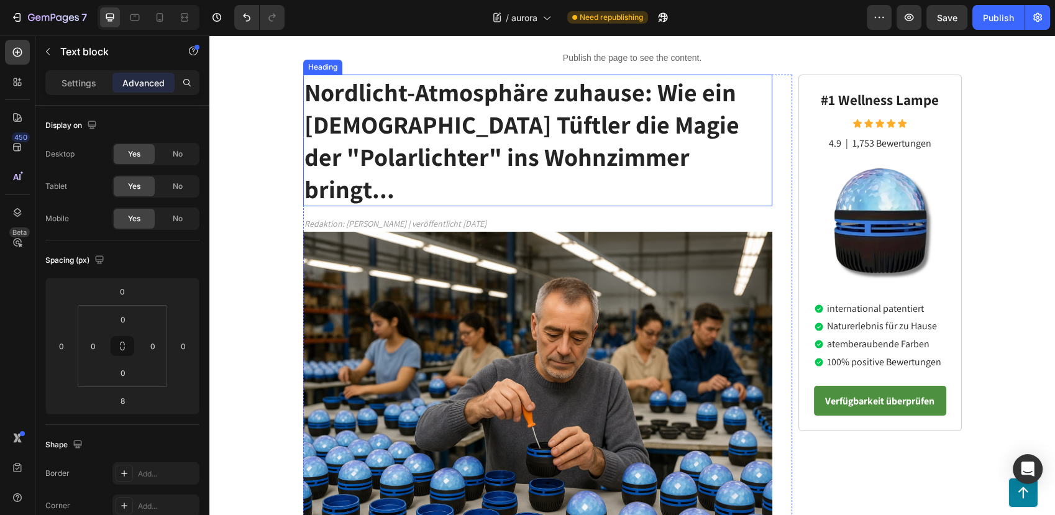
click at [584, 119] on strong "Nordlicht-Atmosphäre zuhause: Wie ein deutscher Tüftler die Magie der "Polarlic…" at bounding box center [521, 140] width 435 height 129
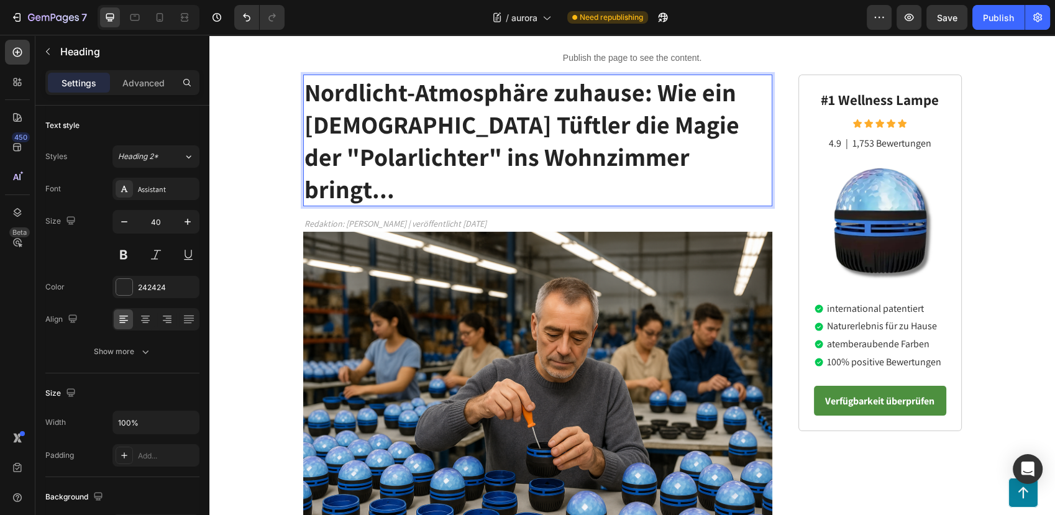
click at [663, 92] on strong "Nordlicht-Atmosphäre zuhause: Wie ein deutscher Tüftler die Magie der "Polarlic…" at bounding box center [521, 140] width 435 height 129
click at [652, 98] on strong "Nordlicht-Atmosphäre zuhause: Wie ein deutscher Tüftler die Magie der "Polarlic…" at bounding box center [521, 140] width 435 height 129
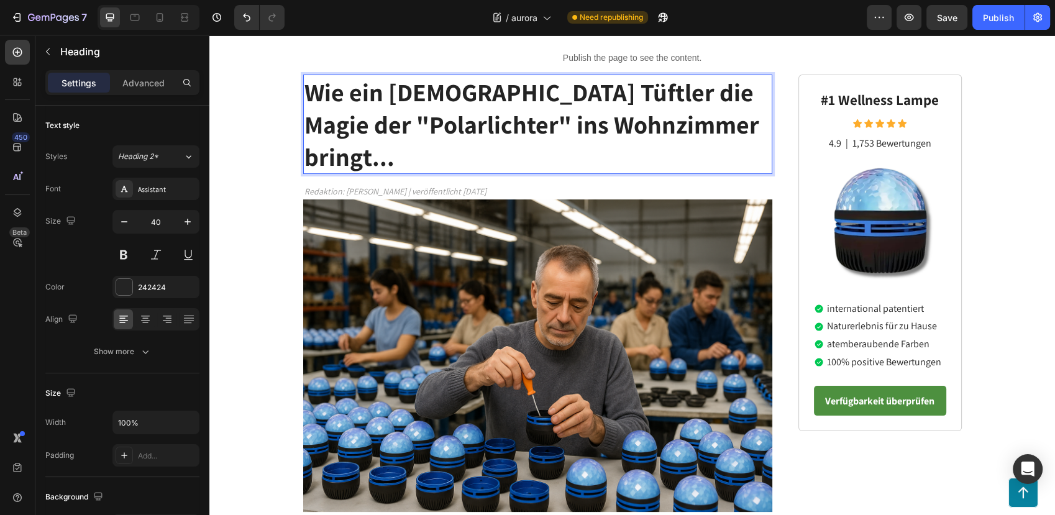
click at [483, 132] on strong "Wie ein deutscher Tüftler die Magie der "Polarlichter" ins Wohnzimmer bringt..." at bounding box center [531, 124] width 455 height 97
click at [488, 129] on strong "Wie ein deutscher Tüftler die Magie der "Polarlichter" ins Wohnzimmer bringt..." at bounding box center [531, 124] width 455 height 97
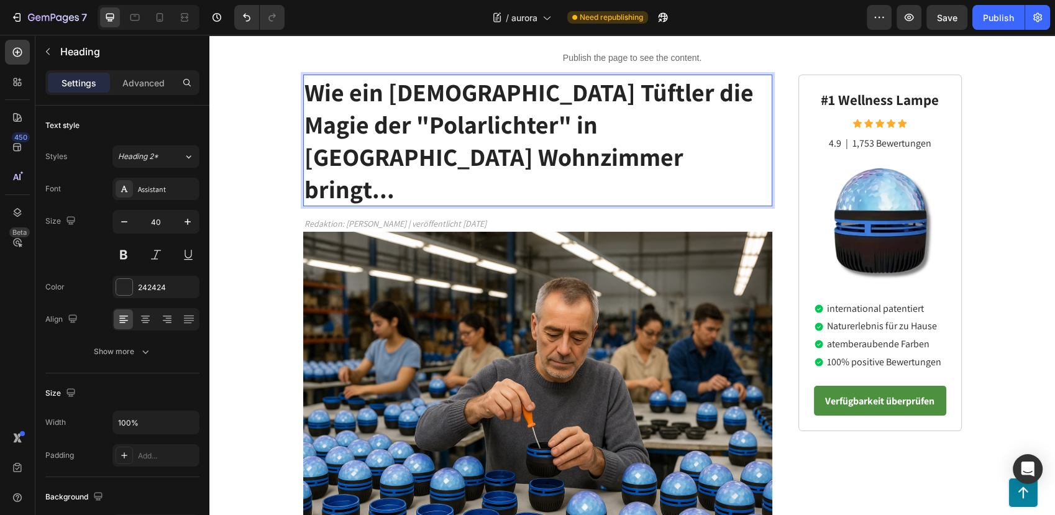
click at [474, 97] on strong "Wie ein deutscher Tüftler die Magie der "Polarlichter" in Deutschlands Wohnzimm…" at bounding box center [528, 140] width 449 height 129
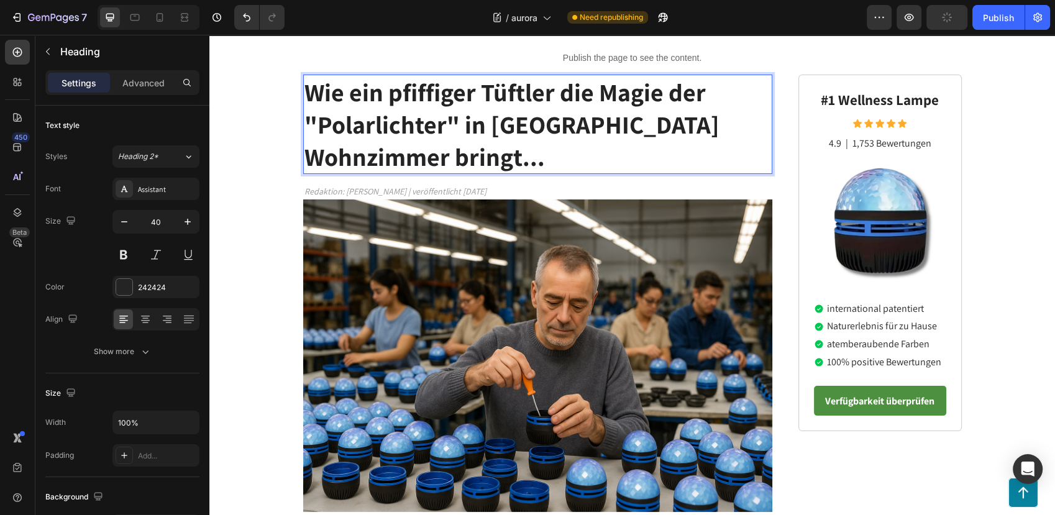
click at [556, 95] on strong "Wie ein pfiffiger Tüftler die Magie der "Polarlichter" in Deutschlands Wohnzimm…" at bounding box center [511, 124] width 415 height 97
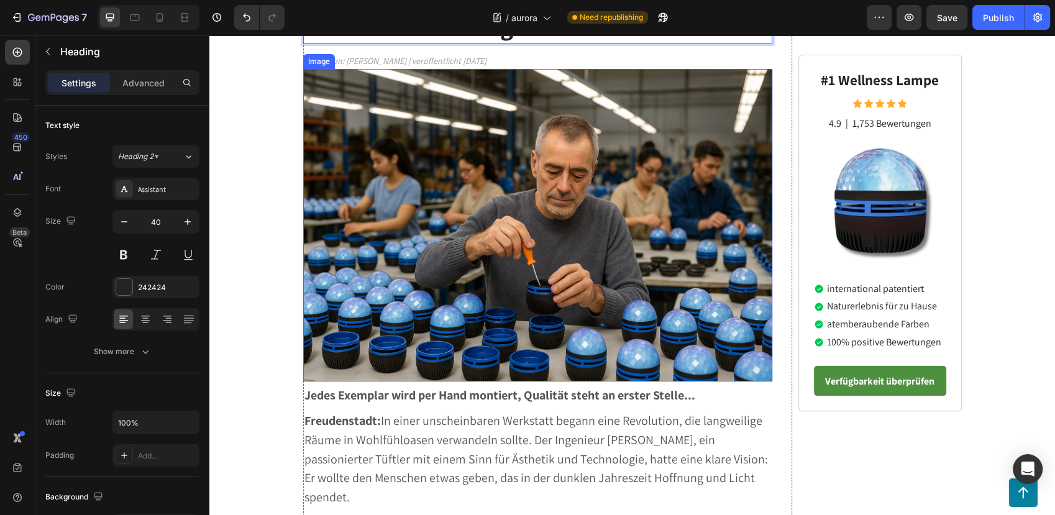
scroll to position [294, 0]
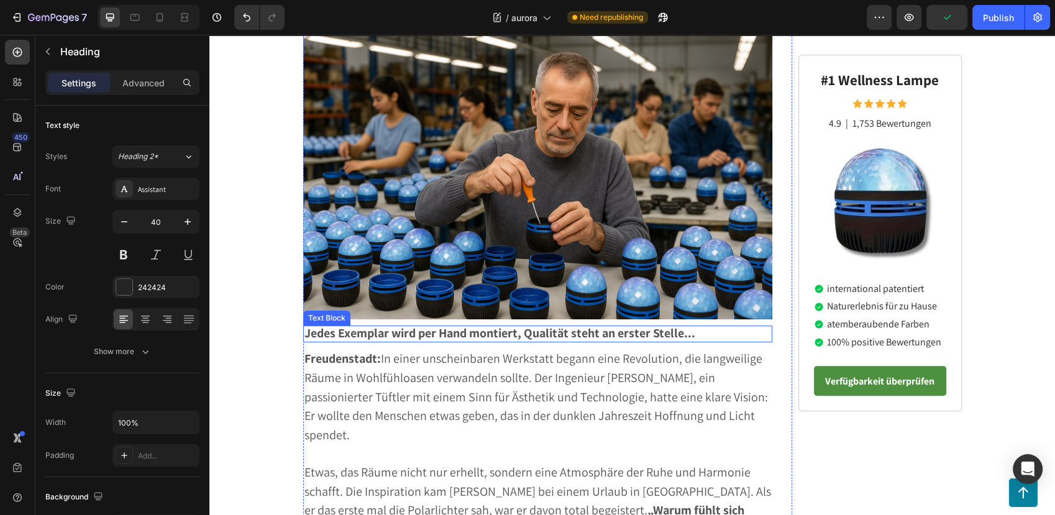
click at [304, 325] on strong "Jedes Exemplar wird per Hand montiert, Qualität steht an erster Stelle..." at bounding box center [499, 333] width 391 height 16
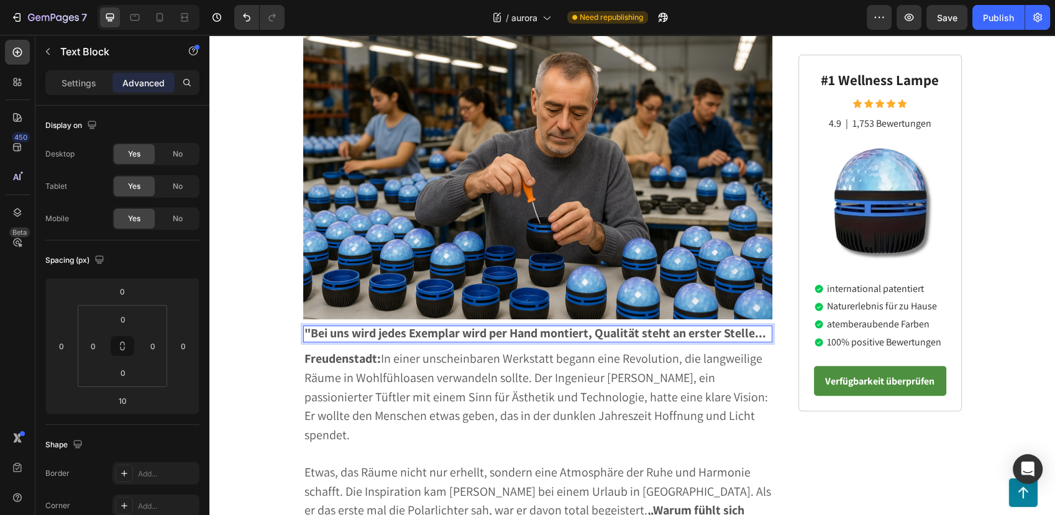
click at [479, 325] on strong ""Bei uns wird jedes Exemplar wird per Hand montiert, Qualität steht an erster S…" at bounding box center [534, 333] width 461 height 16
drag, startPoint x: 565, startPoint y: 299, endPoint x: 736, endPoint y: 306, distance: 170.9
click at [736, 327] on p ""Bei uns wird jedes Exemplar per Hand montiert, Qualität steht an erster Stelle…" at bounding box center [537, 334] width 467 height 14
click at [510, 360] on span "Freudenstadt: In einer unscheinbaren Werkstatt begann eine Revolution, die lang…" at bounding box center [535, 396] width 463 height 93
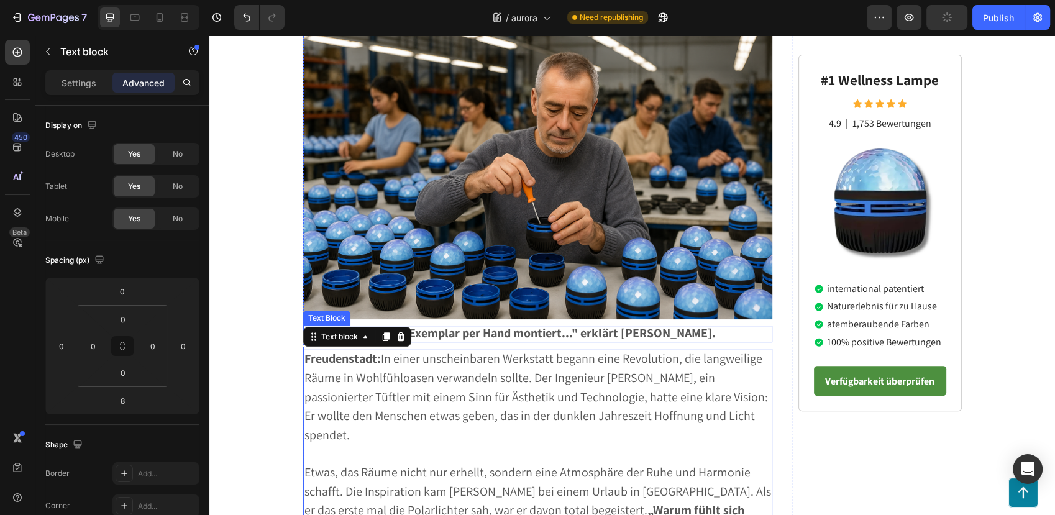
click at [698, 325] on strong ""Bei uns wird jedes Exemplar per Hand montiert..." erklärt Martin Festberg." at bounding box center [509, 333] width 411 height 16
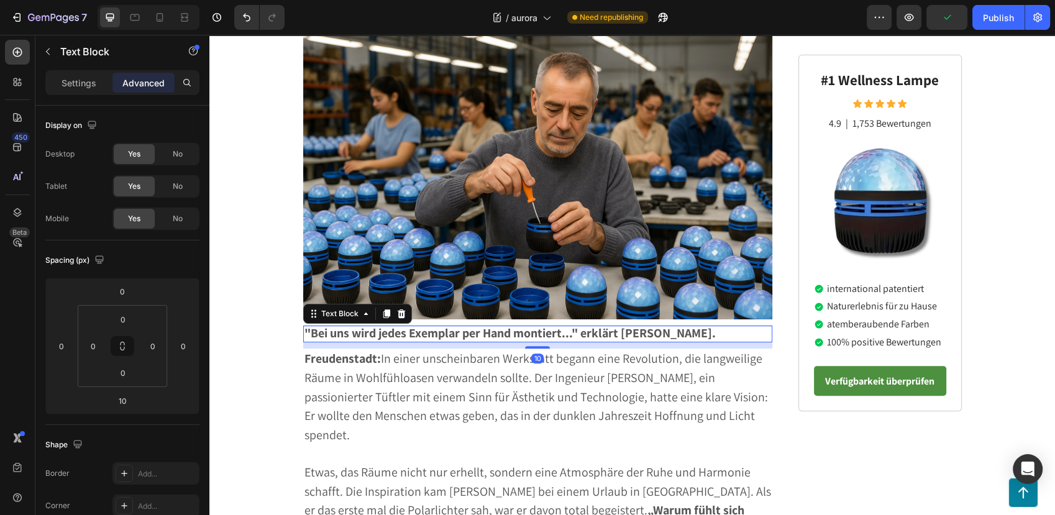
drag, startPoint x: 708, startPoint y: 296, endPoint x: 713, endPoint y: 302, distance: 8.0
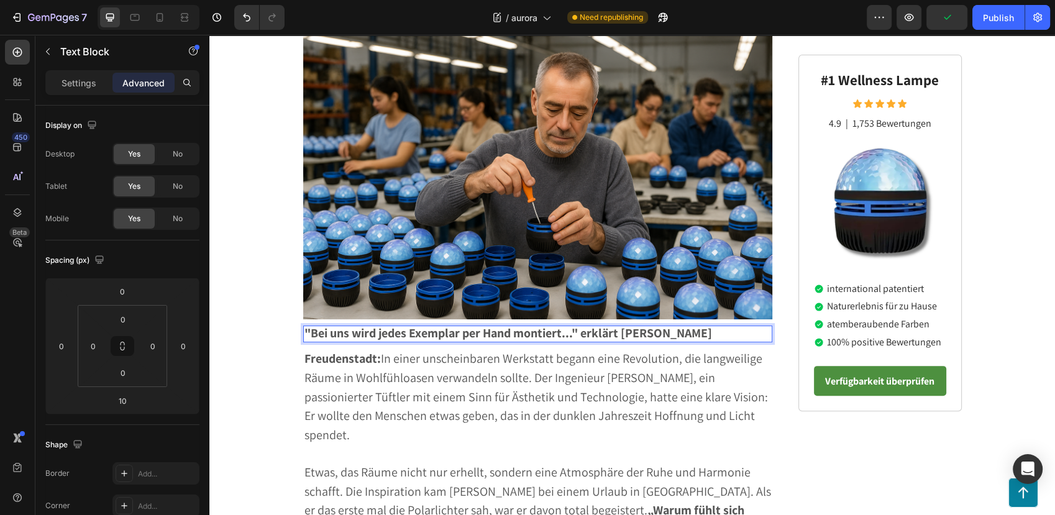
click at [627, 350] on span "Freudenstadt: In einer unscheinbaren Werkstatt begann eine Revolution, die lang…" at bounding box center [535, 396] width 463 height 93
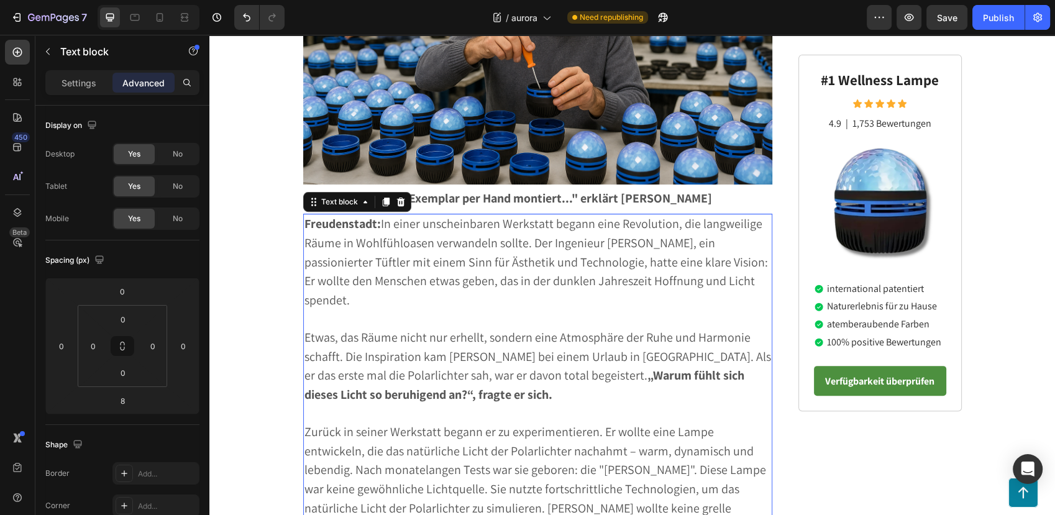
scroll to position [432, 0]
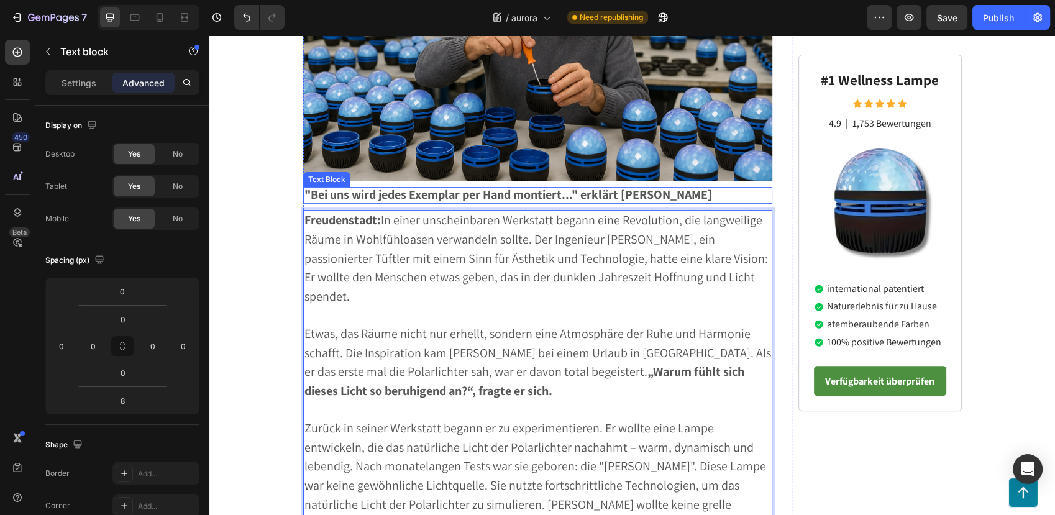
click at [579, 186] on strong ""Bei uns wird jedes Exemplar per Hand montiert..." erklärt Martin Festberg" at bounding box center [507, 194] width 407 height 16
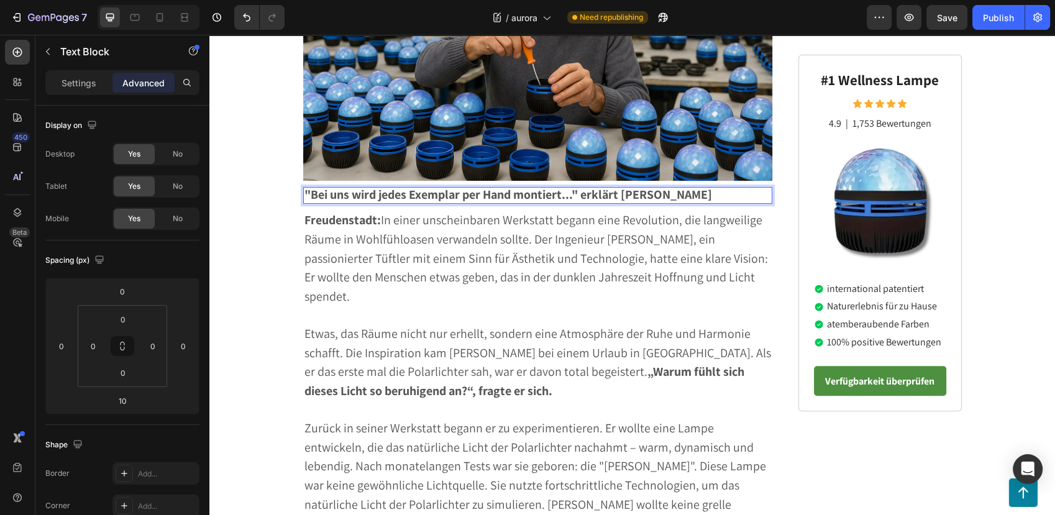
click at [578, 186] on strong ""Bei uns wird jedes Exemplar per Hand montiert..." erklärt Martin Festberg" at bounding box center [507, 194] width 407 height 16
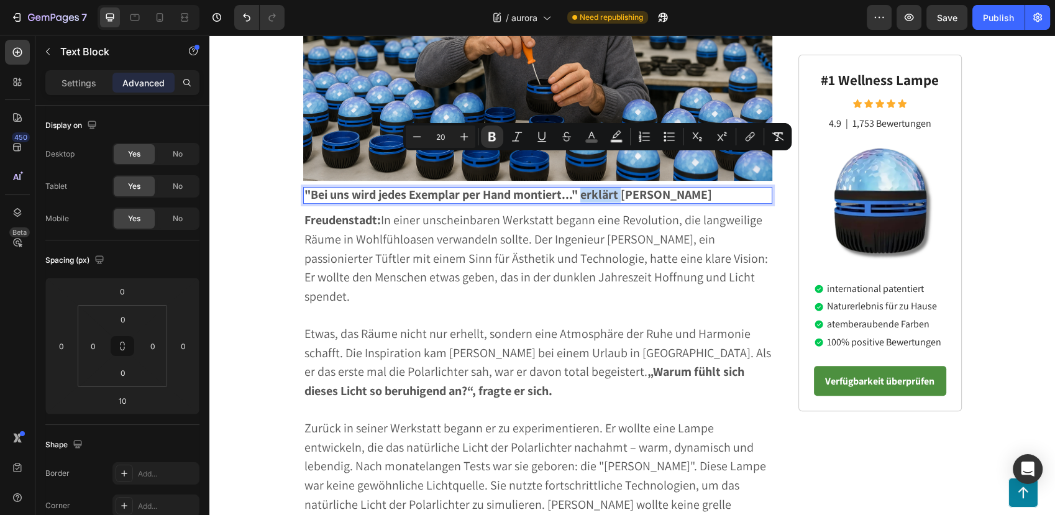
click at [583, 186] on strong ""Bei uns wird jedes Exemplar per Hand montiert..." erklärt Martin Festberg" at bounding box center [507, 194] width 407 height 16
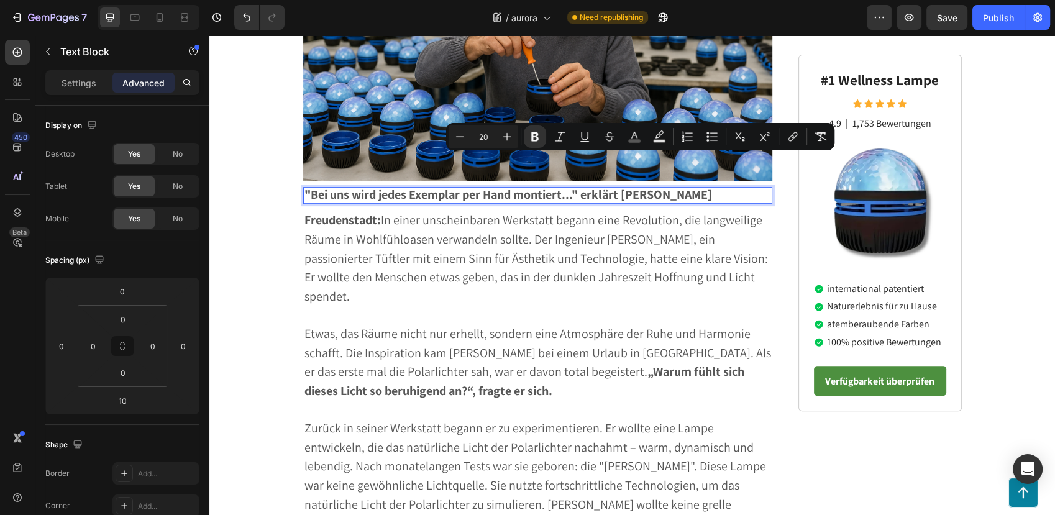
drag, startPoint x: 579, startPoint y: 166, endPoint x: 719, endPoint y: 164, distance: 140.4
click at [719, 188] on p ""Bei uns wird jedes Exemplar per Hand montiert..." erklärt Martin Festberg" at bounding box center [537, 195] width 467 height 14
click at [532, 130] on icon "Editor contextual toolbar" at bounding box center [535, 136] width 12 height 12
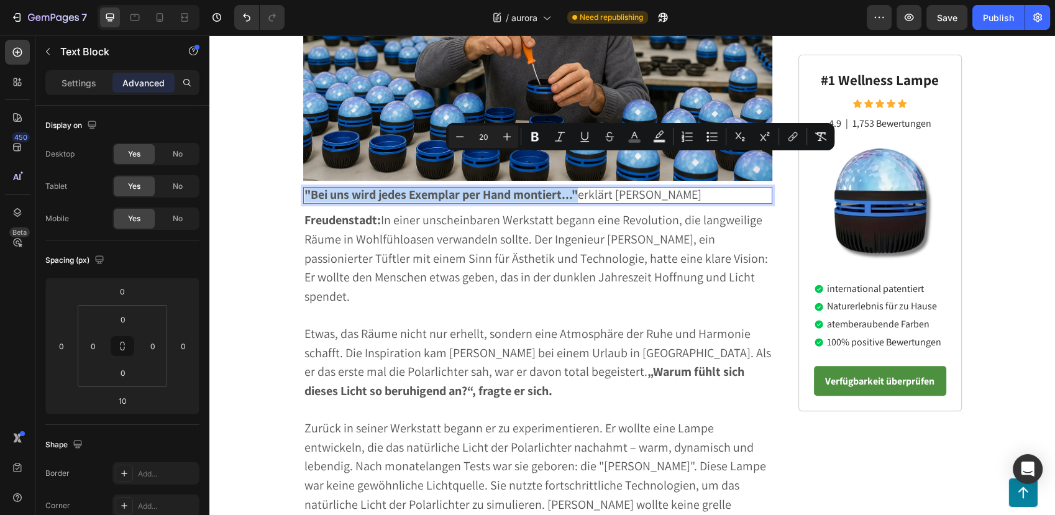
click at [495, 212] on span "Freudenstadt: In einer unscheinbaren Werkstatt begann eine Revolution, die lang…" at bounding box center [535, 258] width 463 height 93
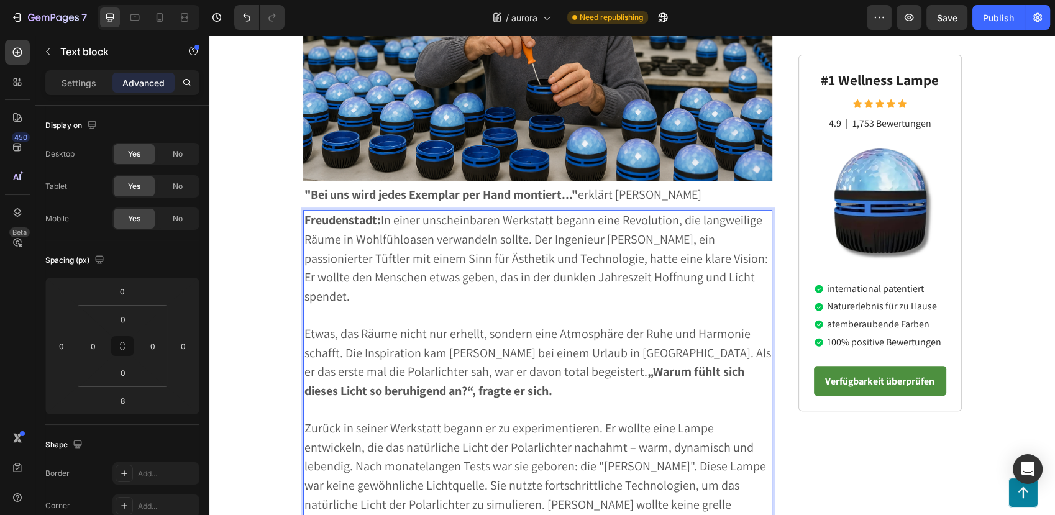
click at [379, 212] on span "Freudenstadt: In einer unscheinbaren Werkstatt begann eine Revolution, die lang…" at bounding box center [535, 258] width 463 height 93
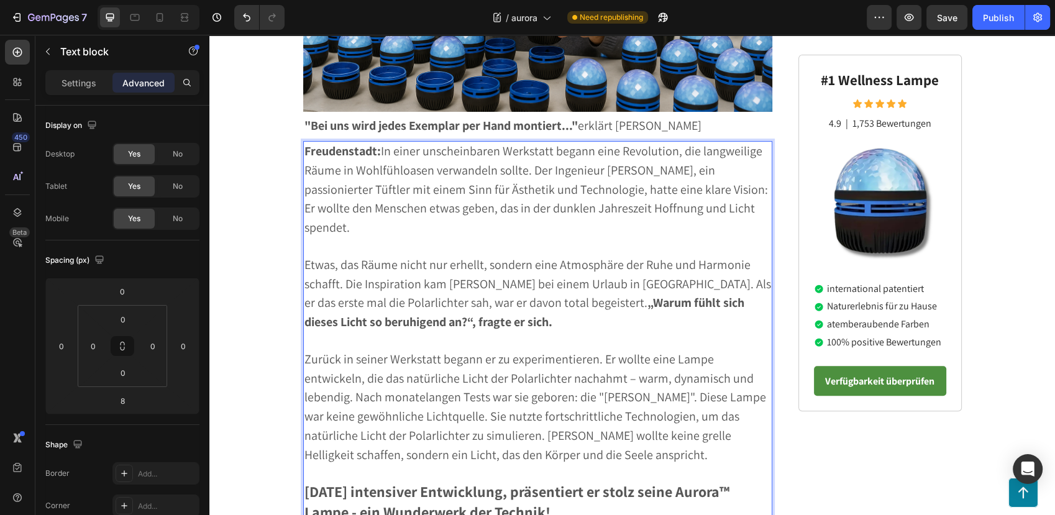
click at [579, 176] on span "Freudenstadt: In einer unscheinbaren Werkstatt begann eine Revolution, die lang…" at bounding box center [535, 189] width 463 height 93
click at [556, 174] on span "Freudenstadt: In einer unscheinbaren Werkstatt begann eine Revolution, die lang…" at bounding box center [535, 189] width 463 height 93
click at [558, 175] on span "Freudenstadt: In einer unscheinbaren Werkstatt begann eine Revolution, die lang…" at bounding box center [535, 189] width 463 height 93
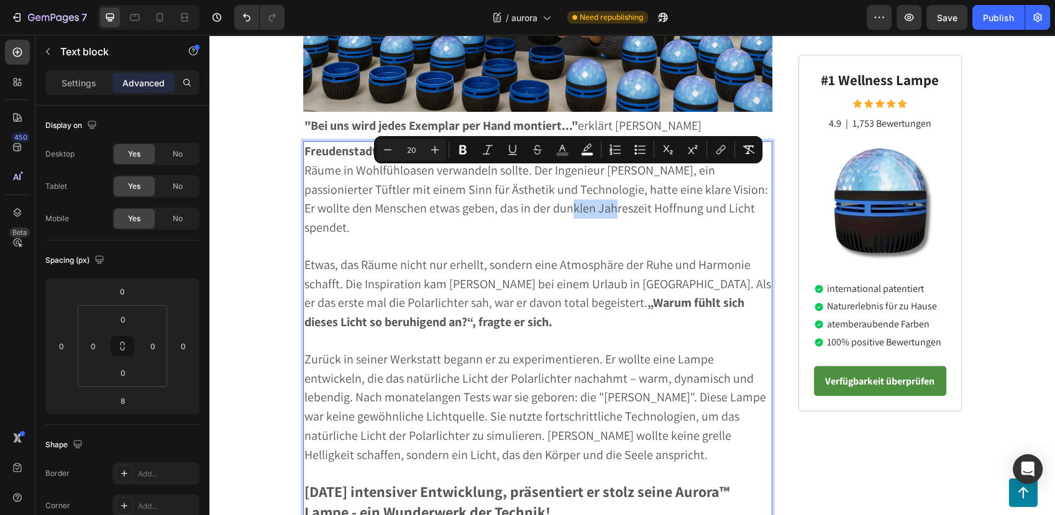
click at [592, 184] on p "Freudenstadt: In einer unscheinbaren Werkstatt begann eine Revolution, die lang…" at bounding box center [537, 190] width 467 height 96
drag, startPoint x: 514, startPoint y: 177, endPoint x: 643, endPoint y: 181, distance: 129.3
click at [643, 181] on span "Freudenstadt: In einer unscheinbaren Werkstatt begann eine Revolution, die lang…" at bounding box center [535, 189] width 463 height 93
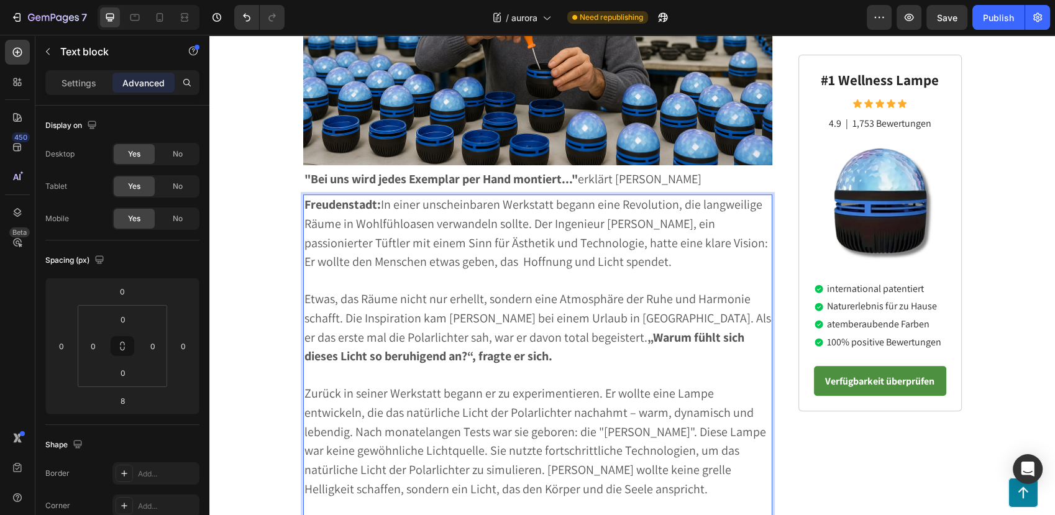
scroll to position [432, 0]
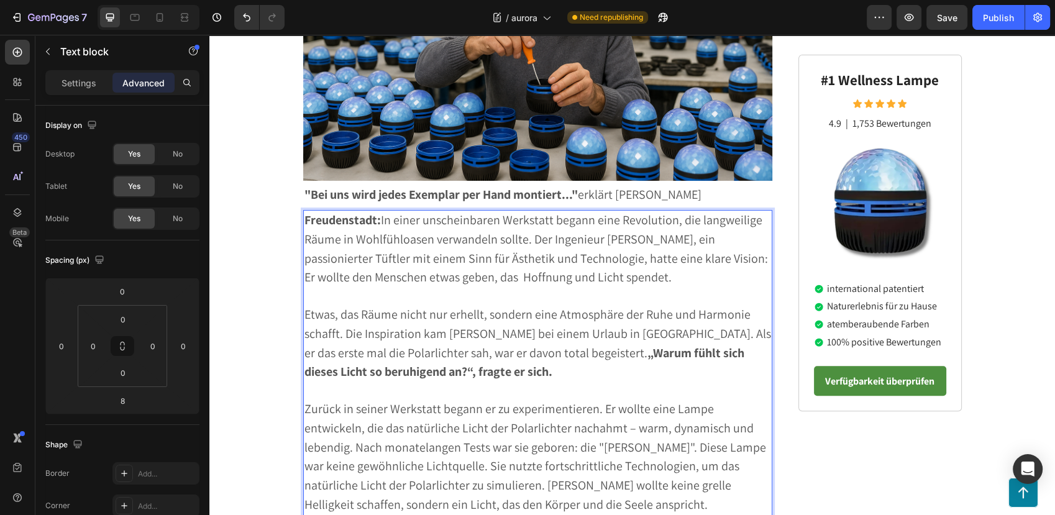
click at [568, 235] on p "Freudenstadt: In einer unscheinbaren Werkstatt begann eine Revolution, die lang…" at bounding box center [537, 249] width 467 height 76
click at [361, 226] on span "Freudenstadt: In einer unscheinbaren Werkstatt begann eine Revolution, die lang…" at bounding box center [535, 248] width 463 height 73
click at [376, 212] on span "Freudenstadt: In einer unscheinbaren Werkstatt begann eine Revolution, die lang…" at bounding box center [535, 248] width 463 height 73
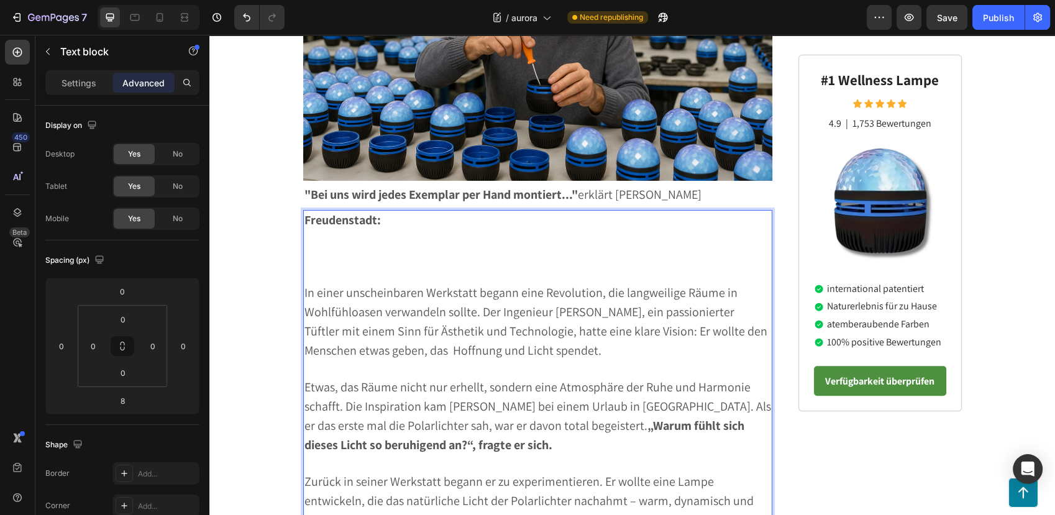
click at [376, 212] on span "Freudenstadt:" at bounding box center [343, 220] width 79 height 16
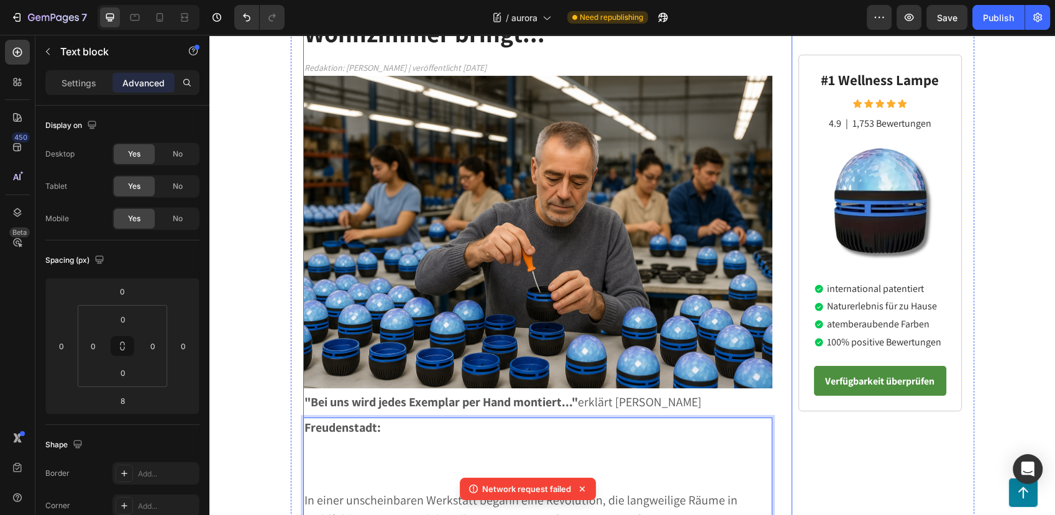
scroll to position [363, 0]
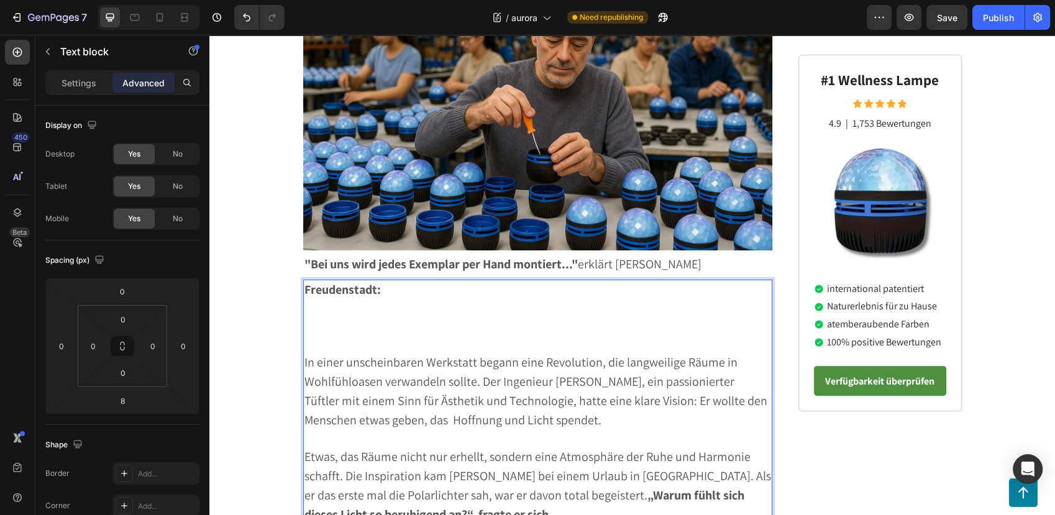
click at [329, 281] on strong "Freudenstadt:" at bounding box center [342, 289] width 76 height 16
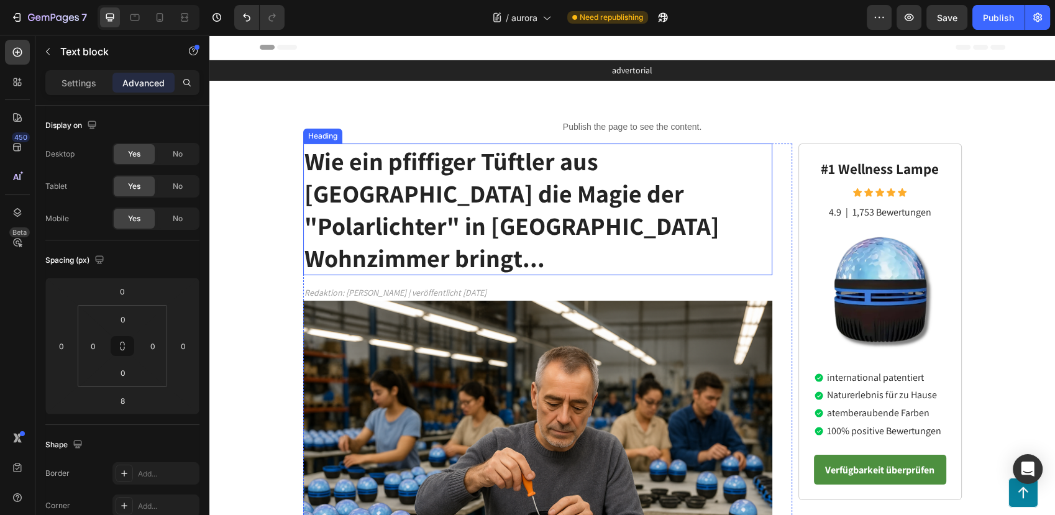
click at [725, 230] on p "⁠⁠⁠⁠⁠⁠⁠ Wie ein pfiffiger Tüftler aus [GEOGRAPHIC_DATA] die Magie der "Polarlic…" at bounding box center [537, 209] width 467 height 129
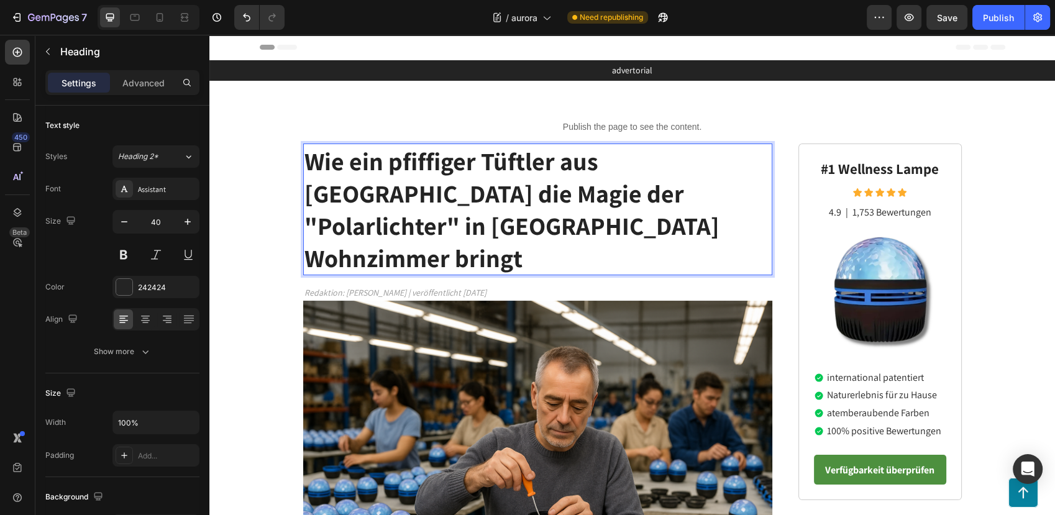
click at [698, 240] on p "Wie ein pfiffiger Tüftler aus [GEOGRAPHIC_DATA] die Magie der "Polarlichter" in…" at bounding box center [537, 209] width 467 height 129
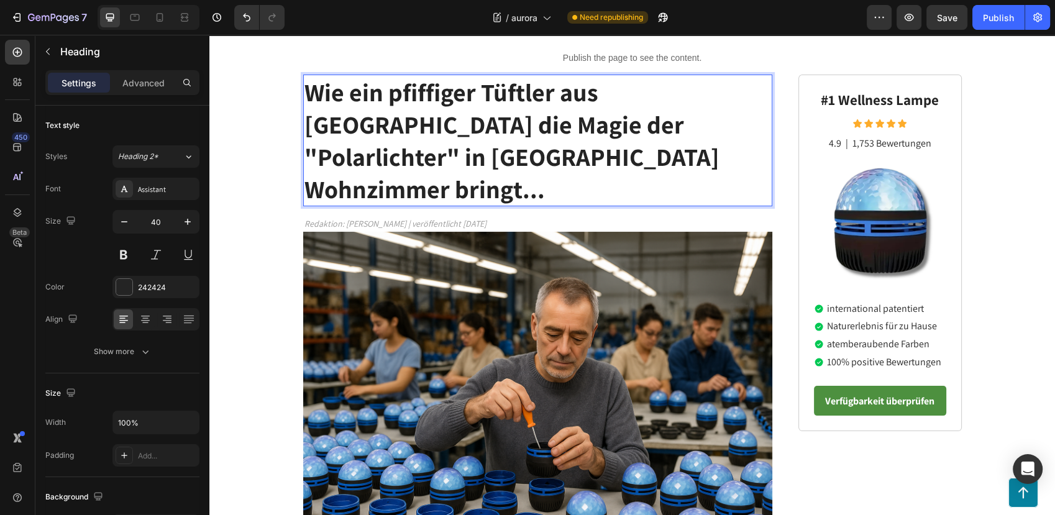
scroll to position [138, 0]
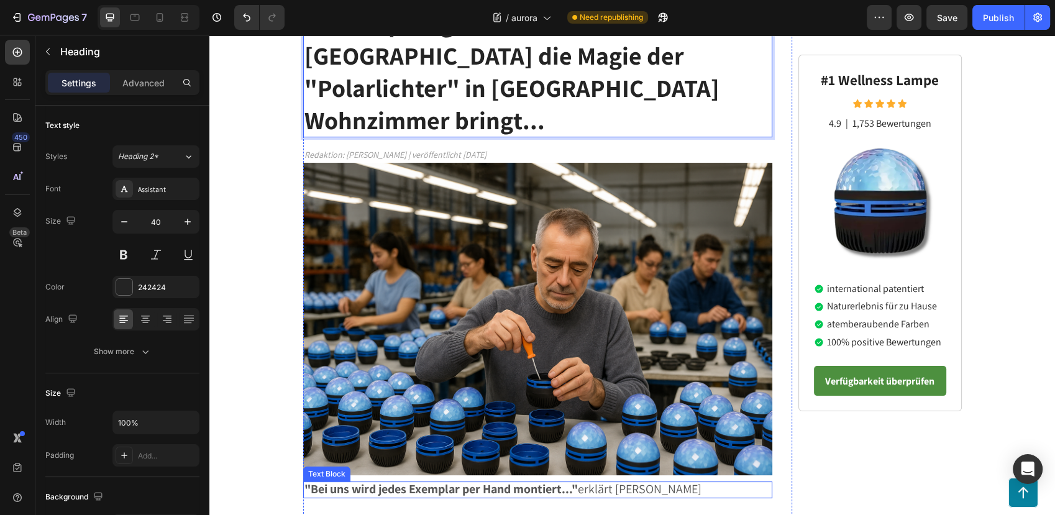
click at [435, 481] on strong ""Bei uns wird jedes Exemplar per Hand montiert..."" at bounding box center [440, 489] width 273 height 16
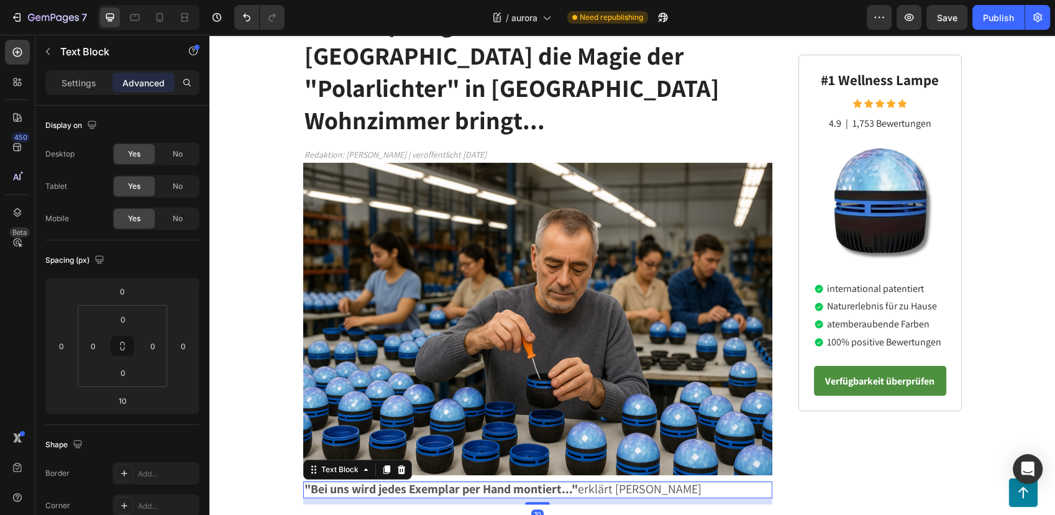
click at [435, 481] on strong ""Bei uns wird jedes Exemplar per Hand montiert..."" at bounding box center [440, 489] width 273 height 16
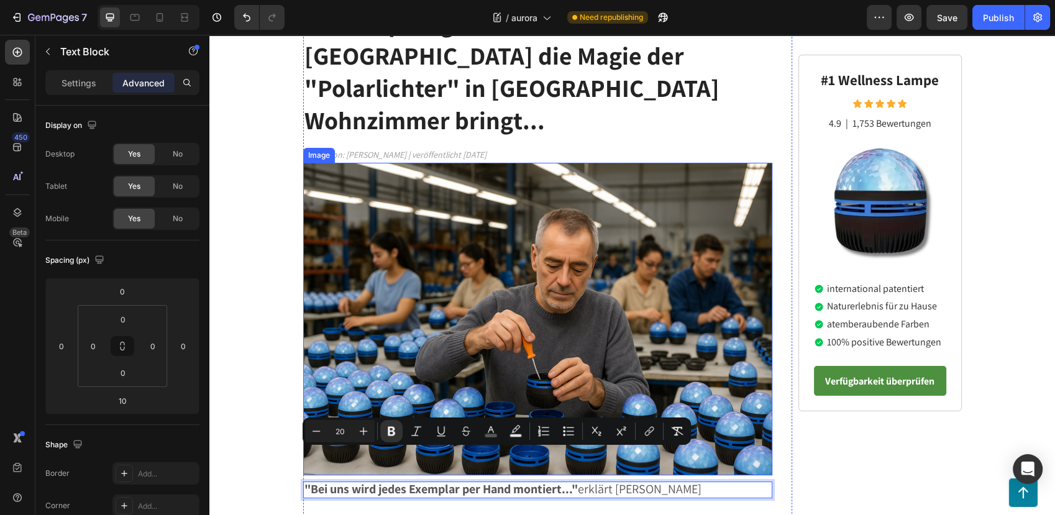
scroll to position [69, 0]
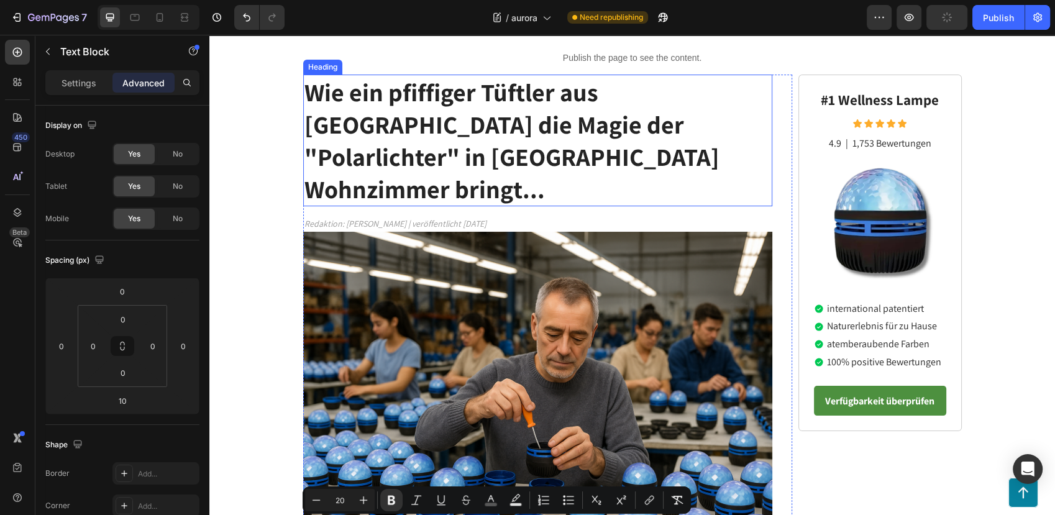
click at [671, 158] on strong "Wie ein pfiffiger Tüftler aus [GEOGRAPHIC_DATA] die Magie der "Polarlichter" in…" at bounding box center [511, 140] width 415 height 129
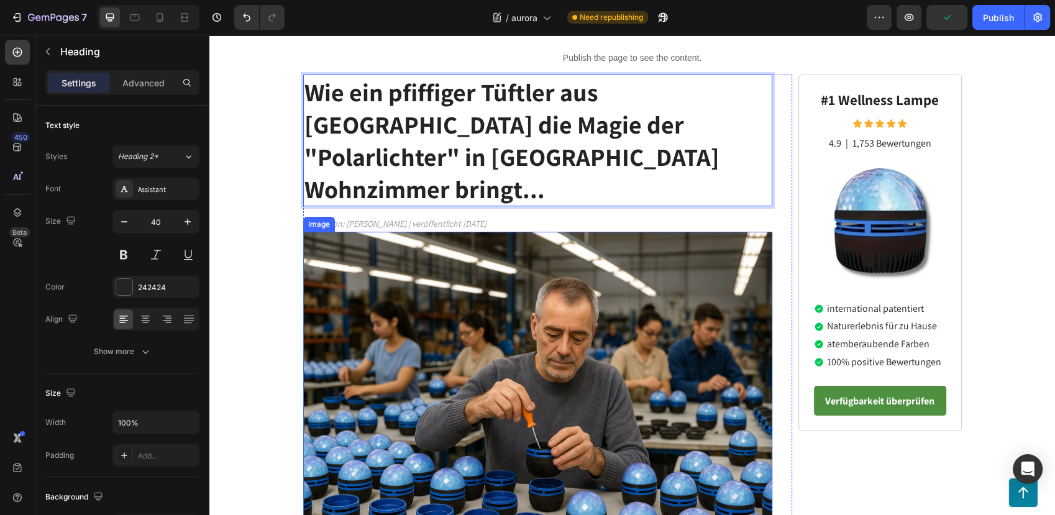
scroll to position [276, 0]
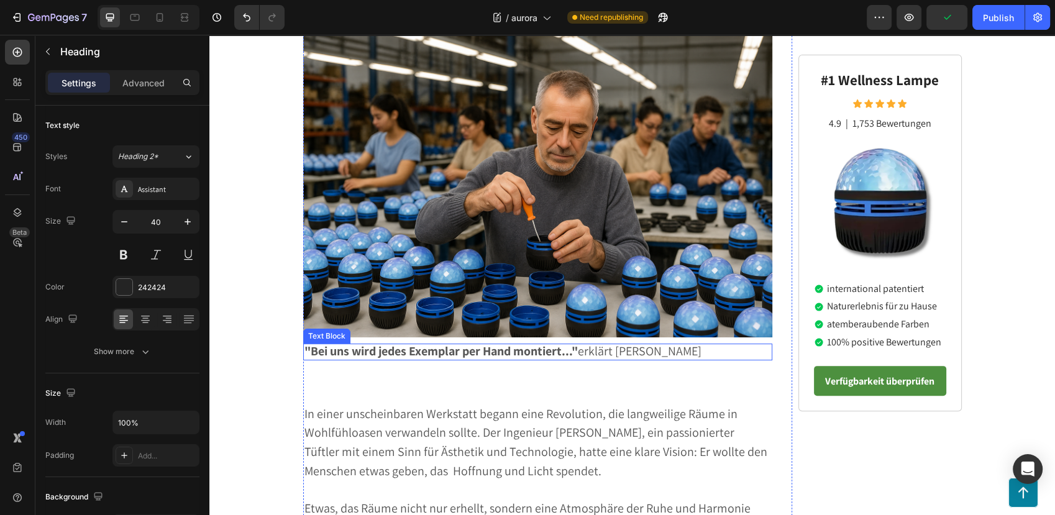
click at [407, 343] on strong ""Bei uns wird jedes Exemplar per Hand montiert..."" at bounding box center [440, 351] width 273 height 16
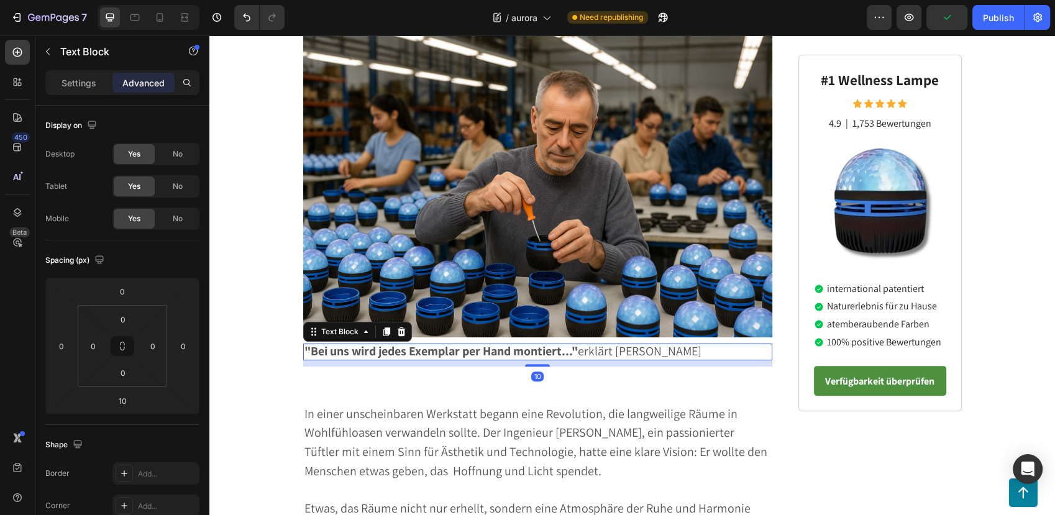
click at [407, 343] on strong ""Bei uns wird jedes Exemplar per Hand montiert..."" at bounding box center [440, 351] width 273 height 16
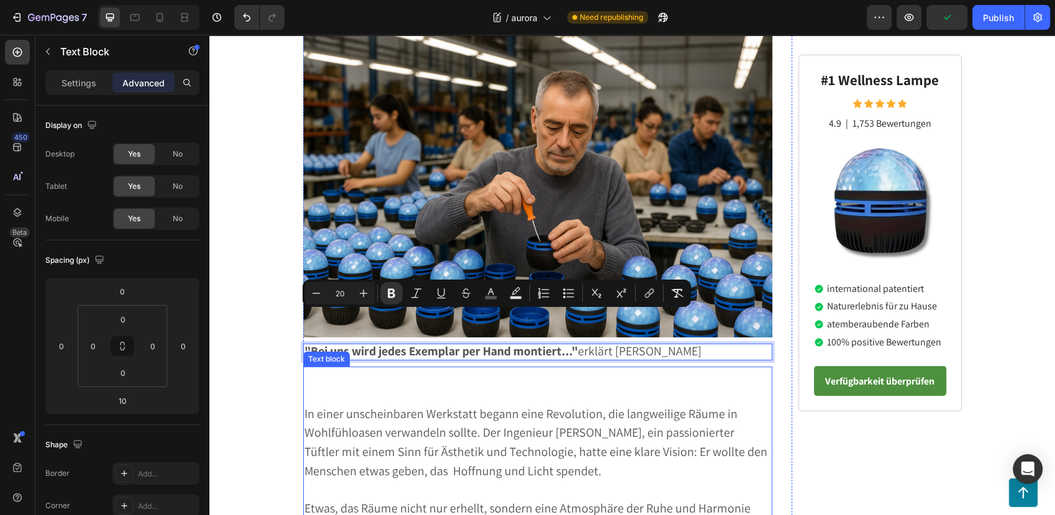
click at [392, 406] on span "In einer unscheinbaren Werkstatt begann eine Revolution, die langweilige Räume …" at bounding box center [535, 442] width 463 height 73
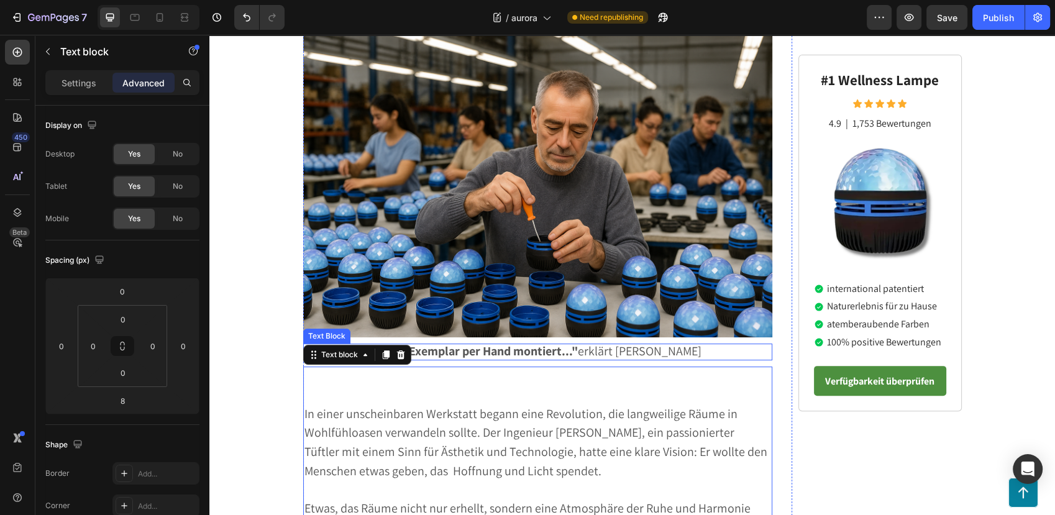
click at [465, 343] on strong ""Bei uns wird jedes Exemplar per Hand montiert..."" at bounding box center [440, 351] width 273 height 16
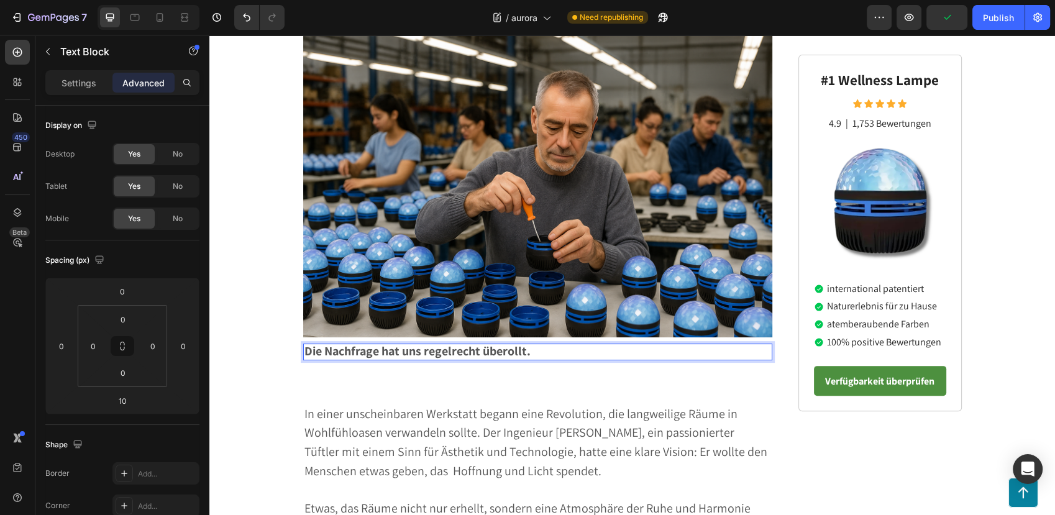
click at [506, 343] on strong "Die Nachfrage hat uns regelrecht überollt." at bounding box center [417, 351] width 226 height 16
click at [538, 345] on p "Die Nachfrage hat uns regelrecht überrollt." at bounding box center [537, 352] width 467 height 14
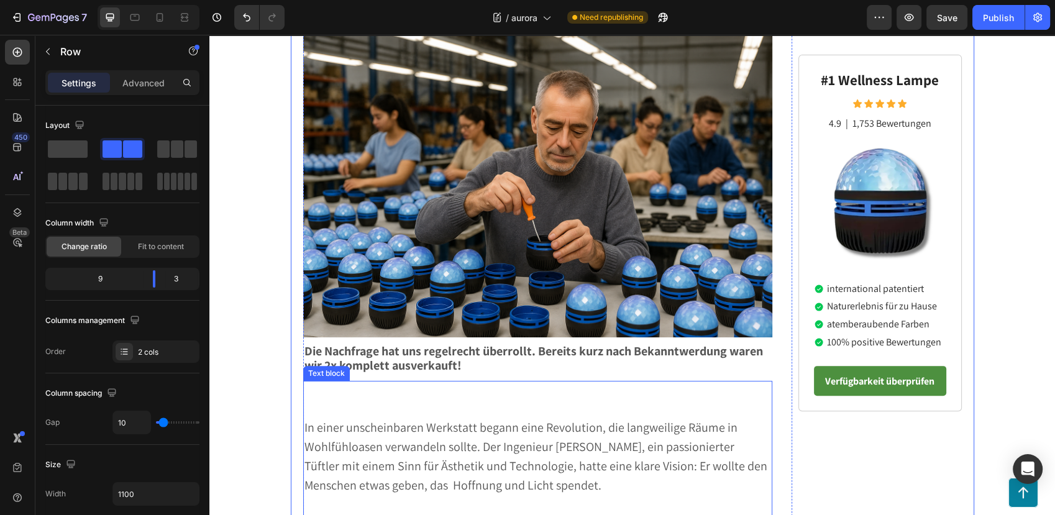
click at [319, 419] on span "In einer unscheinbaren Werkstatt begann eine Revolution, die langweilige Räume …" at bounding box center [535, 455] width 463 height 73
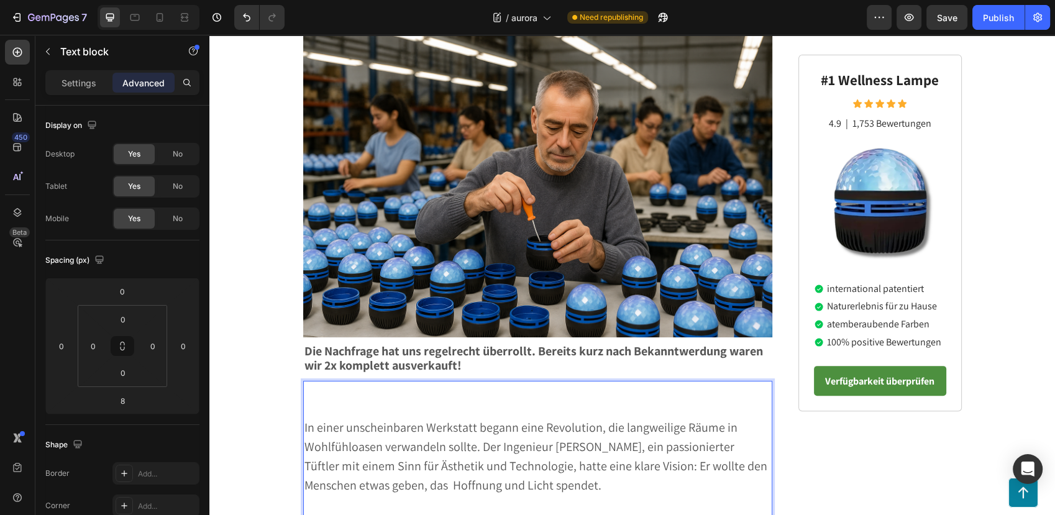
click at [308, 401] on p "Rich Text Editor. Editing area: main" at bounding box center [537, 410] width 467 height 18
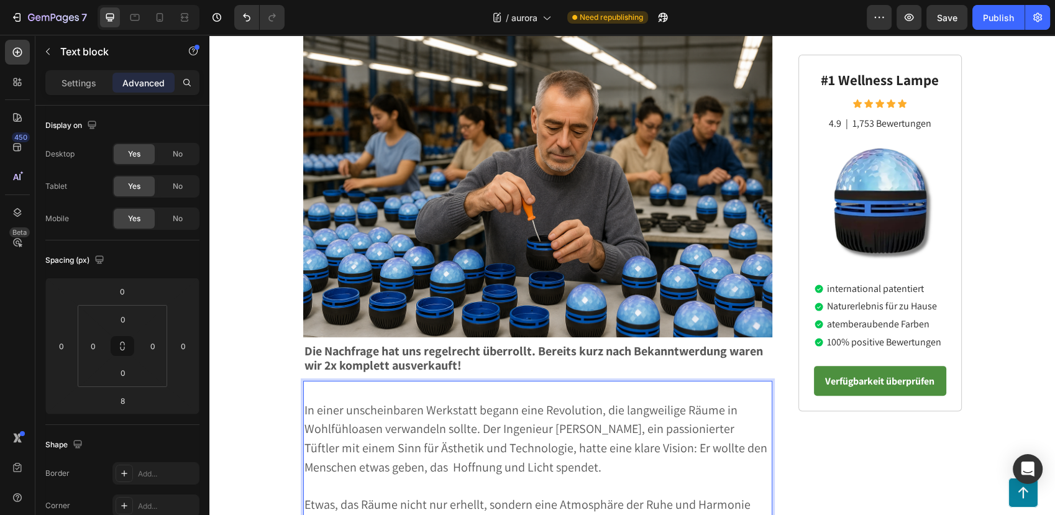
scroll to position [373, 0]
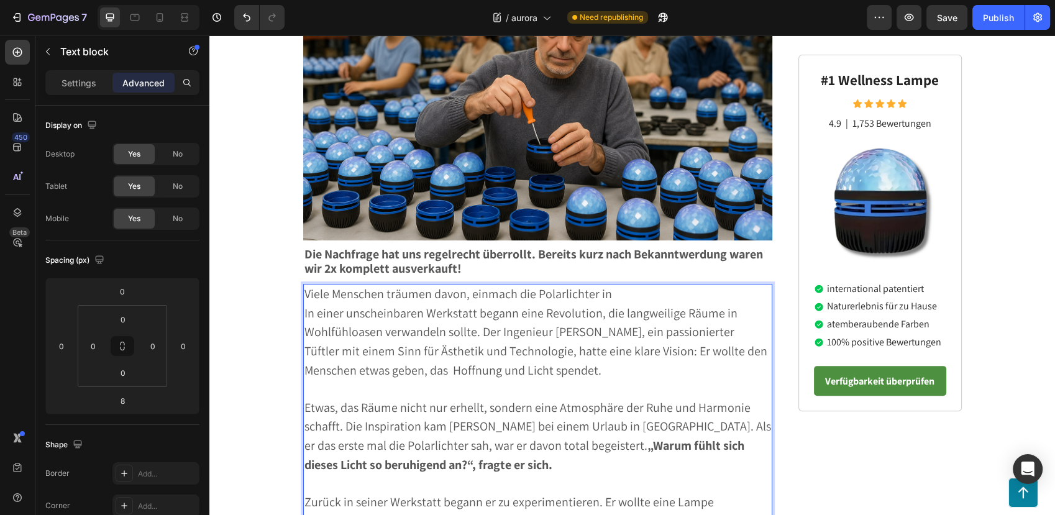
click at [492, 286] on span "Viele Menschen träumen davon, einmach die Polarlichter in" at bounding box center [457, 294] width 307 height 16
click at [689, 285] on p "Viele Menschen träumen davon, einmal in Ihrem Leben die Polarlichter in" at bounding box center [537, 294] width 467 height 19
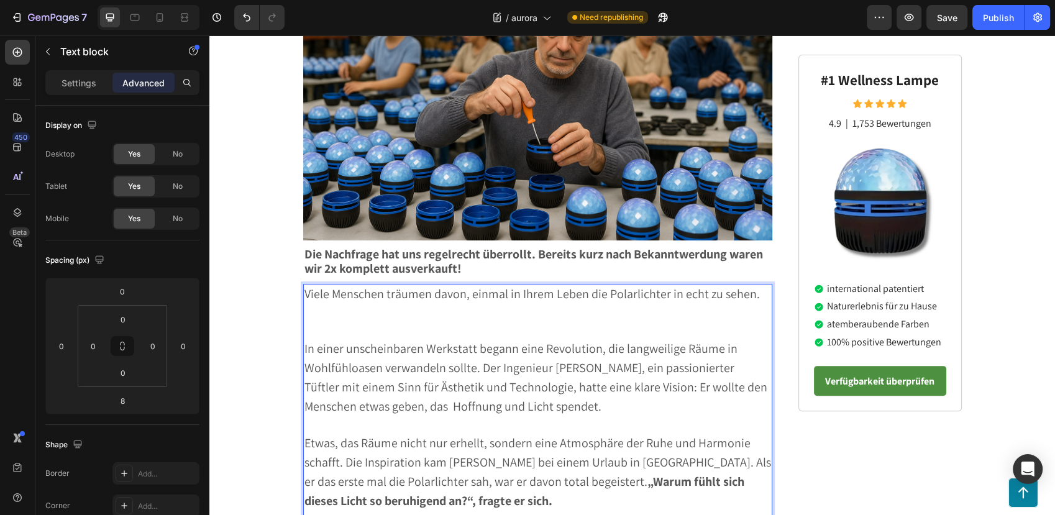
click at [755, 285] on p "Viele Menschen träumen davon, einmal in Ihrem Leben die Polarlichter in echt zu…" at bounding box center [537, 294] width 467 height 19
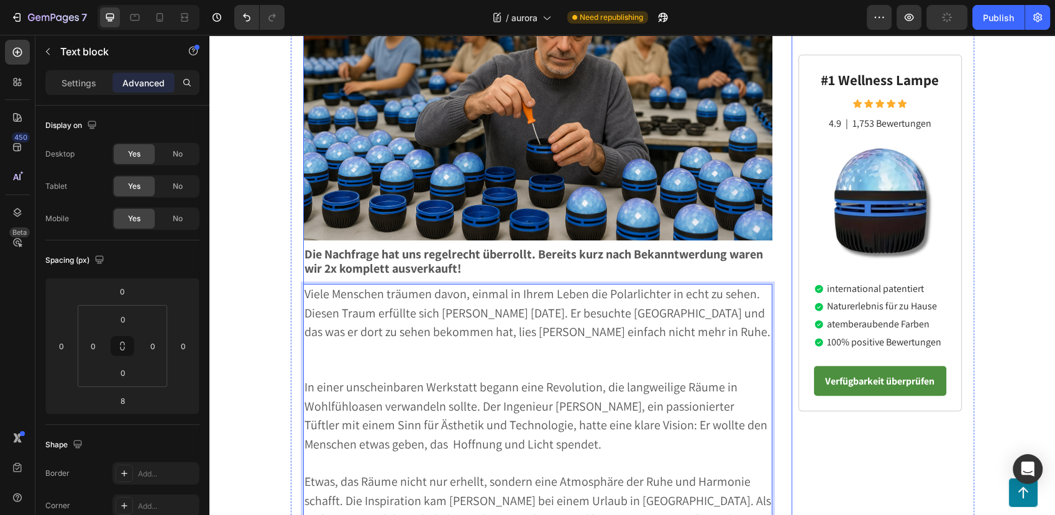
scroll to position [511, 0]
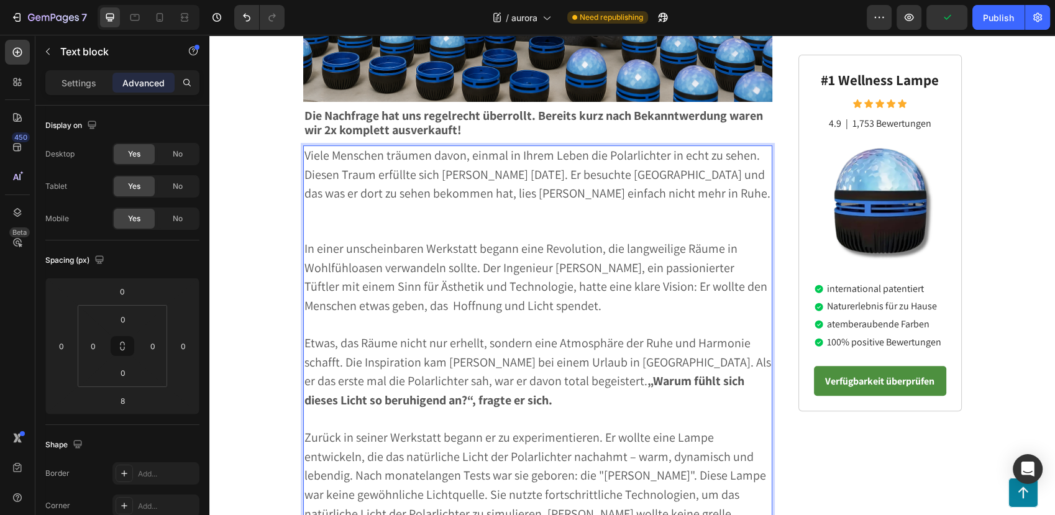
click at [393, 168] on span "Viele Menschen träumen davon, einmal in Ihrem Leben die Polarlichter in echt zu…" at bounding box center [537, 174] width 466 height 55
click at [369, 147] on span "Viele Menschen träumen davon, einmal in Ihrem Leben die Polarlichter in echt zu…" at bounding box center [537, 174] width 466 height 55
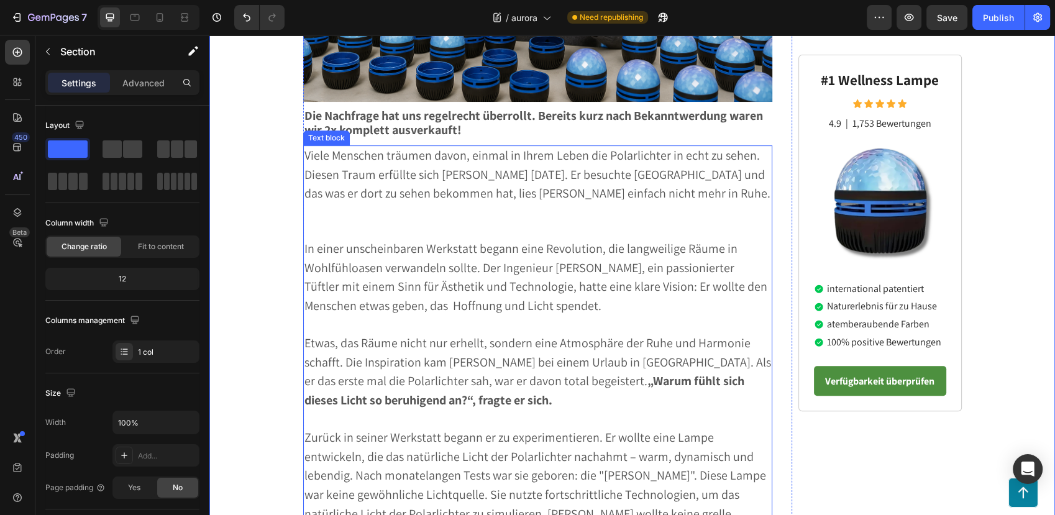
click at [360, 147] on span "Viele Menschen träumen davon, einmal in Ihrem Leben die Polarlichter in echt zu…" at bounding box center [537, 174] width 466 height 55
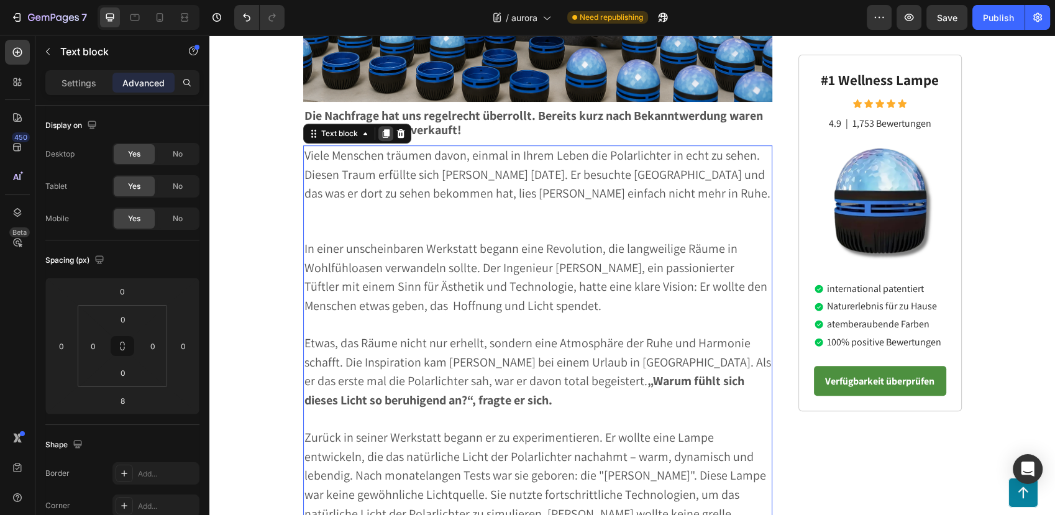
click at [381, 129] on icon at bounding box center [386, 134] width 10 height 10
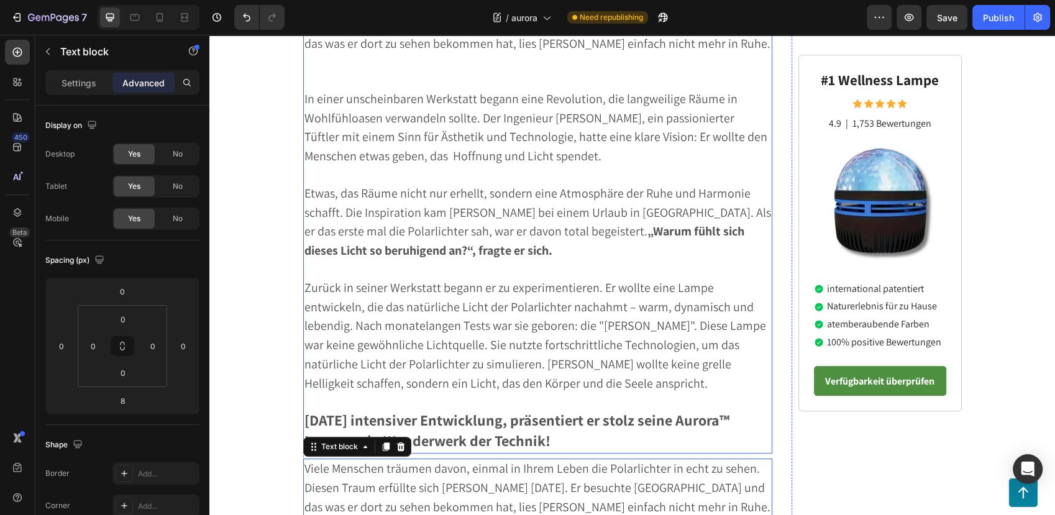
click at [486, 122] on span "In einer unscheinbaren Werkstatt begann eine Revolution, die langweilige Räume …" at bounding box center [535, 127] width 463 height 73
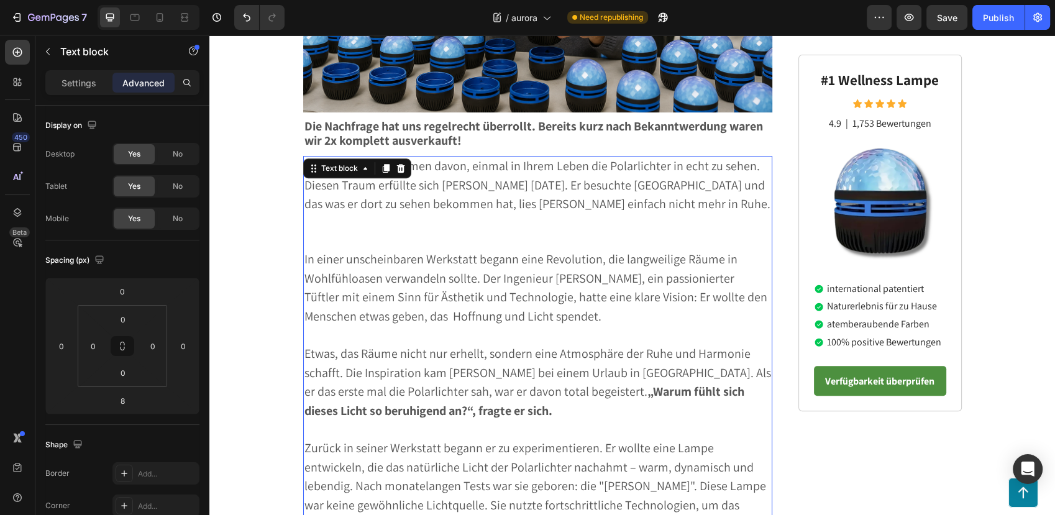
scroll to position [454, 0]
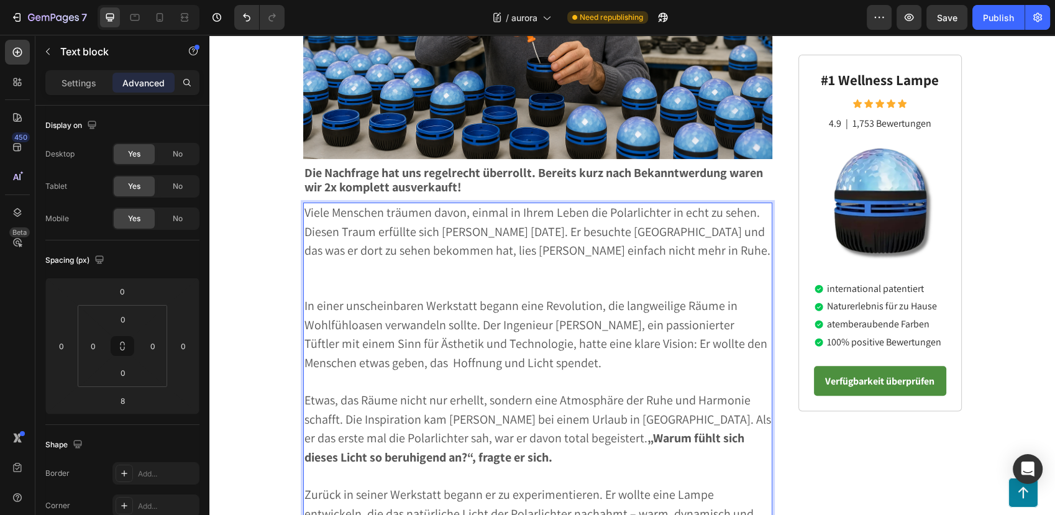
click at [674, 211] on p "Viele Menschen träumen davon, einmal in Ihrem Leben die Polarlichter in echt zu…" at bounding box center [537, 232] width 467 height 57
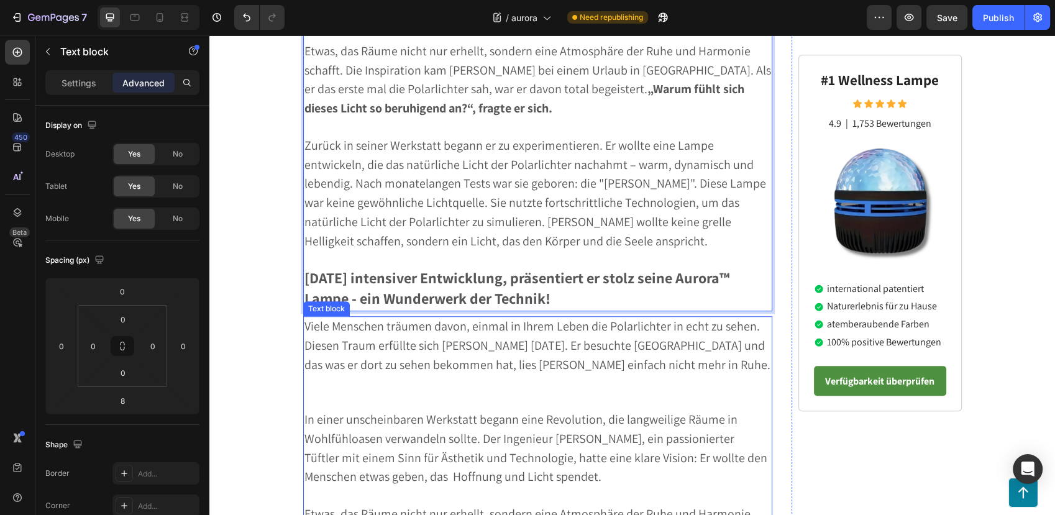
scroll to position [827, 0]
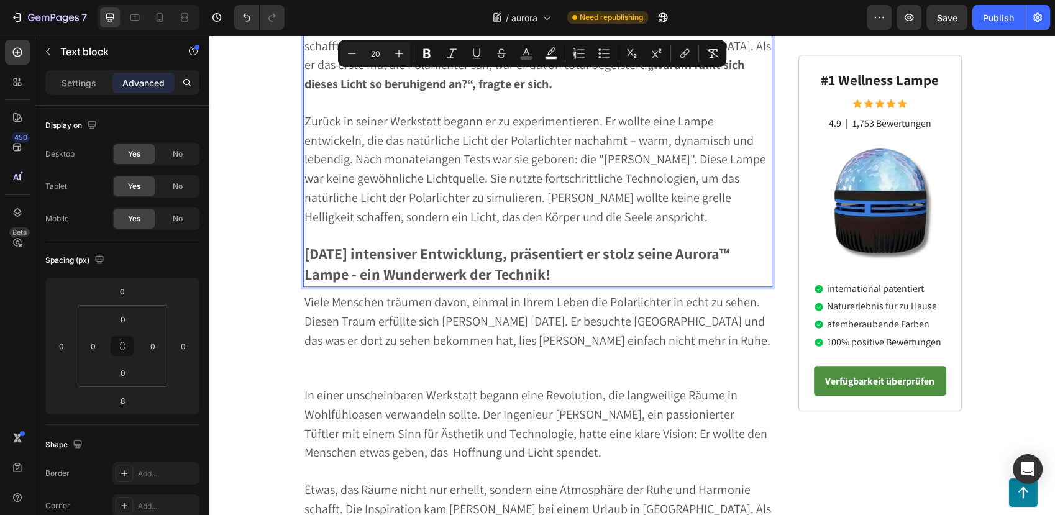
drag, startPoint x: 676, startPoint y: 216, endPoint x: 706, endPoint y: 236, distance: 36.3
click at [706, 236] on div "Viele Menschen träumen davon, einmal in Ihrem Leben die Polarlichter in echt zu…" at bounding box center [538, 58] width 470 height 458
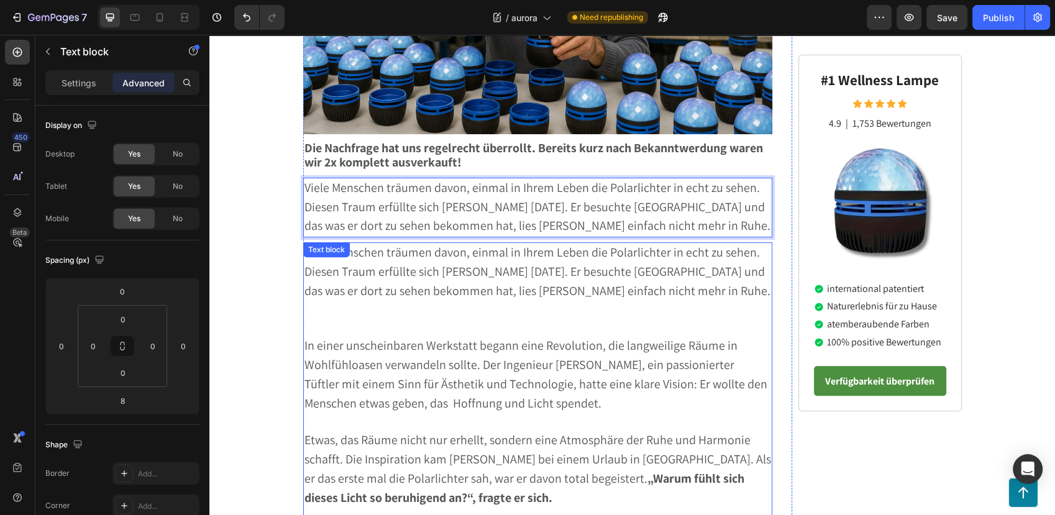
scroll to position [341, 0]
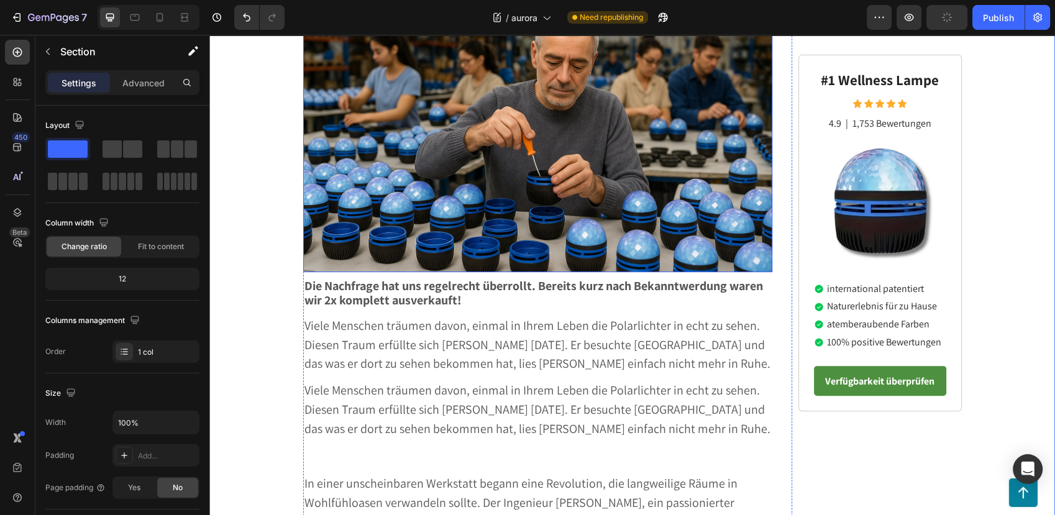
click at [385, 152] on img at bounding box center [538, 116] width 470 height 313
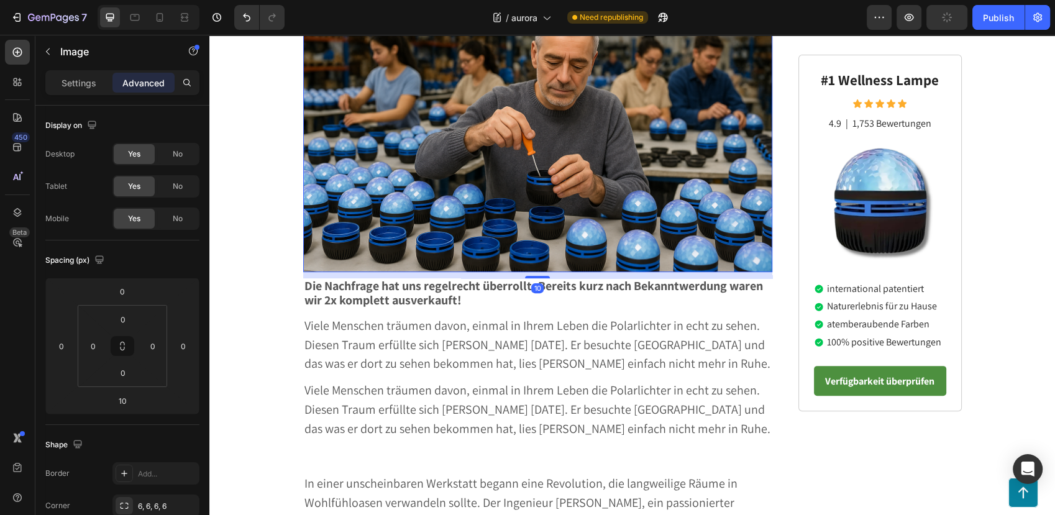
scroll to position [203, 0]
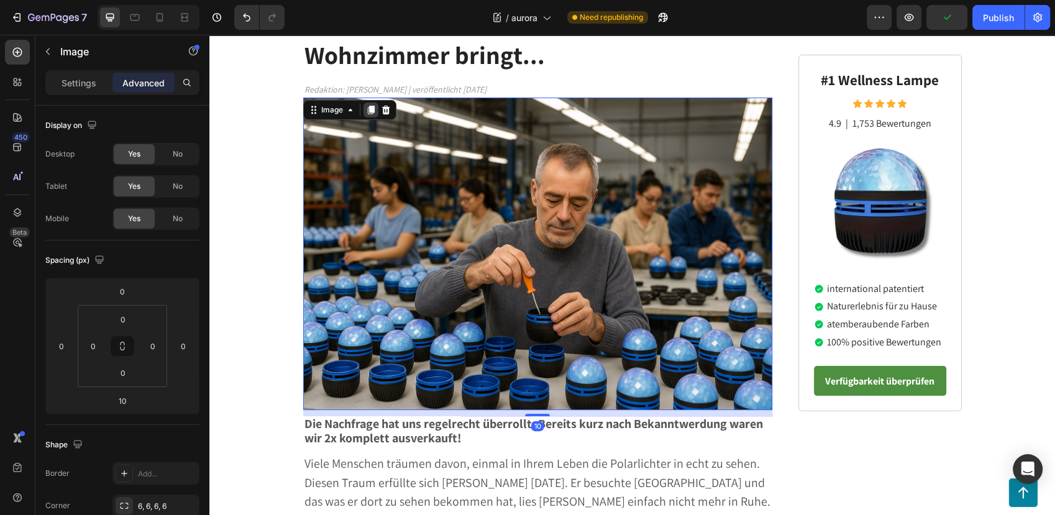
click at [366, 105] on icon at bounding box center [371, 110] width 10 height 10
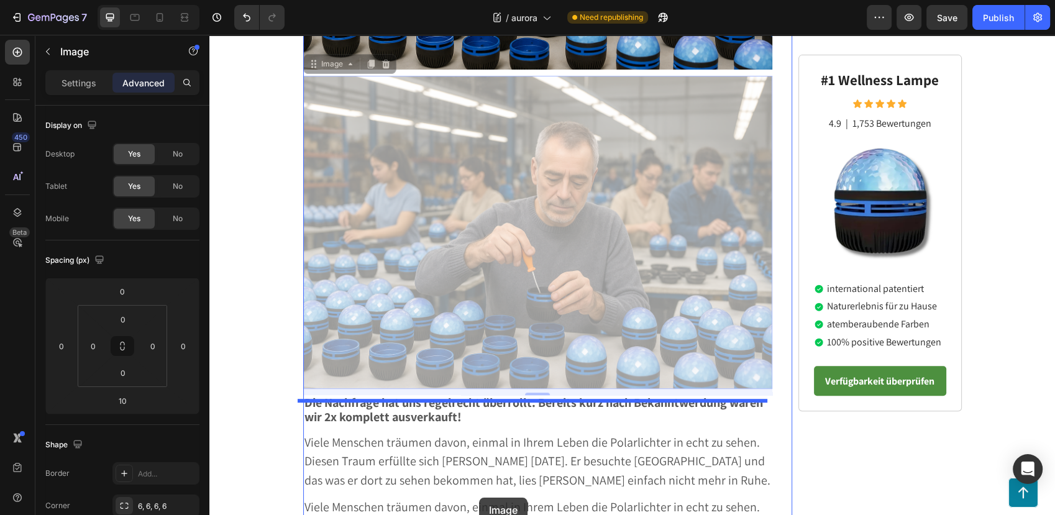
scroll to position [671, 0]
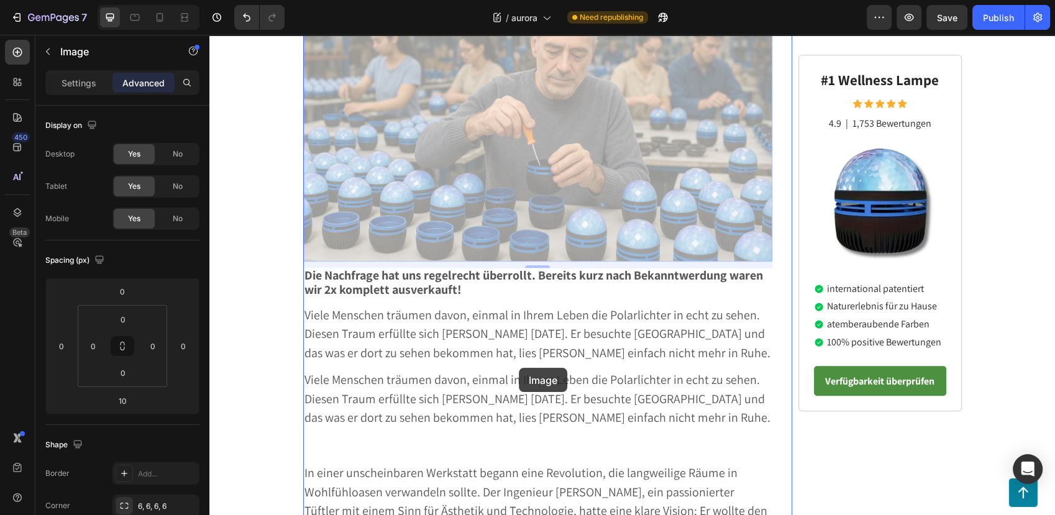
drag, startPoint x: 324, startPoint y: 136, endPoint x: 520, endPoint y: 362, distance: 299.8
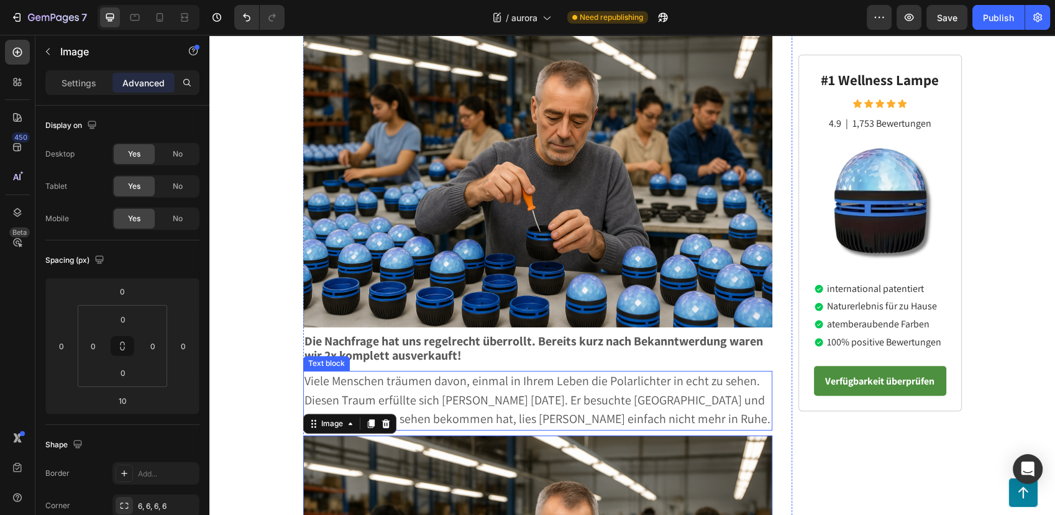
scroll to position [483, 0]
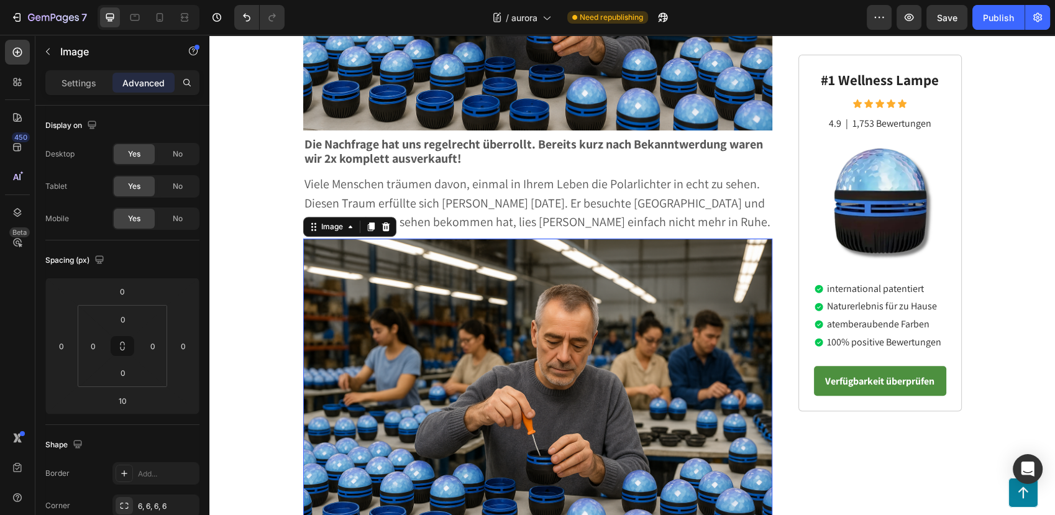
click at [383, 311] on img at bounding box center [538, 394] width 470 height 313
click at [61, 55] on p "Image" at bounding box center [113, 51] width 106 height 15
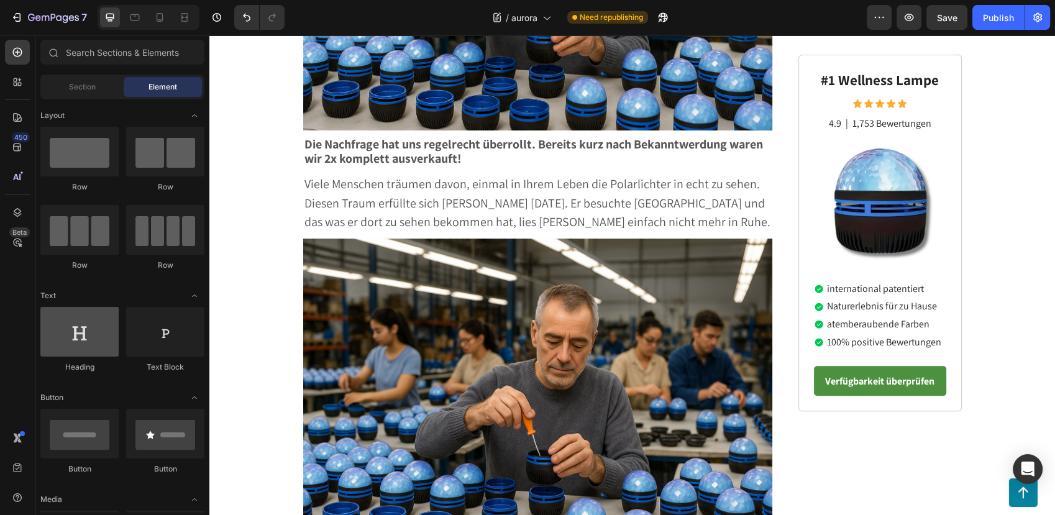
scroll to position [0, 0]
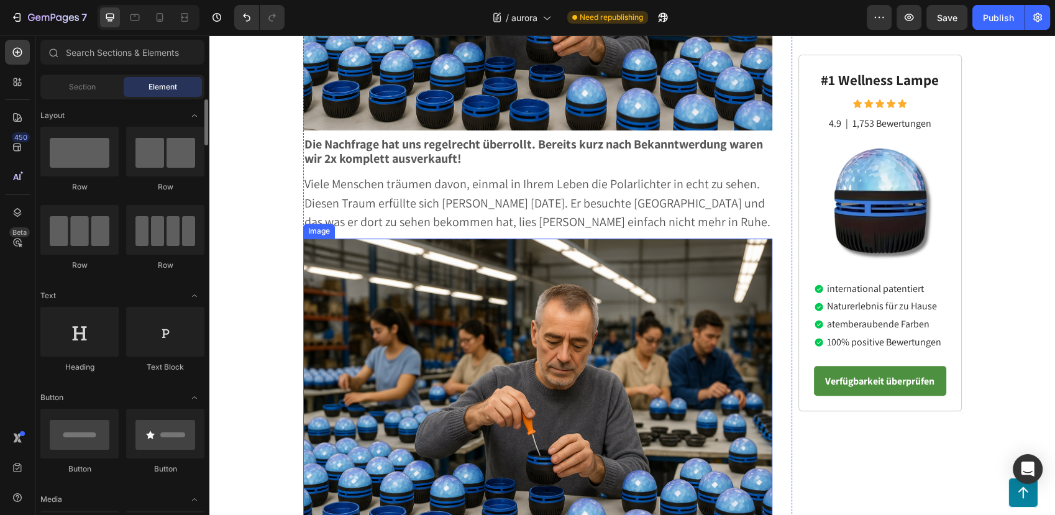
click at [458, 335] on img at bounding box center [538, 394] width 470 height 313
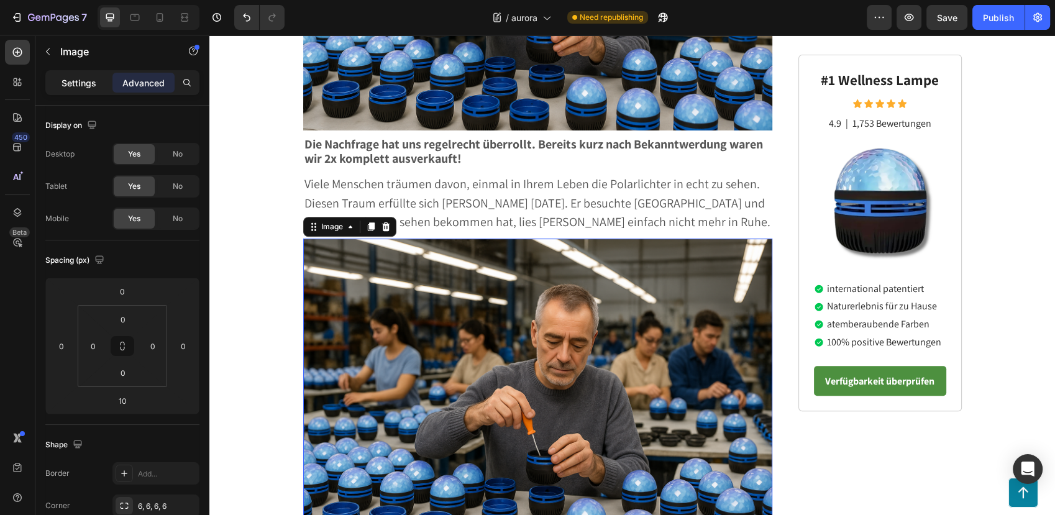
click at [87, 75] on div "Settings" at bounding box center [79, 83] width 62 height 20
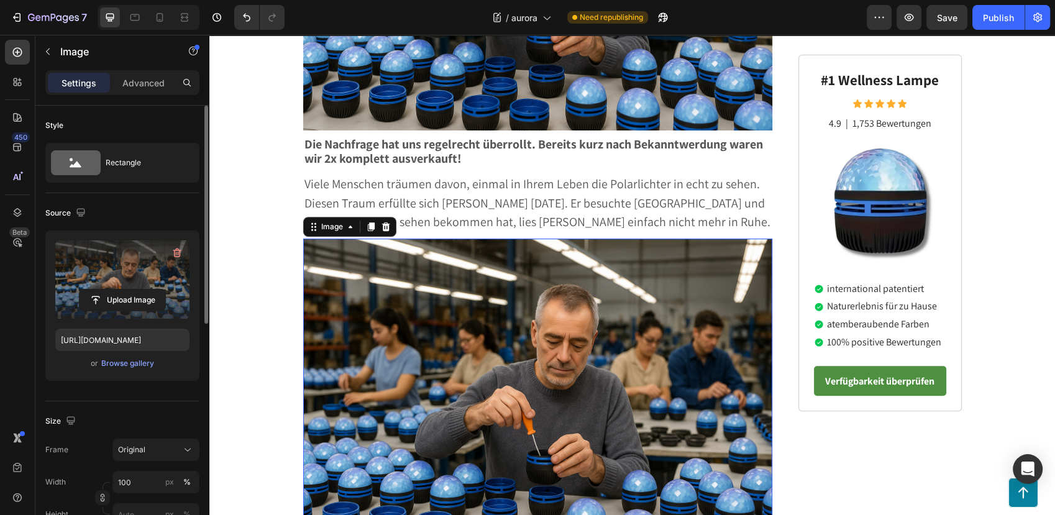
click at [125, 281] on label at bounding box center [122, 279] width 134 height 78
click at [125, 289] on input "file" at bounding box center [122, 299] width 86 height 21
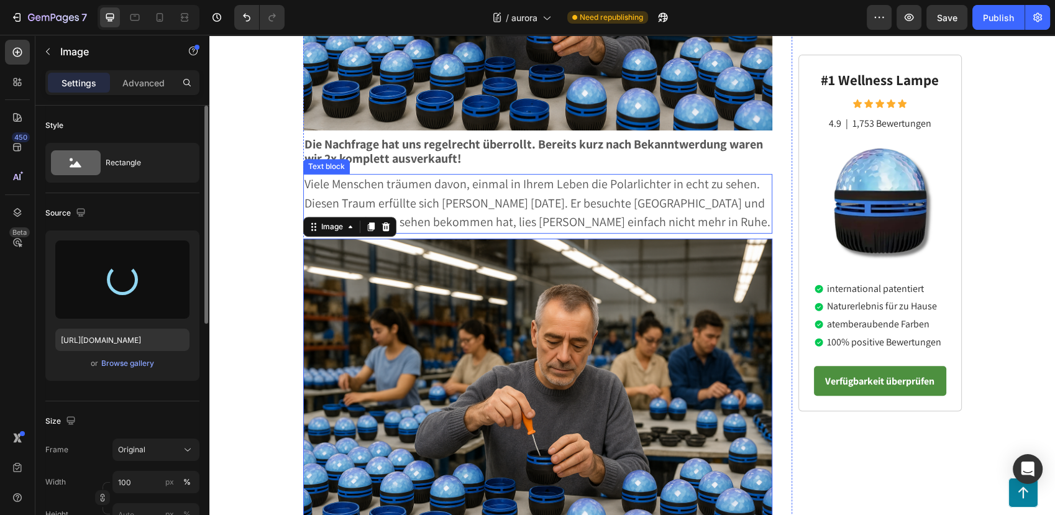
type input "[URL][DOMAIN_NAME]"
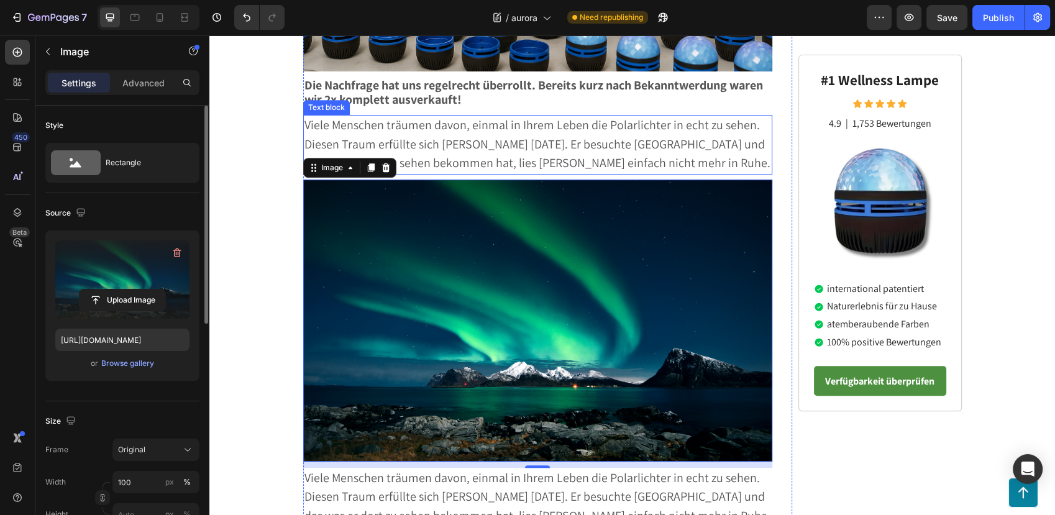
scroll to position [621, 0]
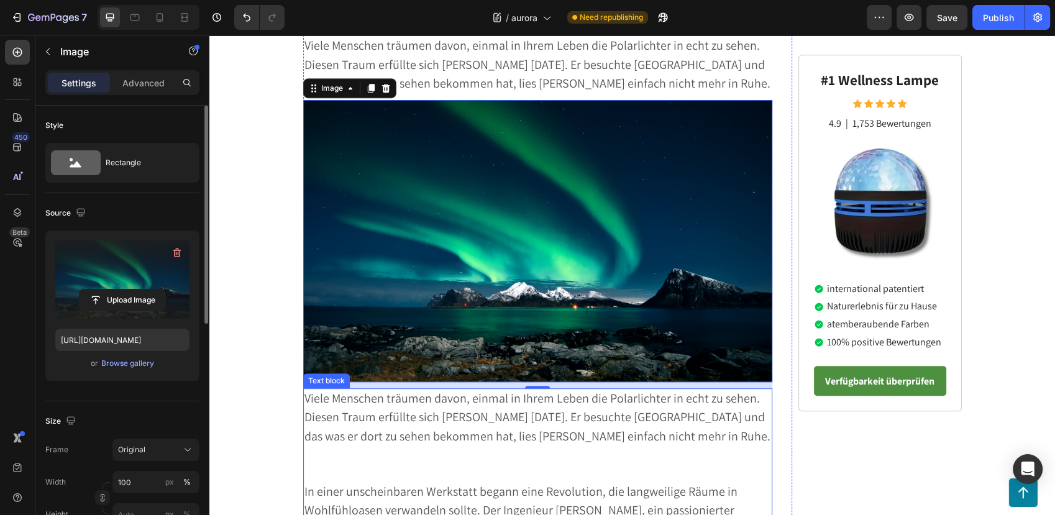
click at [343, 395] on span "Viele Menschen träumen davon, einmal in Ihrem Leben die Polarlichter in echt zu…" at bounding box center [537, 417] width 466 height 55
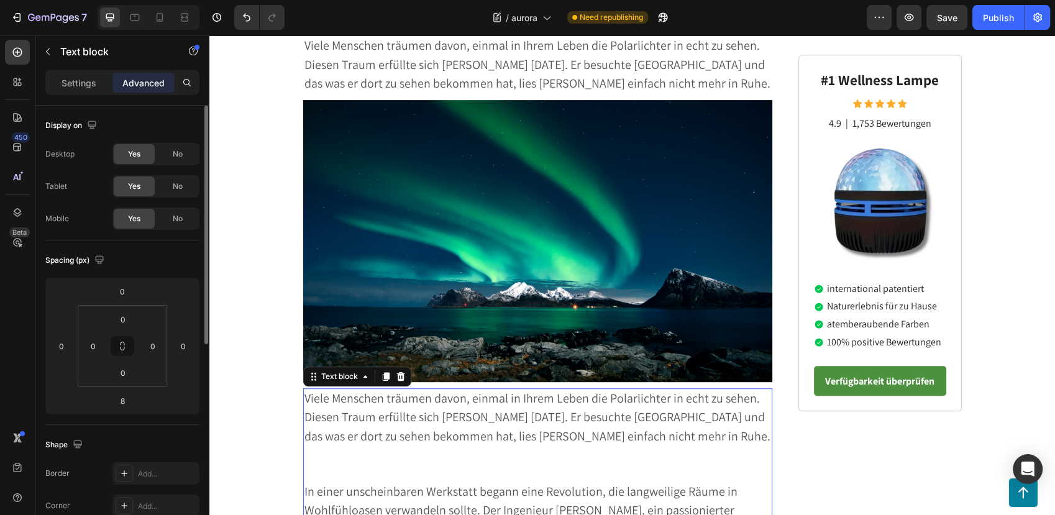
click at [342, 394] on p "Viele Menschen träumen davon, einmal in Ihrem Leben die Polarlichter in echt zu…" at bounding box center [537, 417] width 467 height 57
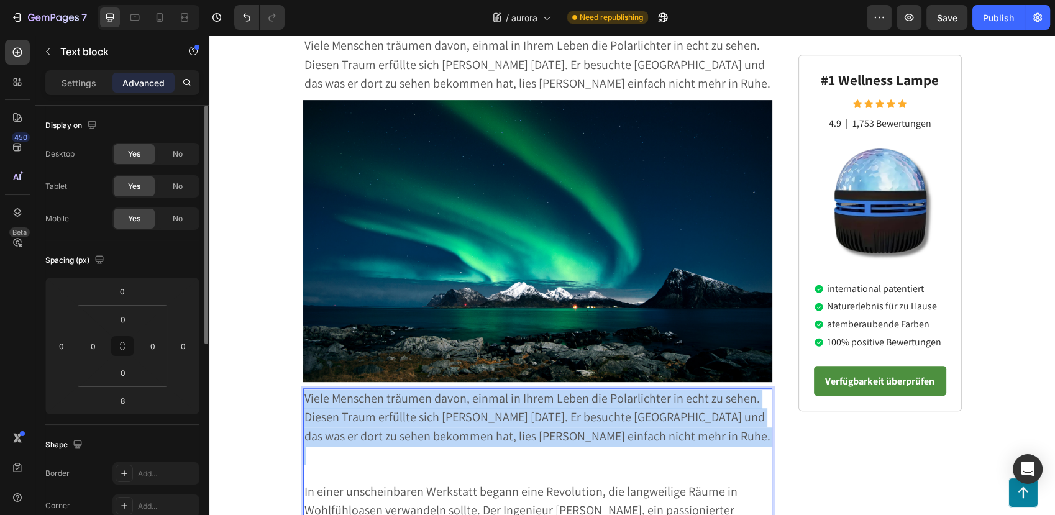
click at [342, 394] on p "Viele Menschen träumen davon, einmal in Ihrem Leben die Polarlichter in echt zu…" at bounding box center [537, 417] width 467 height 57
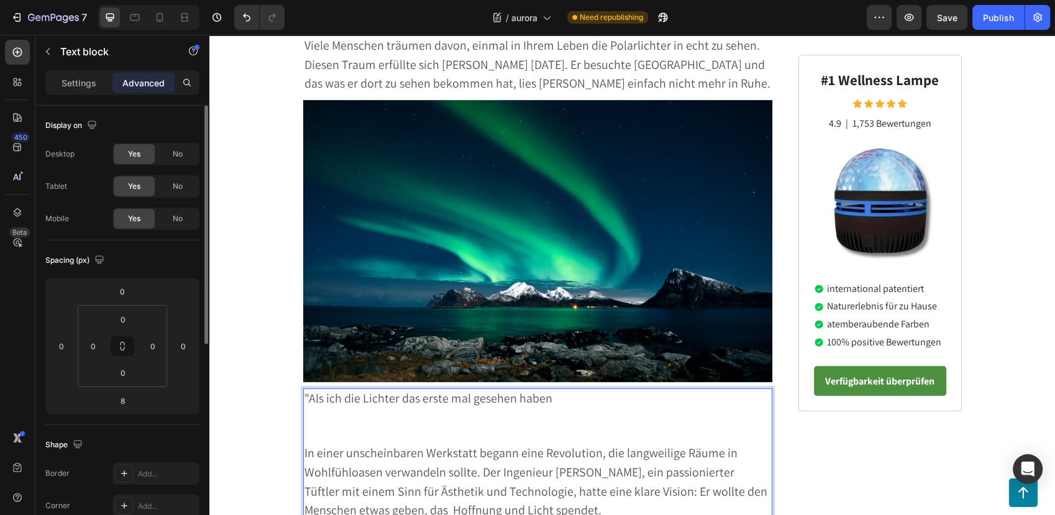
click at [361, 390] on span ""Als ich die Lichter das erste mal gesehen haben" at bounding box center [428, 398] width 248 height 16
click at [597, 389] on p ""Als ich die Polarlichter das erste mal gesehen haben" at bounding box center [537, 398] width 467 height 19
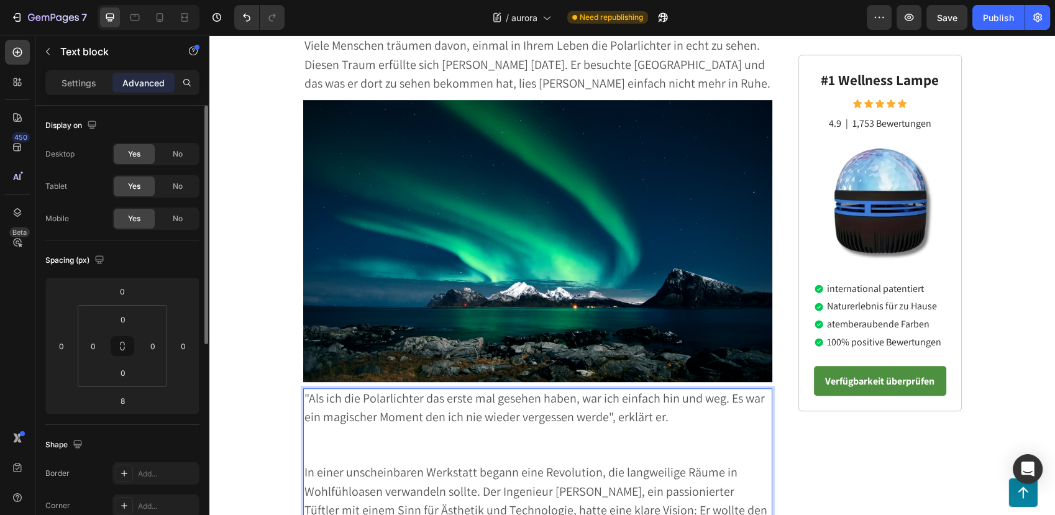
click at [579, 390] on span ""Als ich die Polarlichter das erste mal gesehen haben, war ich einfach hin und …" at bounding box center [534, 407] width 460 height 35
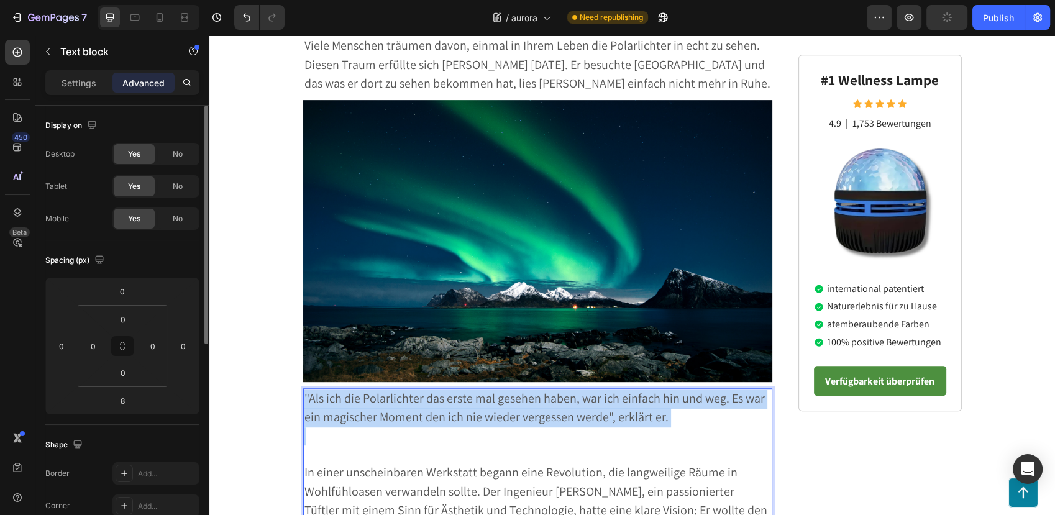
click at [579, 390] on span ""Als ich die Polarlichter das erste mal gesehen haben, war ich einfach hin und …" at bounding box center [534, 407] width 460 height 35
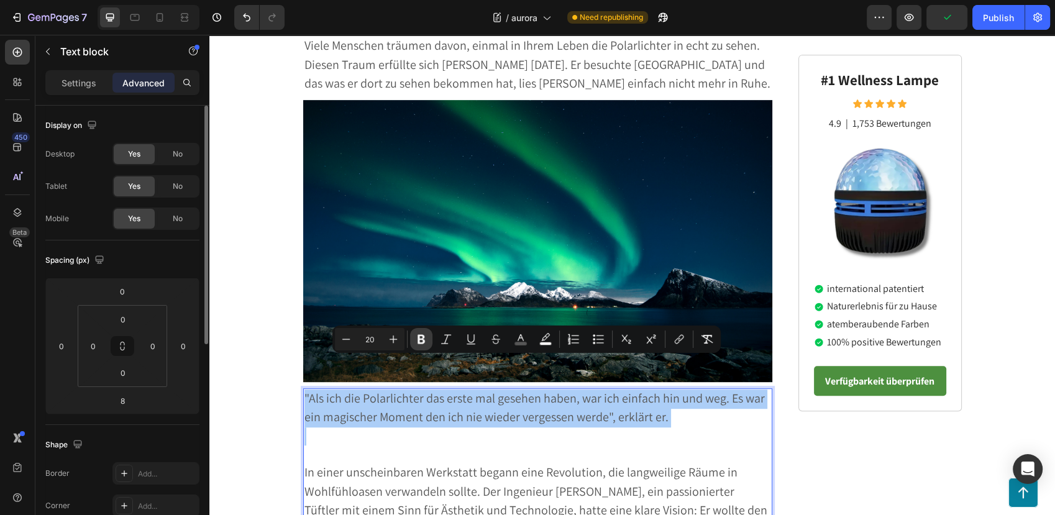
click at [417, 337] on icon "Editor contextual toolbar" at bounding box center [421, 339] width 12 height 12
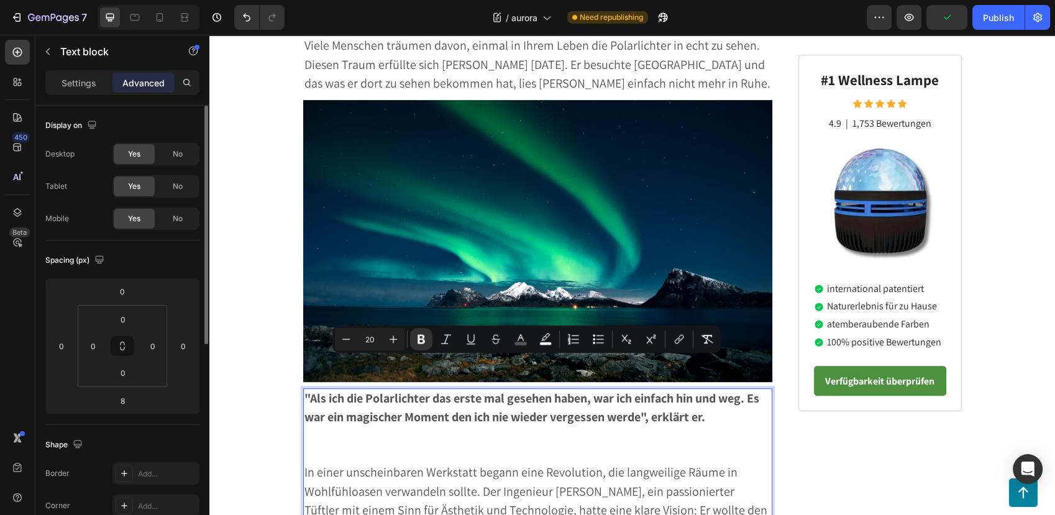
click at [420, 427] on p "Rich Text Editor. Editing area: main" at bounding box center [537, 436] width 467 height 18
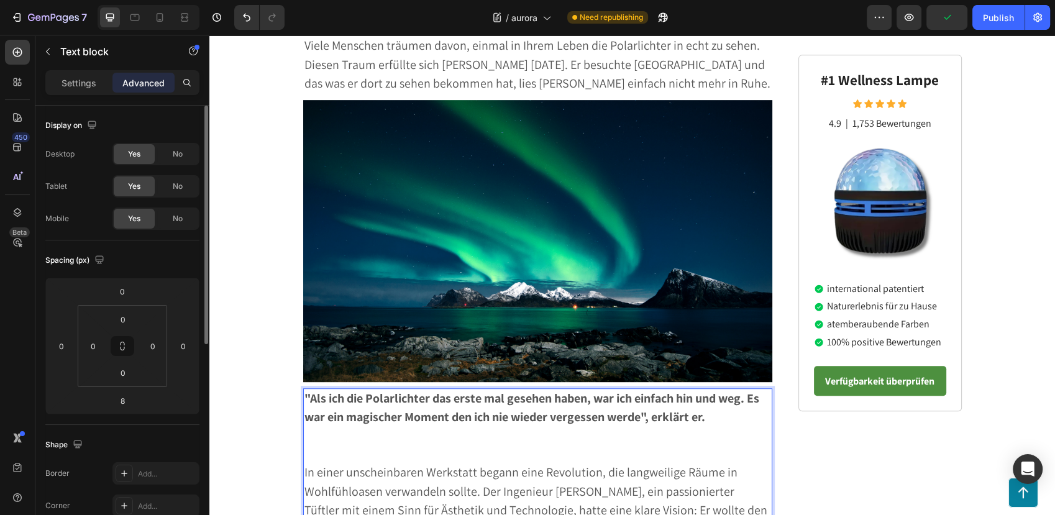
click at [376, 445] on p "Rich Text Editor. Editing area: main" at bounding box center [537, 454] width 467 height 18
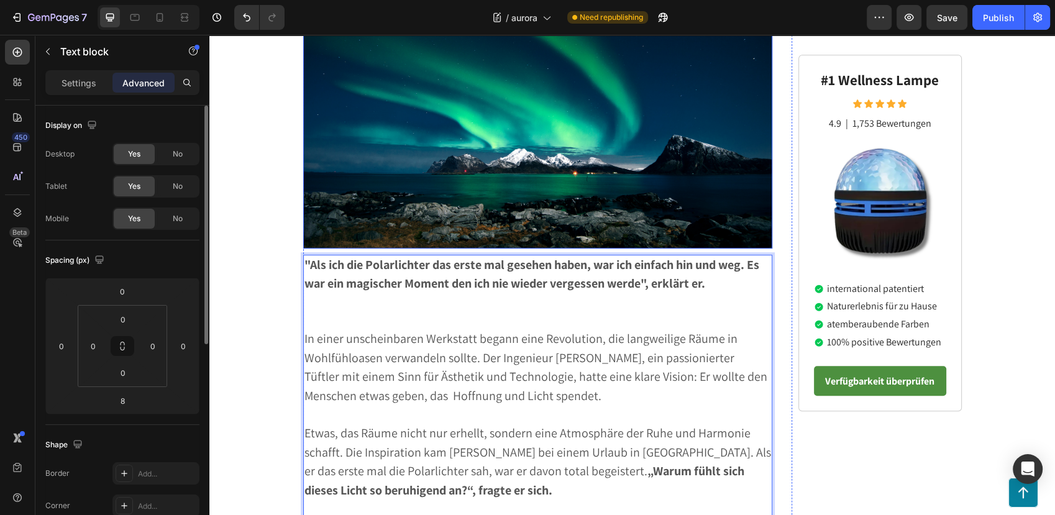
scroll to position [759, 0]
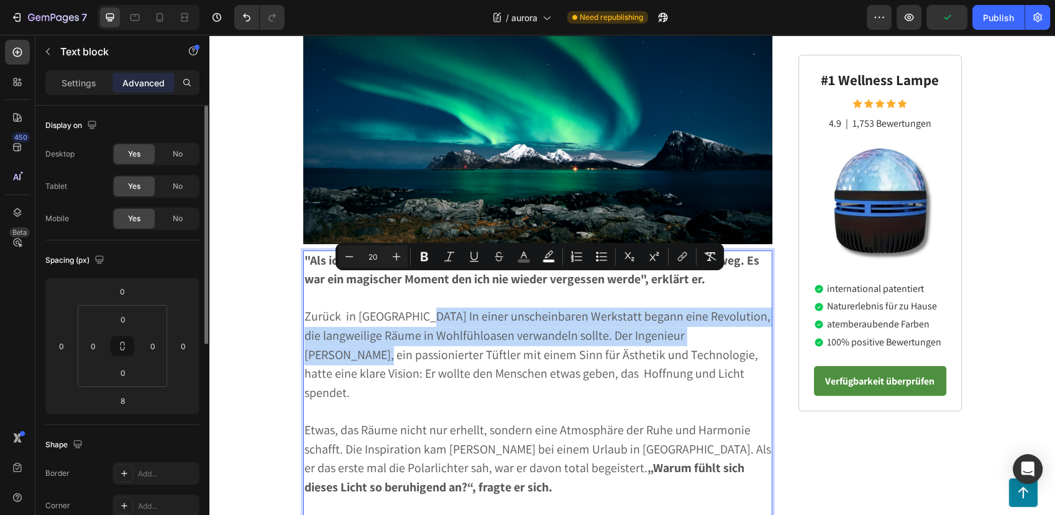
drag, startPoint x: 419, startPoint y: 287, endPoint x: 758, endPoint y: 302, distance: 339.4
click at [758, 308] on span "Zurück in [GEOGRAPHIC_DATA] In einer unscheinbaren Werkstatt begann eine Revolu…" at bounding box center [537, 354] width 466 height 93
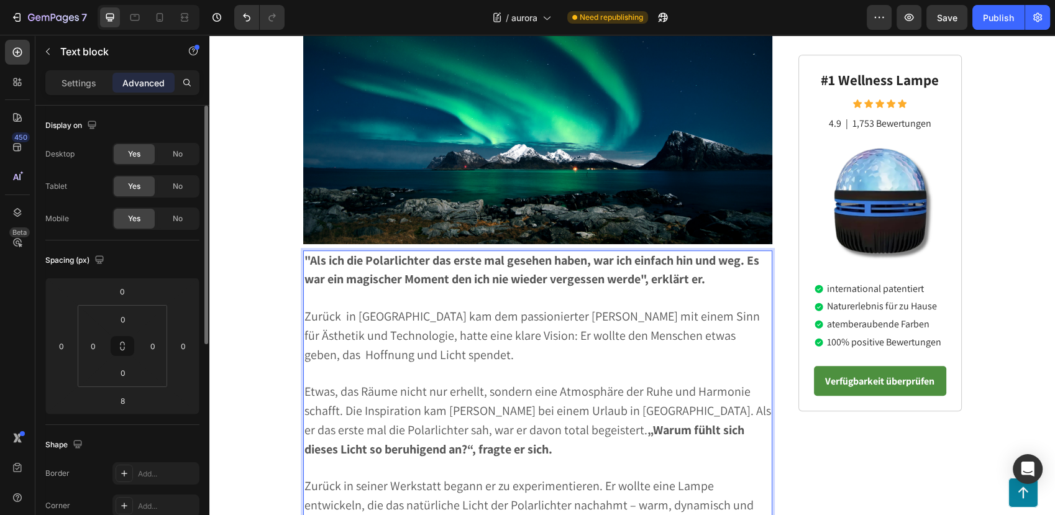
click at [579, 308] on span "Zurück in [GEOGRAPHIC_DATA] kam dem passionierter [PERSON_NAME] mit einem Sinn …" at bounding box center [531, 335] width 455 height 55
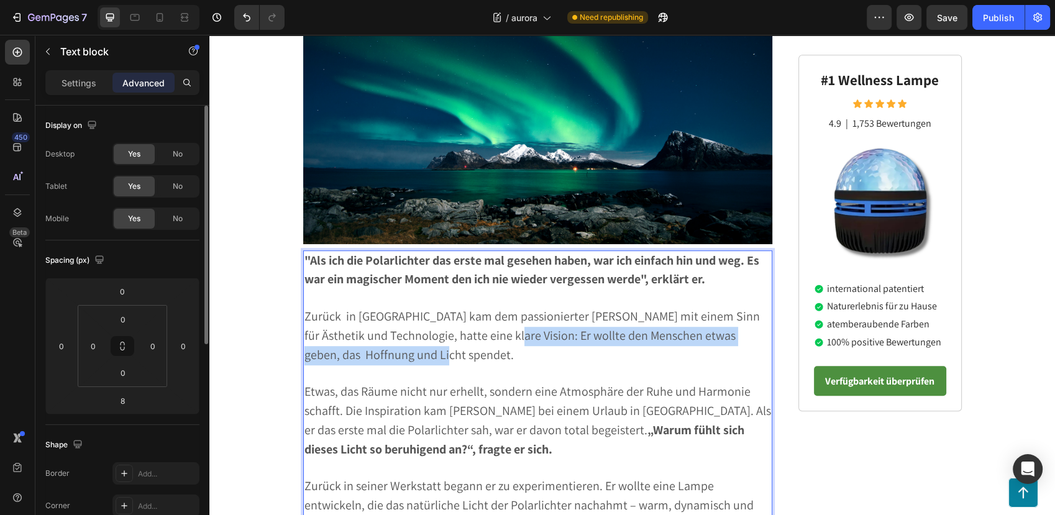
drag, startPoint x: 488, startPoint y: 304, endPoint x: 492, endPoint y: 314, distance: 11.1
click at [492, 314] on p "Zurück in [GEOGRAPHIC_DATA] kam dem passionierter [PERSON_NAME] mit einem Sinn …" at bounding box center [537, 335] width 467 height 57
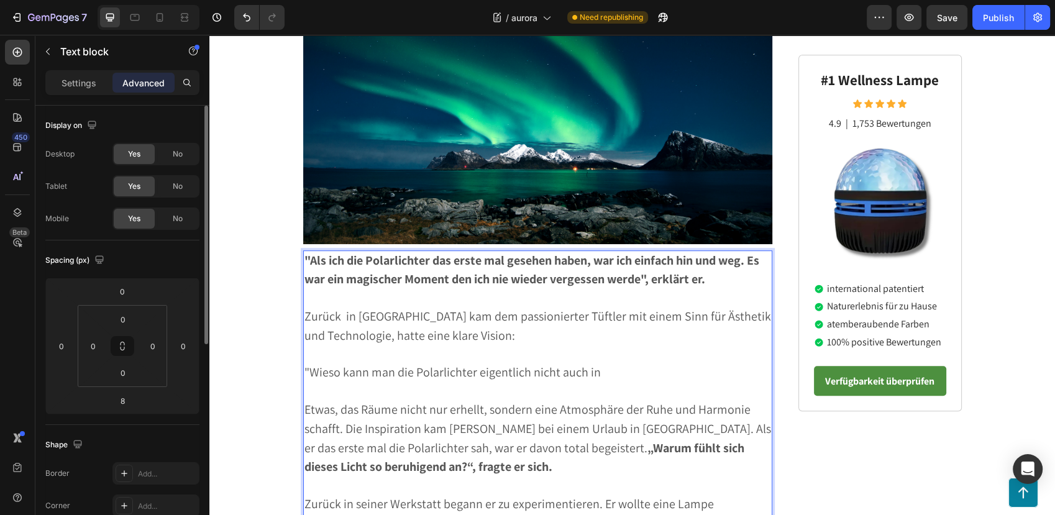
click at [401, 255] on p ""Als ich die Polarlichter das erste mal gesehen haben, war ich einfach hin und …" at bounding box center [537, 271] width 467 height 39
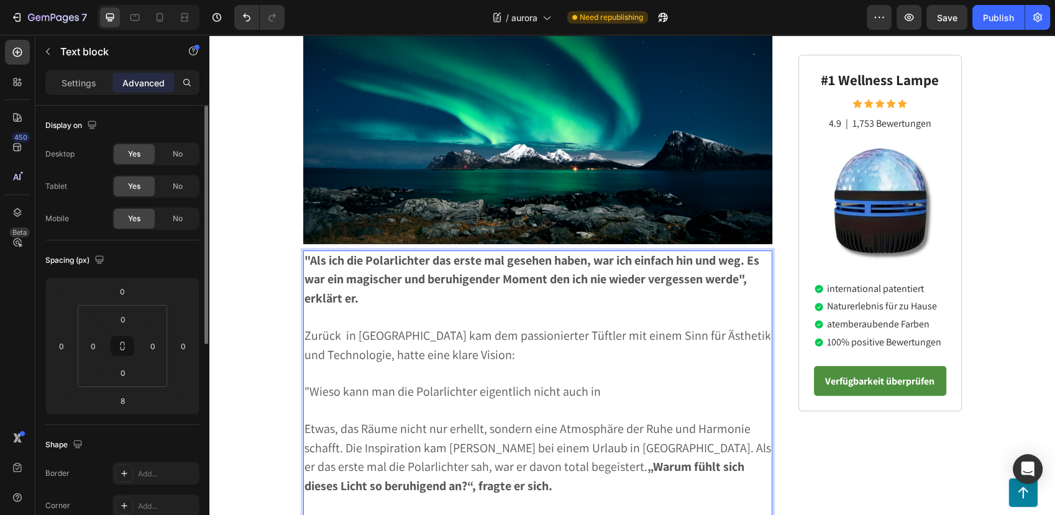
click at [435, 327] on span "Zurück in [GEOGRAPHIC_DATA] kam dem passionierter Tüftler mit einem Sinn für Äs…" at bounding box center [537, 344] width 466 height 35
click at [433, 327] on span "Zurück in [GEOGRAPHIC_DATA] kam dem passionierter Tüftler mit einem Sinn für Äs…" at bounding box center [537, 344] width 466 height 35
click at [380, 327] on span "Zurück in [GEOGRAPHIC_DATA] hatte der passionierter [PERSON_NAME] mit einem Sin…" at bounding box center [531, 344] width 454 height 35
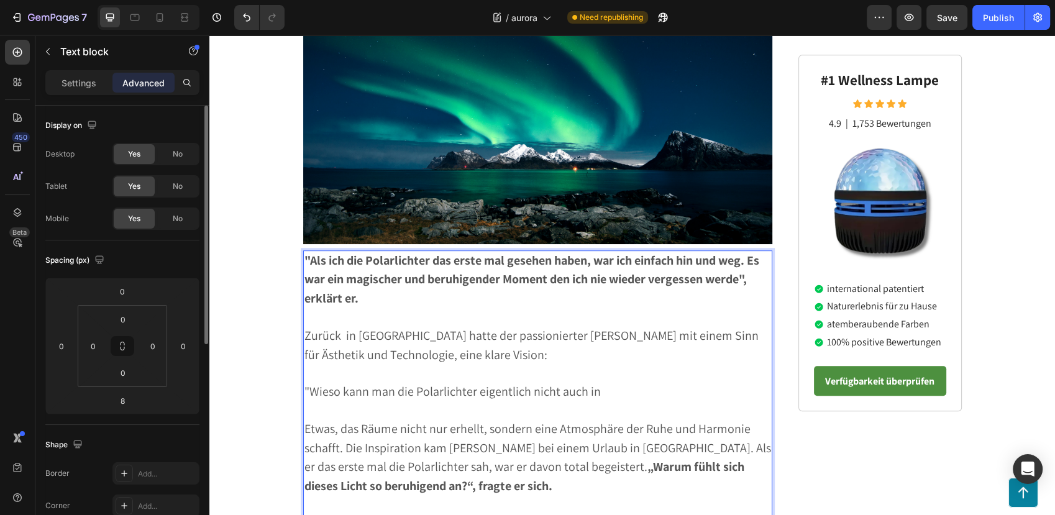
click at [428, 327] on span "Zurück in [GEOGRAPHIC_DATA] hatte der passionierter [PERSON_NAME] mit einem Sin…" at bounding box center [531, 344] width 454 height 35
click at [304, 327] on span "Zurück in [GEOGRAPHIC_DATA] hatte der passionierter [PERSON_NAME] mit einem Sin…" at bounding box center [531, 344] width 454 height 35
click at [339, 327] on span "Zurück in [GEOGRAPHIC_DATA] hatte der passionierter [PERSON_NAME] mit einem Sin…" at bounding box center [531, 344] width 454 height 35
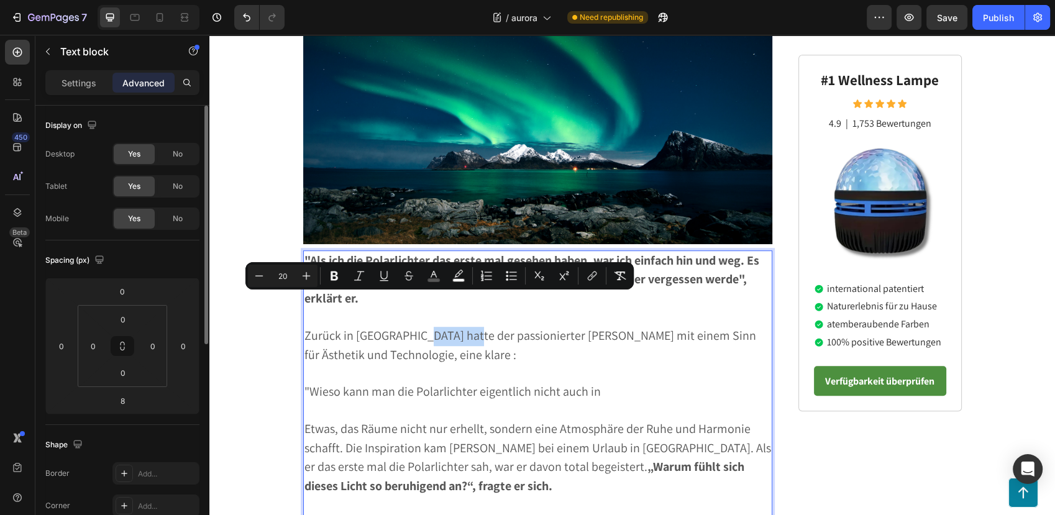
drag, startPoint x: 417, startPoint y: 303, endPoint x: 461, endPoint y: 301, distance: 44.2
click at [461, 327] on span "Zurück in [GEOGRAPHIC_DATA] hatte der passionierter [PERSON_NAME] mit einem Sin…" at bounding box center [529, 344] width 451 height 35
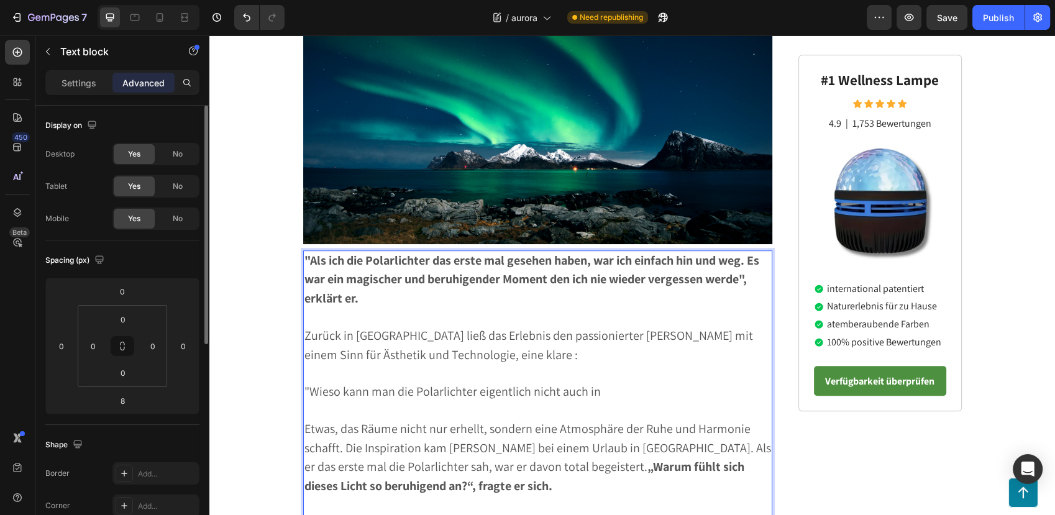
click at [628, 327] on span "Zurück in [GEOGRAPHIC_DATA] ließ das Erlebnis den passionierter [PERSON_NAME] m…" at bounding box center [528, 344] width 448 height 35
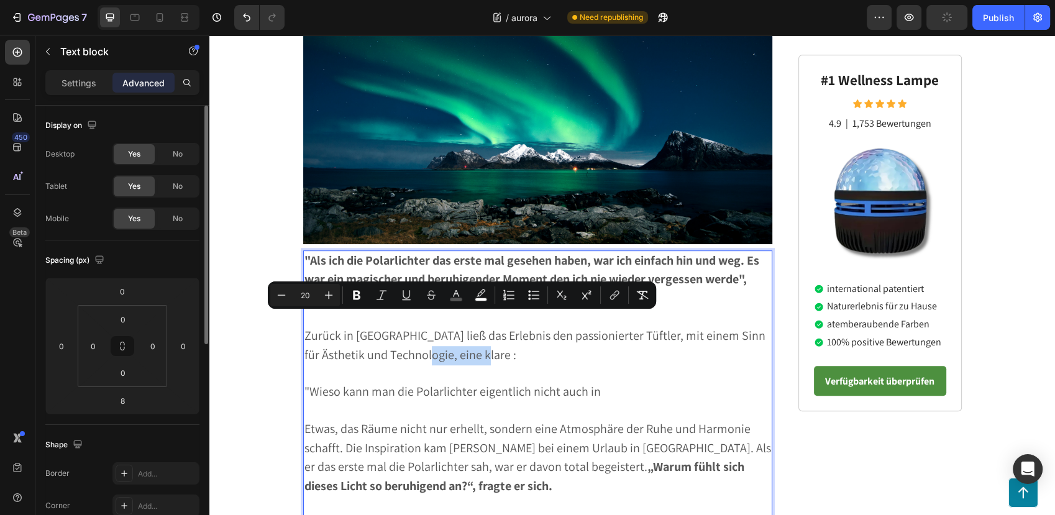
drag, startPoint x: 435, startPoint y: 322, endPoint x: 489, endPoint y: 316, distance: 53.7
click at [489, 327] on span "Zurück in [GEOGRAPHIC_DATA] ließ das Erlebnis den passionierter Tüftler, mit ei…" at bounding box center [534, 344] width 461 height 35
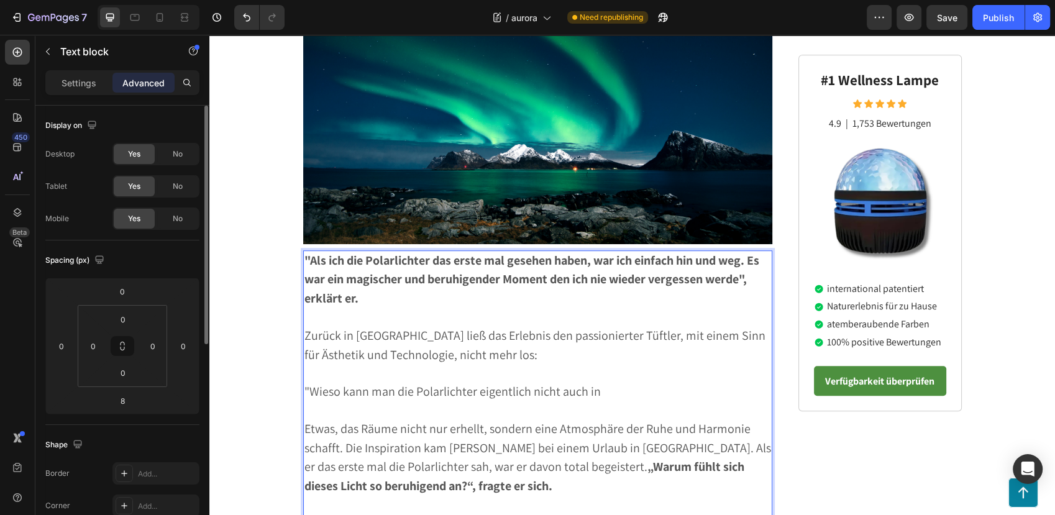
click at [597, 383] on p ""Wieso kann man die Polarlichter eigentlich nicht auch in" at bounding box center [537, 392] width 467 height 19
drag, startPoint x: 338, startPoint y: 360, endPoint x: 539, endPoint y: 358, distance: 201.2
click at [539, 383] on span ""Wieso kann man die Polarlichter eigentlich nicht auch in" at bounding box center [452, 391] width 296 height 16
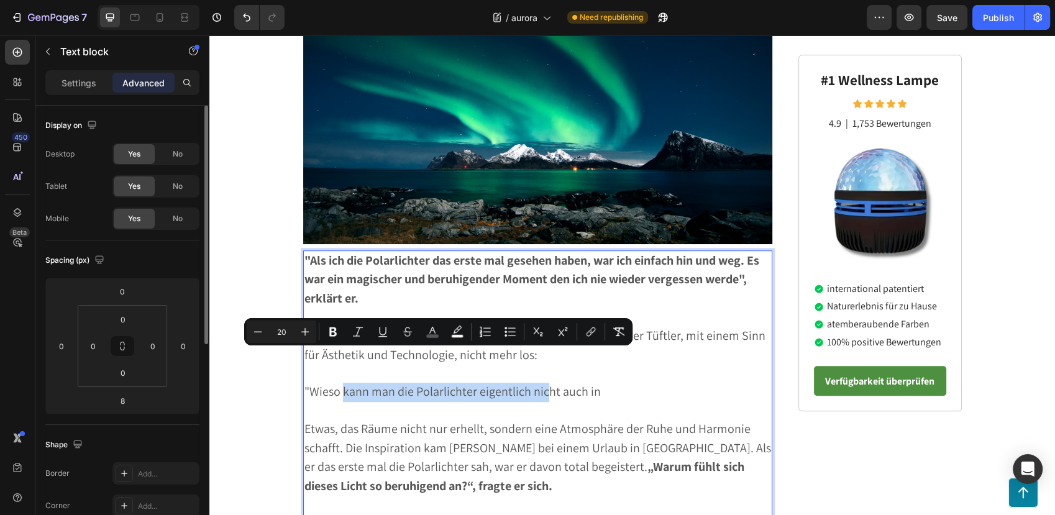
click at [537, 383] on span ""Wieso kann man die Polarlichter eigentlich nicht auch in" at bounding box center [452, 391] width 296 height 16
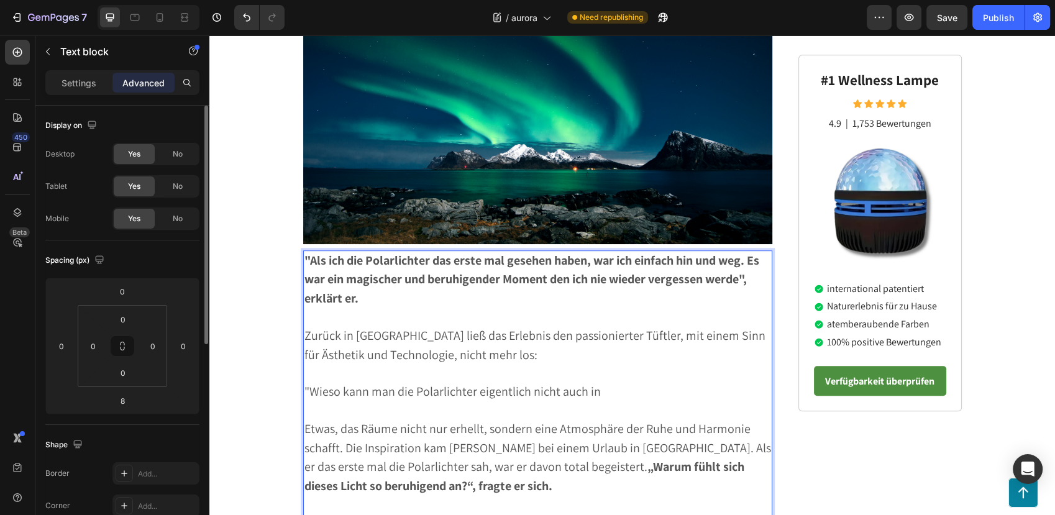
click at [630, 402] on p "Rich Text Editor. Editing area: main" at bounding box center [537, 411] width 467 height 18
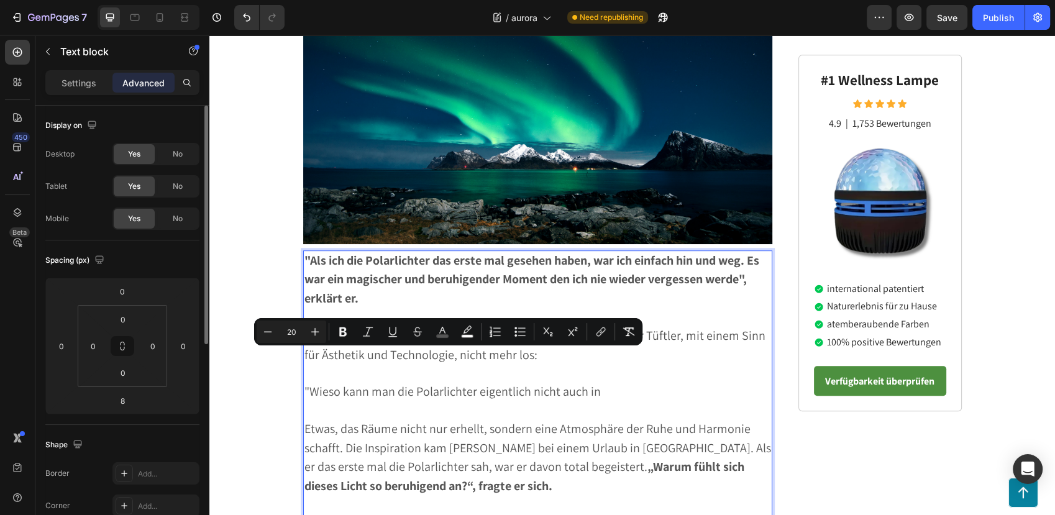
drag, startPoint x: 604, startPoint y: 361, endPoint x: 304, endPoint y: 365, distance: 300.0
click at [304, 383] on p ""Wieso kann man die Polarlichter eigentlich nicht auch in" at bounding box center [537, 392] width 467 height 19
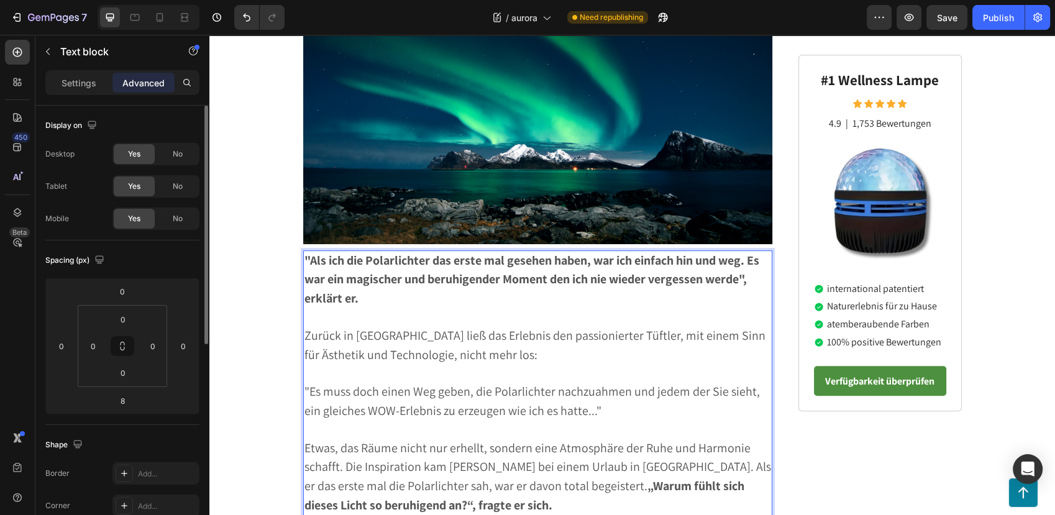
click at [532, 383] on span ""Es muss doch einen Weg geben, die Polarlichter nachzuahmen und jedem der Sie s…" at bounding box center [531, 400] width 455 height 35
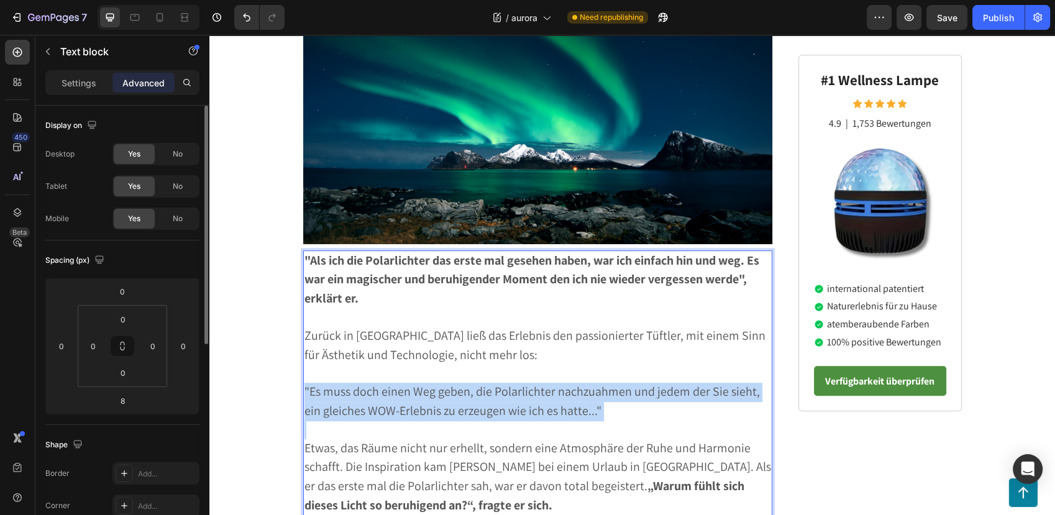
click at [532, 383] on span ""Es muss doch einen Weg geben, die Polarlichter nachzuahmen und jedem der Sie s…" at bounding box center [531, 400] width 455 height 35
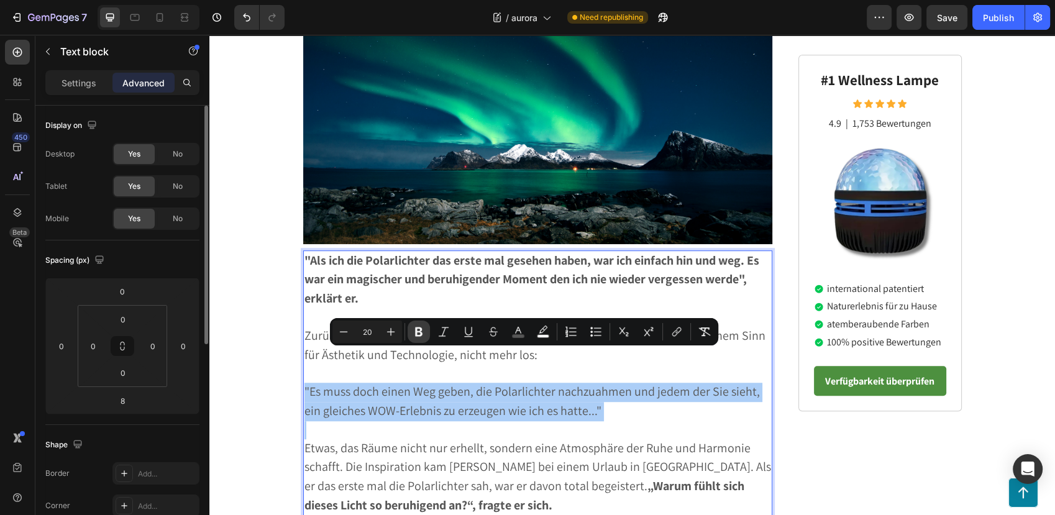
click at [409, 324] on button "Bold" at bounding box center [418, 331] width 22 height 22
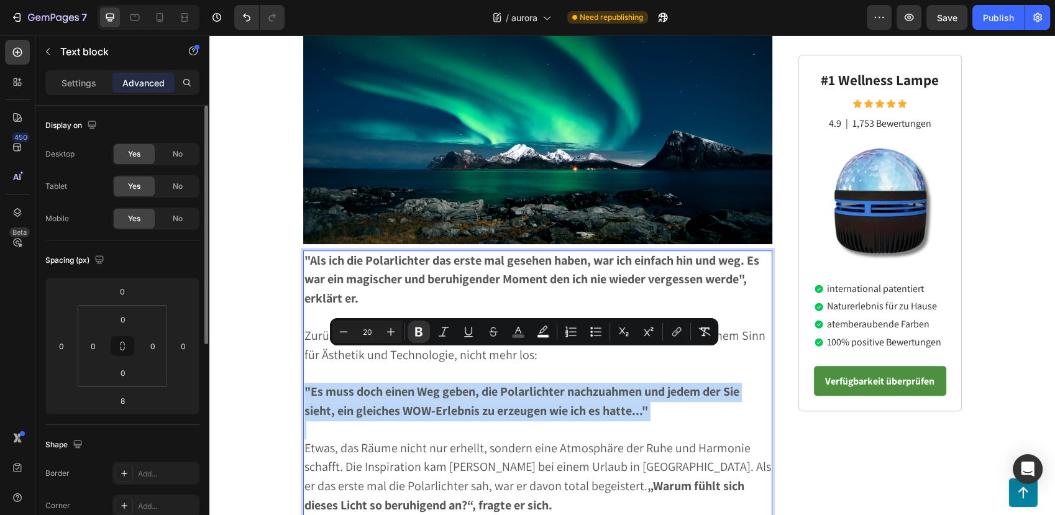
click at [429, 383] on strong ""Es muss doch einen Weg geben, die Polarlichter nachzuahmen und jedem der Sie s…" at bounding box center [521, 400] width 435 height 35
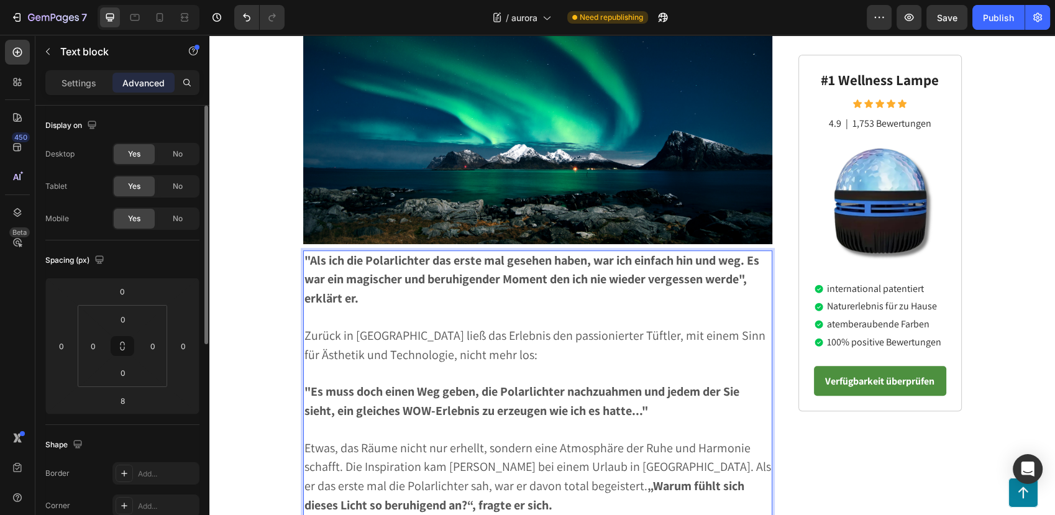
scroll to position [897, 0]
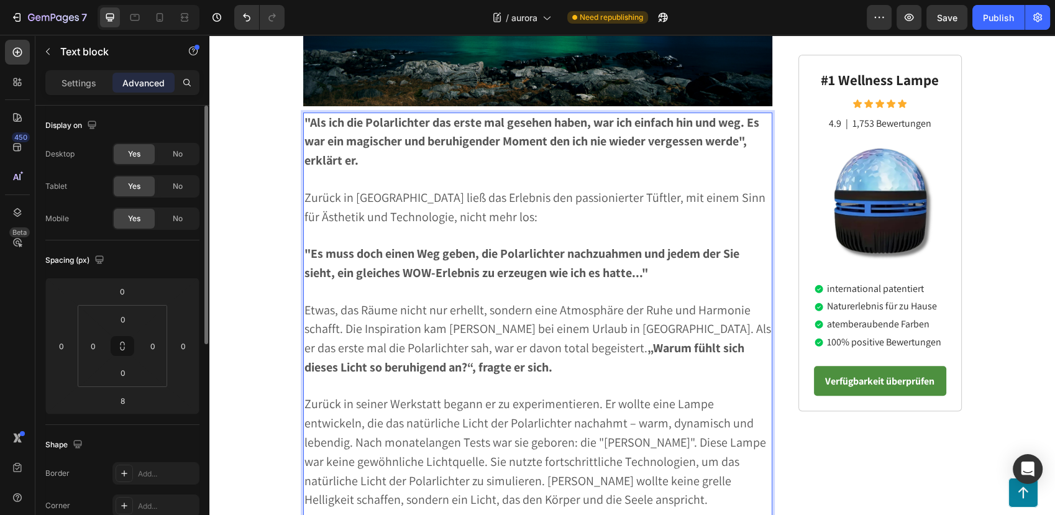
click at [303, 272] on div ""Als ich die Polarlichter das erste mal gesehen haben, war ich einfach hin und …" at bounding box center [538, 341] width 470 height 458
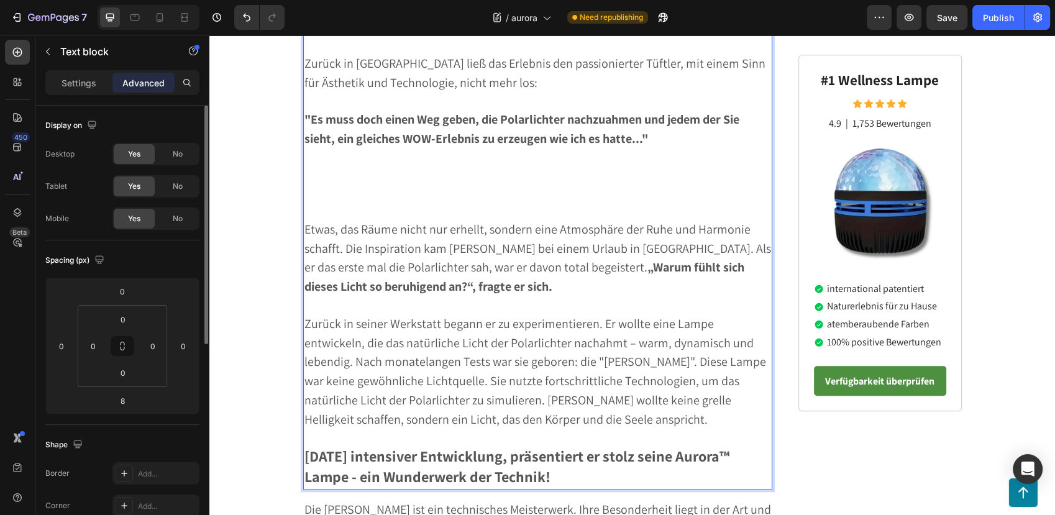
scroll to position [1035, 0]
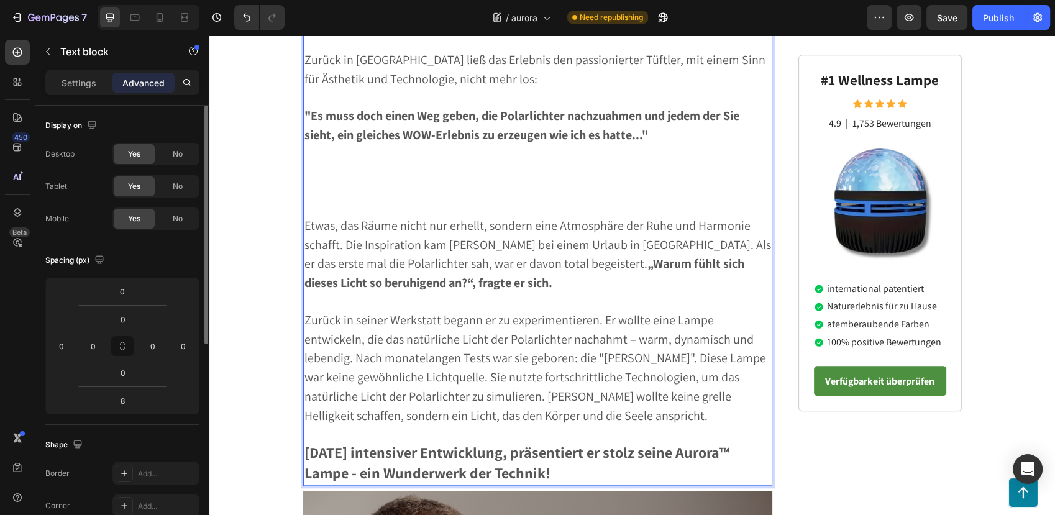
click at [314, 163] on p "Rich Text Editor. Editing area: main" at bounding box center [537, 172] width 467 height 18
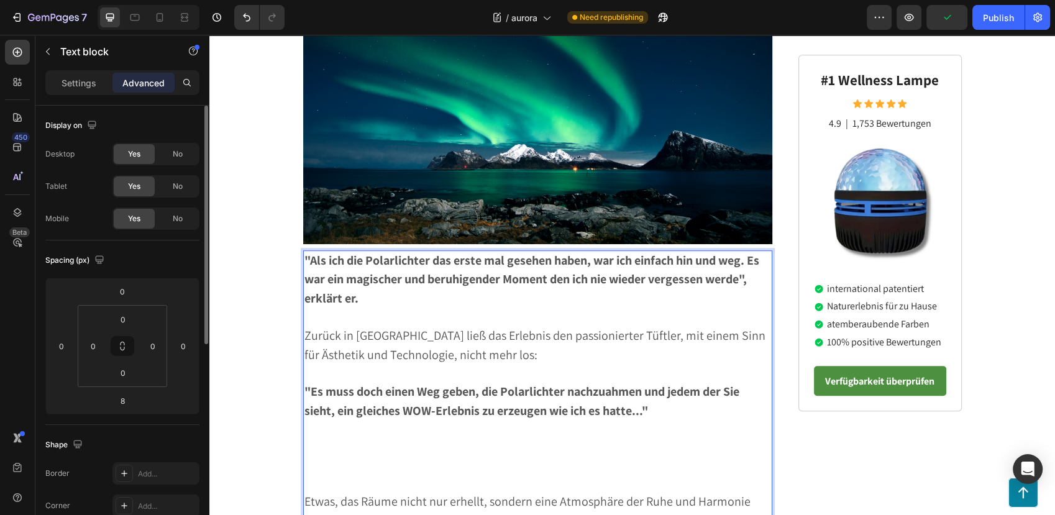
scroll to position [966, 0]
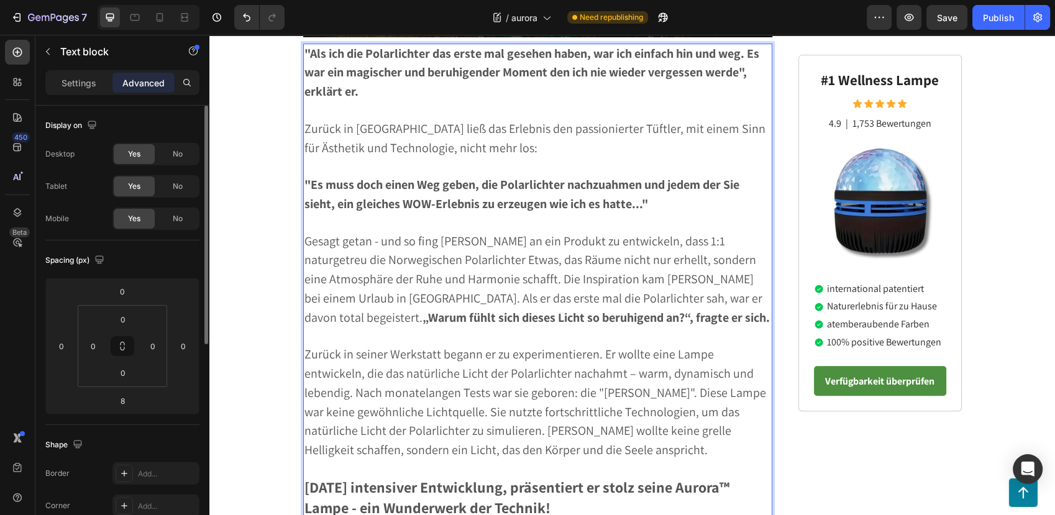
click at [388, 233] on span "Gesagt getan - und so fing [PERSON_NAME] an ein Produkt zu entwickeln, dass 1:1…" at bounding box center [536, 279] width 465 height 93
click at [518, 233] on span "Gesagt getan - und so fing [PERSON_NAME] an ein Produkt zu entwickeln, dass 1:1…" at bounding box center [536, 279] width 465 height 93
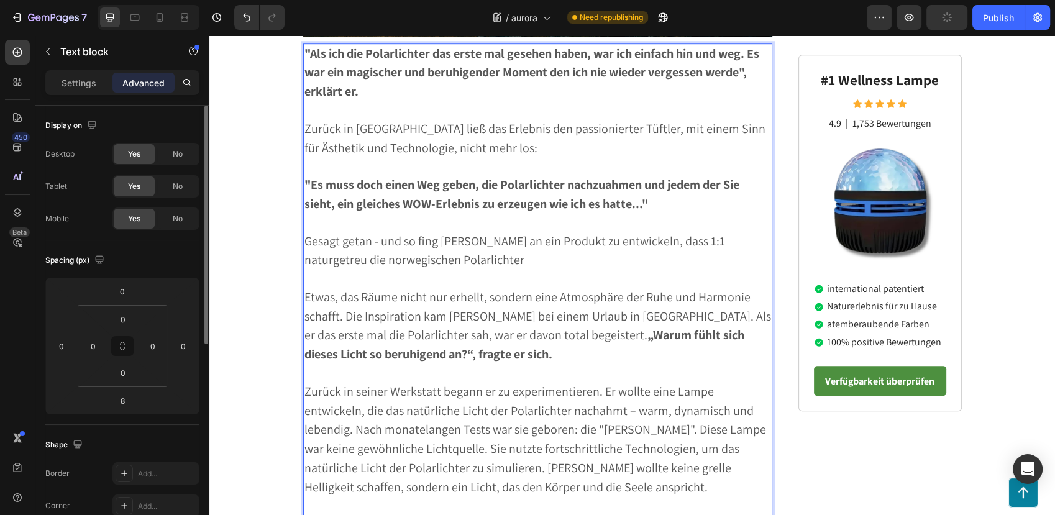
click at [576, 232] on p "Gesagt getan - und so fing [PERSON_NAME] an ein Produkt zu entwickeln, dass 1:1…" at bounding box center [537, 251] width 467 height 39
click at [529, 233] on span "Gesagt getan - und so fing [PERSON_NAME] an ein Produkt zu entwickeln, dass 1:1…" at bounding box center [514, 250] width 420 height 35
click at [716, 232] on p "Gesagt getan - und so fing [PERSON_NAME] an, ein Produkt zu entwickeln, dass 1:…" at bounding box center [537, 251] width 467 height 39
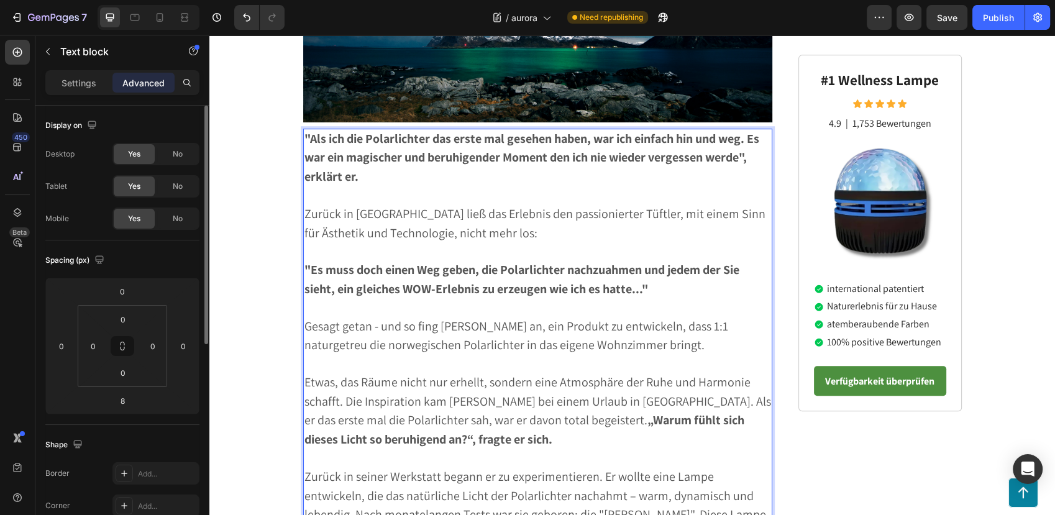
scroll to position [897, 0]
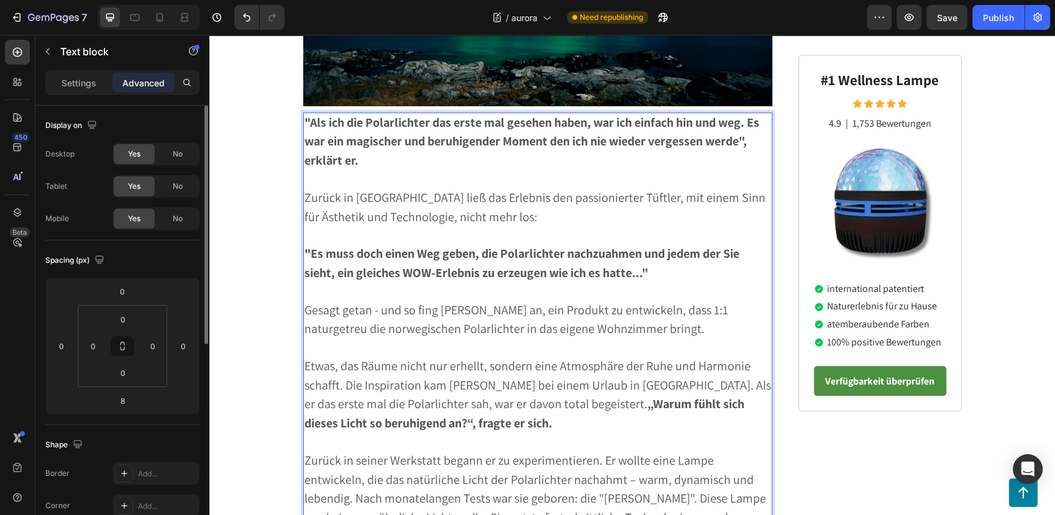
click at [303, 219] on div ""Als ich die Polarlichter das erste mal gesehen haben, war ich einfach hin und …" at bounding box center [538, 369] width 470 height 514
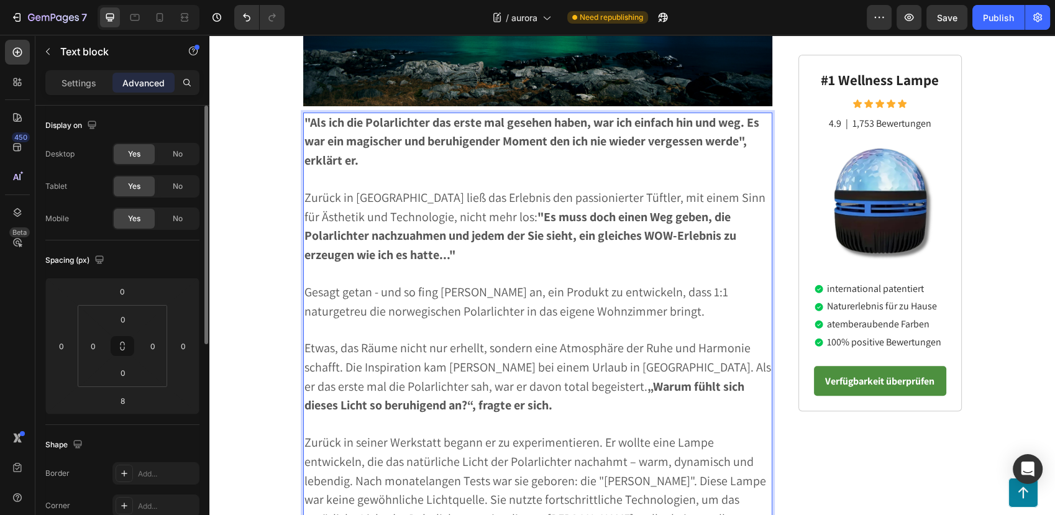
click at [678, 284] on span "Gesagt getan - und so fing [PERSON_NAME] an, ein Produkt zu entwickeln, dass 1:…" at bounding box center [516, 301] width 424 height 35
click at [696, 283] on p "Gesagt getan - und so fing [PERSON_NAME] an, ein Produkt zu entwickeln, dass 1:…" at bounding box center [537, 302] width 467 height 39
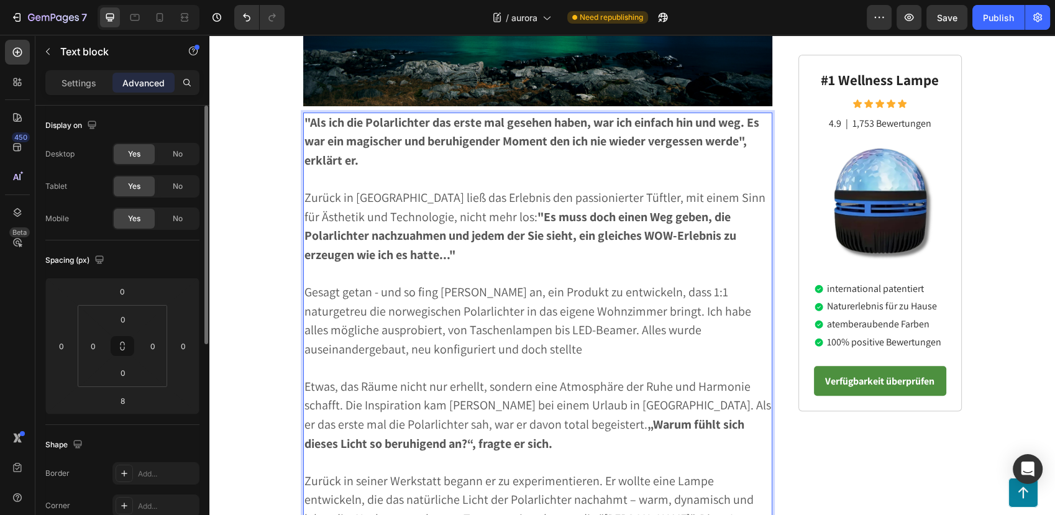
click at [519, 209] on strong ""Es muss doch einen Weg geben, die Polarlichter nachzuahmen und jedem der Sie s…" at bounding box center [520, 236] width 432 height 55
click at [605, 315] on p "Gesagt getan - und so fing [PERSON_NAME] an, ein Produkt zu entwickeln, dass 1:…" at bounding box center [537, 321] width 467 height 76
click at [606, 360] on p "Rich Text Editor. Editing area: main" at bounding box center [537, 369] width 467 height 18
click at [514, 319] on span "Gesagt getan - und so fing [PERSON_NAME] an, ein Produkt zu entwickeln, dass 1:…" at bounding box center [527, 320] width 447 height 73
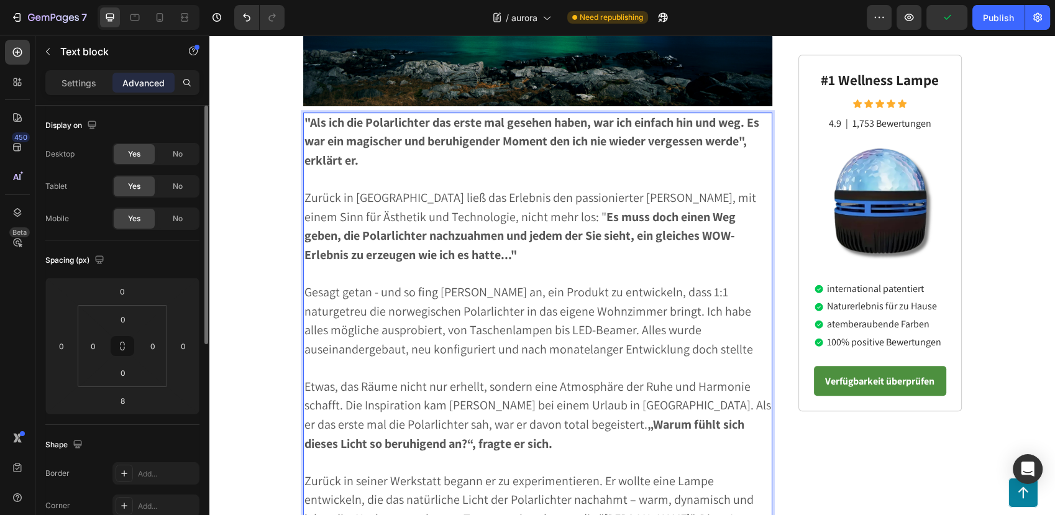
click at [730, 311] on span "Gesagt getan - und so fing [PERSON_NAME] an, ein Produkt zu entwickeln, dass 1:…" at bounding box center [528, 320] width 448 height 73
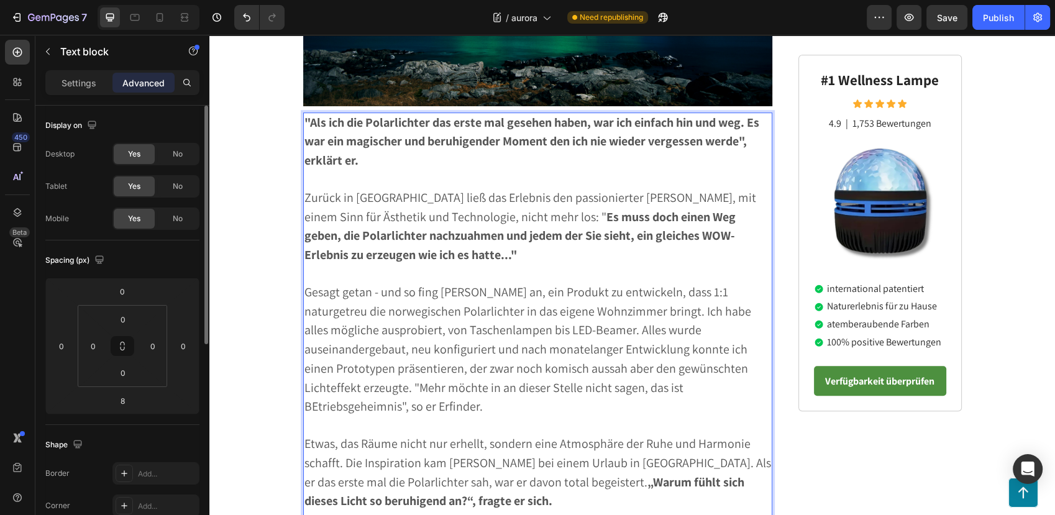
click at [309, 374] on span "Gesagt getan - und so fing [PERSON_NAME] an, ein Produkt zu entwickeln, dass 1:…" at bounding box center [527, 349] width 447 height 131
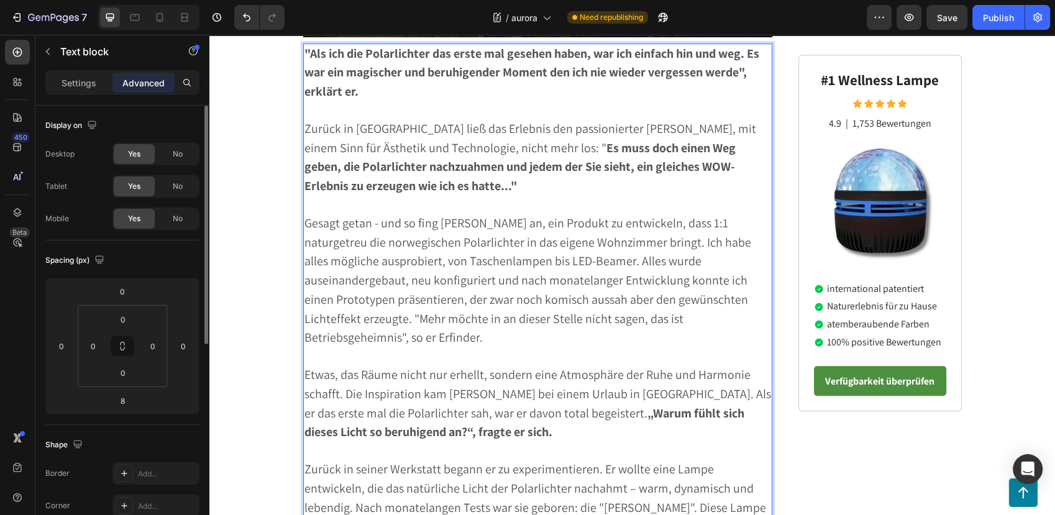
click at [347, 366] on span "Etwas, das Räume nicht nur erhellt, sondern eine Atmosphäre der Ruhe und Harmon…" at bounding box center [537, 402] width 466 height 73
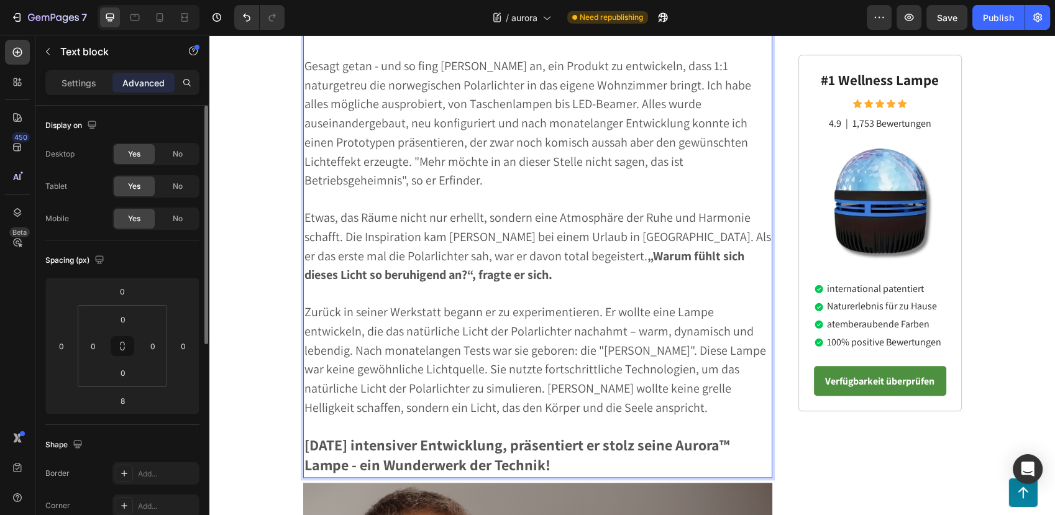
scroll to position [1173, 0]
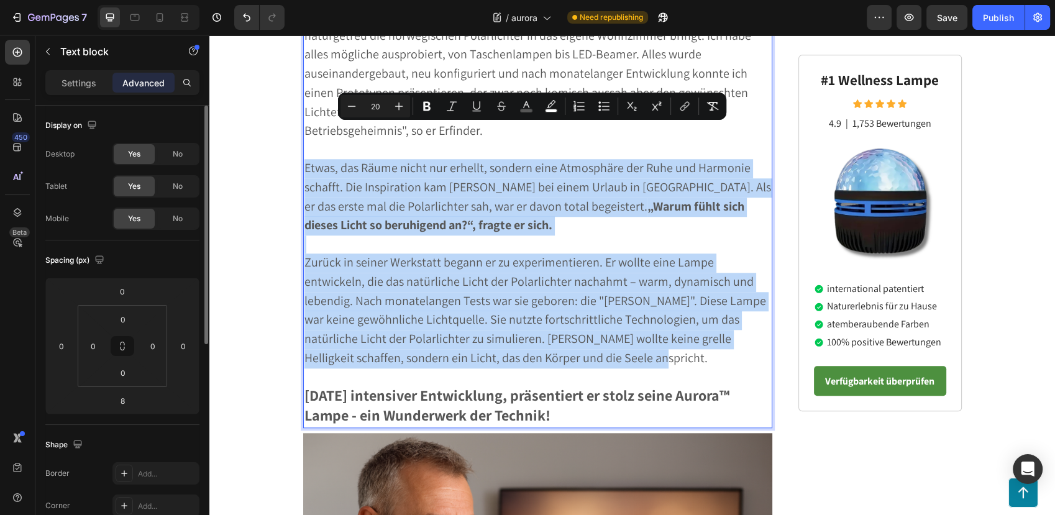
drag, startPoint x: 301, startPoint y: 135, endPoint x: 628, endPoint y: 327, distance: 378.9
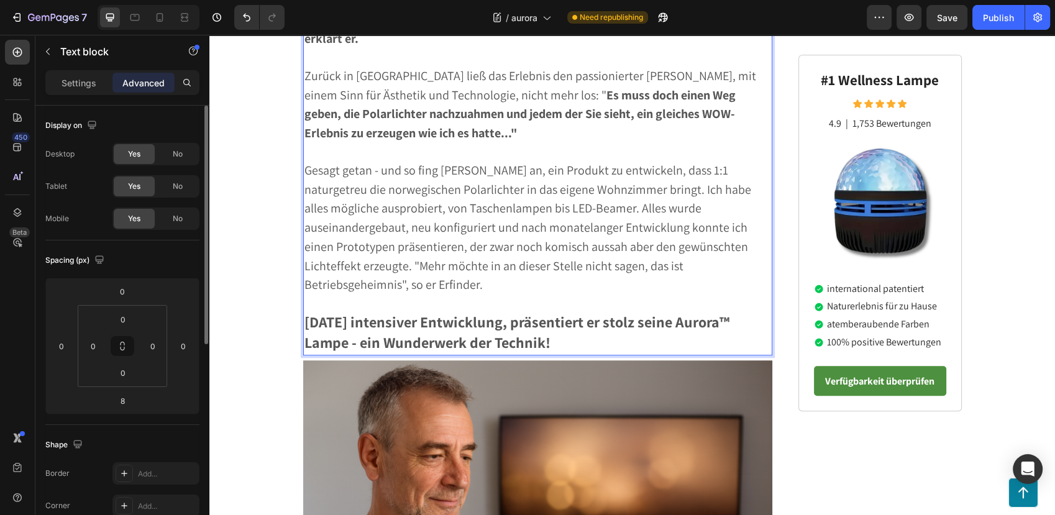
scroll to position [1035, 0]
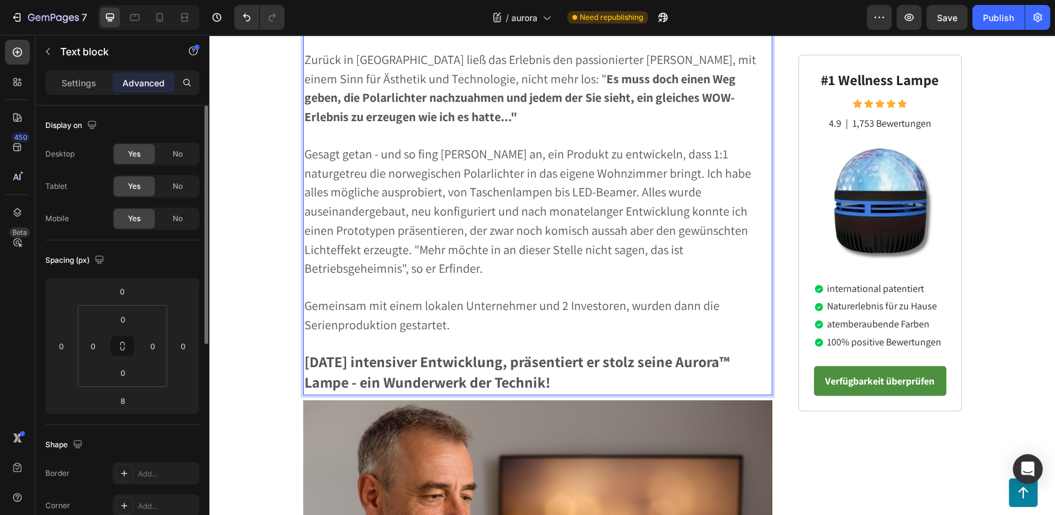
click at [305, 352] on strong "[DATE] intensiver Entwicklung, präsentiert er stolz seine Aurora™ Lampe - ein W…" at bounding box center [516, 372] width 425 height 40
drag, startPoint x: 302, startPoint y: 330, endPoint x: 567, endPoint y: 335, distance: 264.6
click at [567, 352] on strong "[DATE] intensiver Entwicklung, präsentiert er stolz seine Aurora™ Lampe - ein W…" at bounding box center [516, 372] width 425 height 40
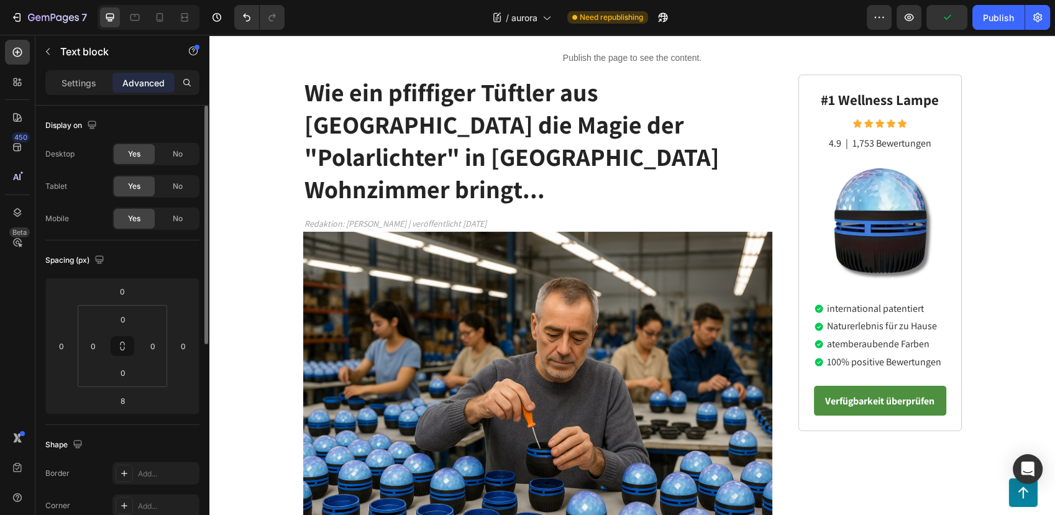
scroll to position [0, 0]
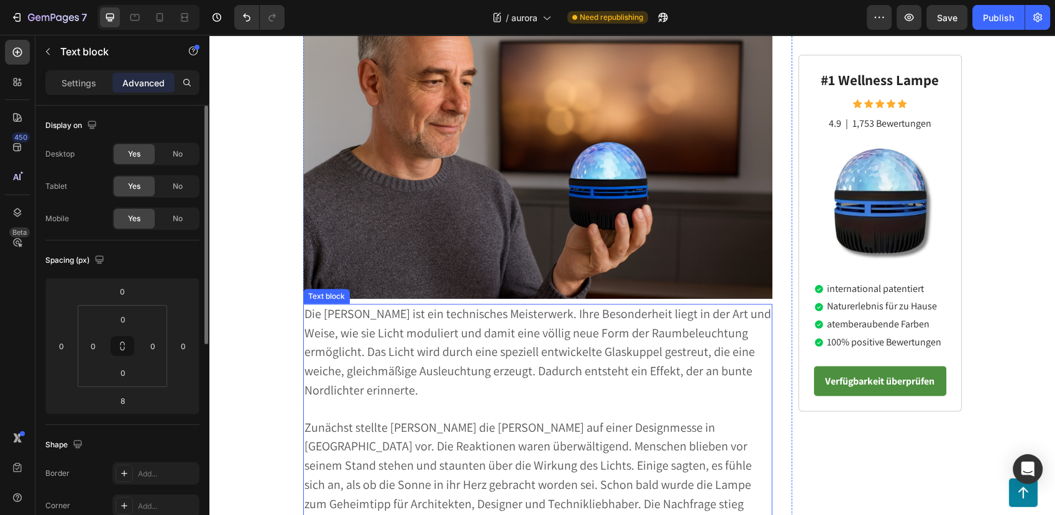
click at [476, 306] on span "Die [PERSON_NAME] ist ein technisches Meisterwerk. Ihre Besonderheit liegt in d…" at bounding box center [537, 352] width 466 height 93
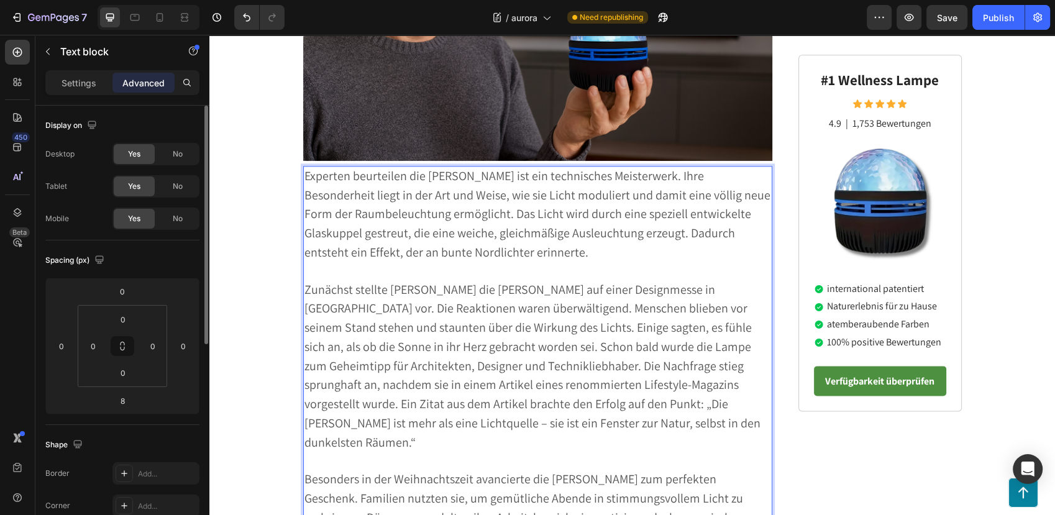
click at [500, 168] on span "Experten beurteilen die [PERSON_NAME] ist ein technisches Meisterwerk. Ihre Bes…" at bounding box center [537, 214] width 466 height 93
click at [451, 216] on span "Experten beurteilen die [PERSON_NAME] als ein echtes technisches Meisterwerk. I…" at bounding box center [537, 214] width 466 height 93
click at [594, 208] on span "Experten beurteilen die [PERSON_NAME] als ein echtes technisches Meisterwerk. I…" at bounding box center [537, 214] width 466 height 93
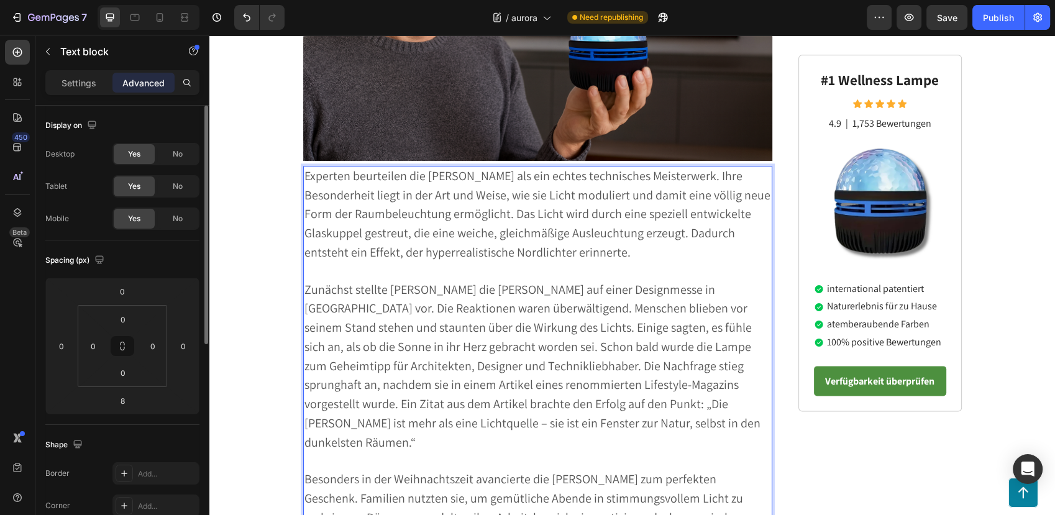
click at [587, 223] on span "Experten beurteilen die [PERSON_NAME] als ein echtes technisches Meisterwerk. I…" at bounding box center [537, 214] width 466 height 93
click at [583, 212] on span "Experten beurteilen die [PERSON_NAME] als ein echtes technisches Meisterwerk. I…" at bounding box center [537, 214] width 466 height 93
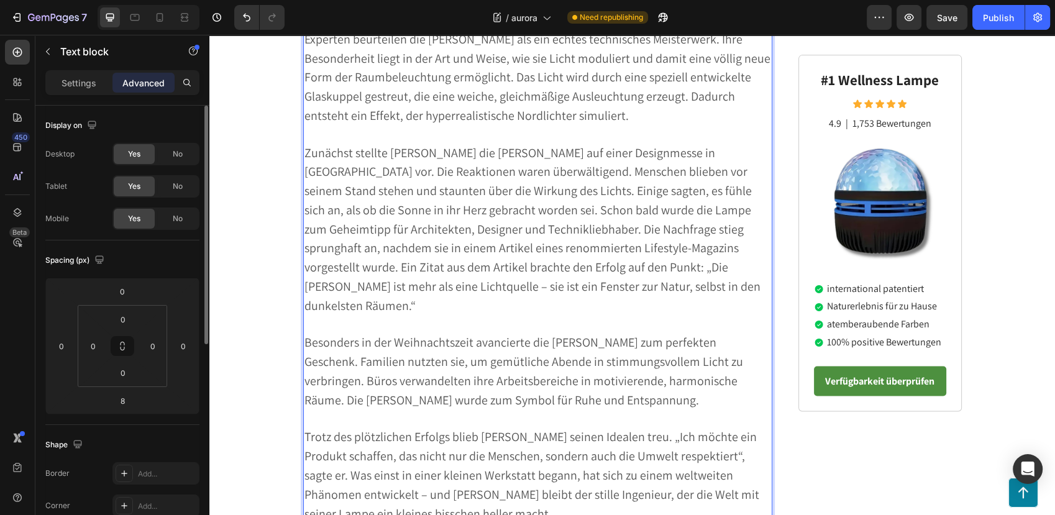
scroll to position [1725, 0]
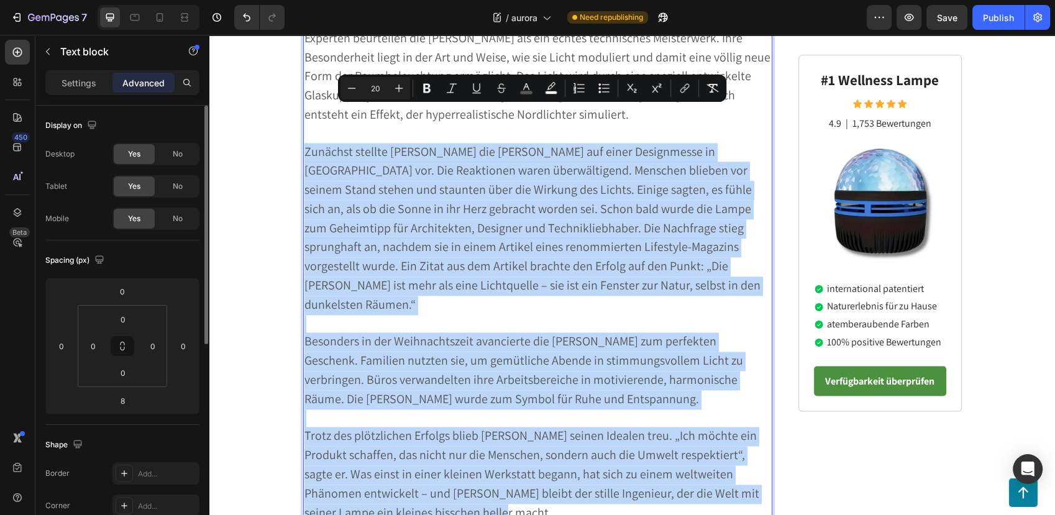
drag, startPoint x: 299, startPoint y: 117, endPoint x: 582, endPoint y: 452, distance: 438.9
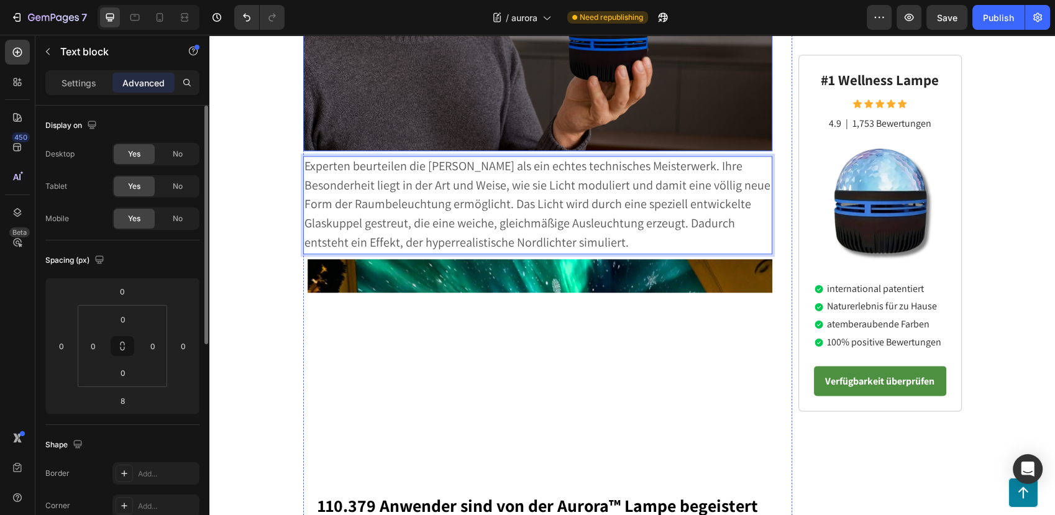
scroll to position [1656, 0]
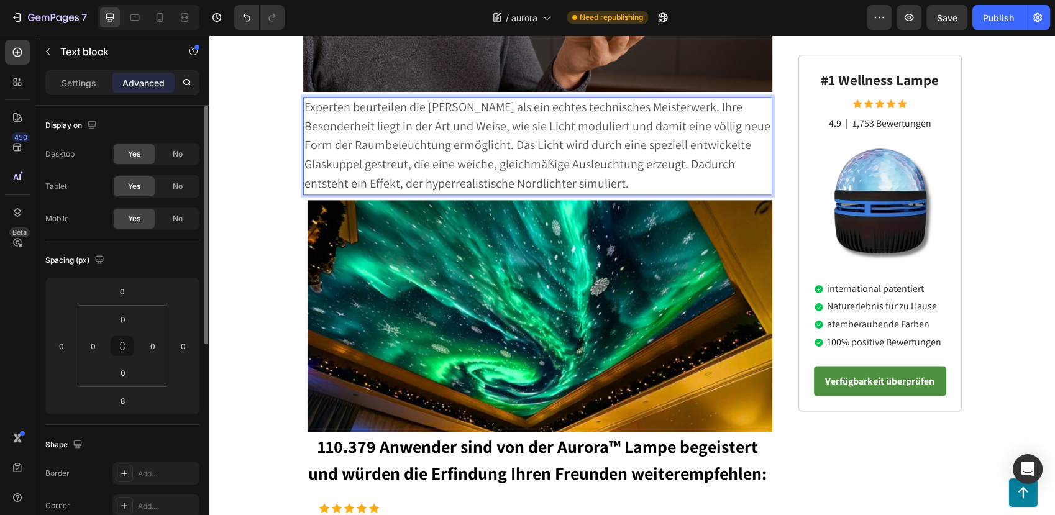
click at [502, 107] on span "Experten beurteilen die [PERSON_NAME] als ein echtes technisches Meisterwerk. I…" at bounding box center [537, 145] width 466 height 93
click at [615, 140] on span "Experten beurteilen die [PERSON_NAME] als ein echtes technisches Meisterwerk. I…" at bounding box center [537, 145] width 466 height 93
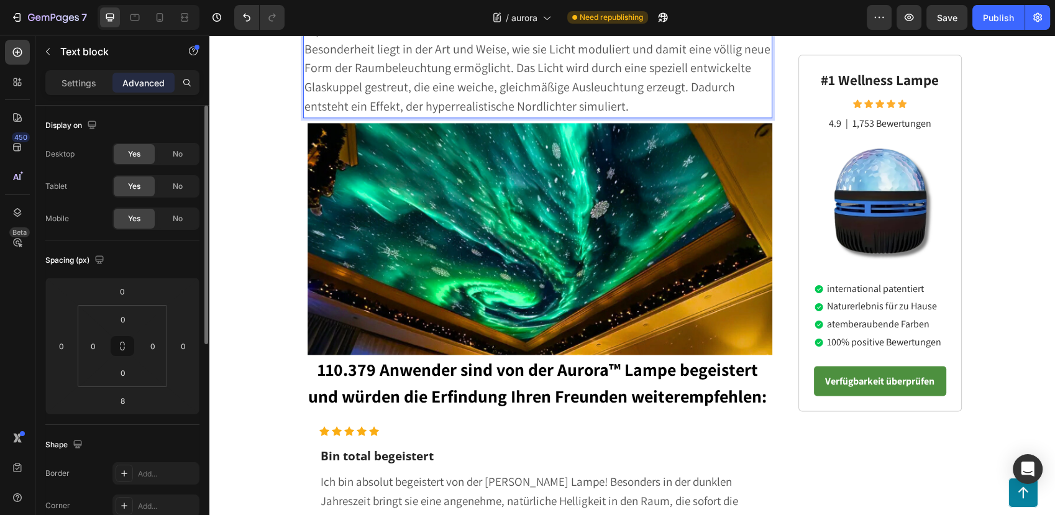
scroll to position [1863, 0]
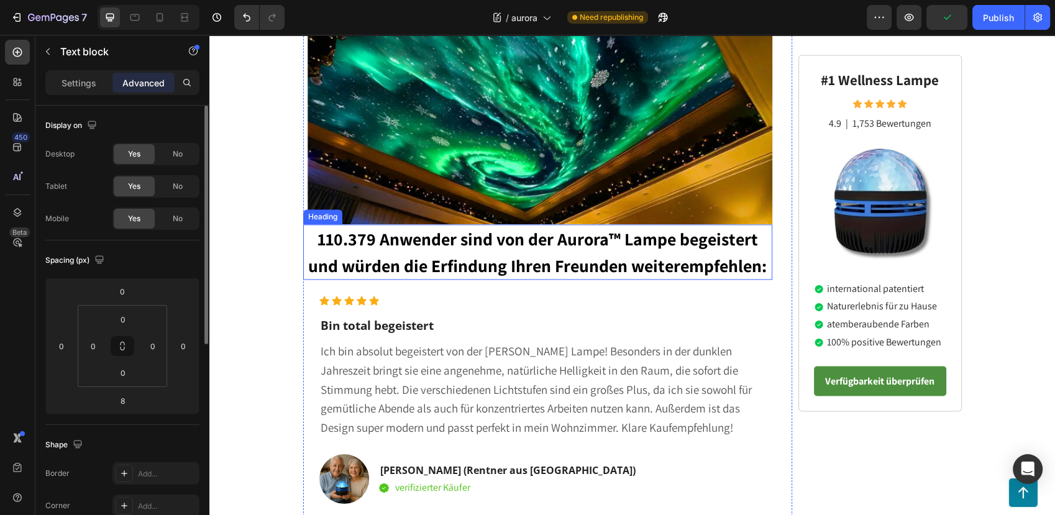
click at [320, 224] on h2 "110.379 Anwender sind von der Aurora™ Lampe begeistert und würden die Erfindung…" at bounding box center [538, 251] width 470 height 55
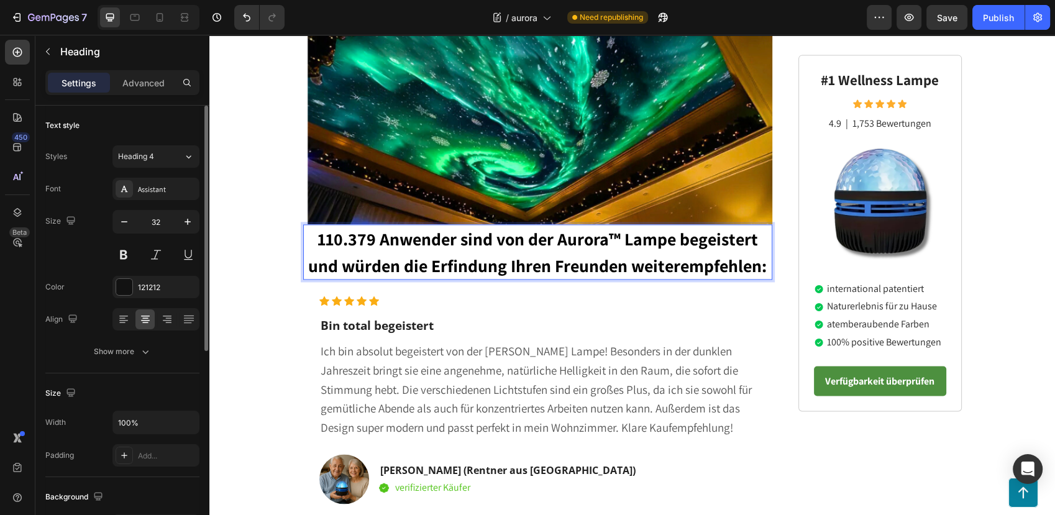
click at [340, 227] on strong "110.379 Anwender sind von der Aurora™ Lampe begeistert und würden die Erfindung…" at bounding box center [537, 252] width 458 height 50
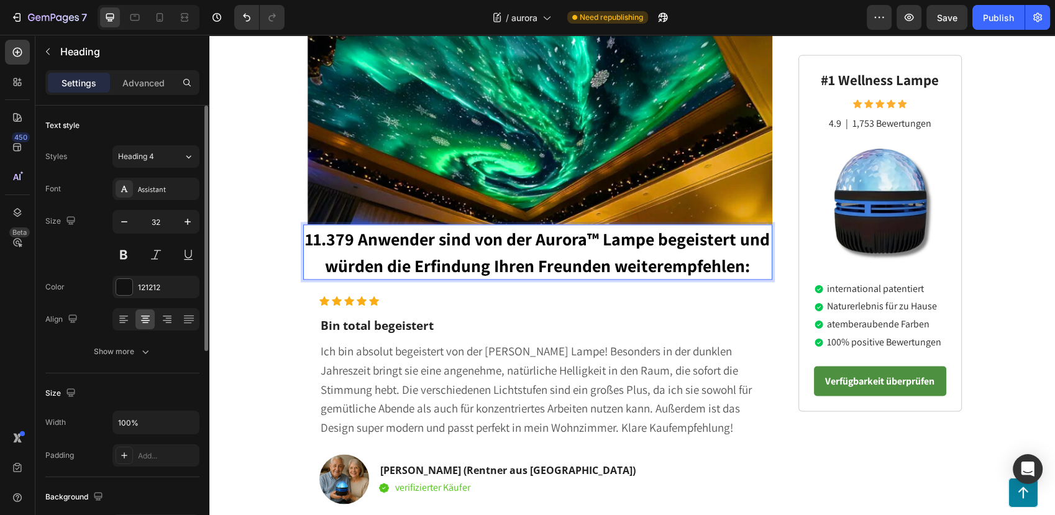
click at [393, 227] on strong "11.379 Anwender sind von der Aurora™ Lampe begeistert und würden die Erfindung …" at bounding box center [537, 252] width 465 height 50
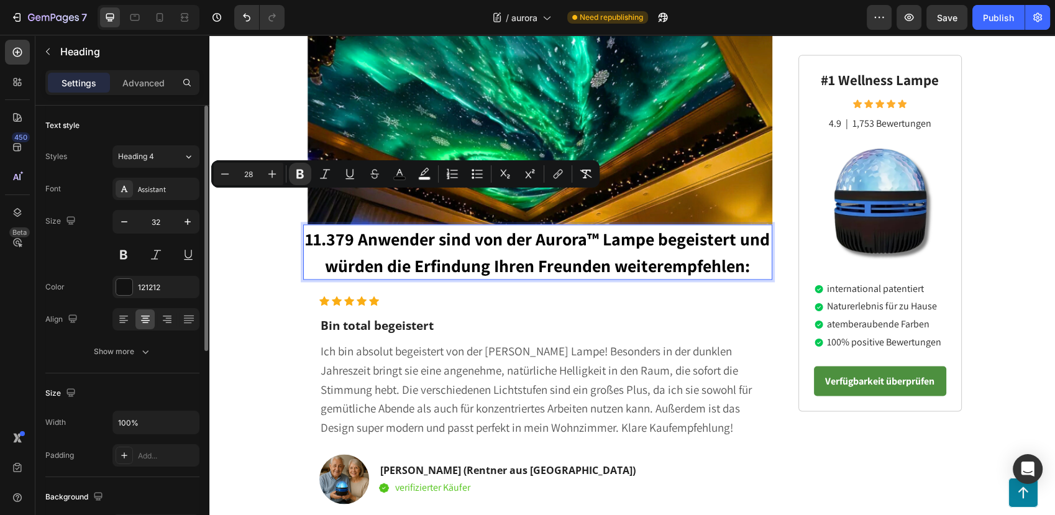
click at [411, 230] on strong "11.379 Anwender sind von der Aurora™ Lampe begeistert und würden die Erfindung …" at bounding box center [537, 252] width 465 height 50
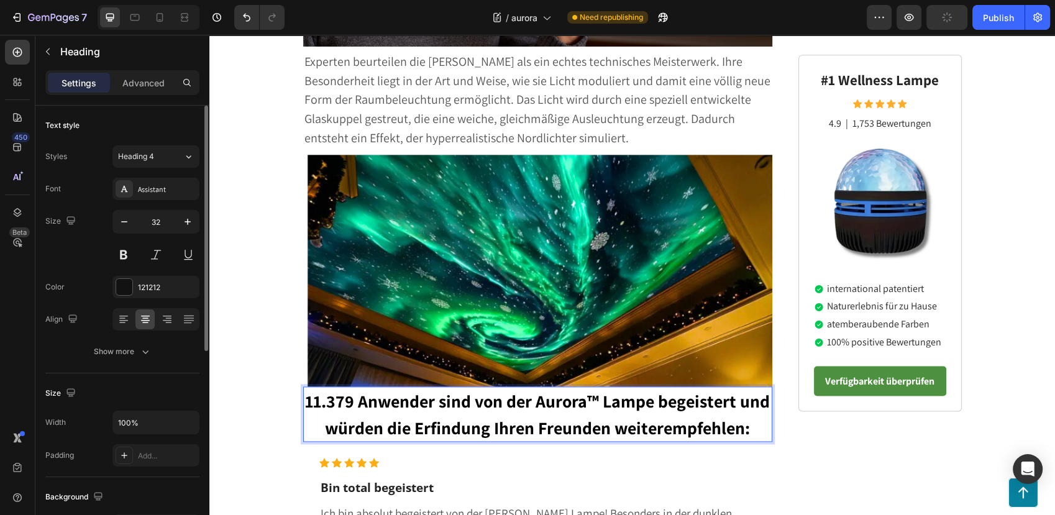
scroll to position [1587, 0]
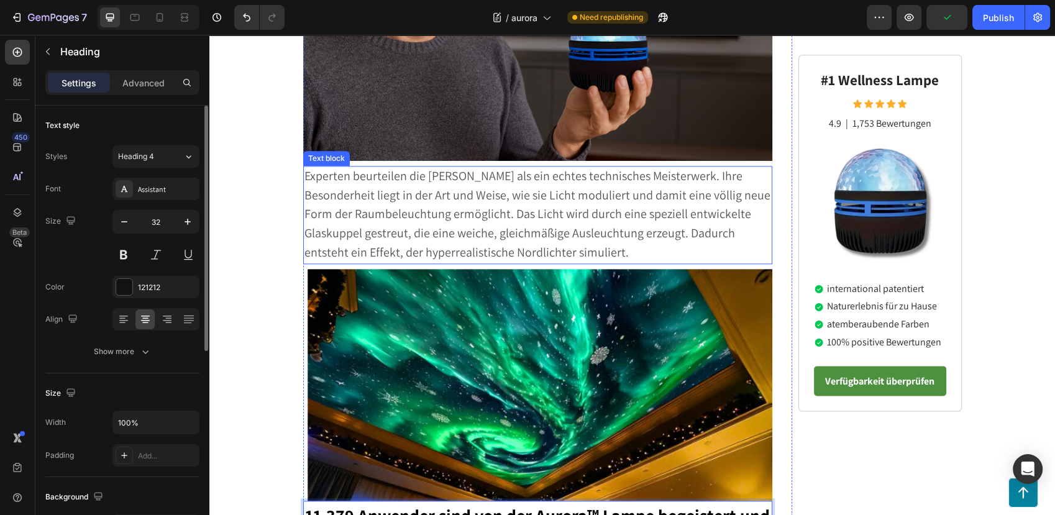
click at [556, 183] on span "Experten beurteilen die [PERSON_NAME] als ein echtes technisches Meisterwerk. I…" at bounding box center [537, 214] width 466 height 93
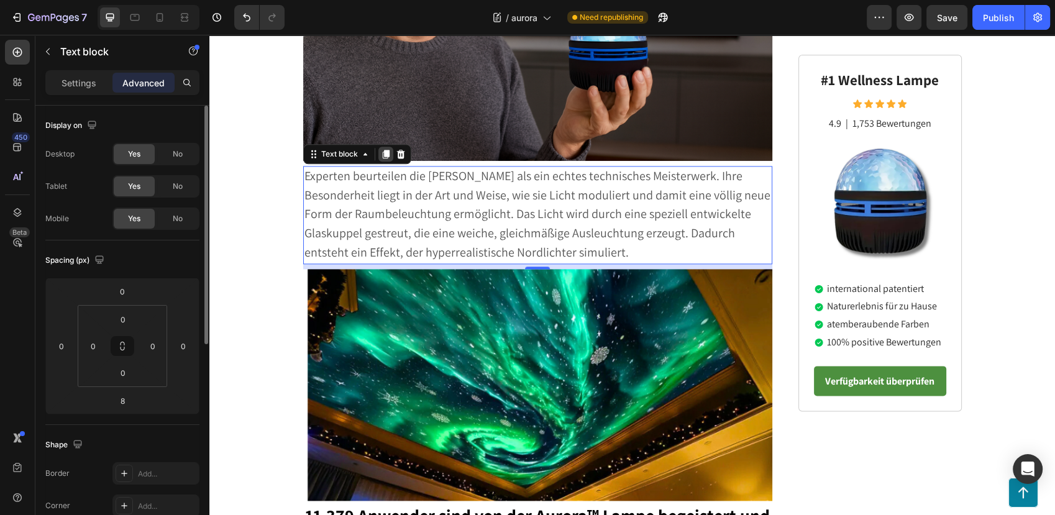
click at [382, 150] on icon at bounding box center [385, 154] width 7 height 9
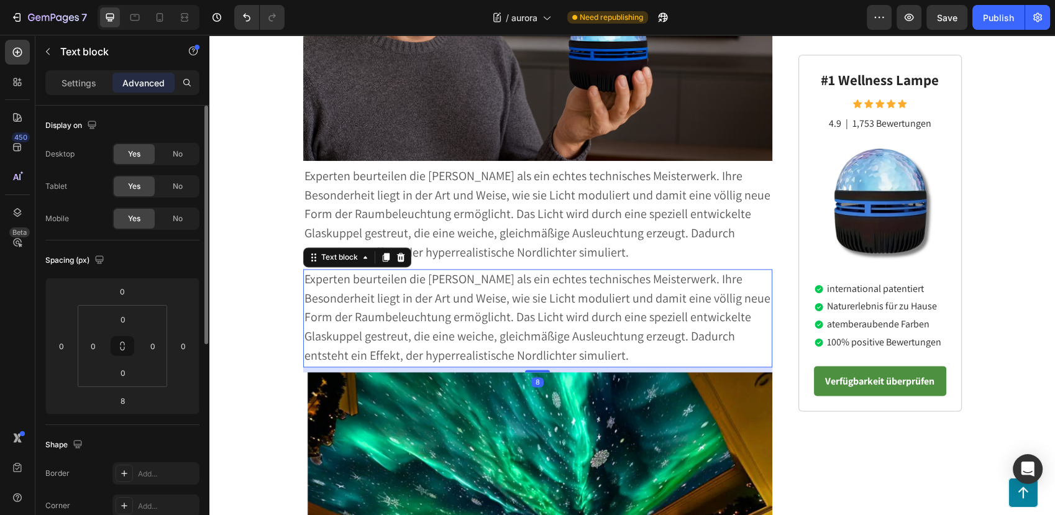
scroll to position [1725, 0]
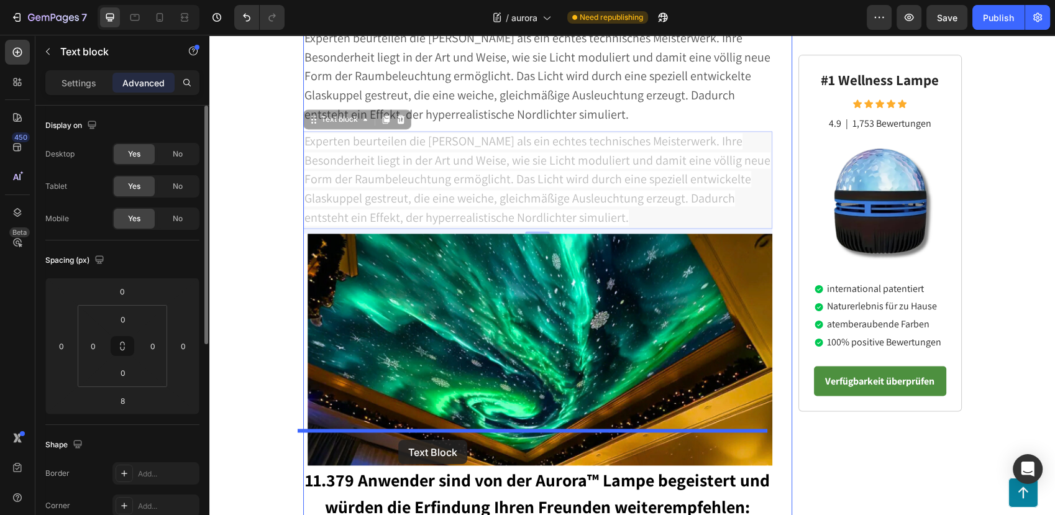
drag, startPoint x: 338, startPoint y: 84, endPoint x: 398, endPoint y: 440, distance: 360.3
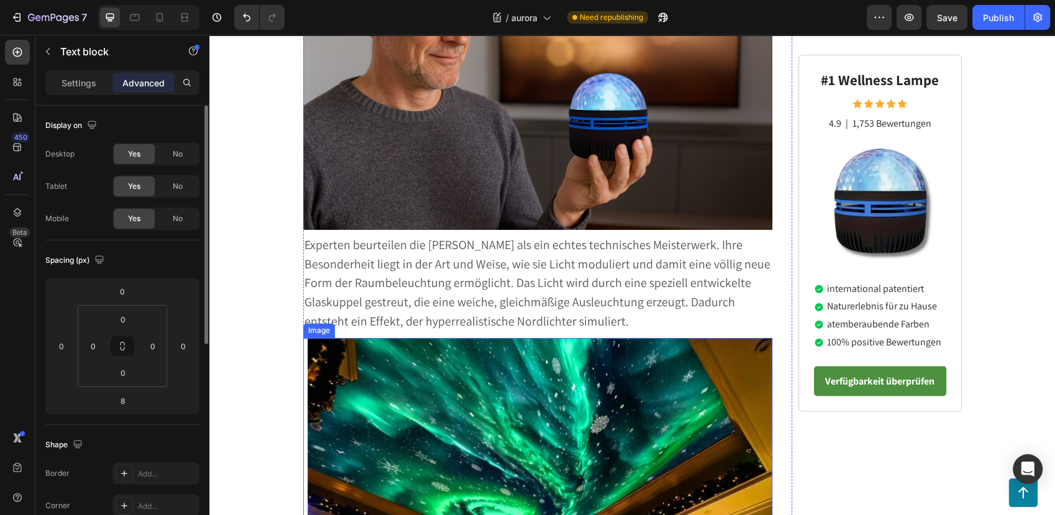
scroll to position [1794, 0]
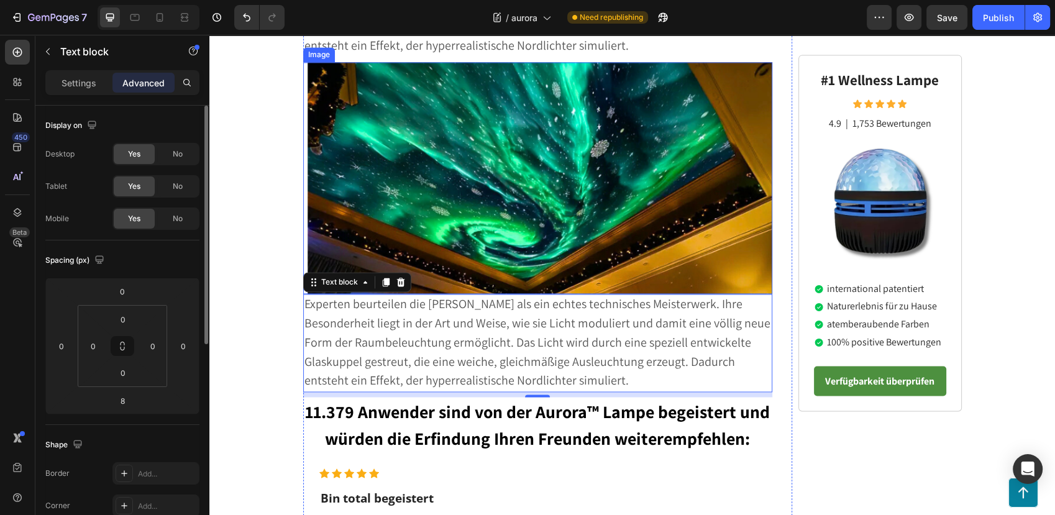
click at [518, 296] on span "Experten beurteilen die [PERSON_NAME] als ein echtes technisches Meisterwerk. I…" at bounding box center [537, 342] width 466 height 93
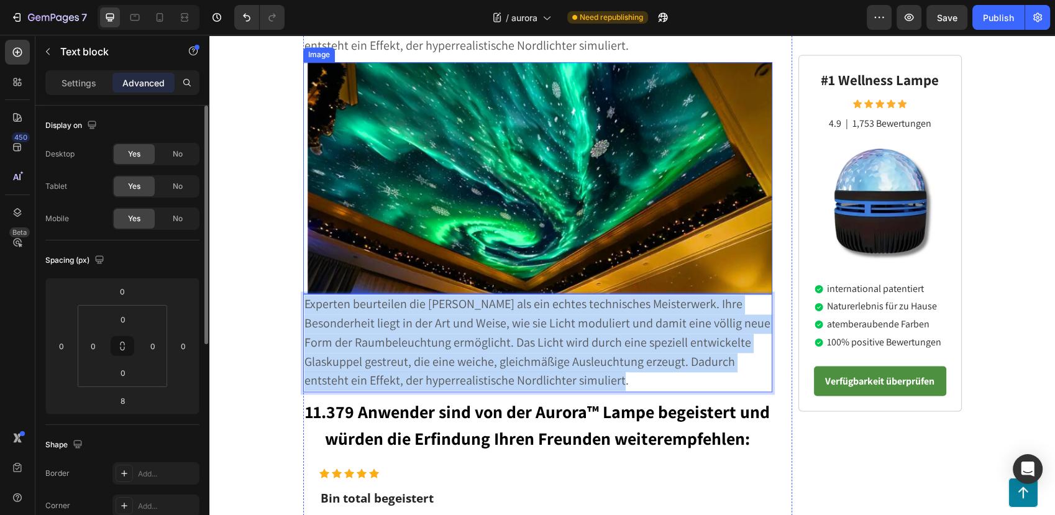
click at [518, 296] on span "Experten beurteilen die [PERSON_NAME] als ein echtes technisches Meisterwerk. I…" at bounding box center [537, 342] width 466 height 93
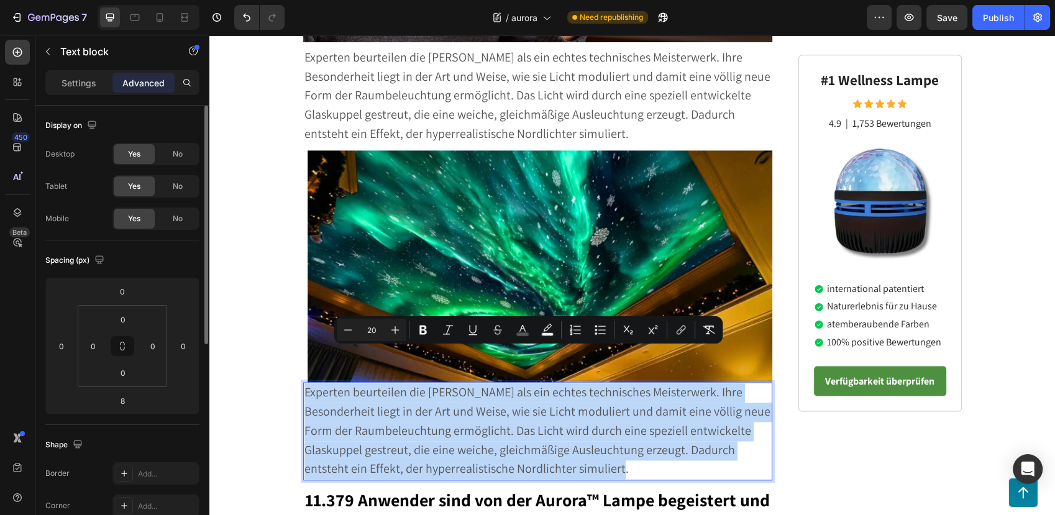
scroll to position [1707, 0]
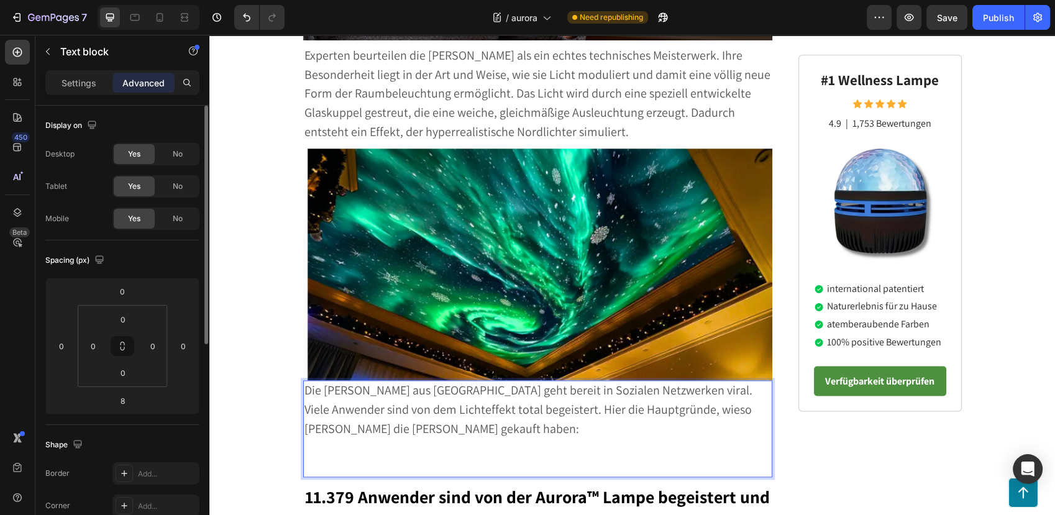
click at [339, 456] on p "Rich Text Editor. Editing area: main" at bounding box center [537, 465] width 467 height 19
click at [312, 456] on p "Rich Text Editor. Editing area: main" at bounding box center [537, 465] width 467 height 19
click at [368, 439] on p "Rich Text Editor. Editing area: main" at bounding box center [537, 448] width 467 height 18
click at [355, 458] on p "✅" at bounding box center [537, 467] width 467 height 18
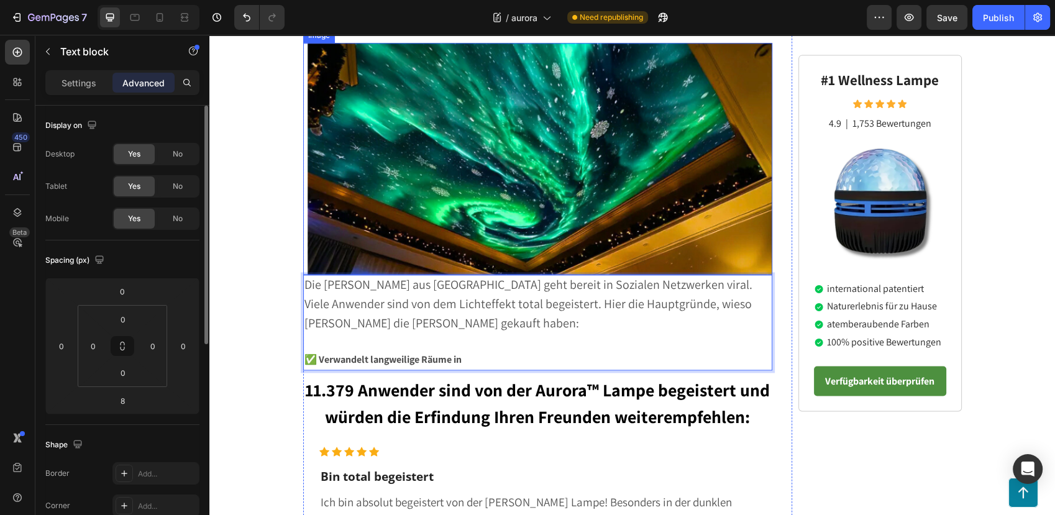
scroll to position [1823, 0]
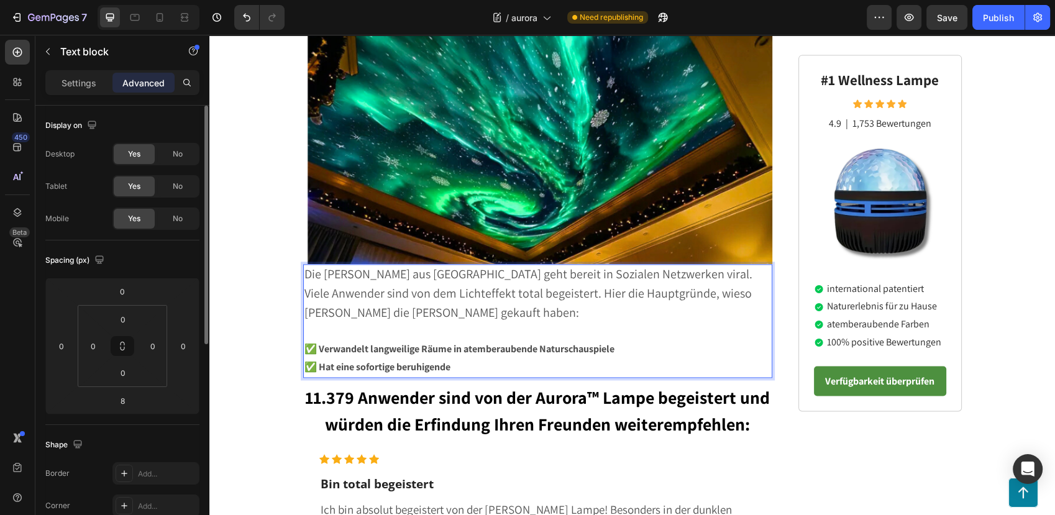
click at [344, 360] on strong "✅ Hat eine sofortige beruhigende" at bounding box center [377, 366] width 146 height 13
click at [370, 360] on strong "✅ Hat sofortige beruhigende" at bounding box center [367, 366] width 126 height 13
click at [453, 358] on p "✅ Hat sofort eine beruhigende" at bounding box center [537, 367] width 467 height 18
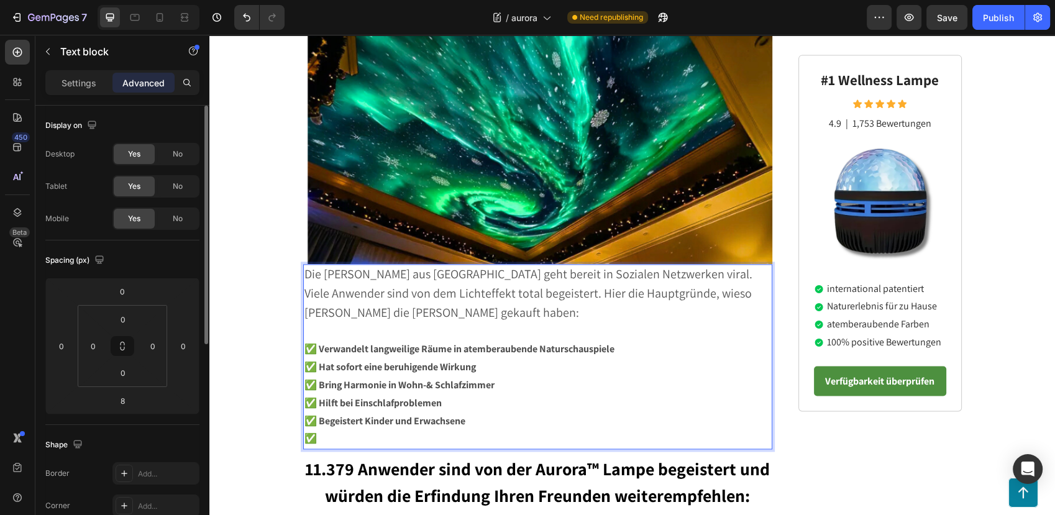
click at [569, 266] on span "Die [PERSON_NAME] aus [GEOGRAPHIC_DATA] geht bereit in Sozialen Netzwerken vira…" at bounding box center [528, 293] width 448 height 55
drag, startPoint x: 567, startPoint y: 258, endPoint x: 672, endPoint y: 260, distance: 105.0
click at [672, 266] on span "Die [PERSON_NAME] aus [GEOGRAPHIC_DATA] geht bereit in Sozialen Netzwerken vira…" at bounding box center [528, 293] width 448 height 55
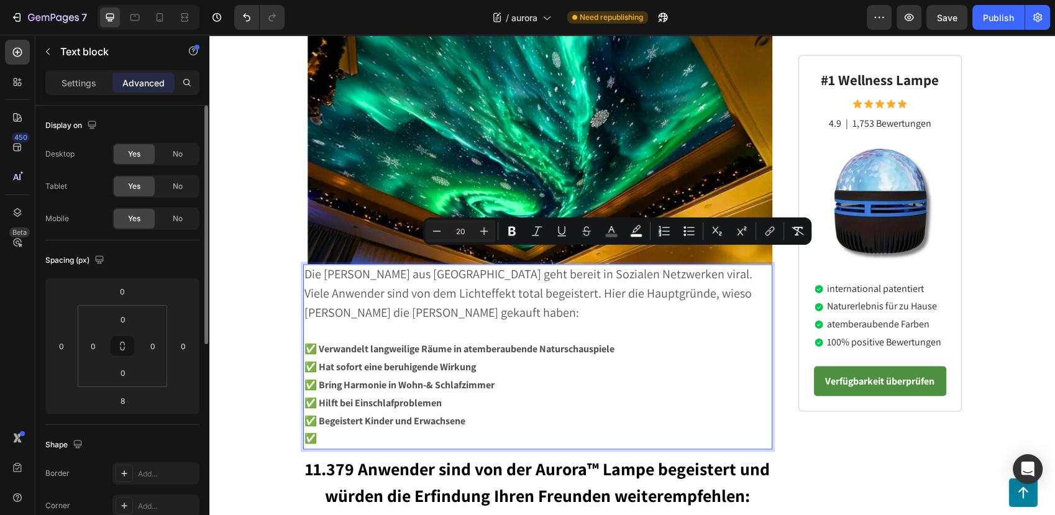
click at [567, 284] on p "Die [PERSON_NAME] aus [GEOGRAPHIC_DATA] geht bereit in Sozialen Netzwerken vira…" at bounding box center [537, 293] width 467 height 57
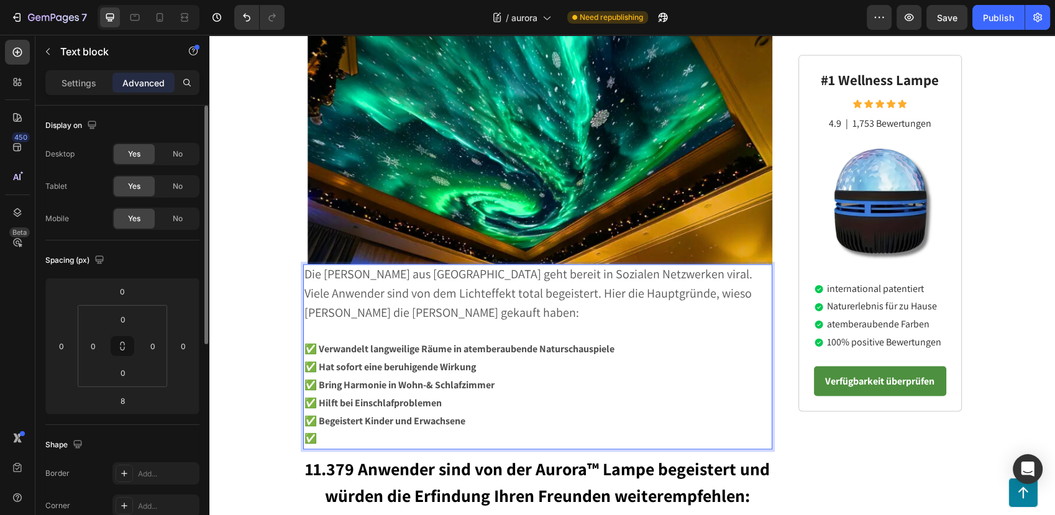
click at [368, 430] on p "✅" at bounding box center [537, 439] width 467 height 18
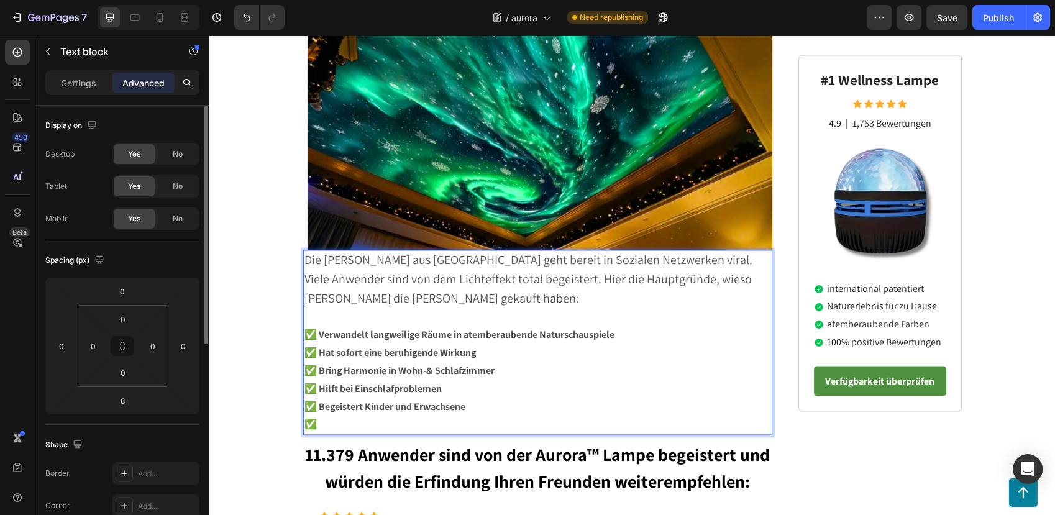
scroll to position [1837, 0]
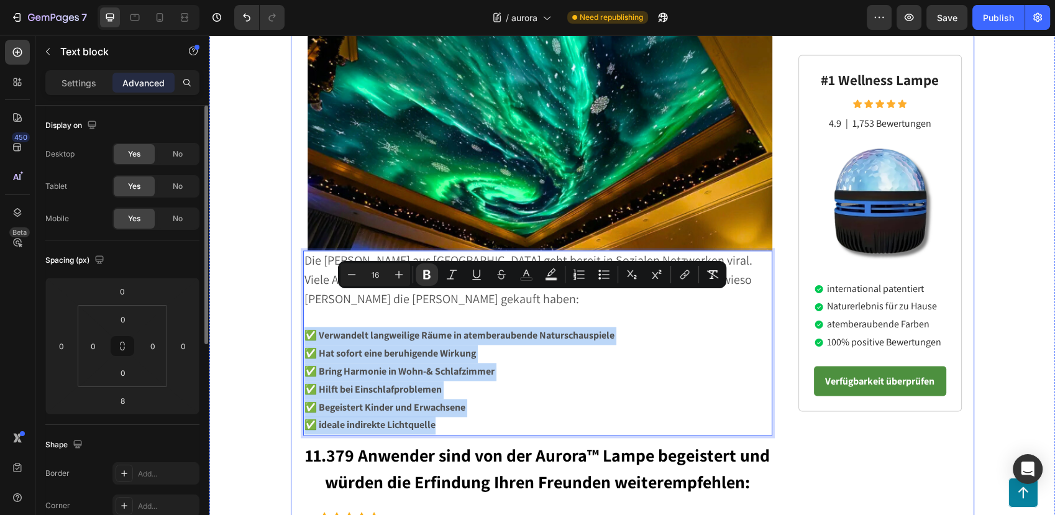
drag, startPoint x: 441, startPoint y: 391, endPoint x: 296, endPoint y: 297, distance: 172.6
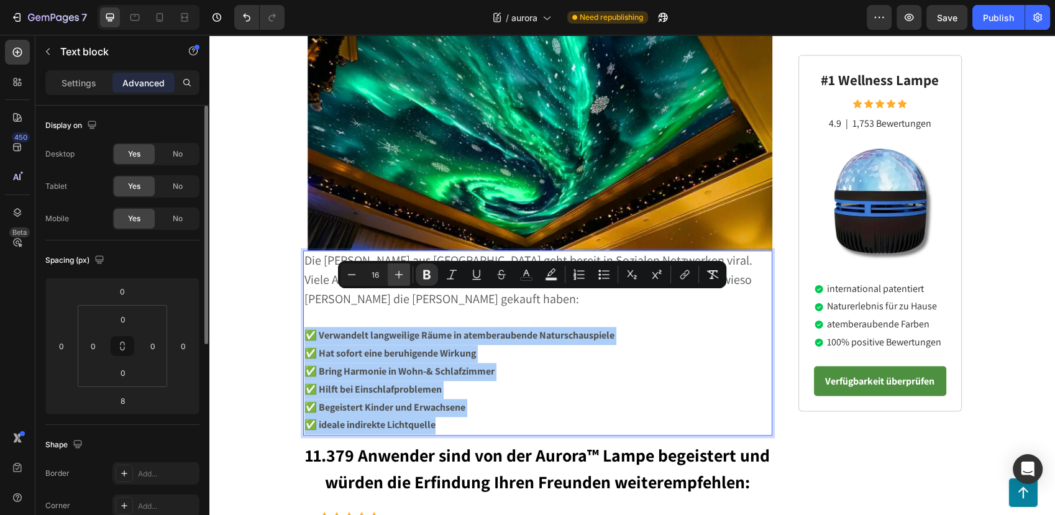
click at [402, 271] on icon "Editor contextual toolbar" at bounding box center [398, 274] width 12 height 12
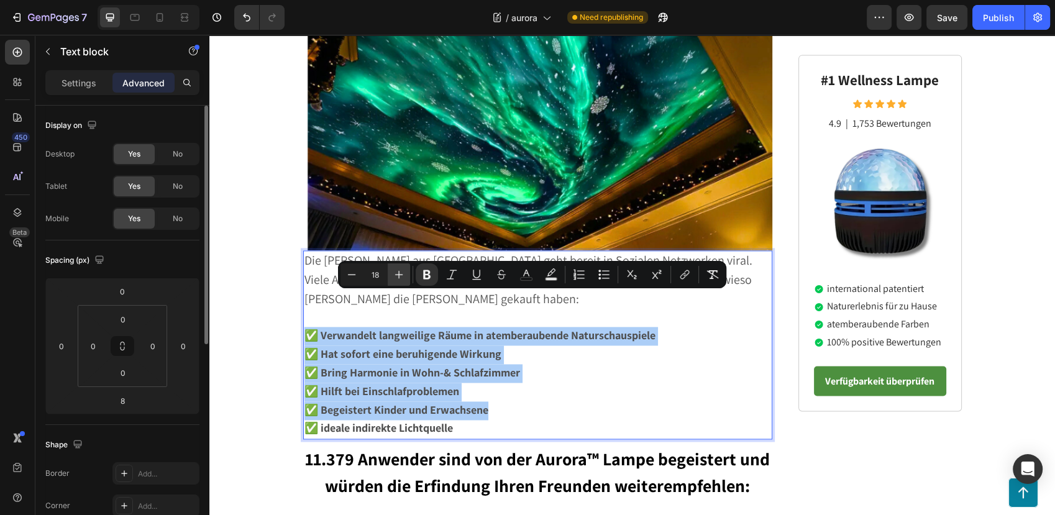
click at [402, 271] on icon "Editor contextual toolbar" at bounding box center [398, 274] width 12 height 12
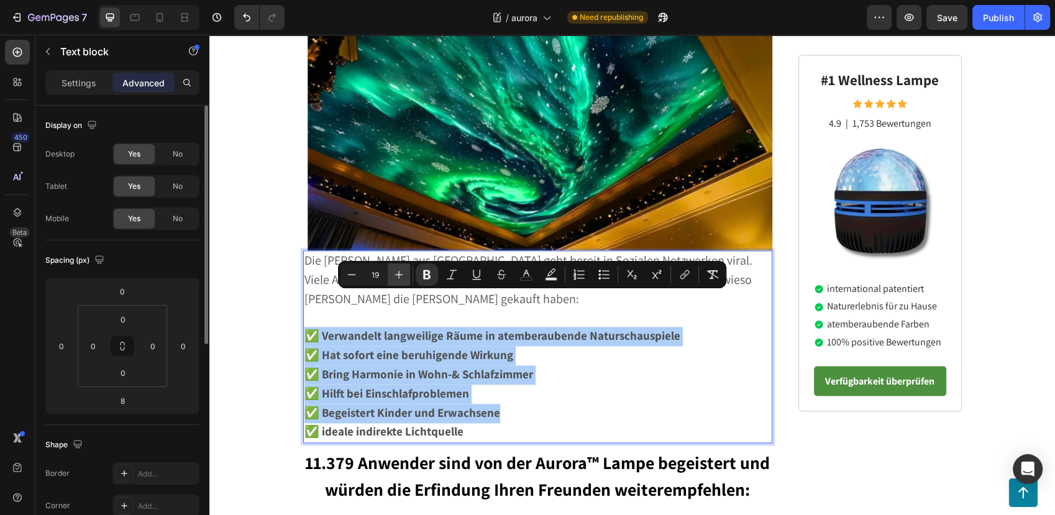
click at [402, 271] on icon "Editor contextual toolbar" at bounding box center [398, 274] width 12 height 12
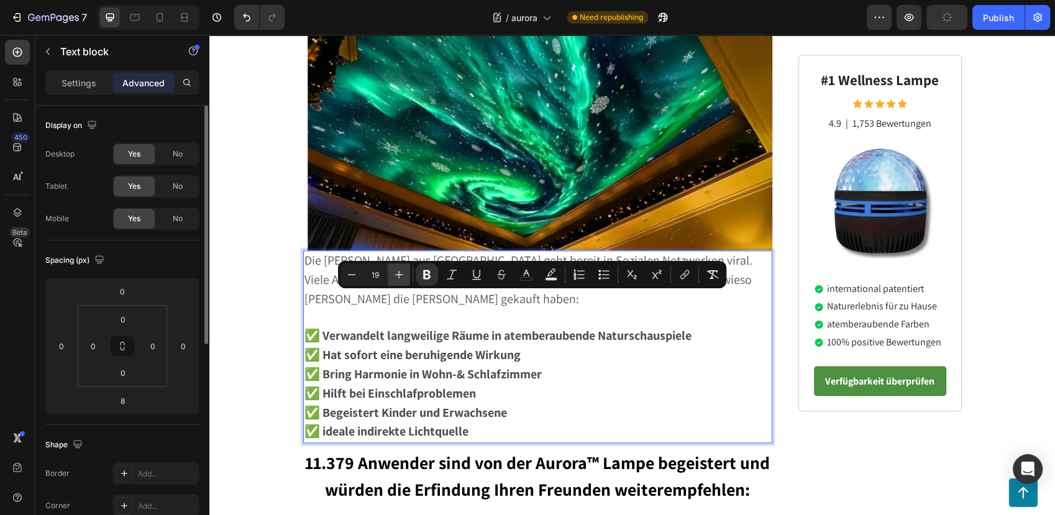
type input "20"
click at [353, 252] on p "Die [PERSON_NAME] aus [GEOGRAPHIC_DATA] geht bereit in Sozialen Netzwerken vira…" at bounding box center [537, 280] width 467 height 57
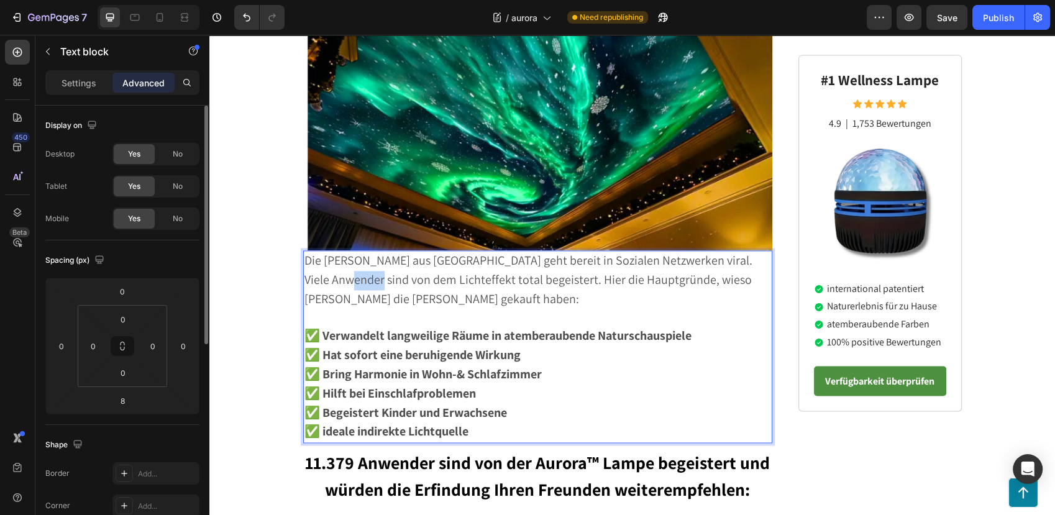
click at [353, 252] on p "Die [PERSON_NAME] aus [GEOGRAPHIC_DATA] geht bereit in Sozialen Netzwerken vira…" at bounding box center [537, 280] width 467 height 57
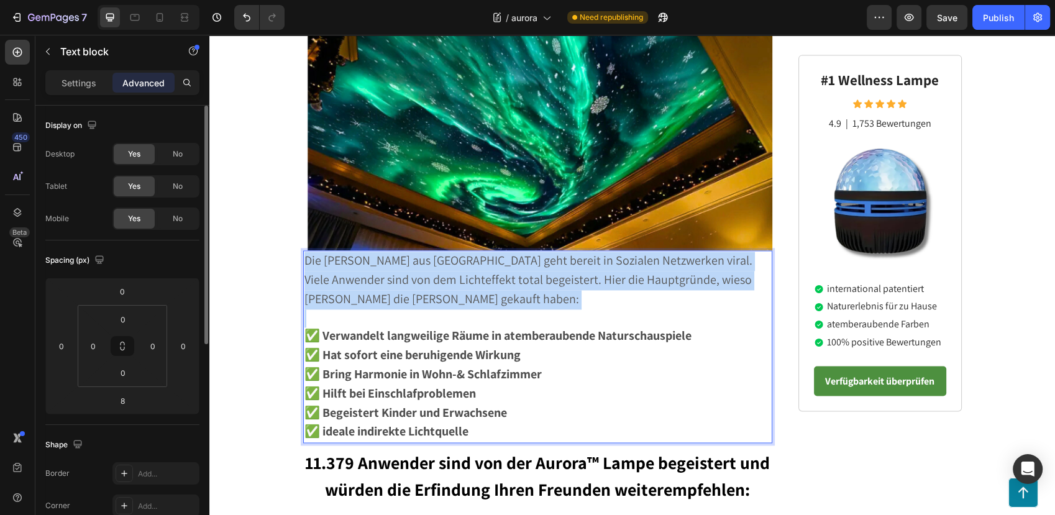
click at [353, 252] on p "Die [PERSON_NAME] aus [GEOGRAPHIC_DATA] geht bereit in Sozialen Netzwerken vira…" at bounding box center [537, 280] width 467 height 57
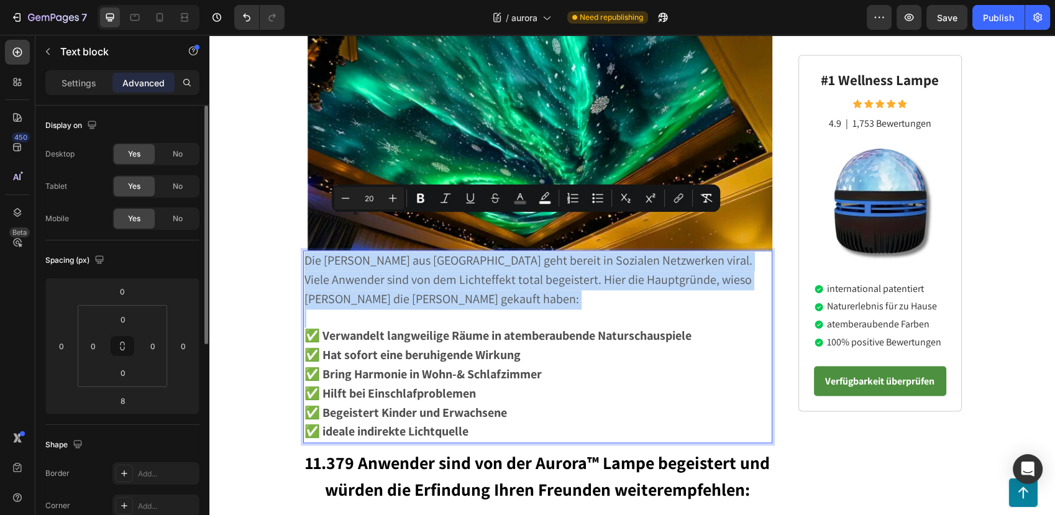
click at [343, 309] on p "Rich Text Editor. Editing area: main" at bounding box center [537, 318] width 467 height 18
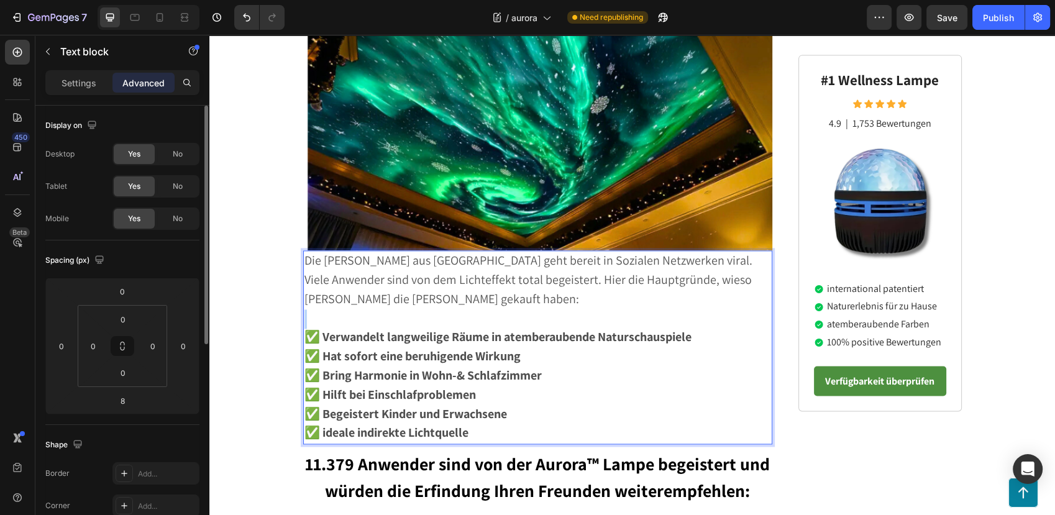
click at [343, 309] on p "Rich Text Editor. Editing area: main" at bounding box center [537, 318] width 467 height 19
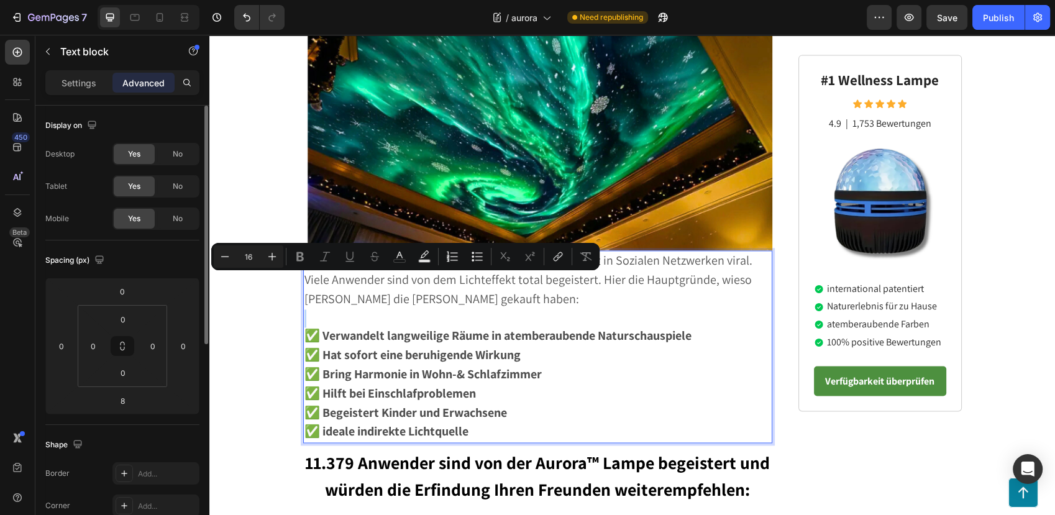
click at [343, 309] on p "Rich Text Editor. Editing area: main" at bounding box center [537, 318] width 467 height 18
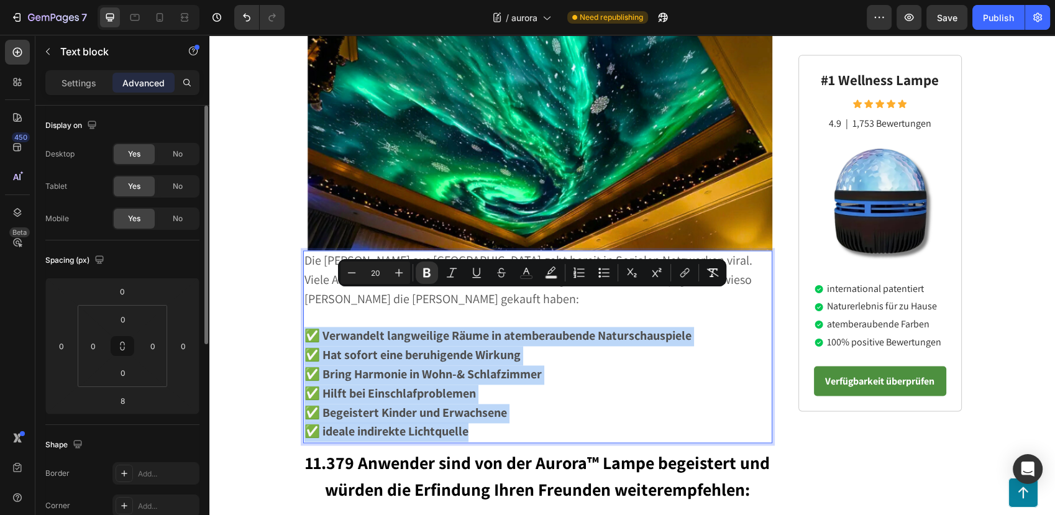
drag, startPoint x: 475, startPoint y: 397, endPoint x: 301, endPoint y: 303, distance: 197.9
click at [303, 303] on div "Die [PERSON_NAME] aus [GEOGRAPHIC_DATA] geht bereit in Sozialen Netzwerken vira…" at bounding box center [538, 346] width 470 height 193
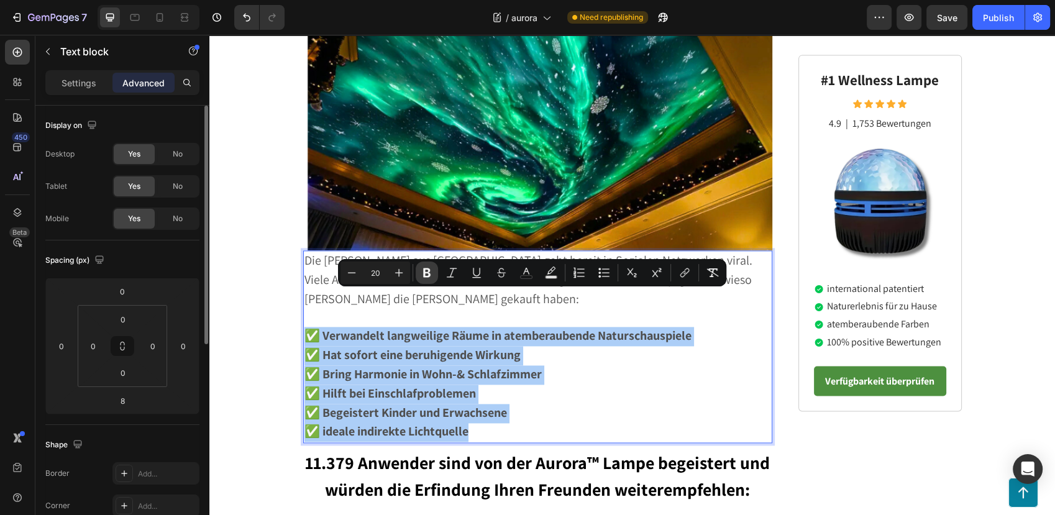
click at [430, 270] on icon "Editor contextual toolbar" at bounding box center [426, 272] width 12 height 12
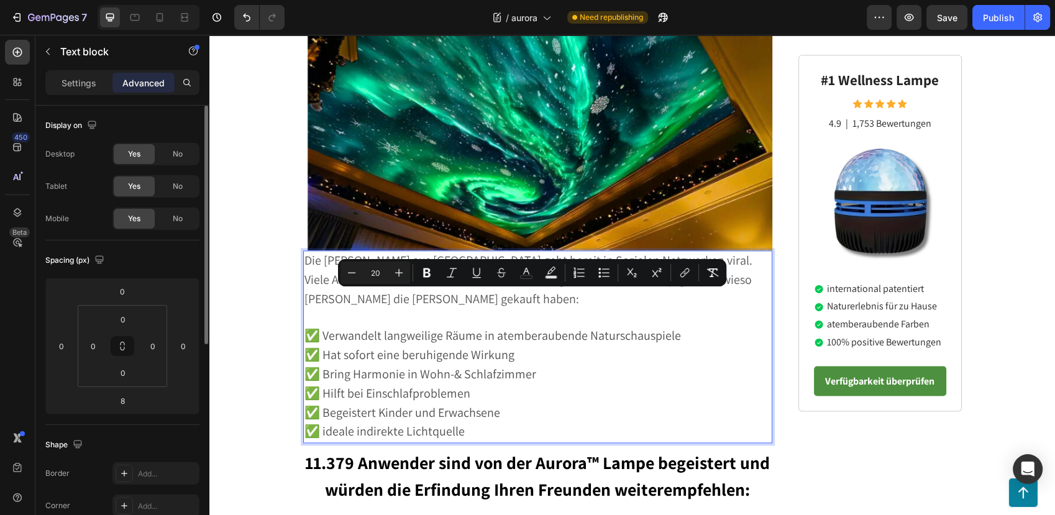
click at [325, 252] on span "Die [PERSON_NAME] aus [GEOGRAPHIC_DATA] geht bereit in Sozialen Netzwerken vira…" at bounding box center [528, 279] width 448 height 55
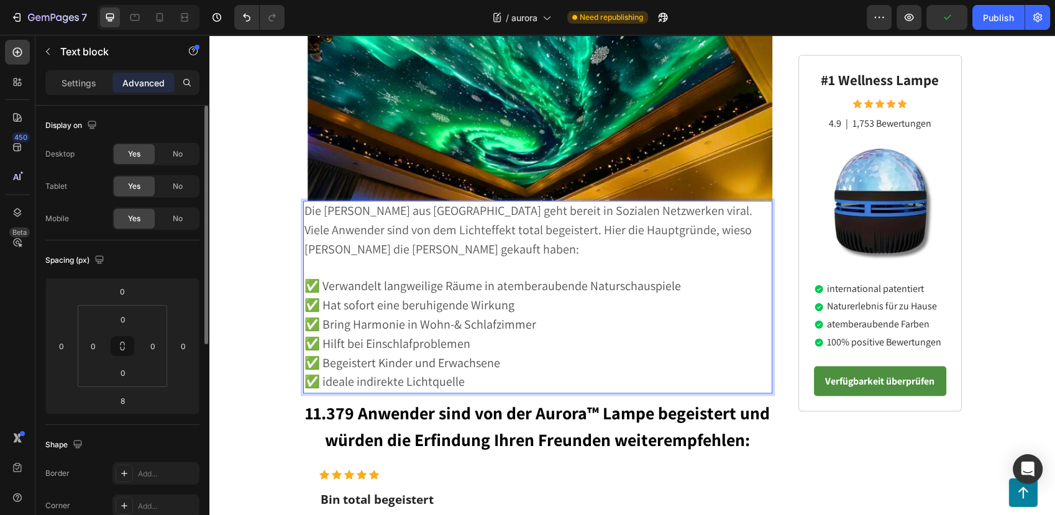
scroll to position [1906, 0]
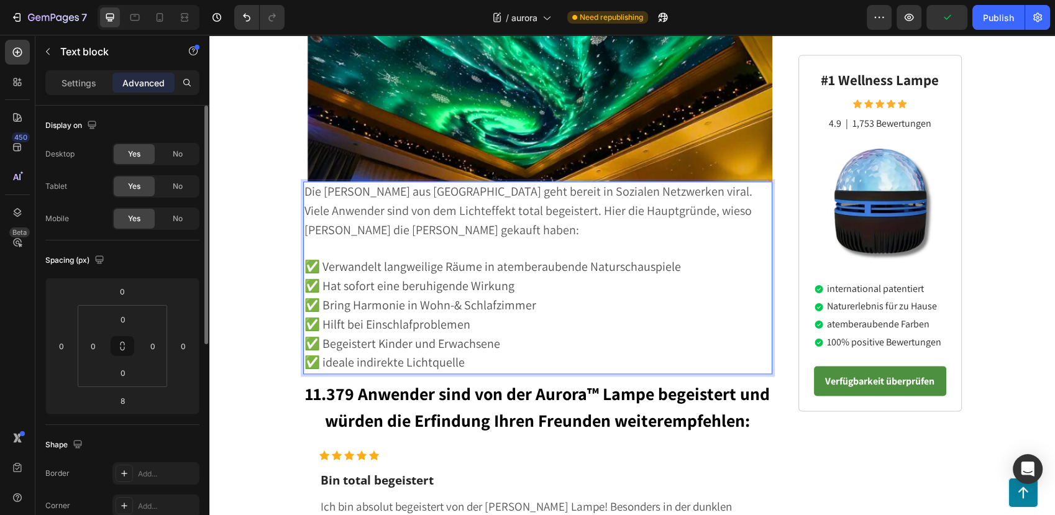
click at [696, 258] on p "✅ Verwandelt langweilige Räume in atemberaubende Naturschauspiele" at bounding box center [537, 267] width 467 height 19
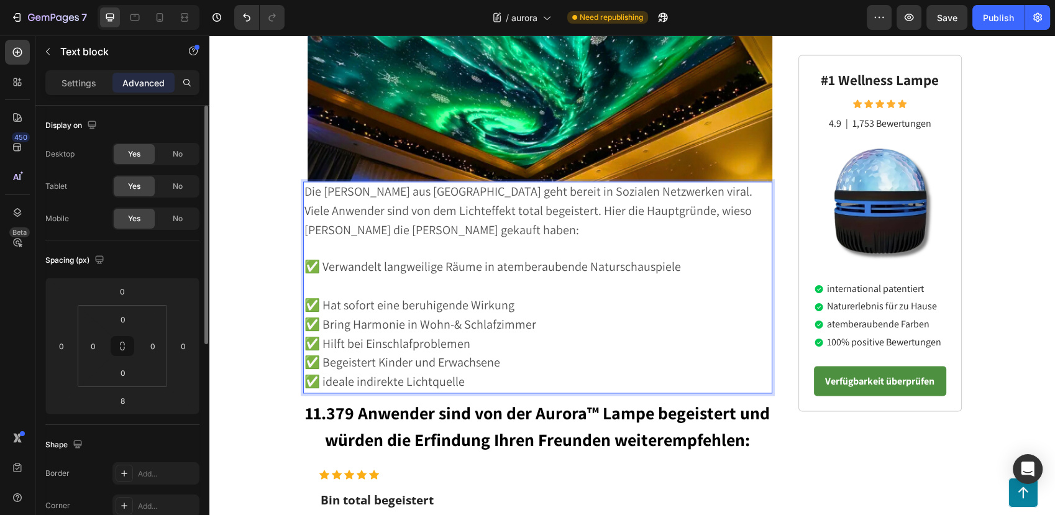
click at [525, 296] on p "✅ Hat sofort eine beruhigende Wirkung" at bounding box center [537, 305] width 467 height 19
click at [480, 277] on p "Rich Text Editor. Editing area: main" at bounding box center [537, 286] width 467 height 19
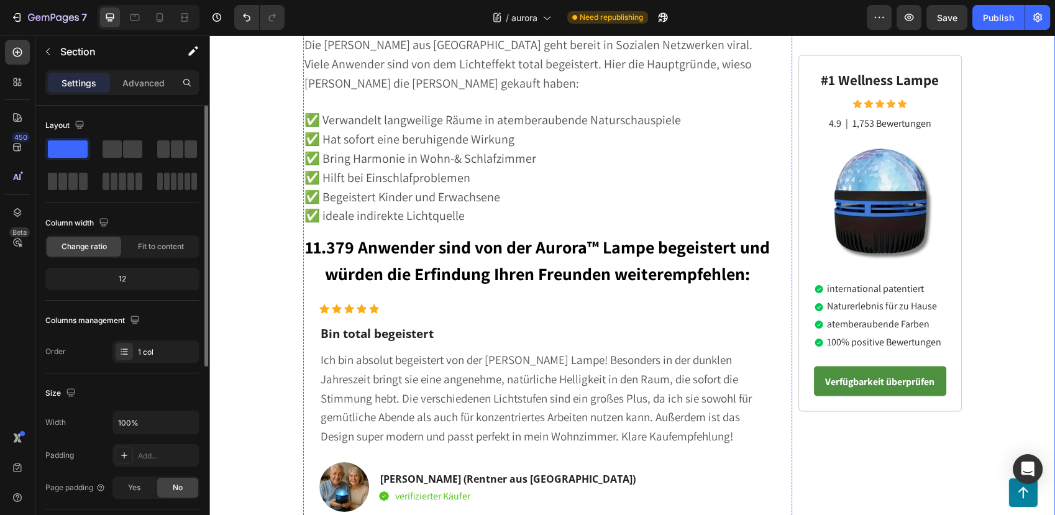
scroll to position [2070, 0]
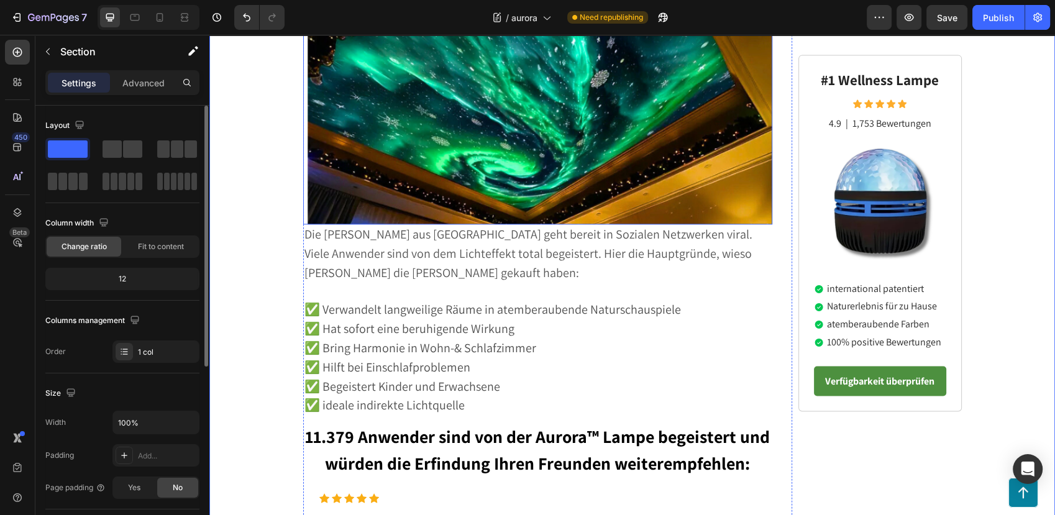
click at [543, 166] on img at bounding box center [538, 109] width 470 height 232
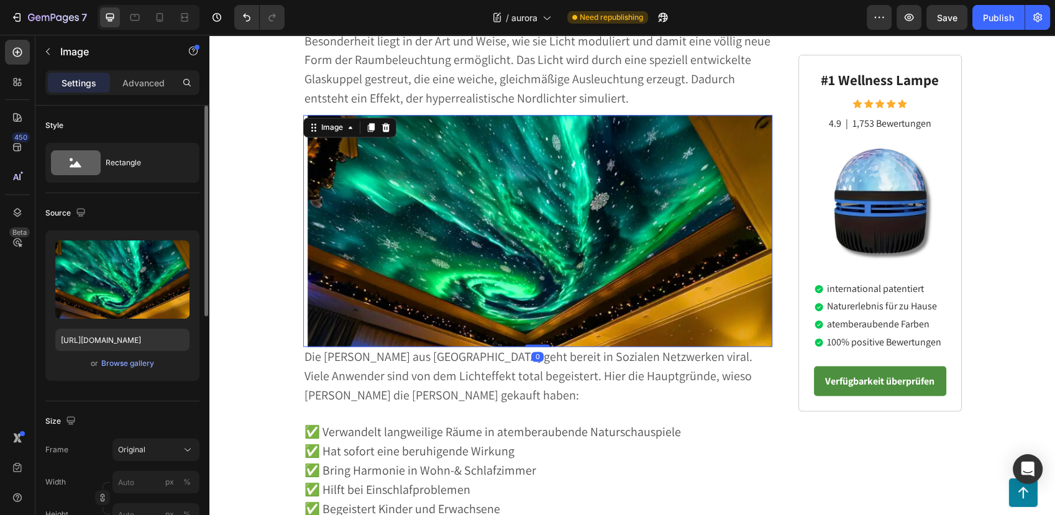
scroll to position [1656, 0]
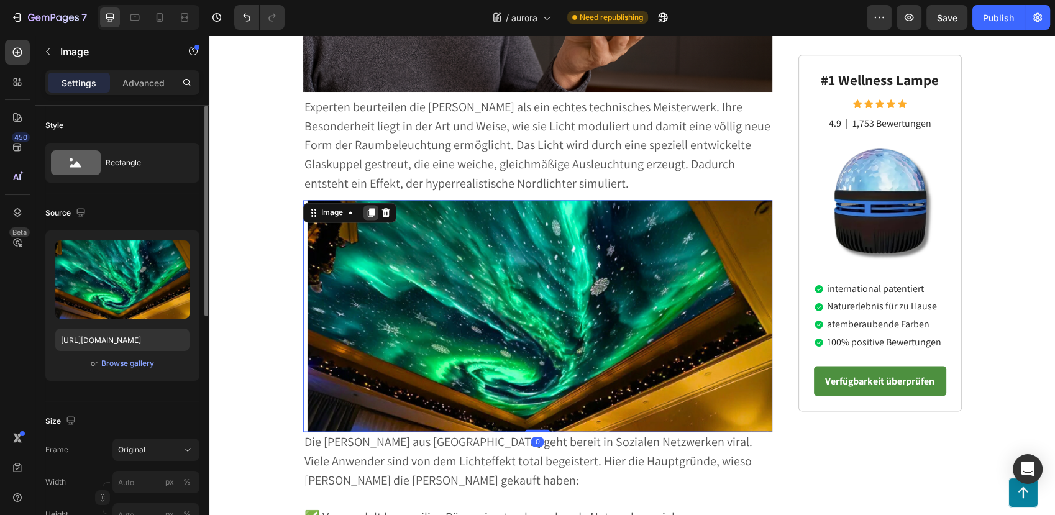
click at [366, 205] on div at bounding box center [370, 212] width 15 height 15
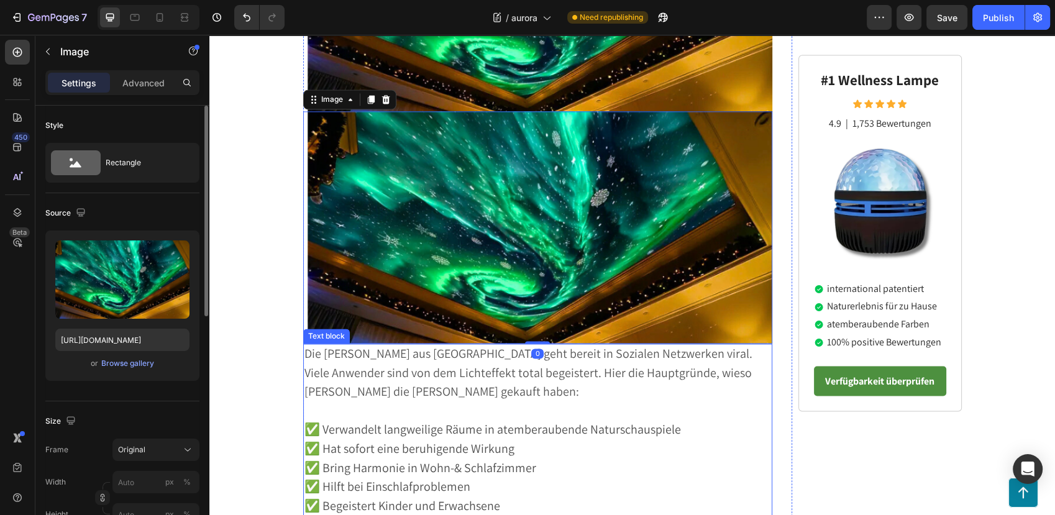
scroll to position [2070, 0]
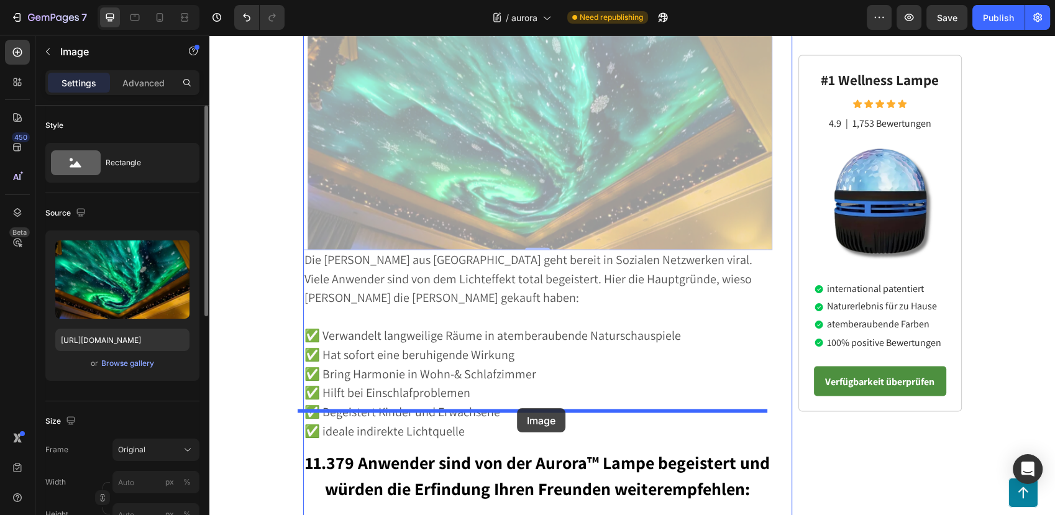
drag, startPoint x: 552, startPoint y: 147, endPoint x: 519, endPoint y: 405, distance: 259.9
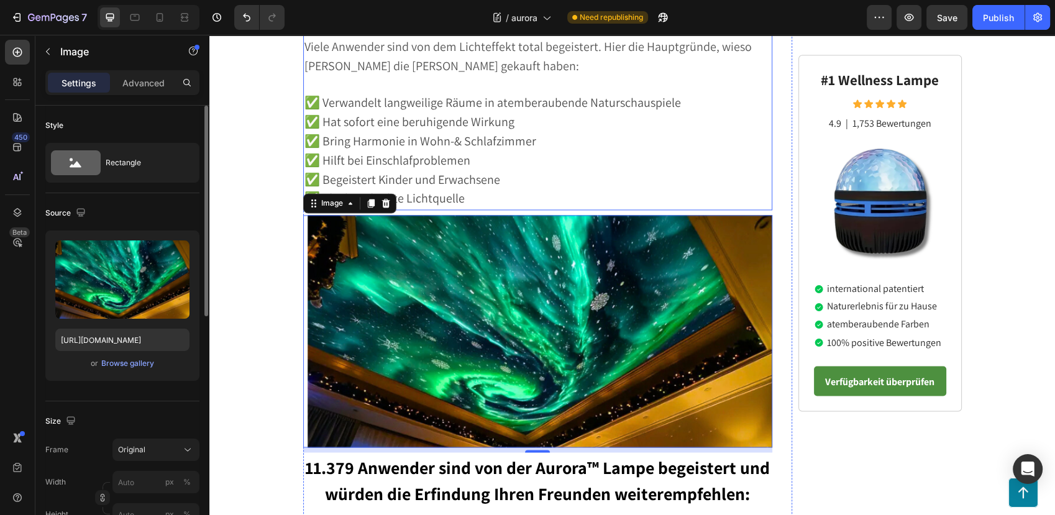
scroll to position [1838, 0]
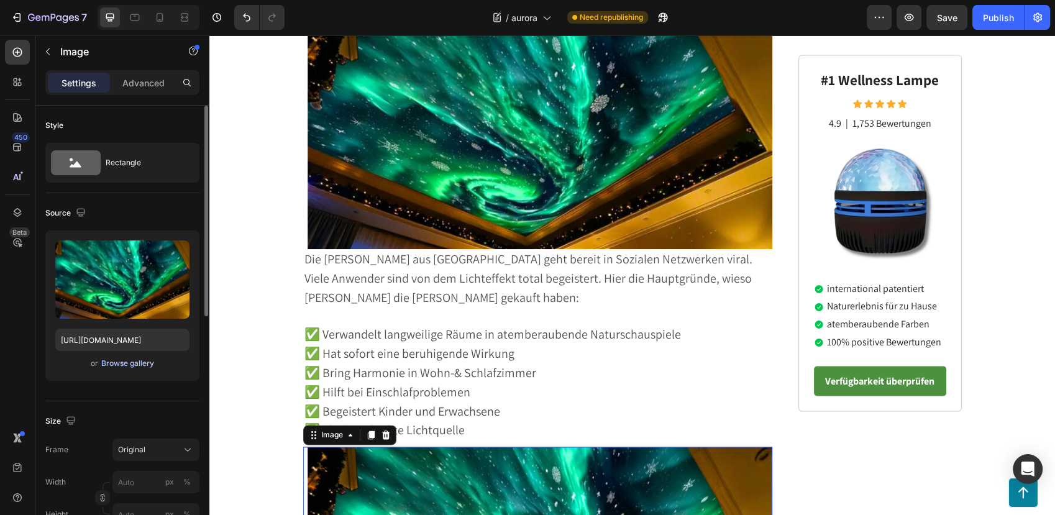
click at [106, 362] on div "Browse gallery" at bounding box center [127, 363] width 53 height 11
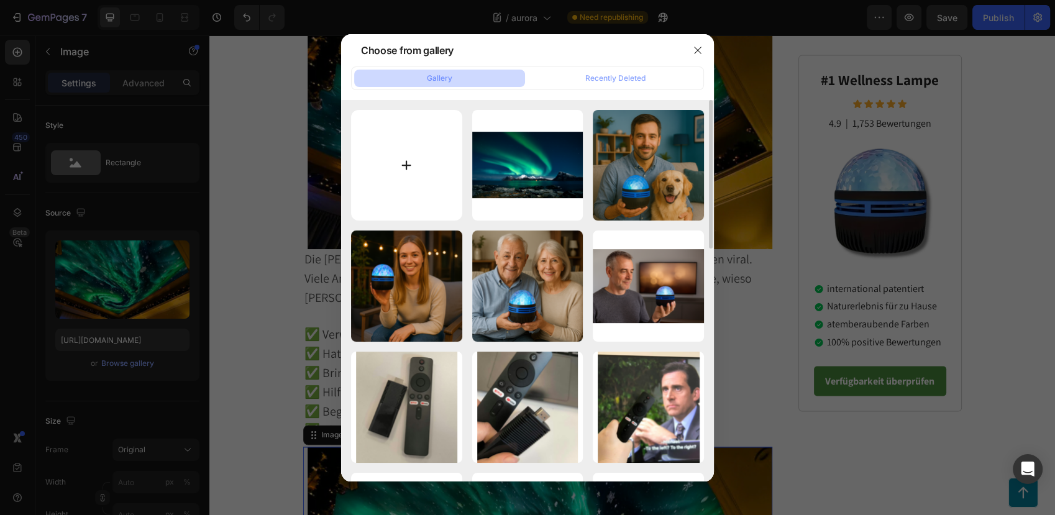
click at [430, 169] on input "file" at bounding box center [406, 165] width 111 height 111
type input "C:\fakepath\asdfg.png"
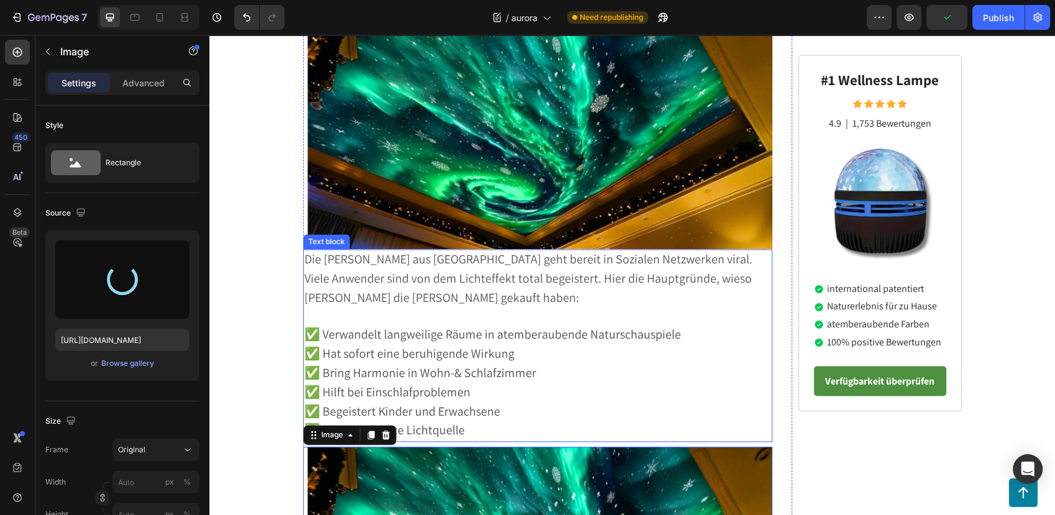
type input "[URL][DOMAIN_NAME]"
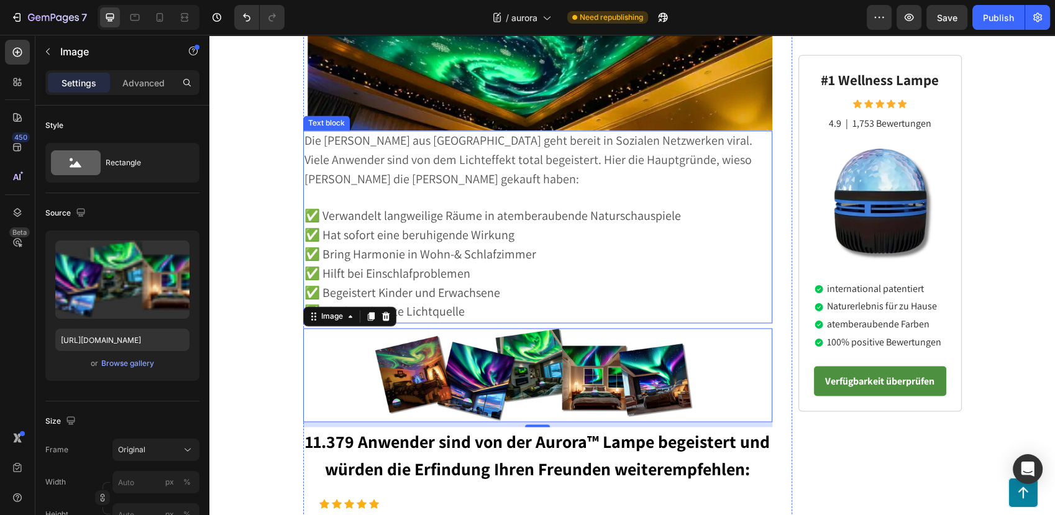
scroll to position [1976, 0]
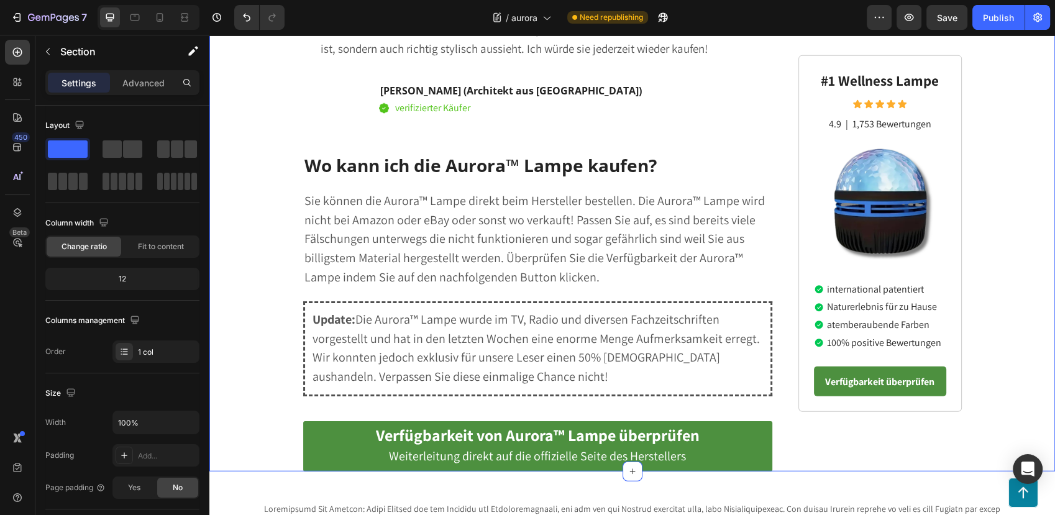
scroll to position [3011, 0]
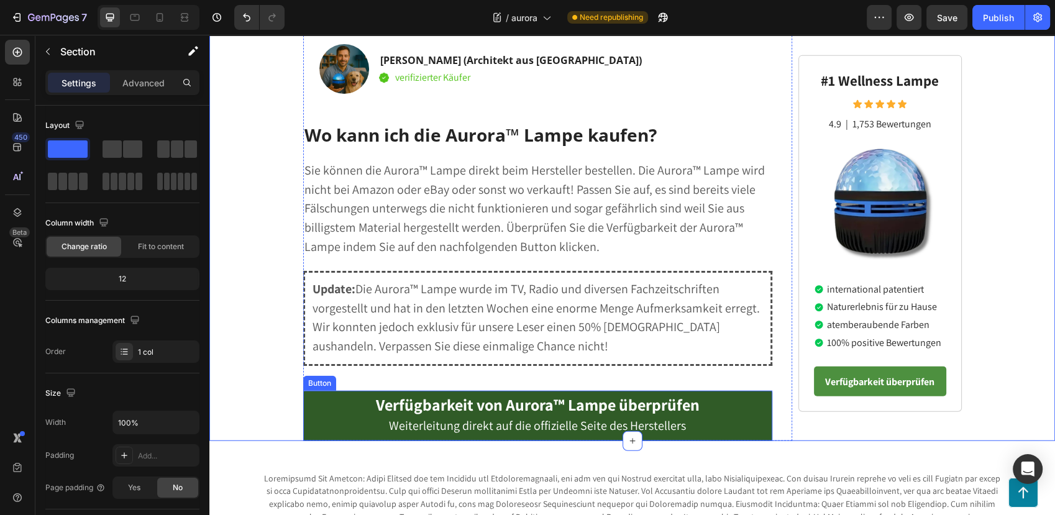
click at [336, 391] on link "Verfügbarkeit von Aurora™ Lampe überprüfen Weiterleitung direkt auf die offizie…" at bounding box center [538, 416] width 470 height 50
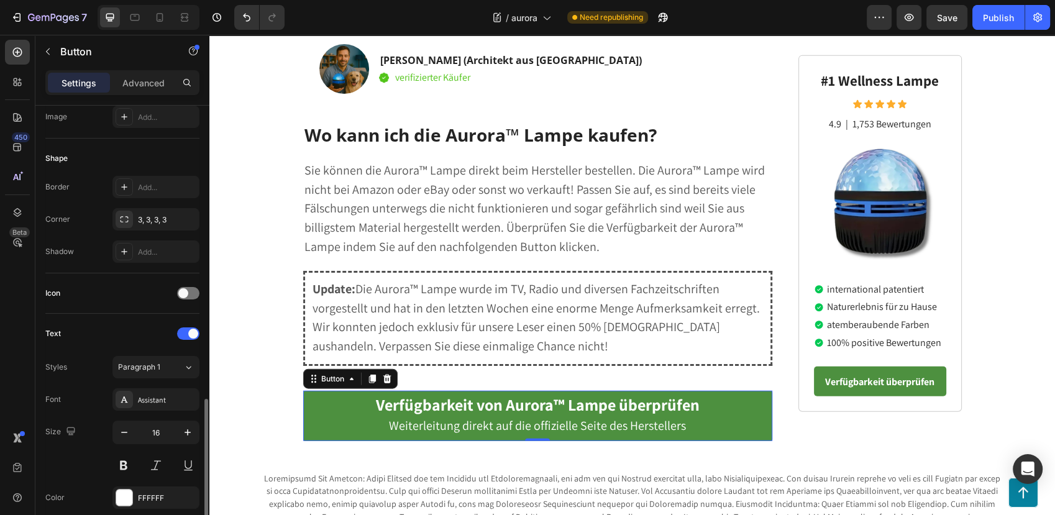
scroll to position [345, 0]
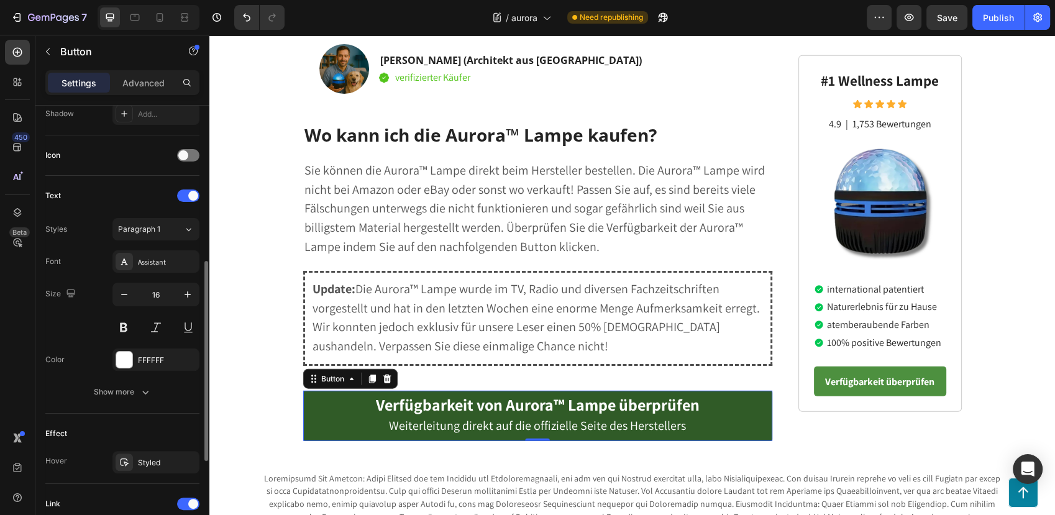
click at [309, 391] on link "Verfügbarkeit von Aurora™ Lampe überprüfen Weiterleitung direkt auf die offizie…" at bounding box center [538, 416] width 470 height 50
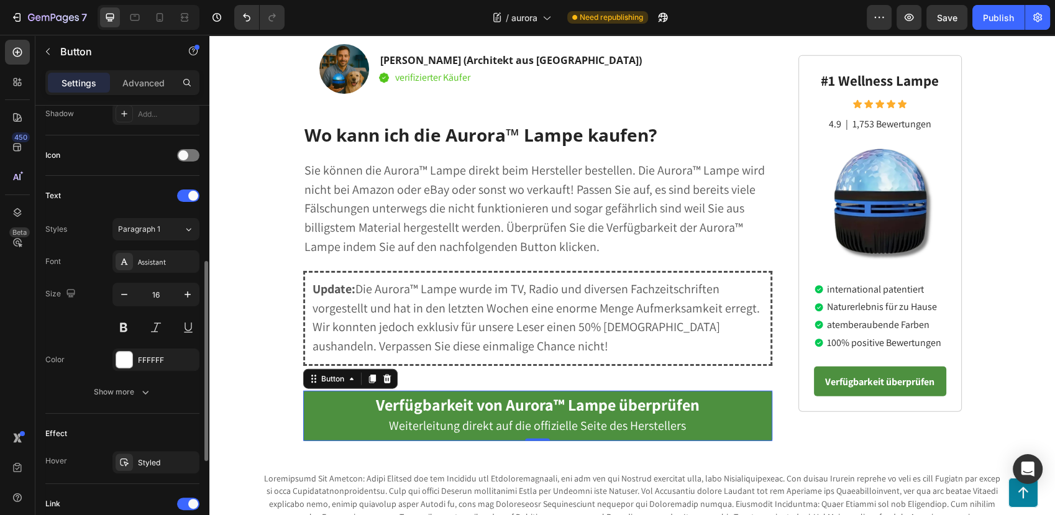
scroll to position [542, 0]
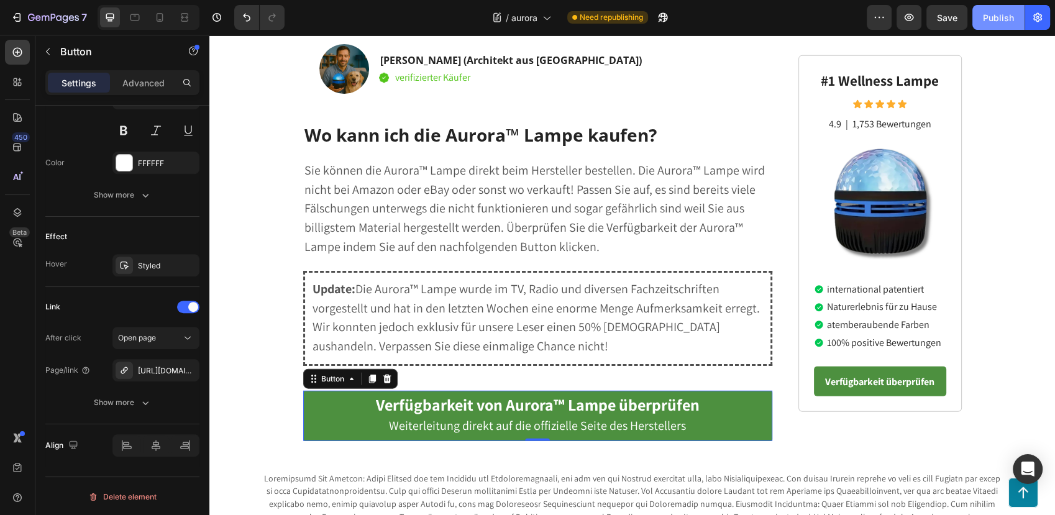
click at [1002, 18] on div "Publish" at bounding box center [997, 17] width 31 height 13
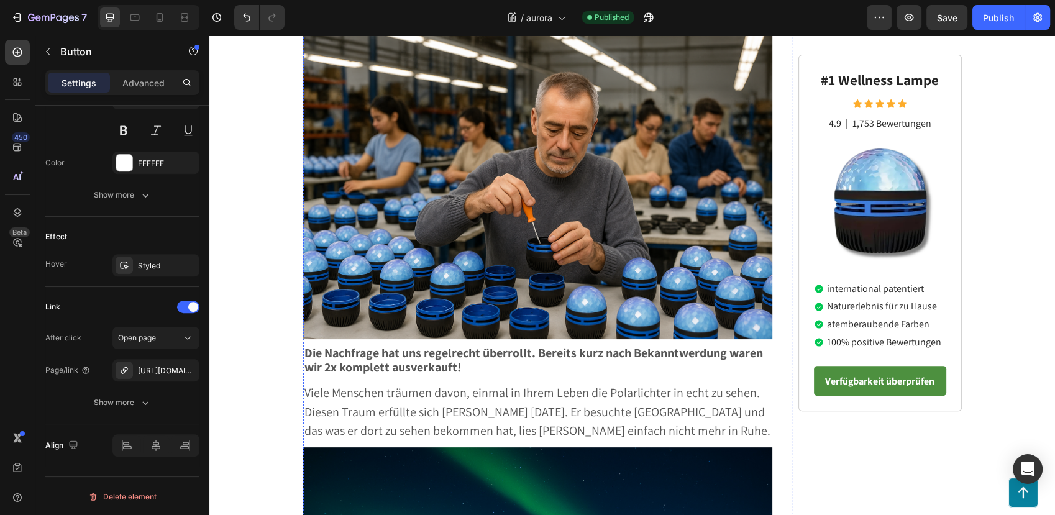
scroll to position [0, 0]
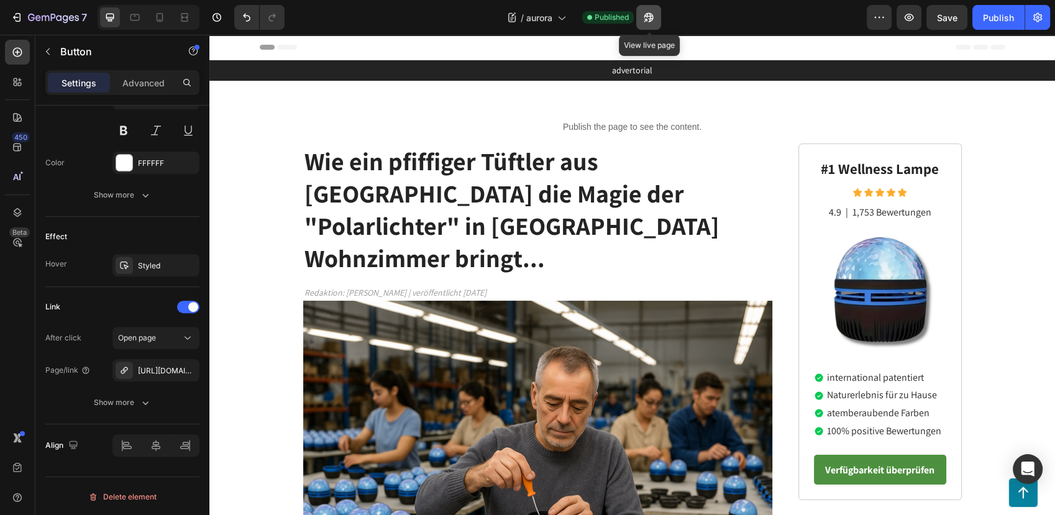
click at [647, 19] on icon "button" at bounding box center [644, 20] width 3 height 3
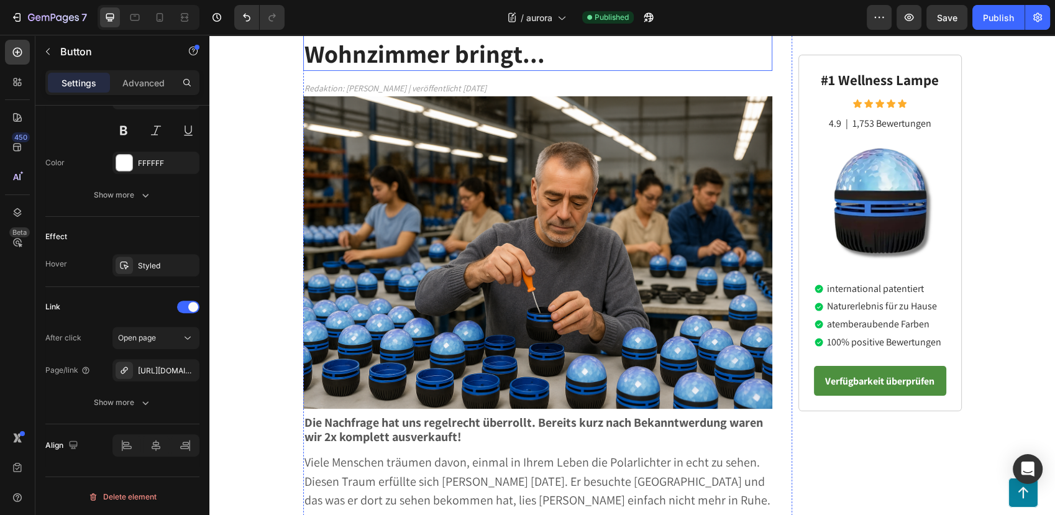
scroll to position [345, 0]
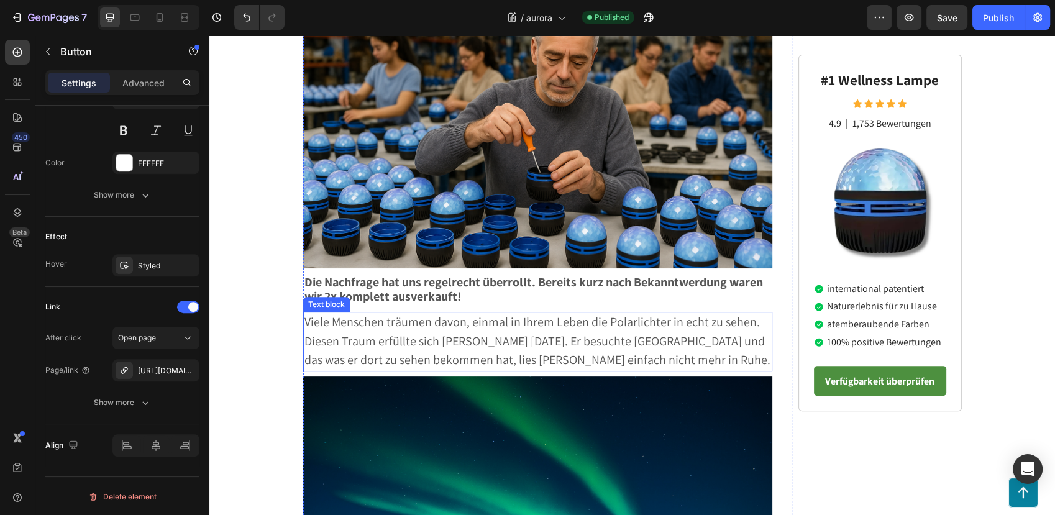
click at [319, 314] on span "Viele Menschen träumen davon, einmal in Ihrem Leben die Polarlichter in echt zu…" at bounding box center [537, 341] width 466 height 55
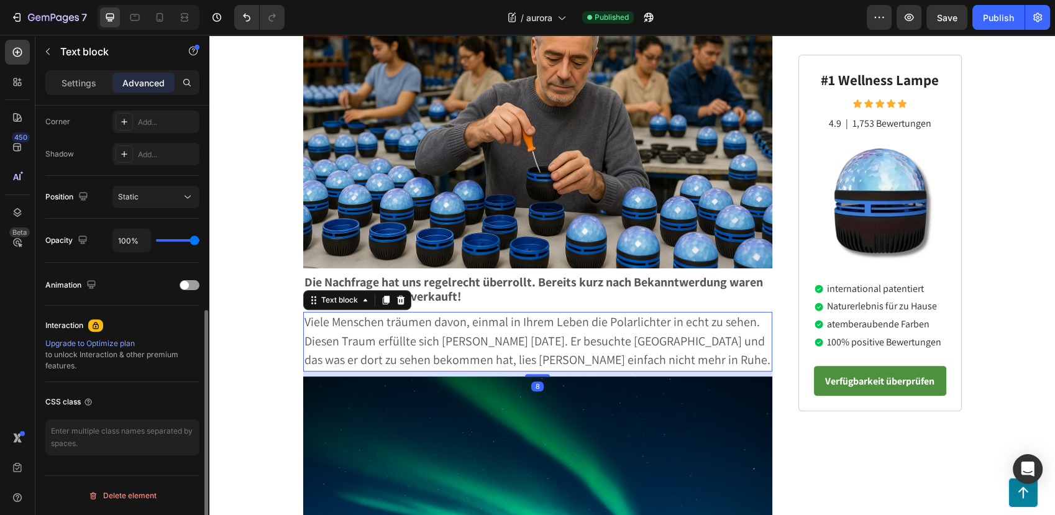
scroll to position [0, 0]
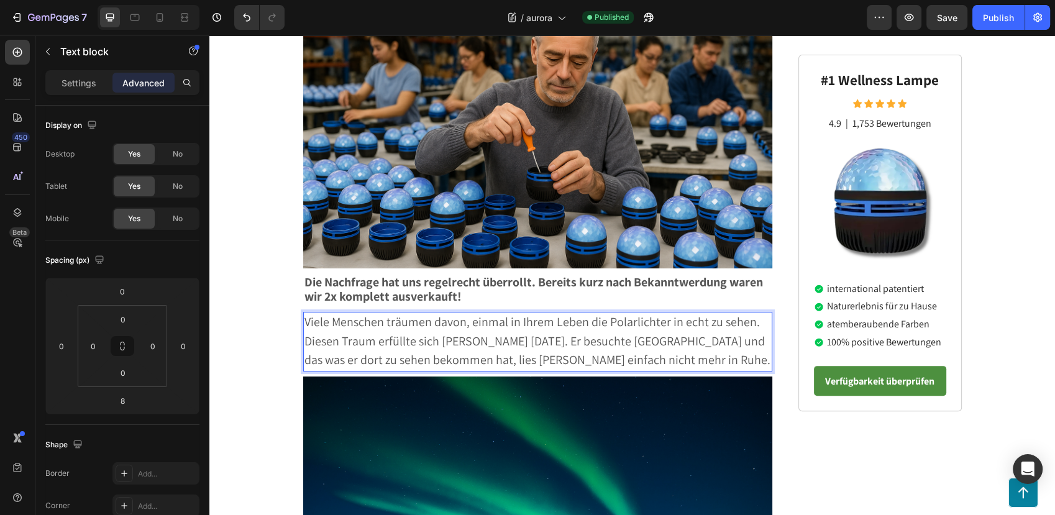
click at [408, 314] on span "Viele Menschen träumen davon, einmal in Ihrem Leben die Polarlichter in echt zu…" at bounding box center [537, 341] width 466 height 55
click at [371, 274] on strong "Die Nachfrage hat uns regelrecht überrollt. Bereits kurz nach Bekanntwerdung wa…" at bounding box center [533, 289] width 458 height 30
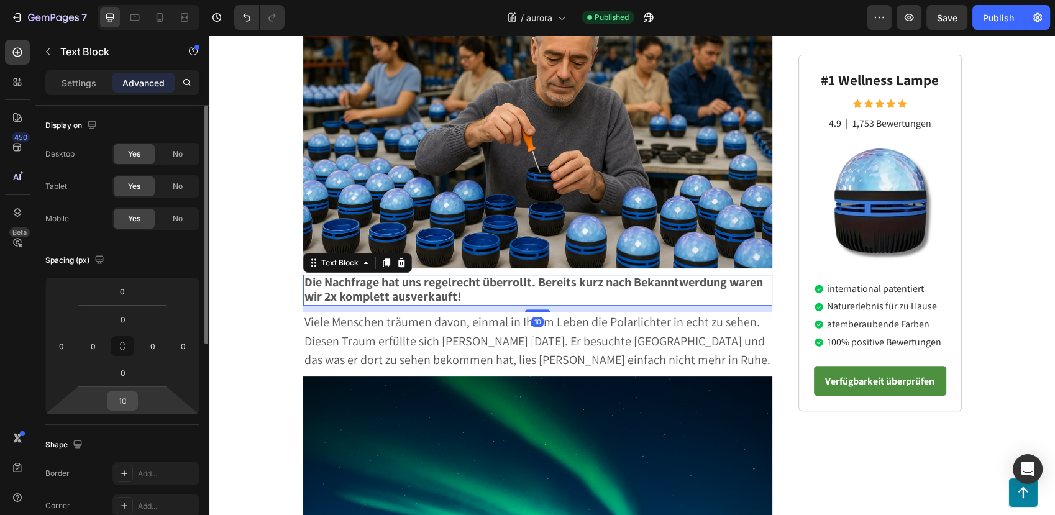
click at [108, 403] on div "10" at bounding box center [122, 401] width 31 height 20
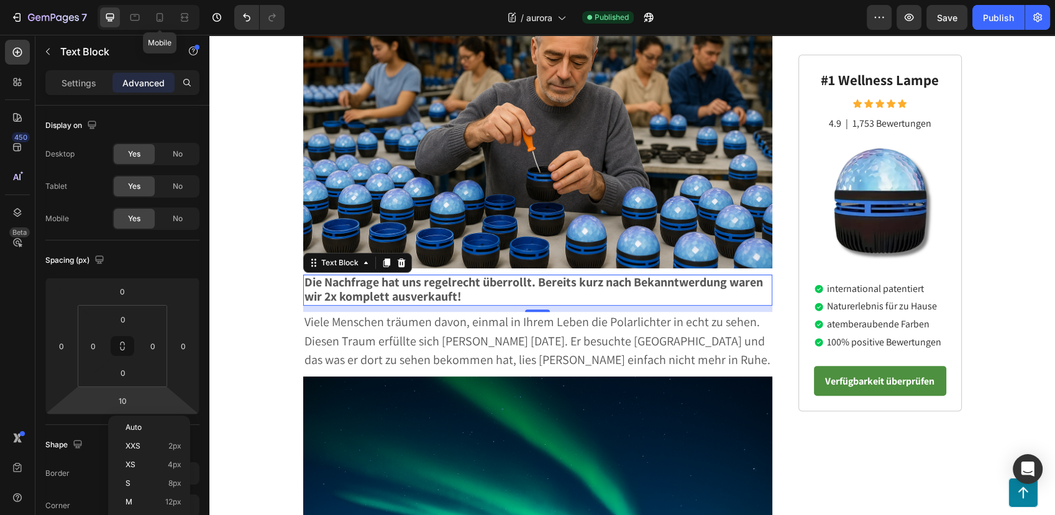
drag, startPoint x: 158, startPoint y: 17, endPoint x: 350, endPoint y: 164, distance: 241.5
click at [158, 17] on icon at bounding box center [159, 17] width 12 height 12
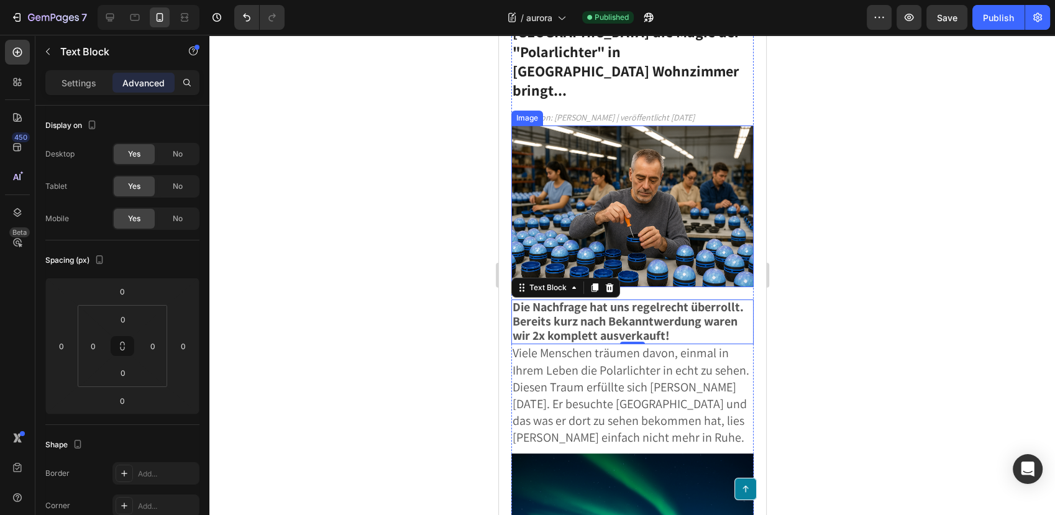
scroll to position [207, 0]
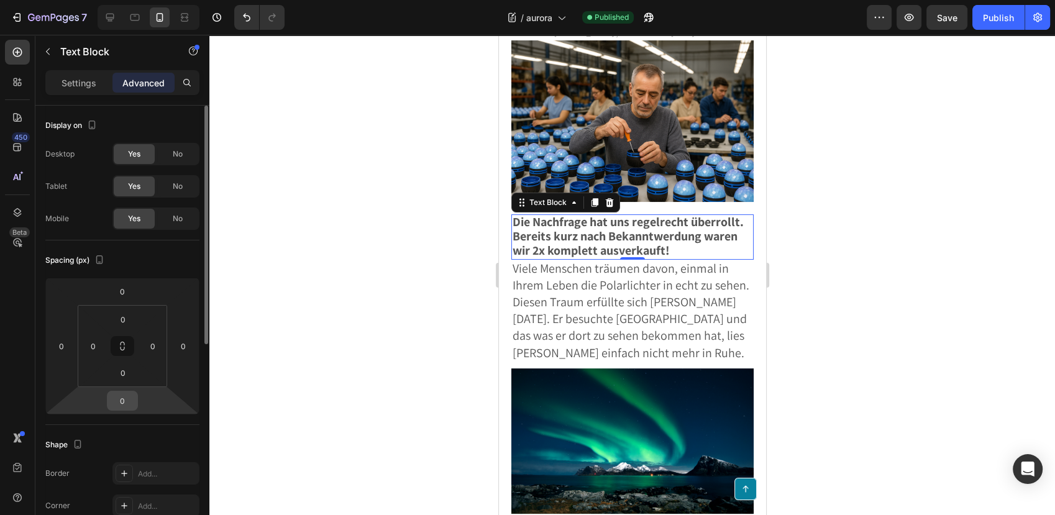
click at [119, 396] on input "0" at bounding box center [122, 400] width 25 height 19
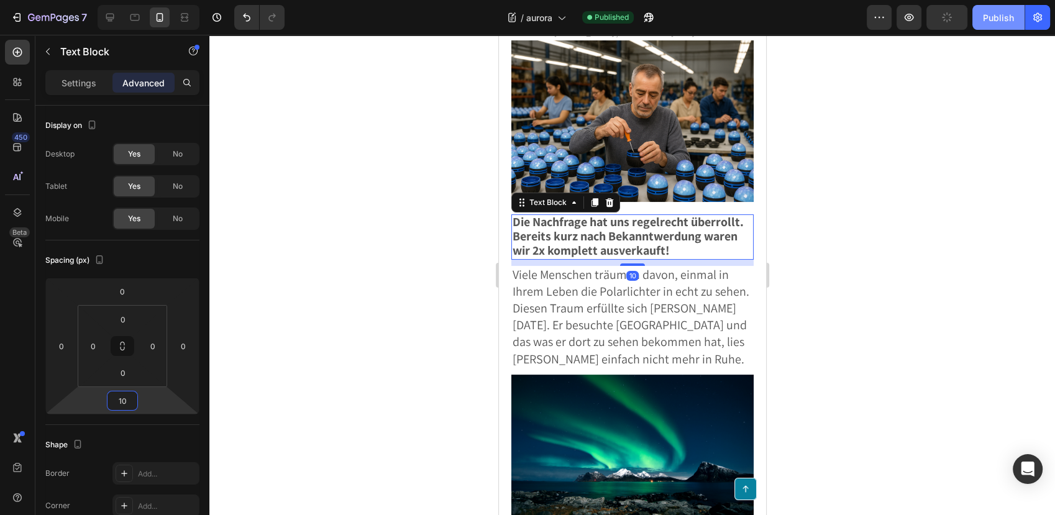
type input "10"
click at [995, 15] on div "Publish" at bounding box center [997, 17] width 31 height 13
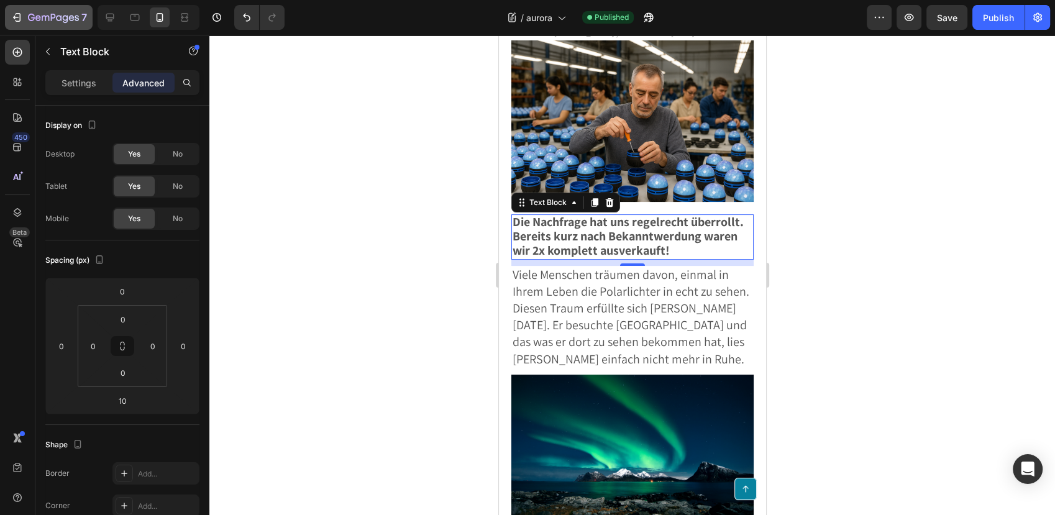
click at [89, 15] on button "7" at bounding box center [49, 17] width 88 height 25
